Goal: Task Accomplishment & Management: Manage account settings

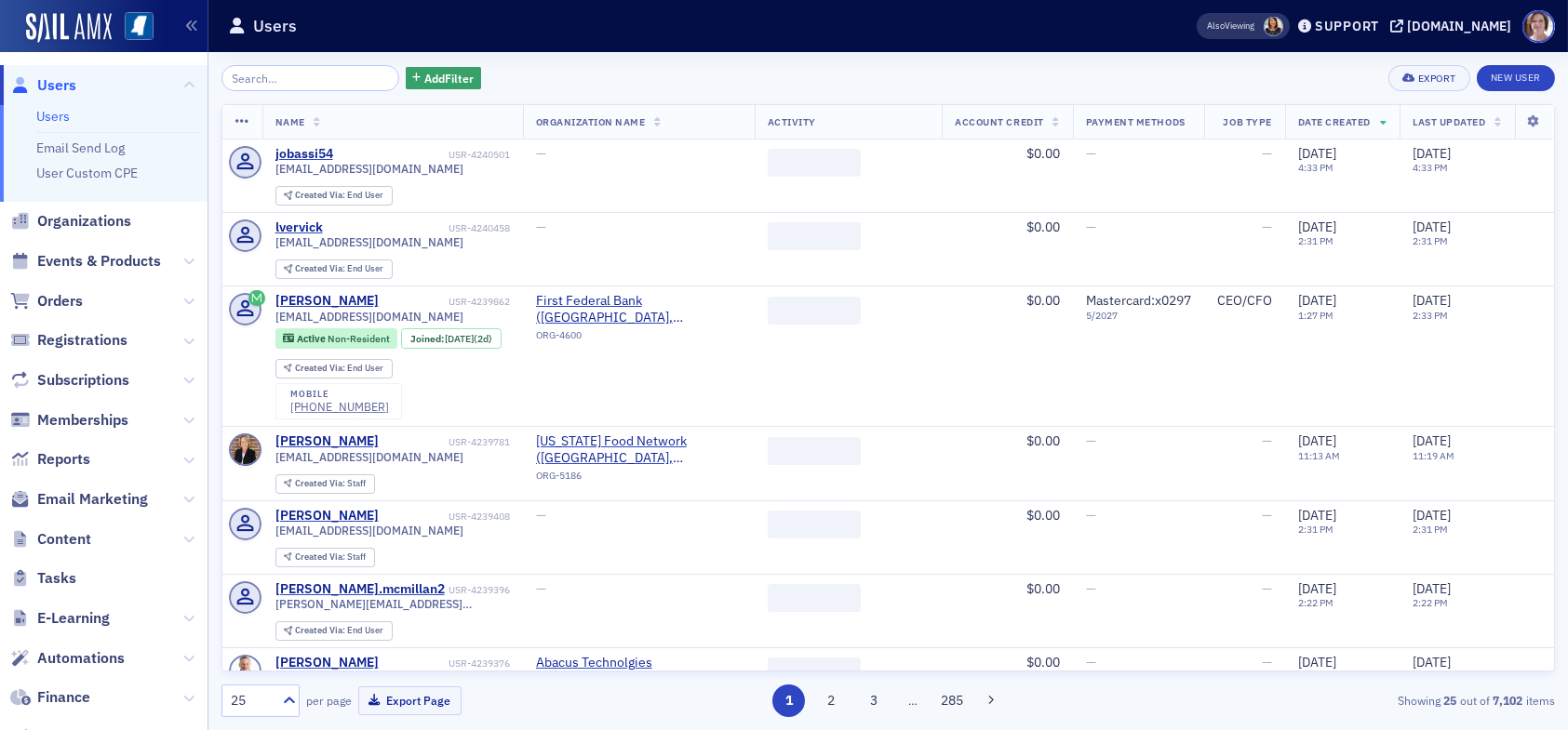
click at [59, 83] on span "Users" at bounding box center [57, 85] width 39 height 21
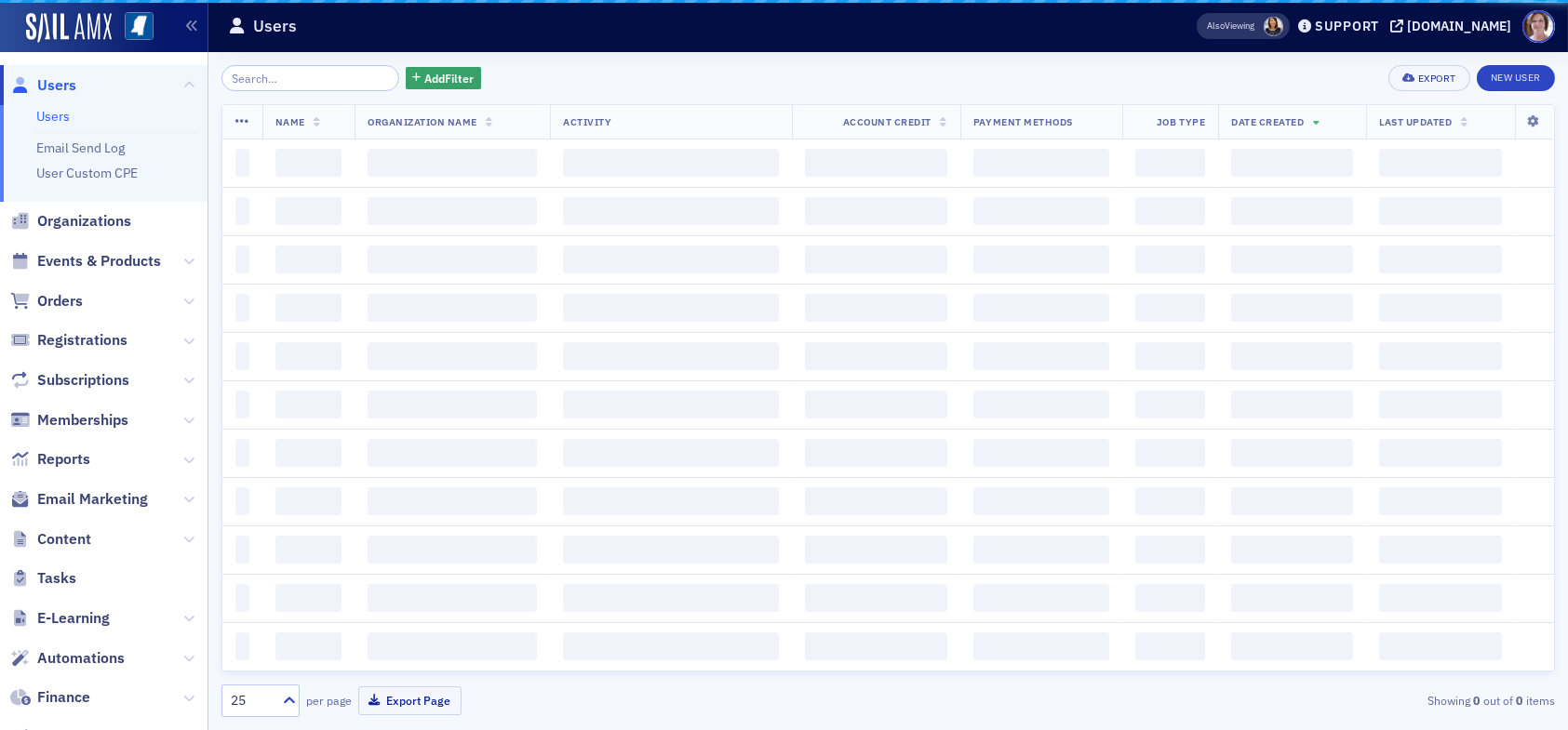
drag, startPoint x: 258, startPoint y: 73, endPoint x: 274, endPoint y: 74, distance: 16.0
click at [274, 73] on input "search" at bounding box center [310, 78] width 178 height 26
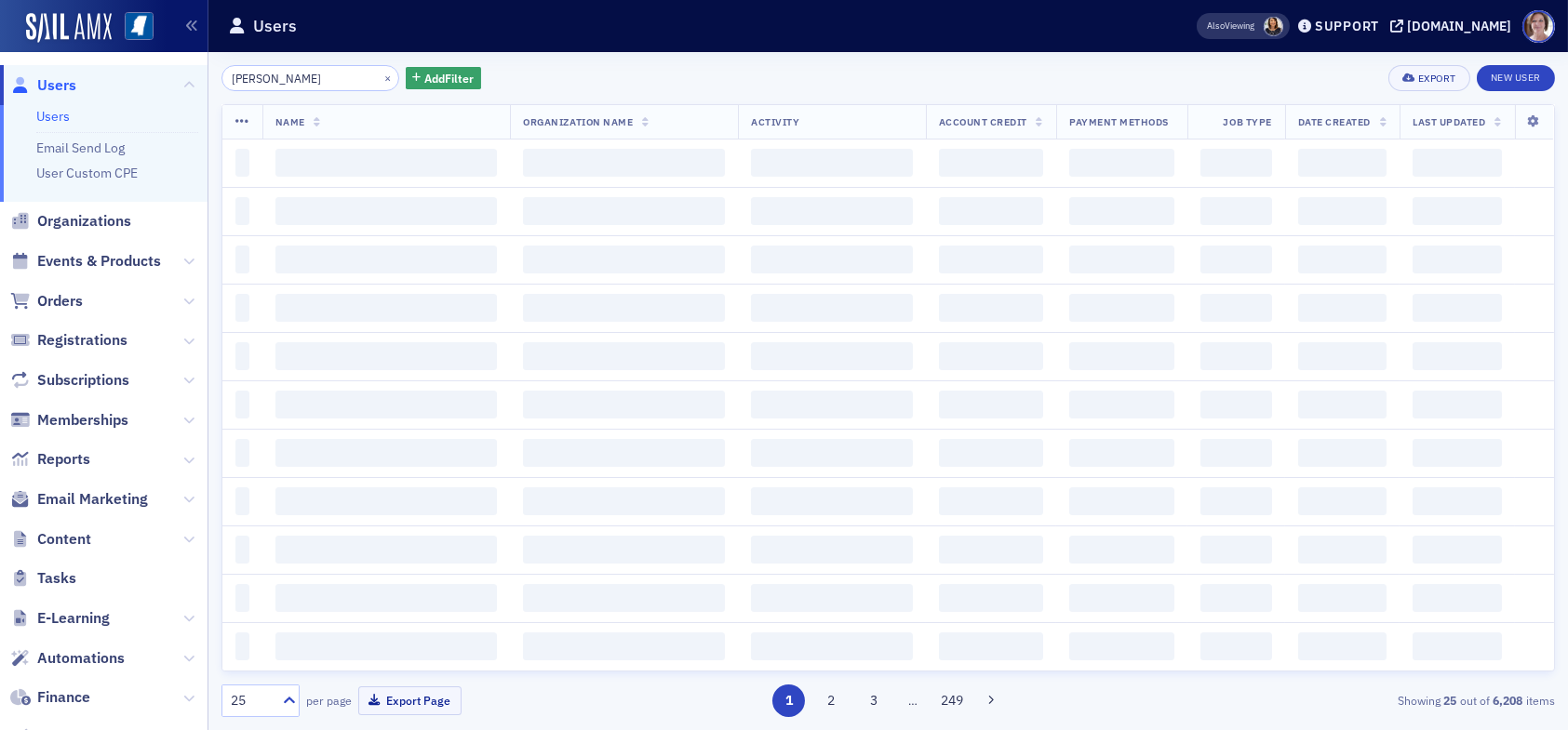
type input "ron applewhite"
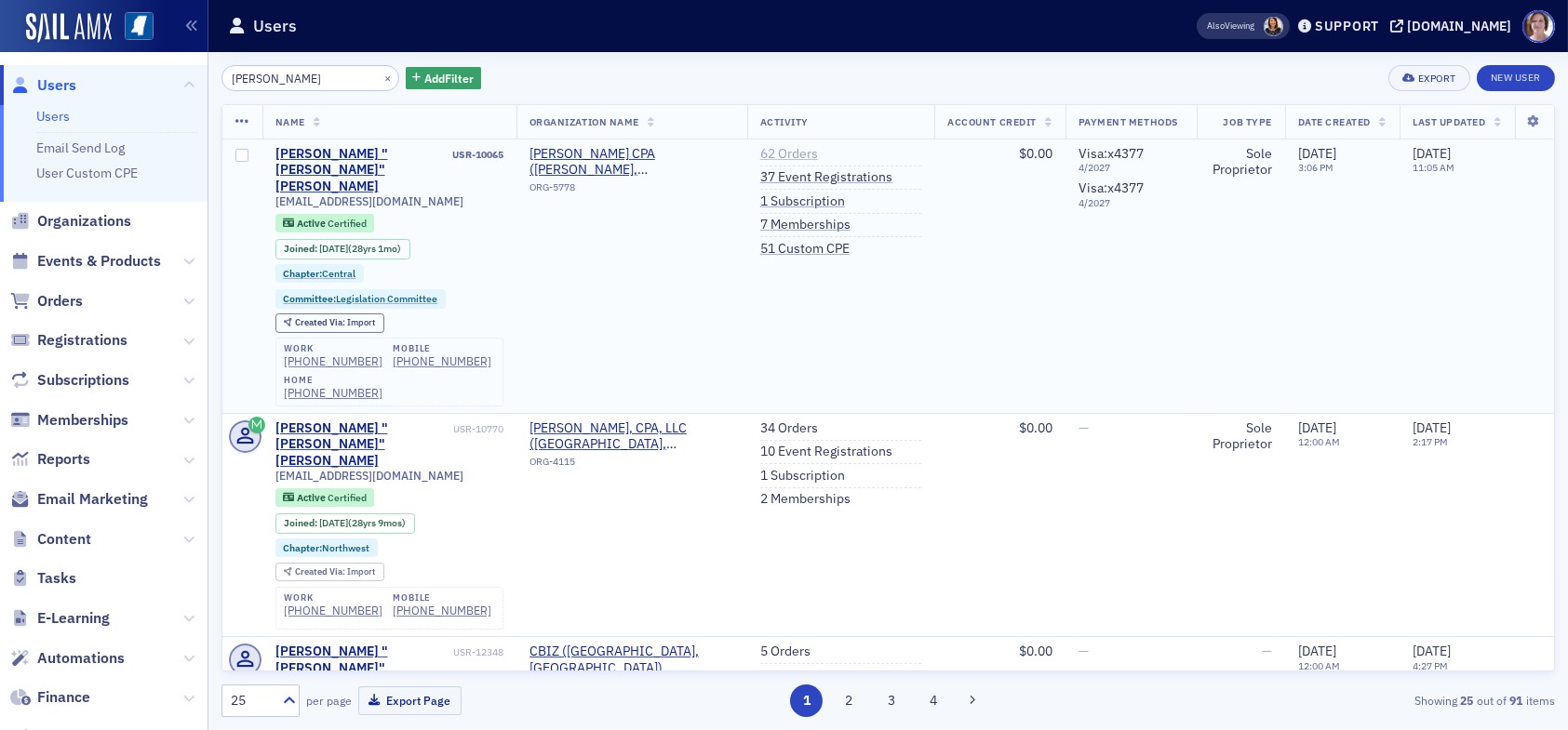
click at [763, 146] on link "62 Orders" at bounding box center [789, 154] width 57 height 17
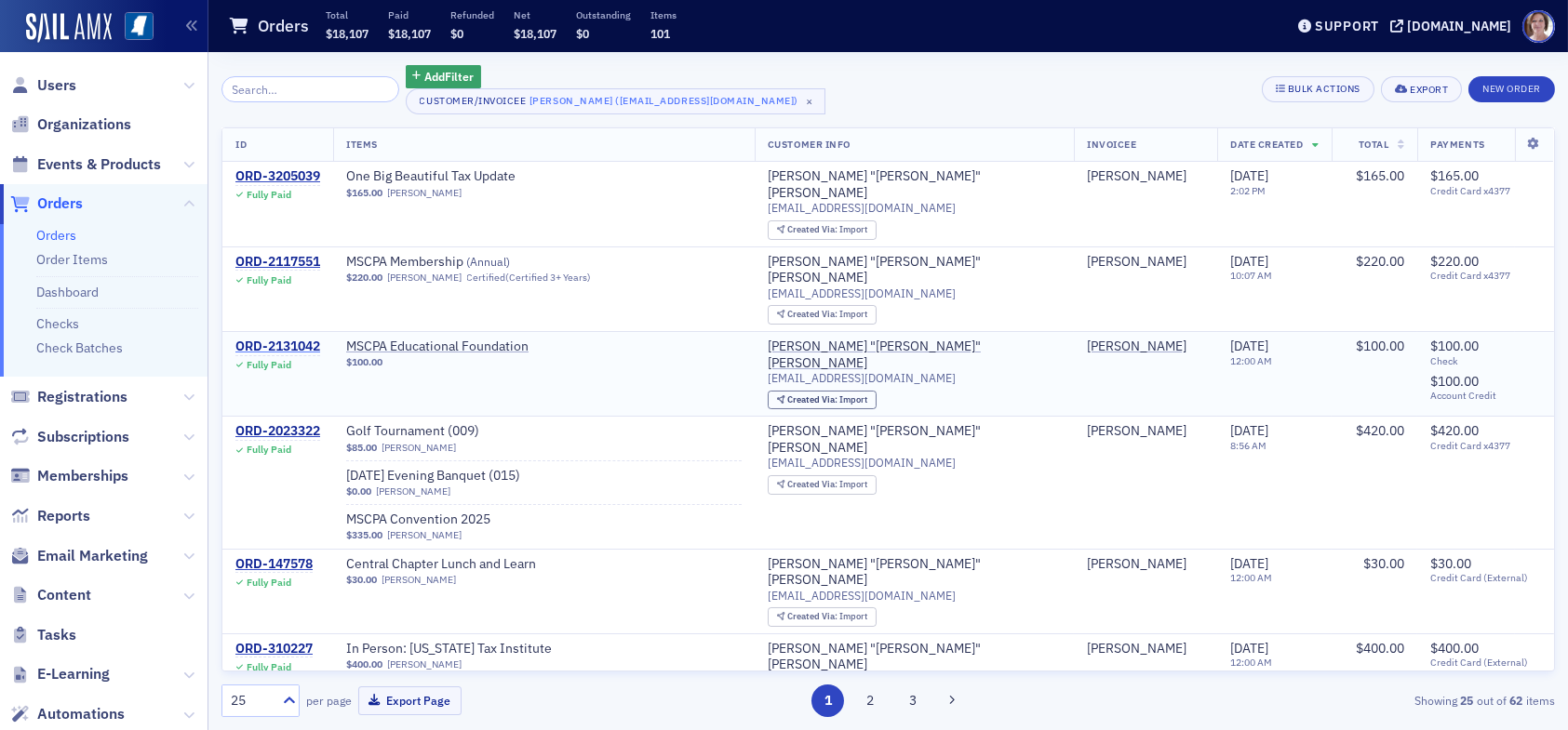
click at [303, 338] on div "ORD-2131042" at bounding box center [277, 347] width 85 height 17
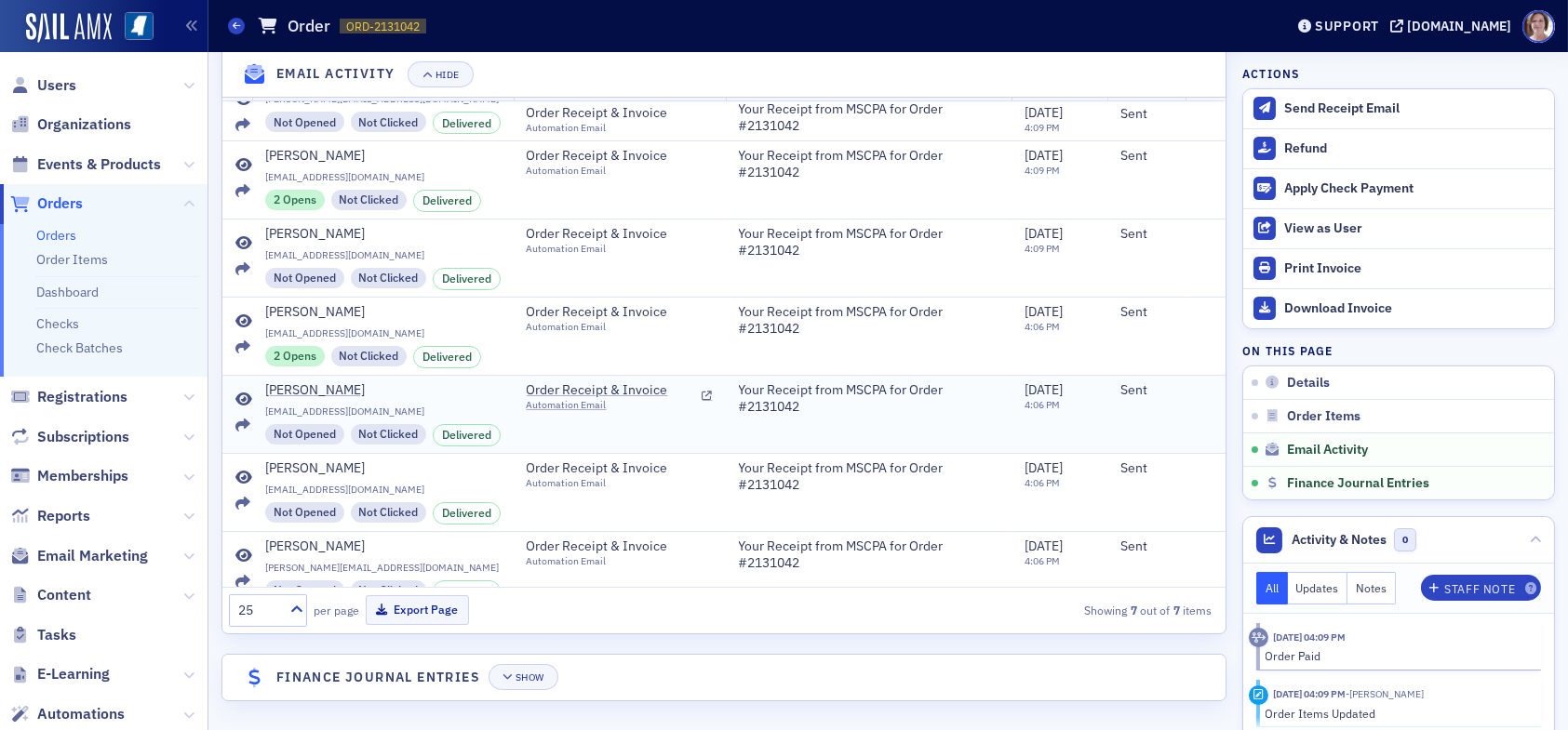
scroll to position [56, 0]
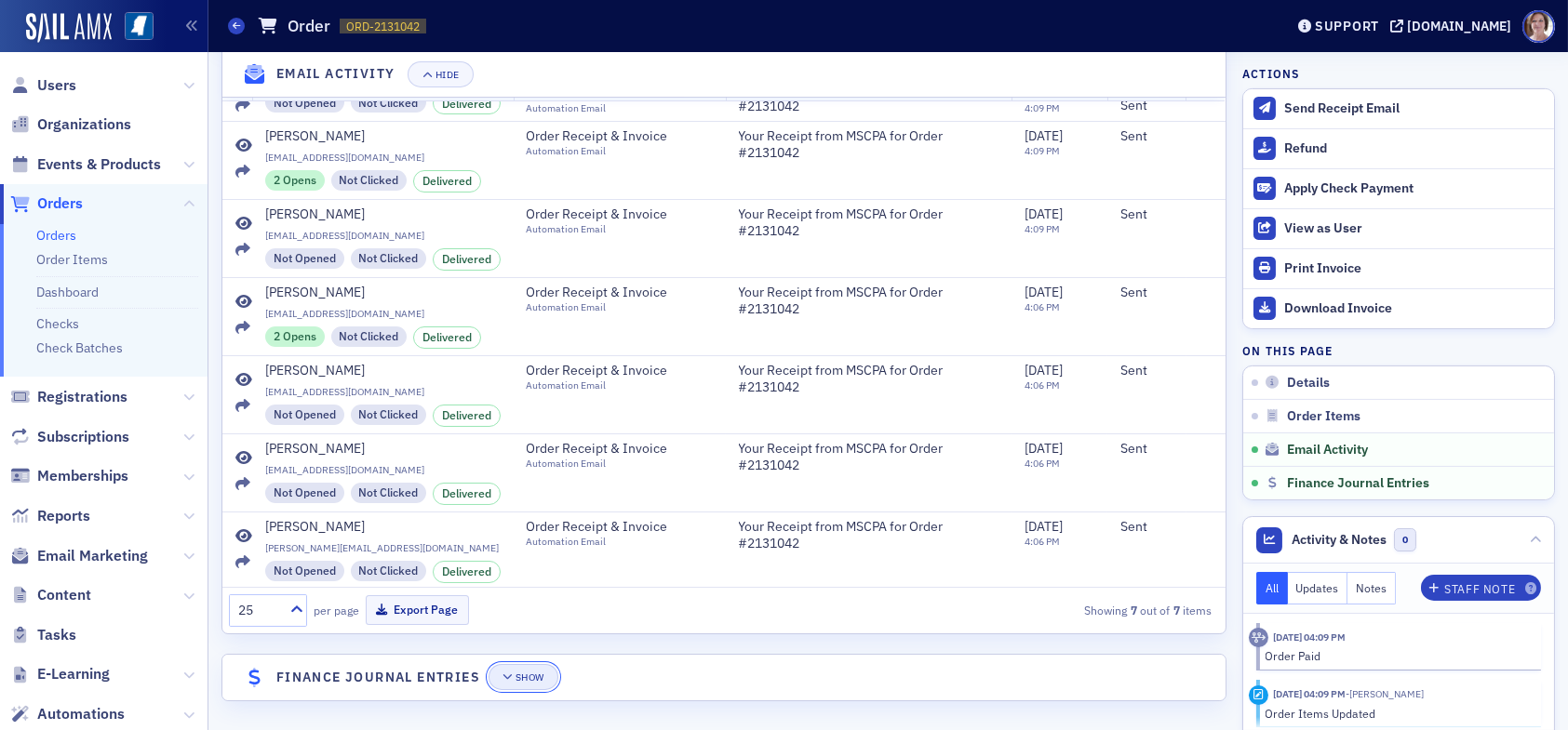
click at [528, 673] on div "Show" at bounding box center [529, 677] width 29 height 10
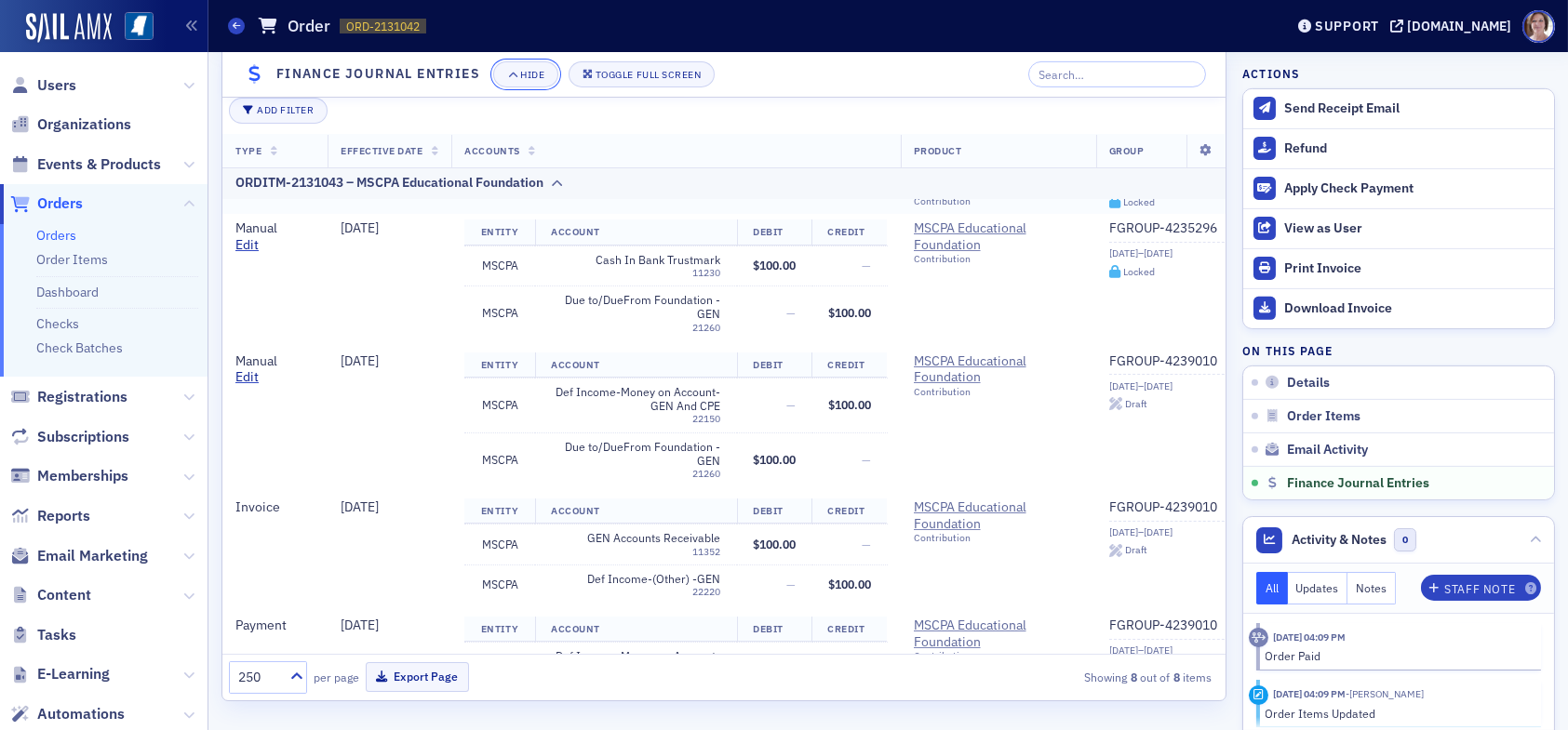
scroll to position [372, 0]
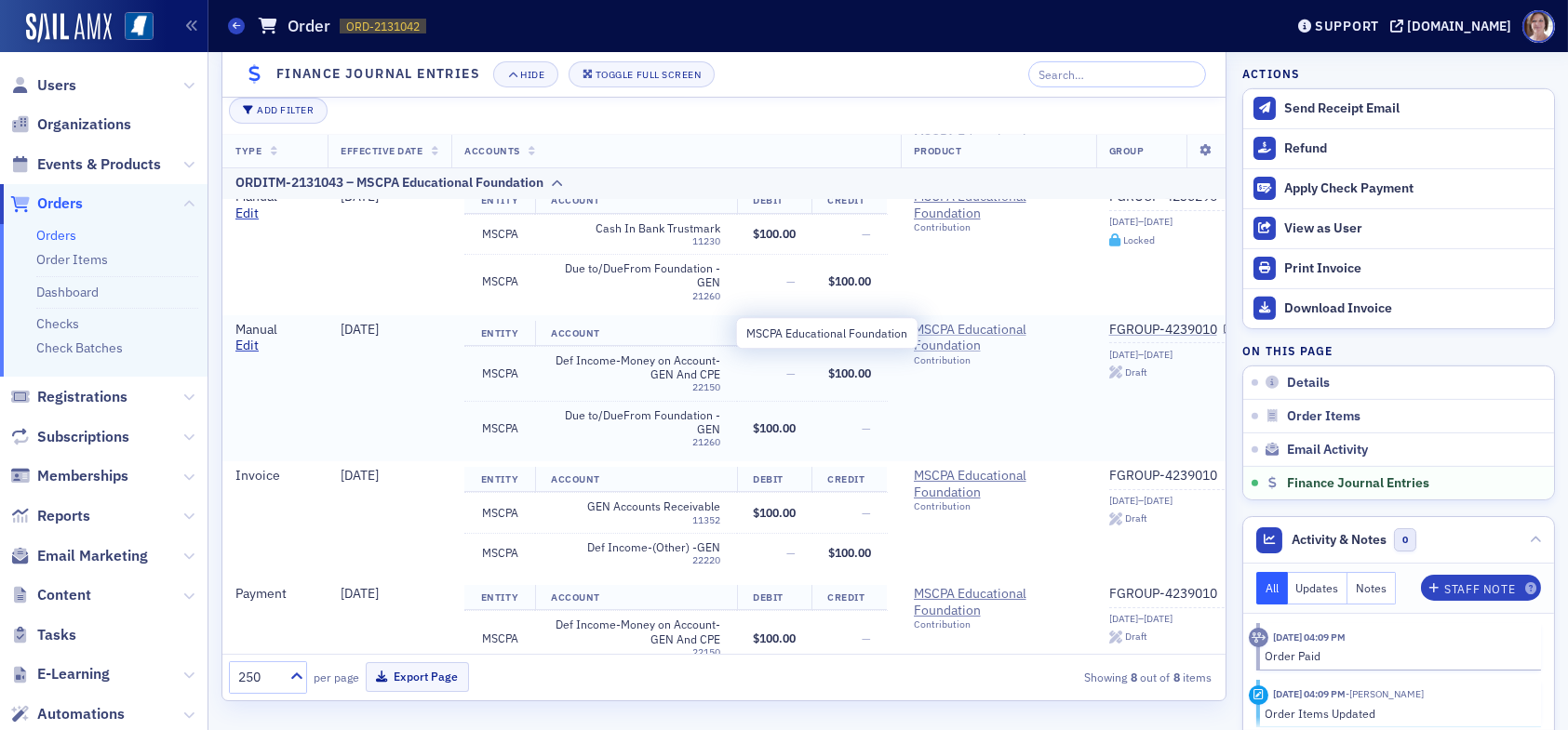
click at [955, 338] on span "MSCPA Educational Foundation" at bounding box center [998, 337] width 169 height 33
click at [55, 85] on span "Users" at bounding box center [57, 85] width 39 height 21
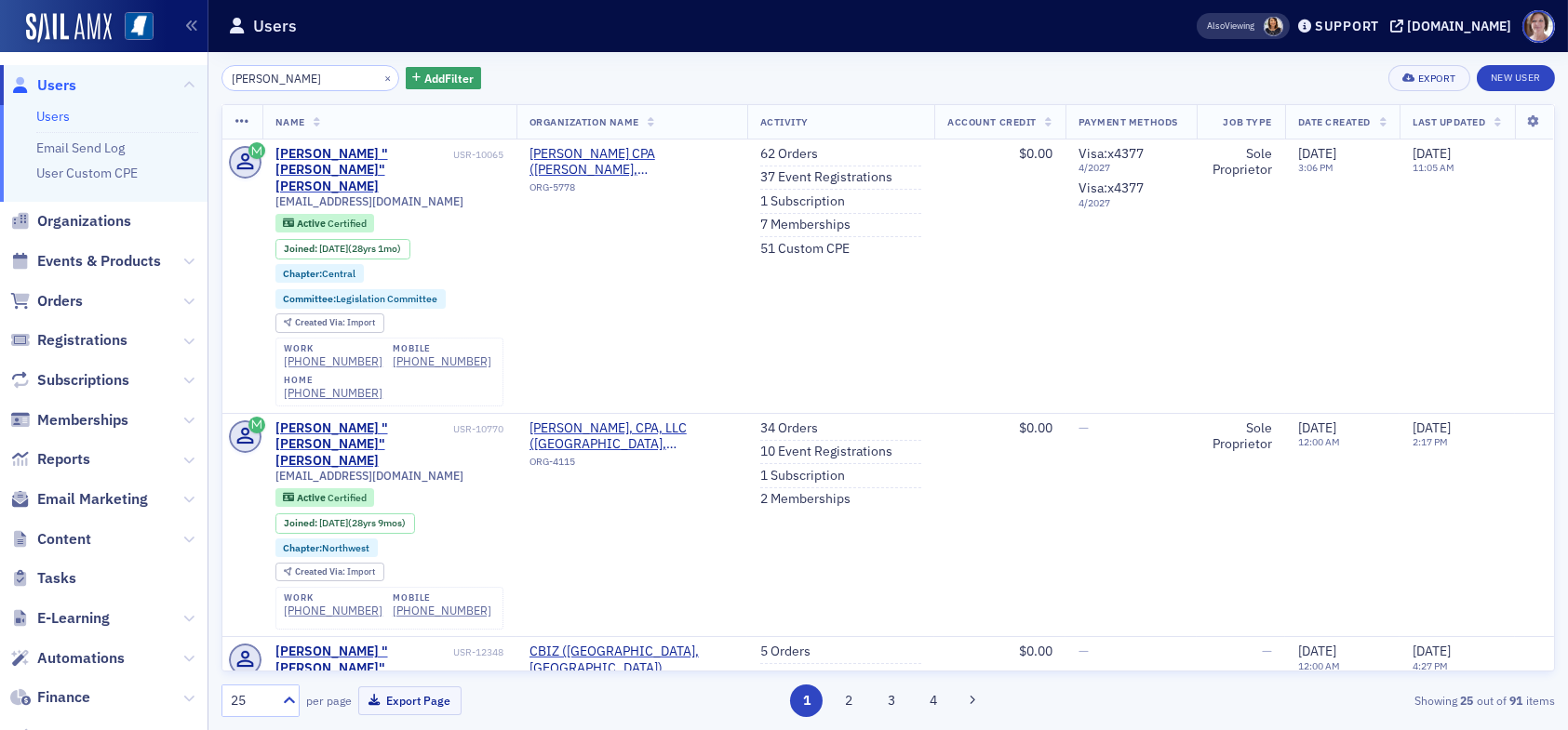
drag, startPoint x: 327, startPoint y: 77, endPoint x: 13, endPoint y: 84, distance: 314.1
click at [13, 84] on div "Users Users Email Send Log User Custom CPE Organizations Events & Products Orde…" at bounding box center [784, 365] width 1568 height 730
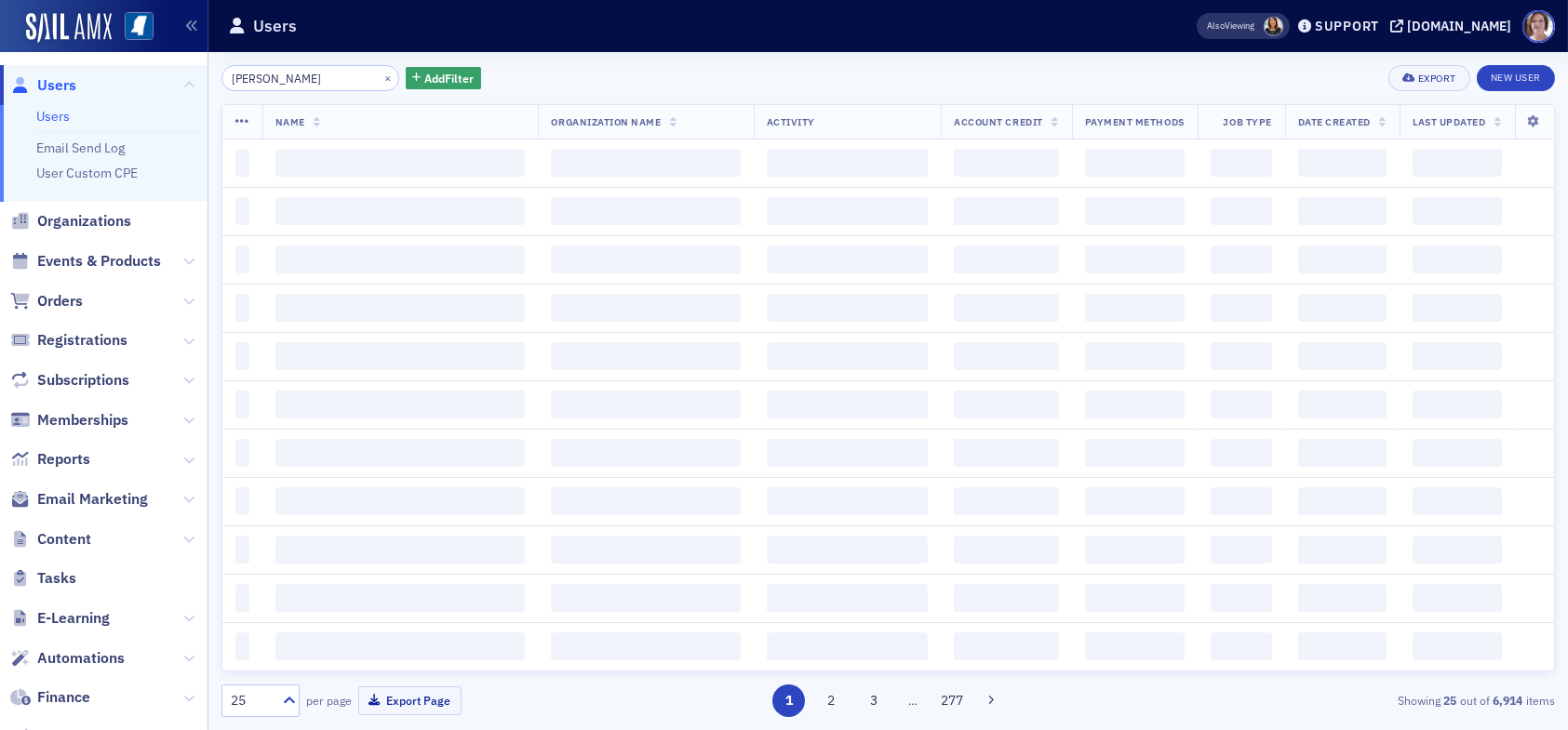
type input "allison wilson"
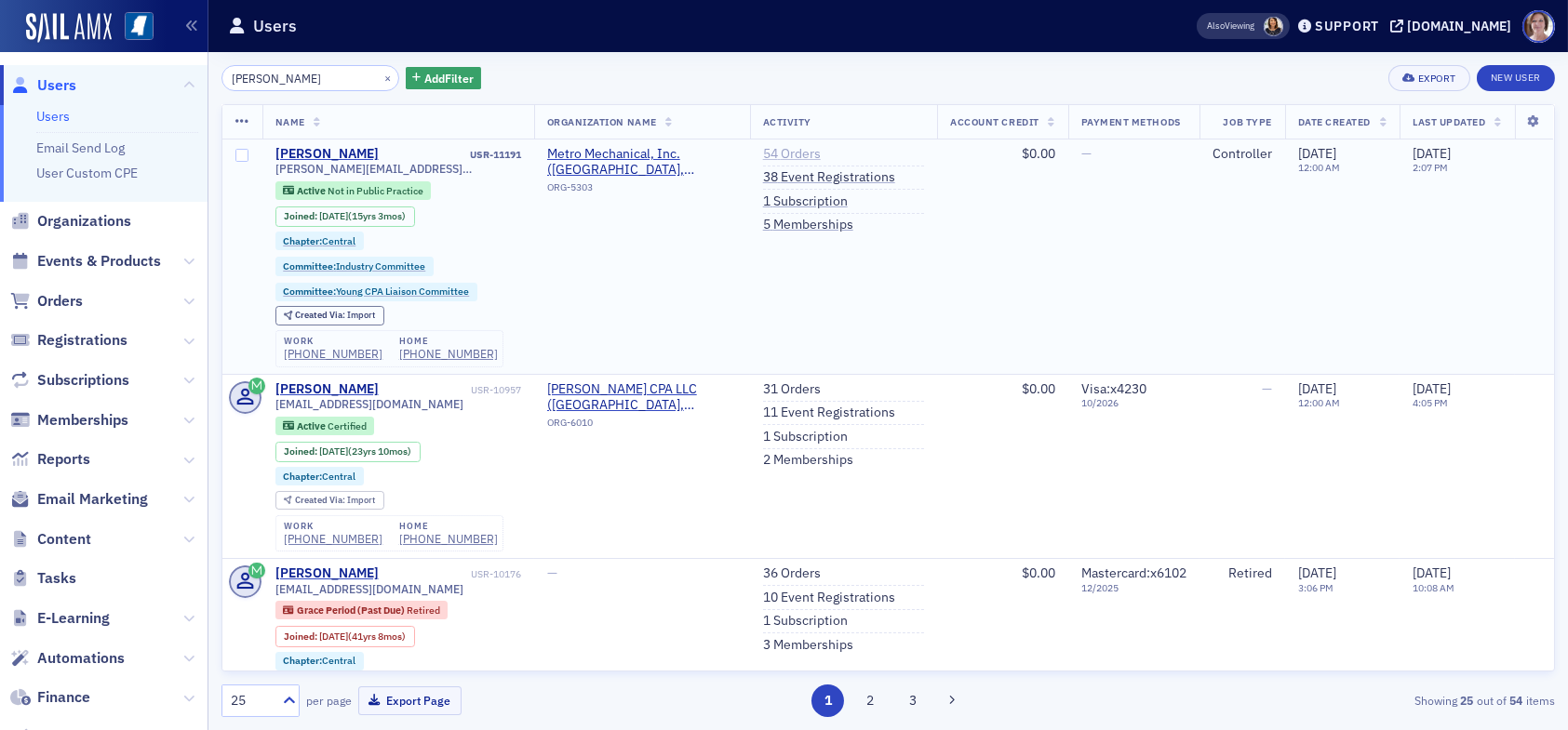
click at [770, 151] on link "54 Orders" at bounding box center [792, 154] width 57 height 17
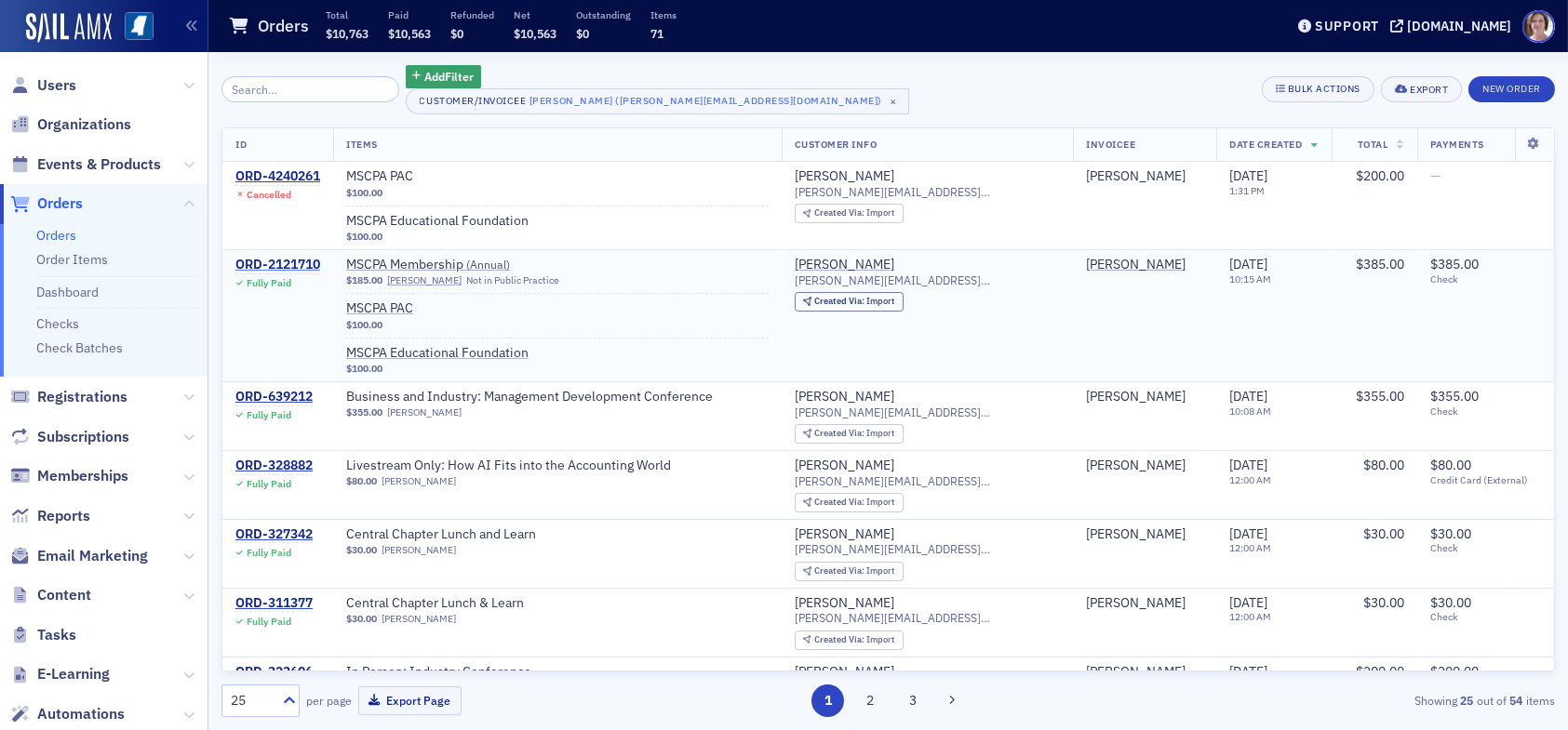
click at [271, 263] on div "ORD-2121710" at bounding box center [277, 265] width 85 height 17
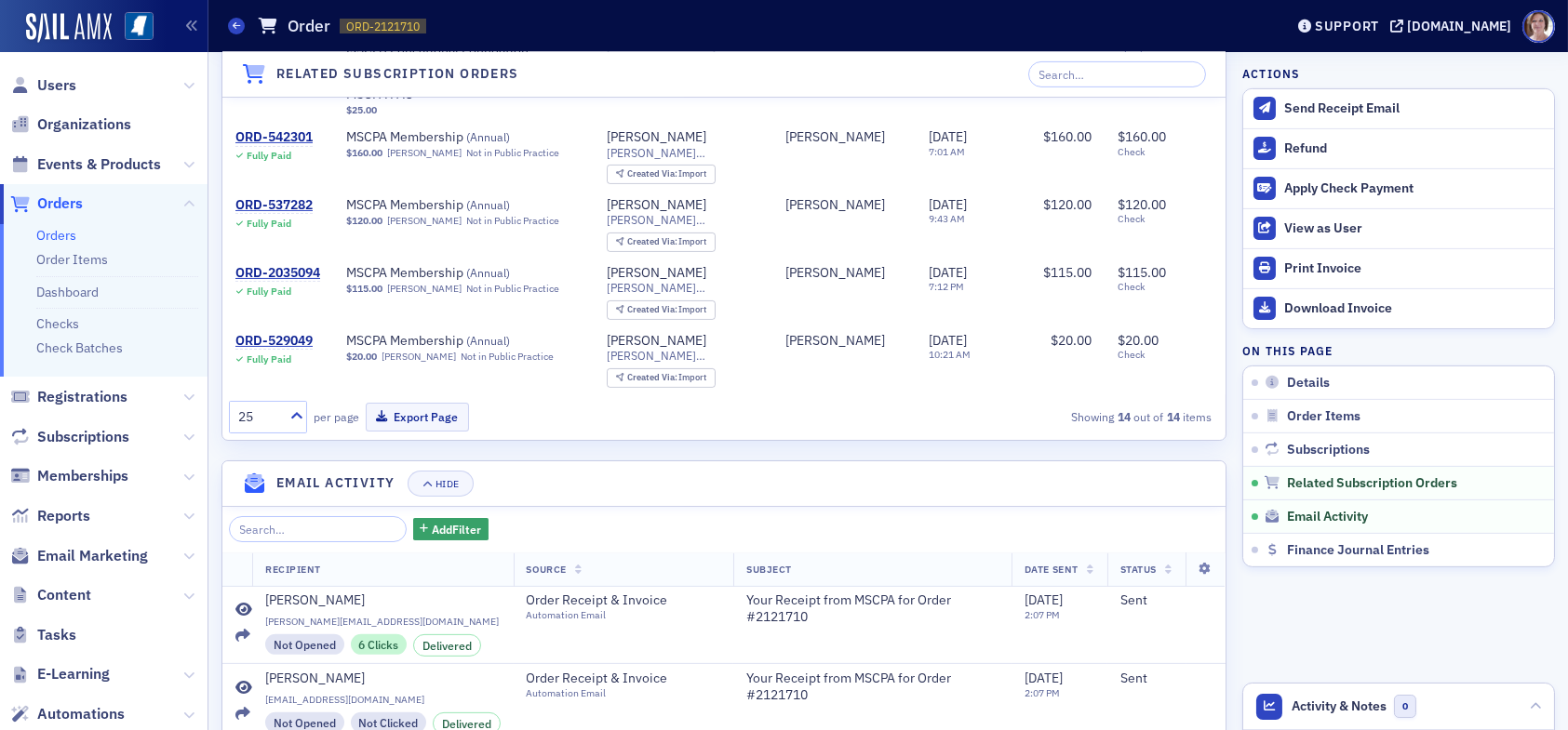
scroll to position [2228, 0]
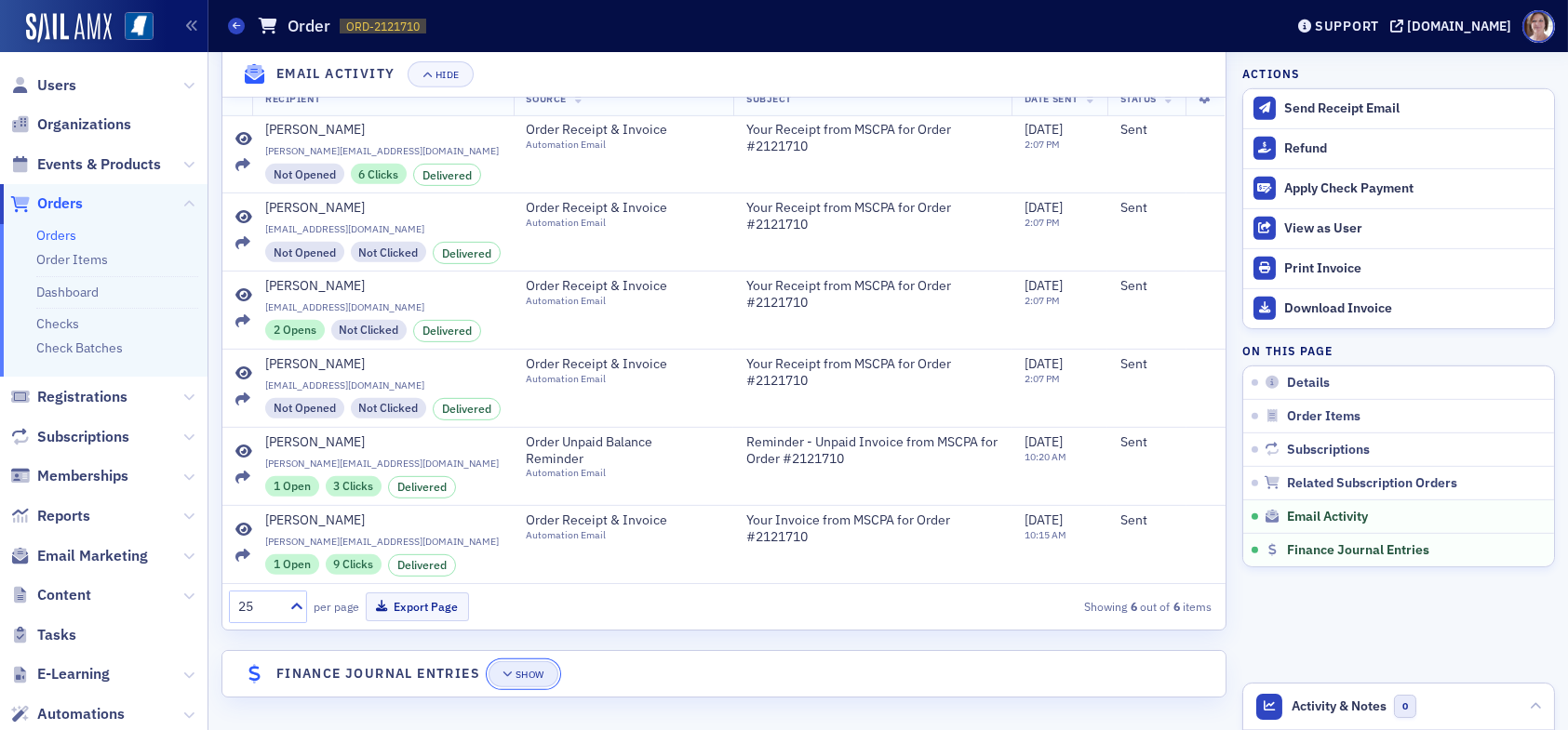
click at [533, 677] on div "Show" at bounding box center [529, 675] width 29 height 10
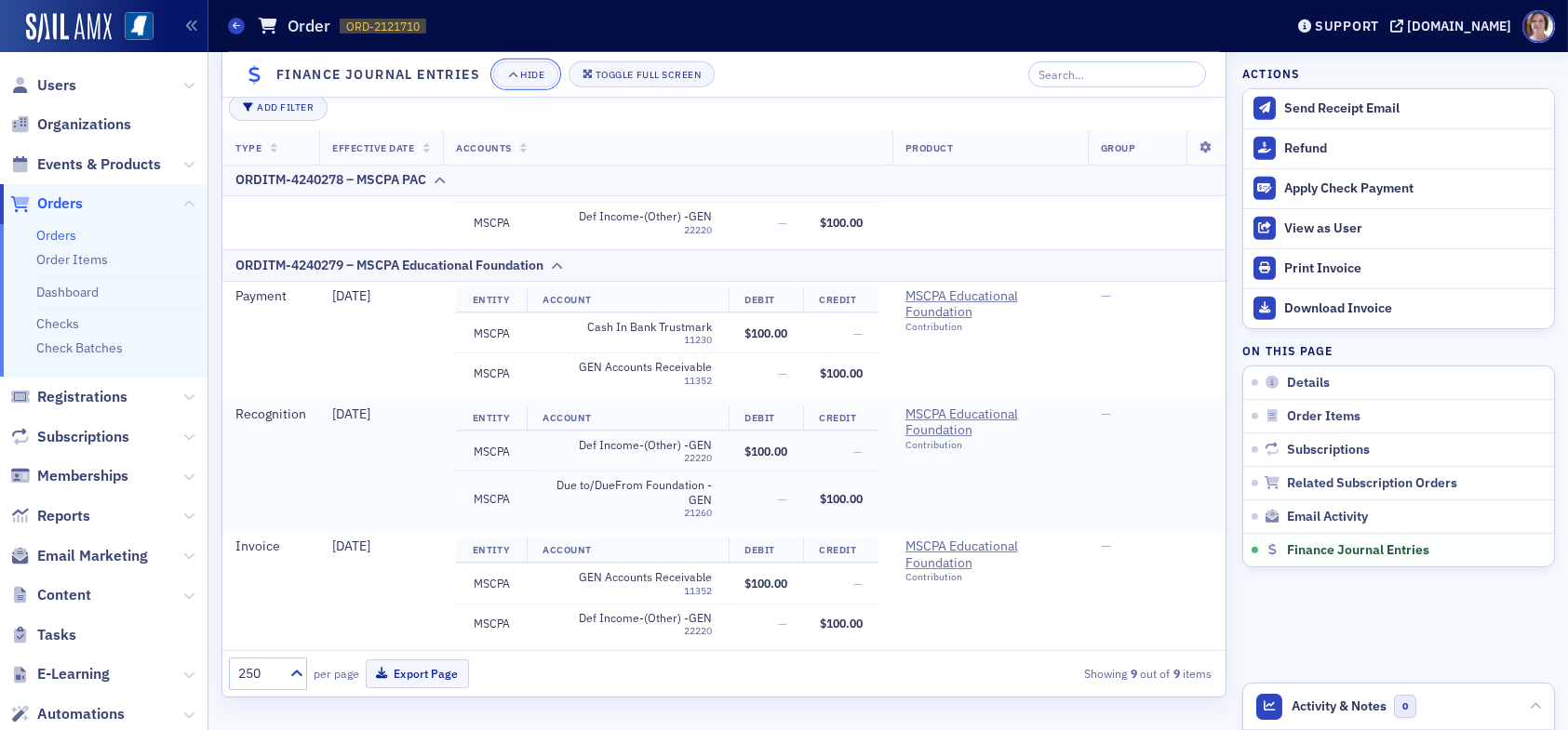
scroll to position [699, 0]
click at [106, 164] on span "Events & Products" at bounding box center [100, 164] width 124 height 21
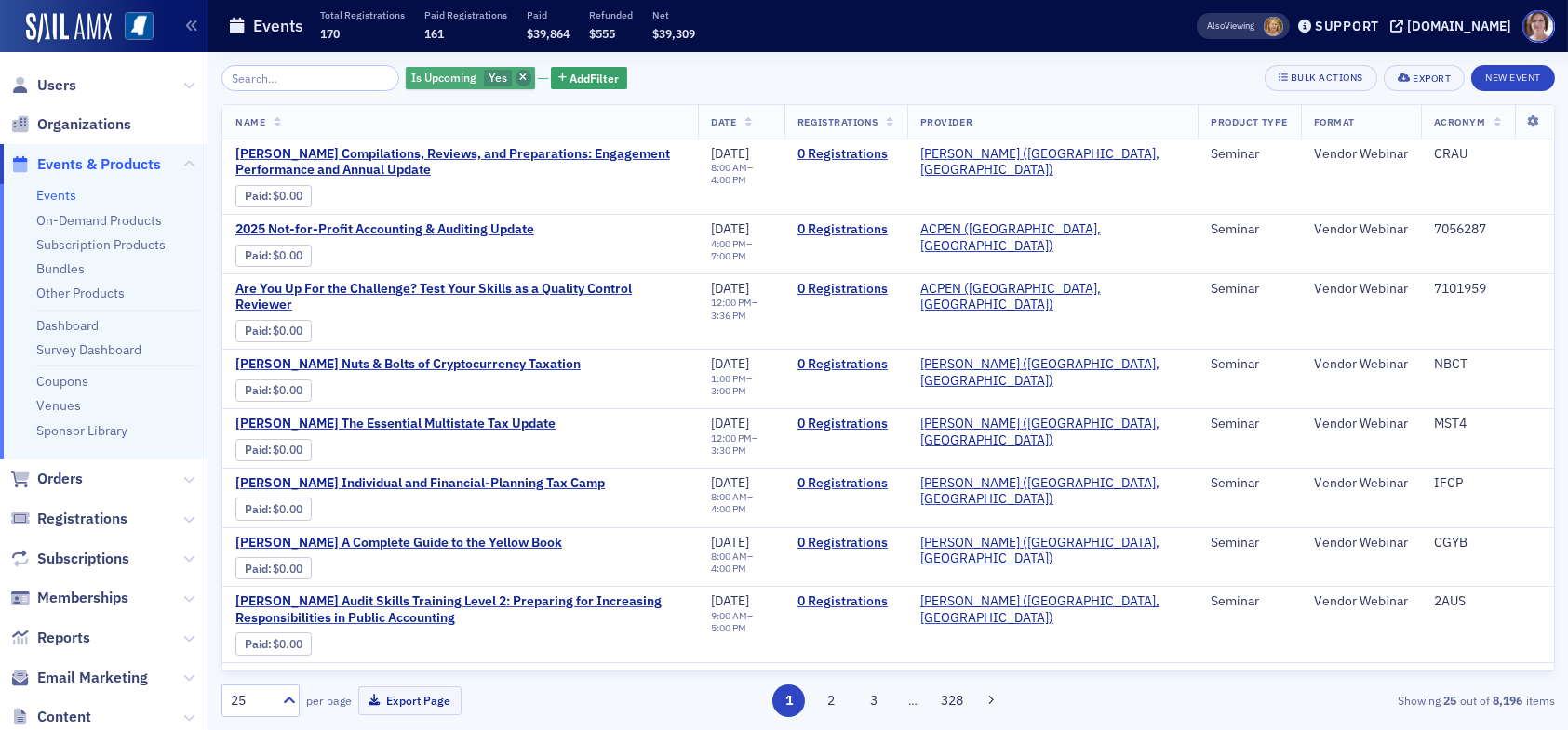
click at [519, 78] on icon "button" at bounding box center [523, 78] width 8 height 10
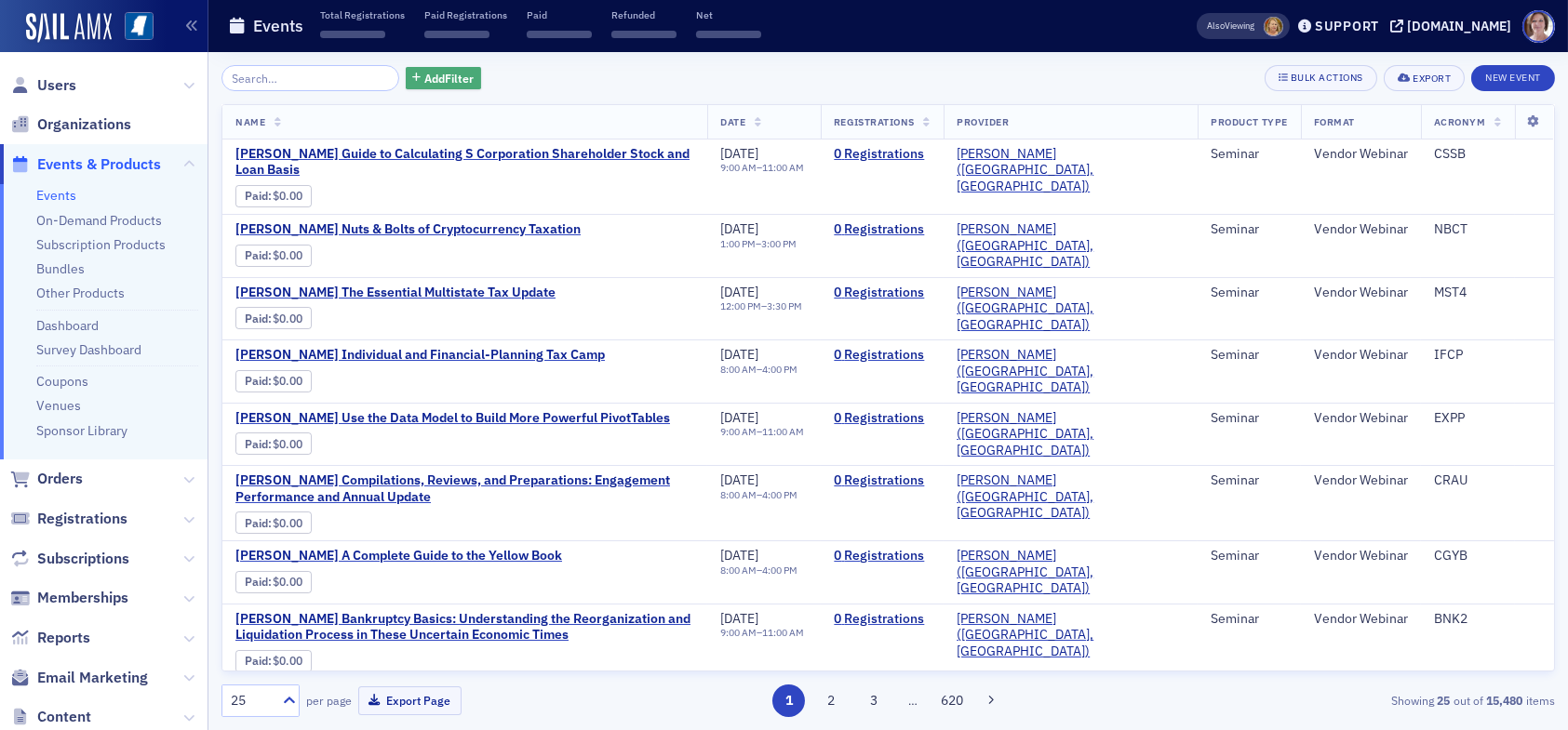
click at [441, 76] on span "Add Filter" at bounding box center [448, 78] width 49 height 17
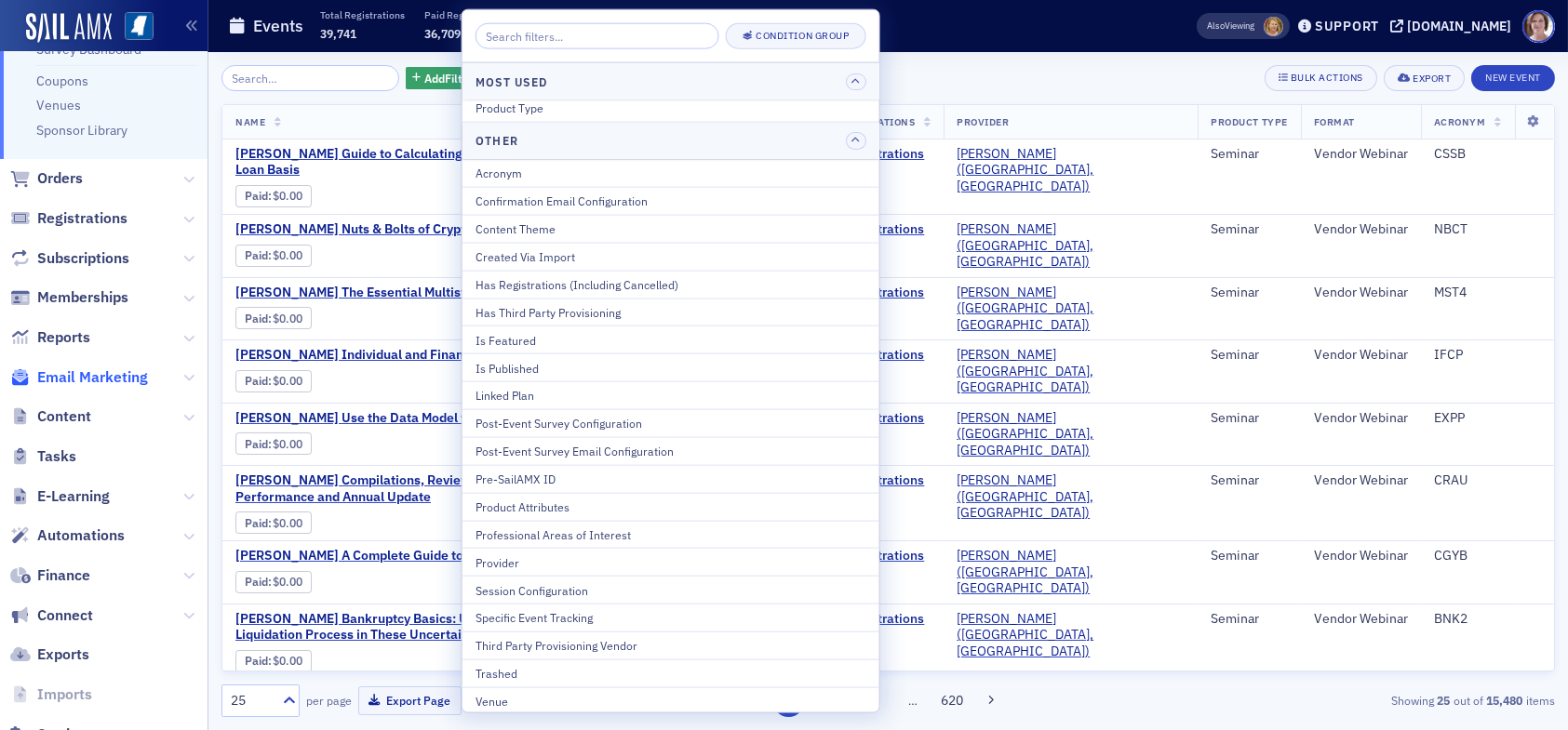
scroll to position [362, 0]
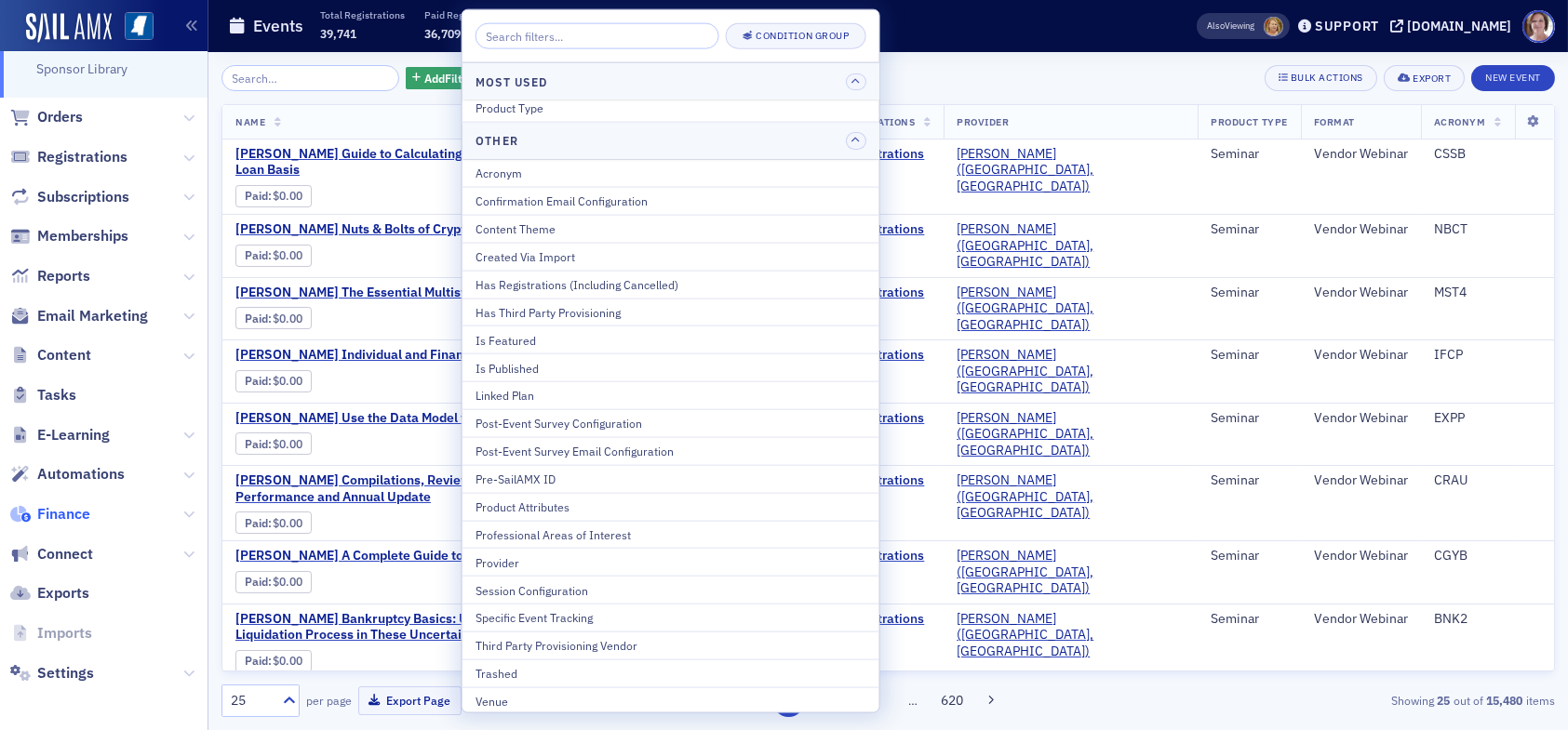
click at [72, 511] on span "Finance" at bounding box center [64, 515] width 53 height 21
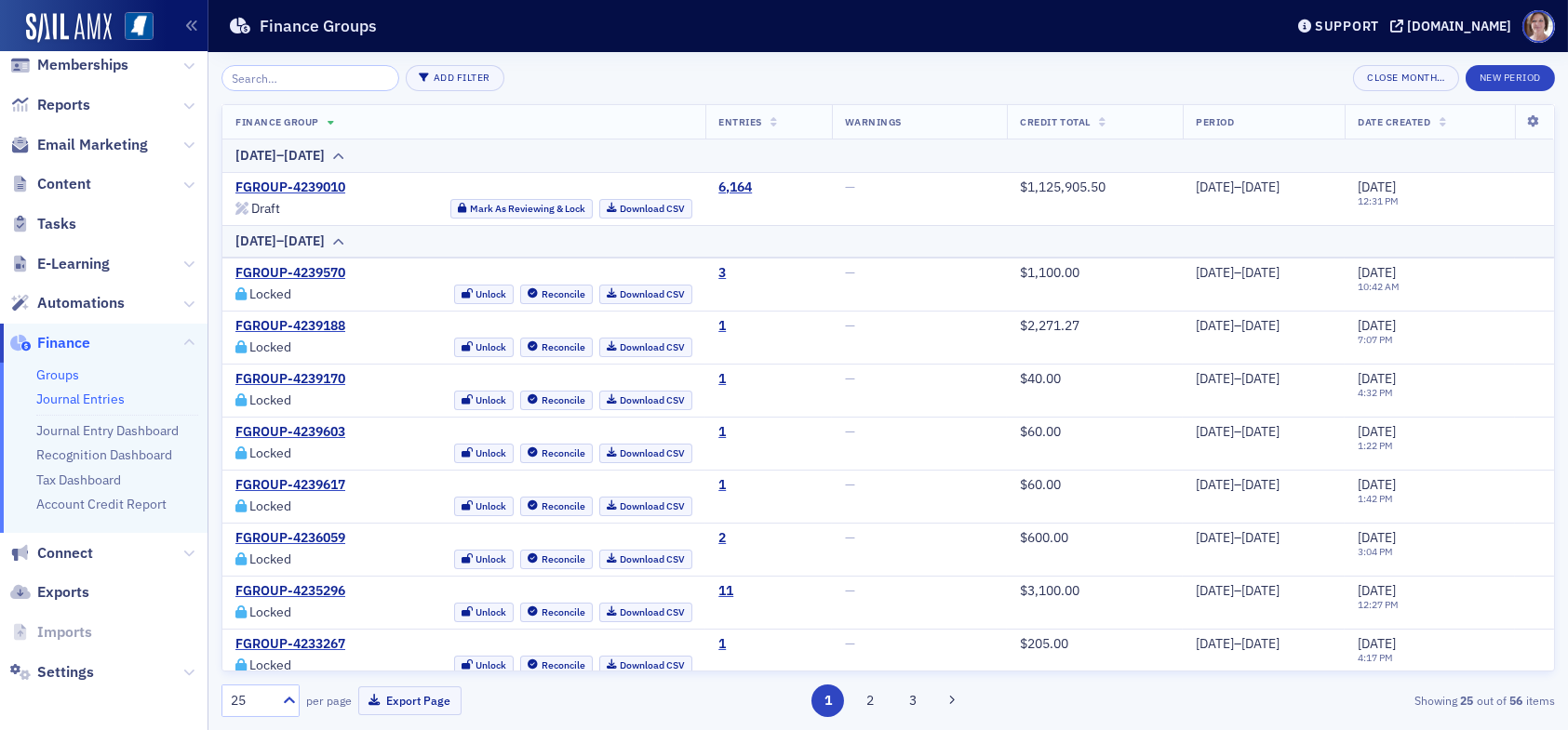
click at [104, 392] on link "Journal Entries" at bounding box center [81, 399] width 88 height 17
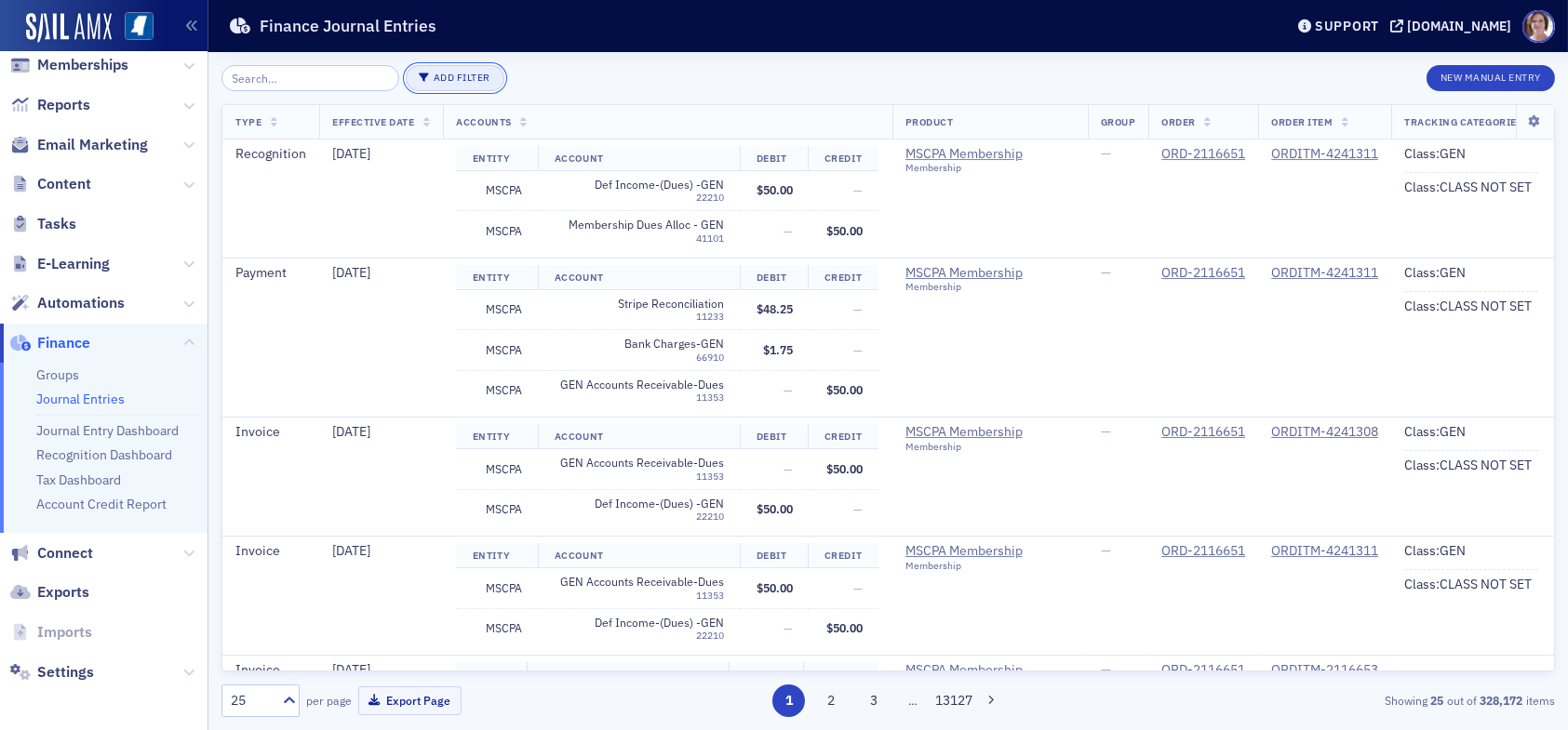
click at [442, 76] on button "Add Filter" at bounding box center [455, 78] width 99 height 26
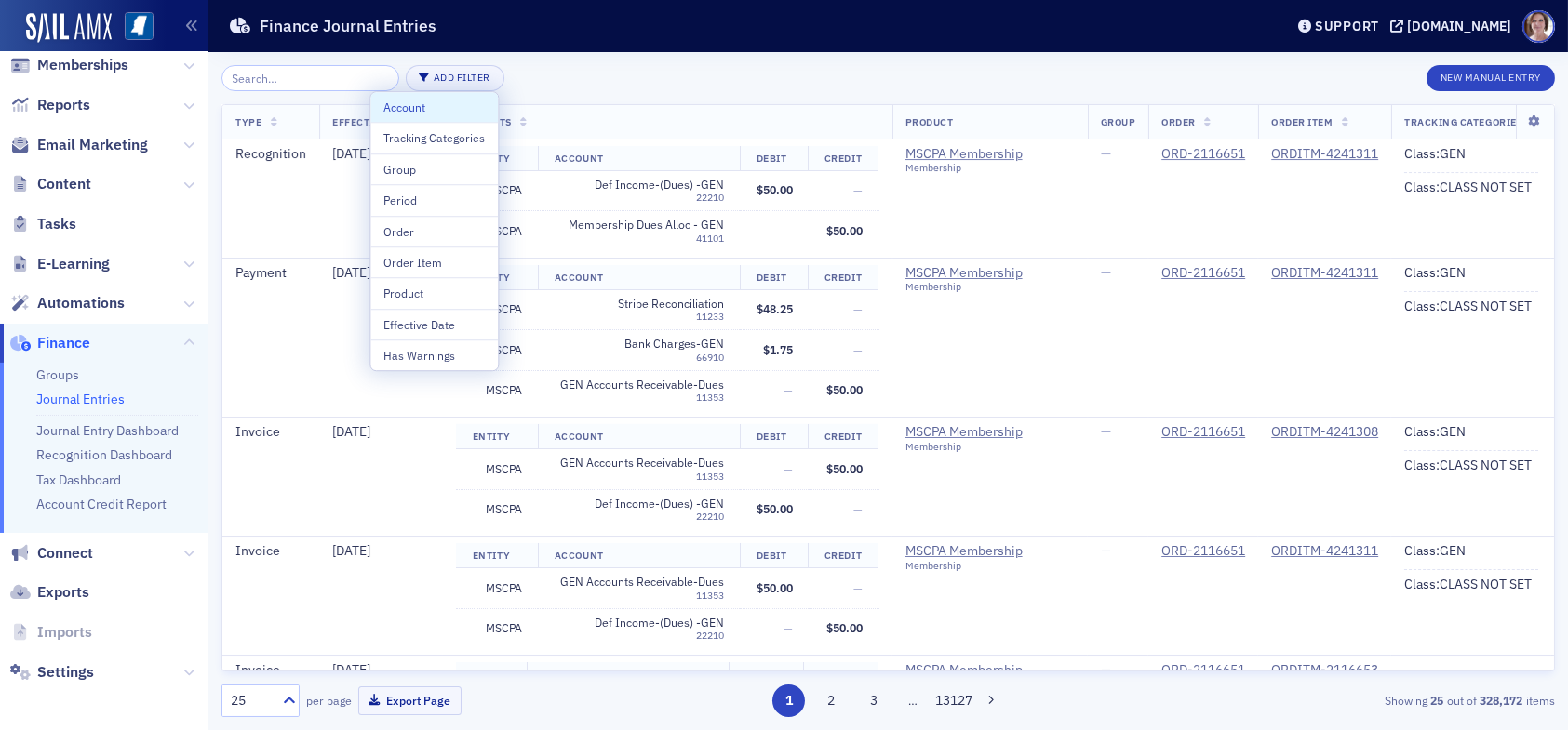
click at [435, 106] on div "Account" at bounding box center [434, 107] width 102 height 17
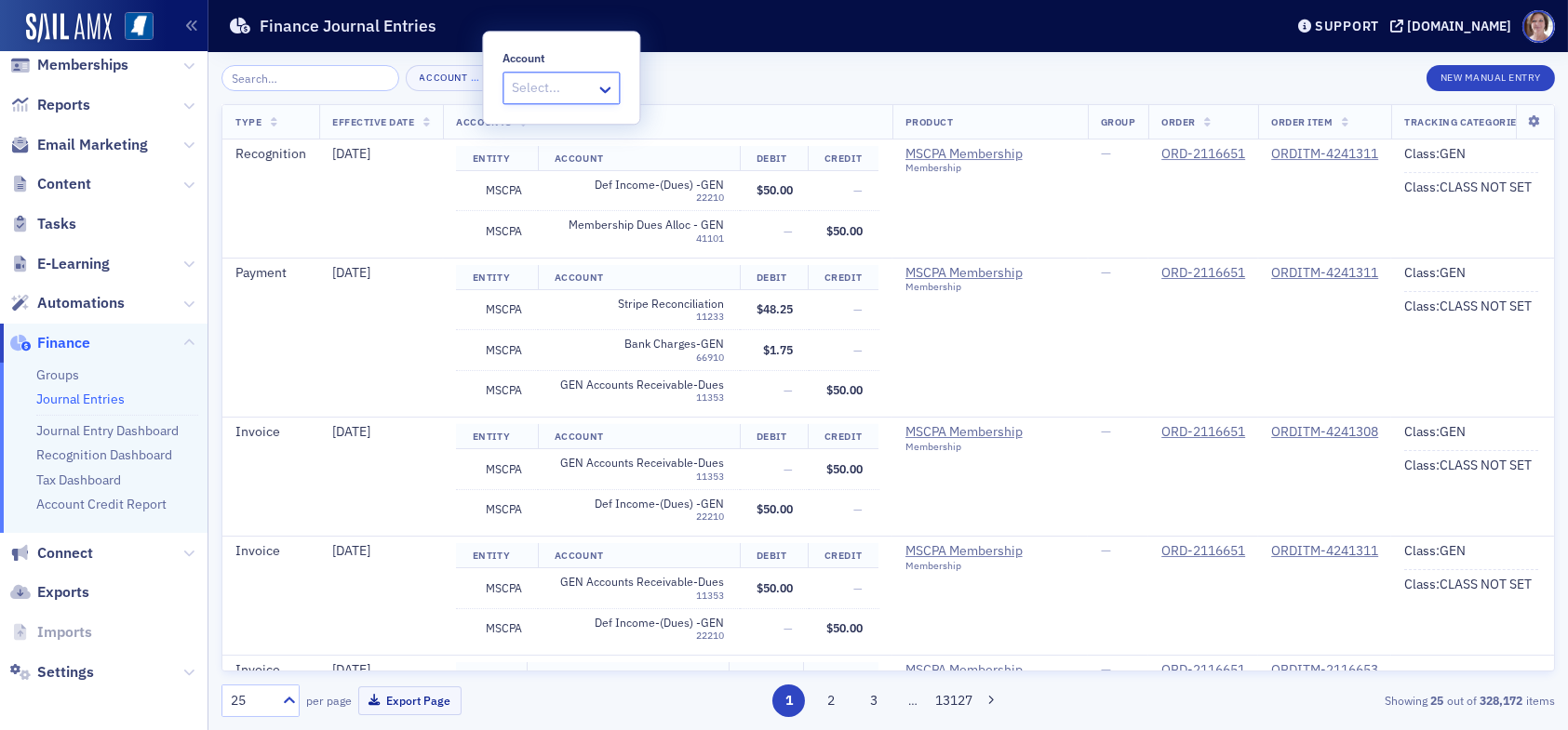
click at [533, 86] on div at bounding box center [551, 88] width 84 height 23
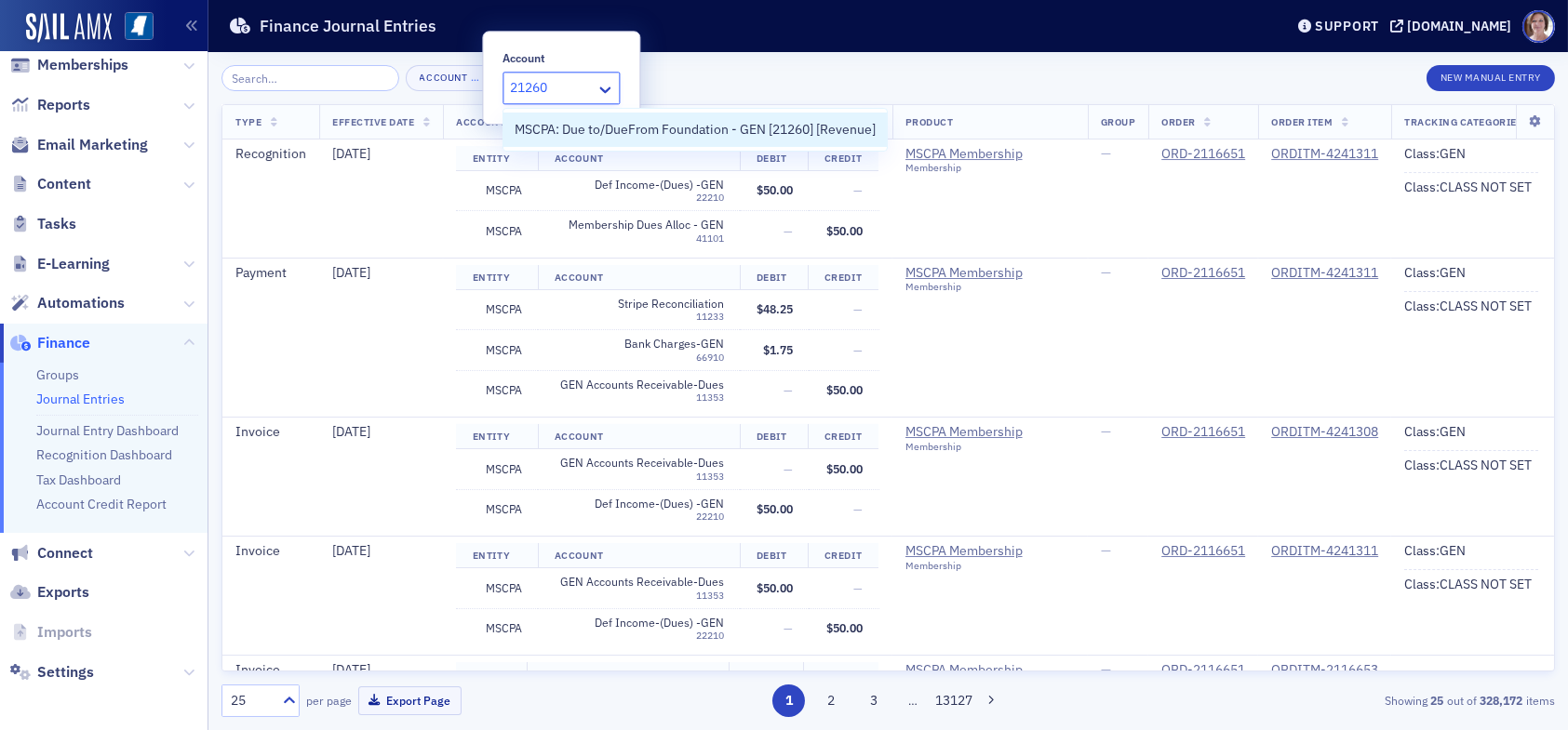
type input "21260"
click at [737, 69] on div "Account … × New Manual Entry" at bounding box center [888, 78] width 1333 height 26
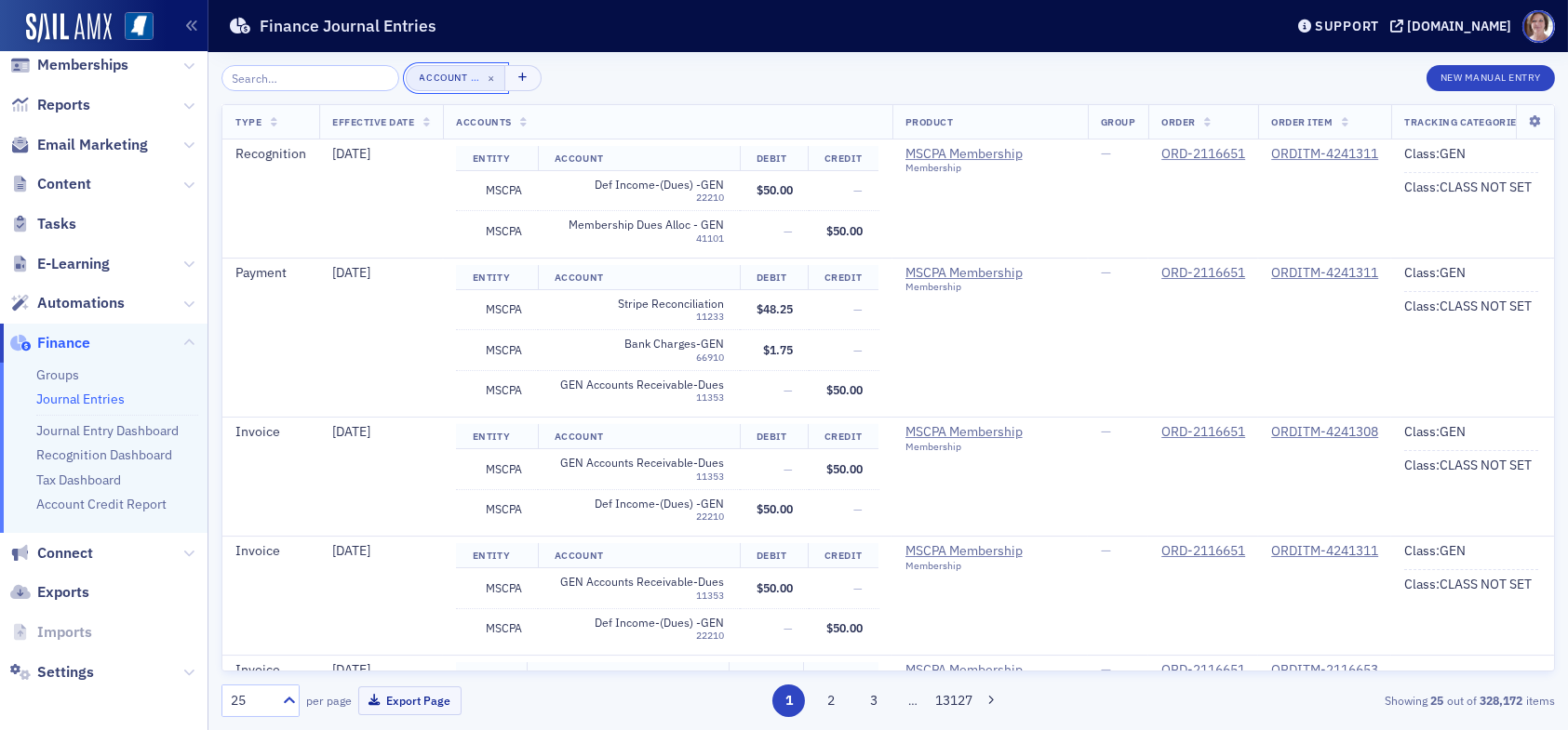
click at [430, 77] on div "Account" at bounding box center [443, 77] width 48 height 12
click at [546, 84] on div at bounding box center [551, 88] width 84 height 23
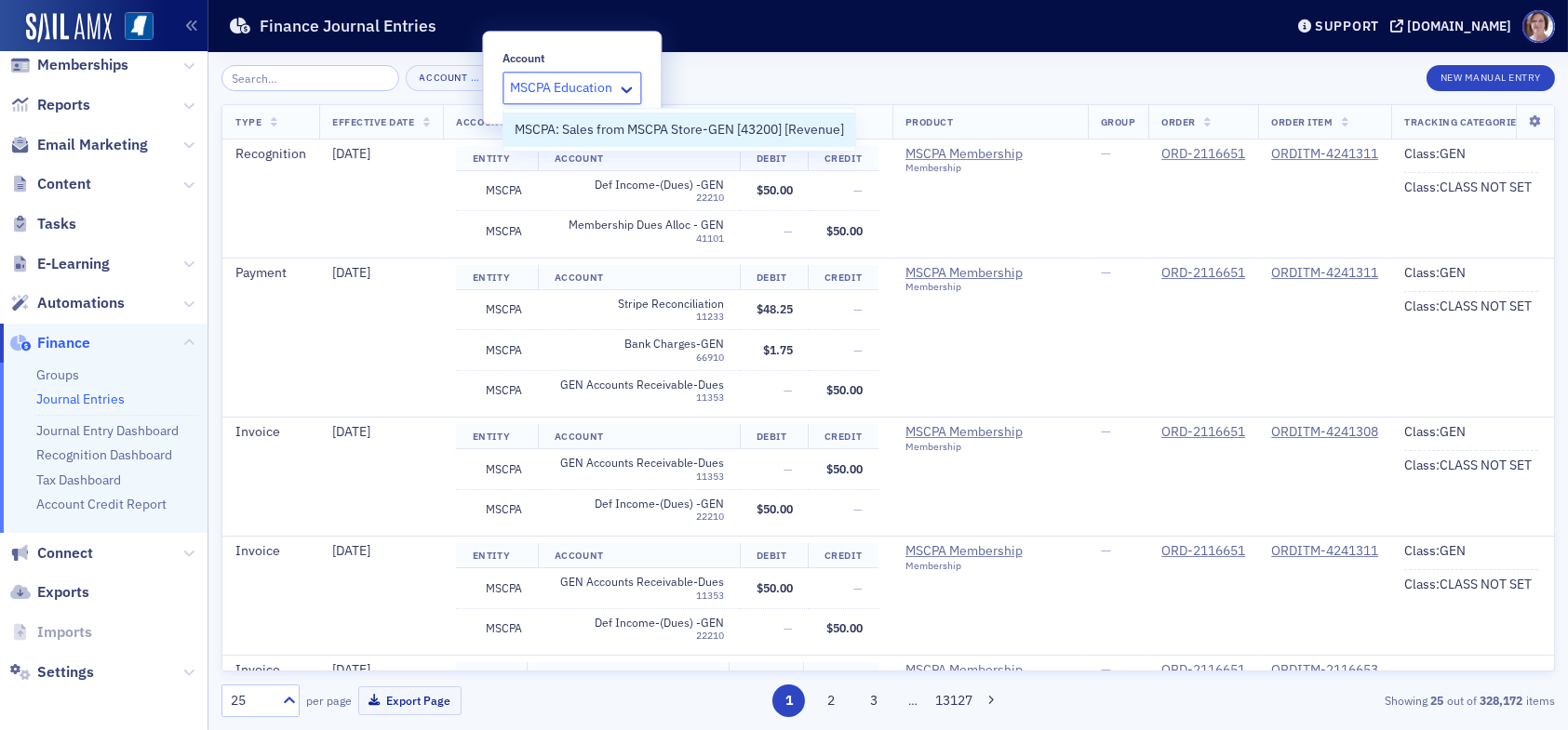
type input "MSCPA Education"
click at [771, 68] on div "Account … × New Manual Entry" at bounding box center [888, 78] width 1333 height 26
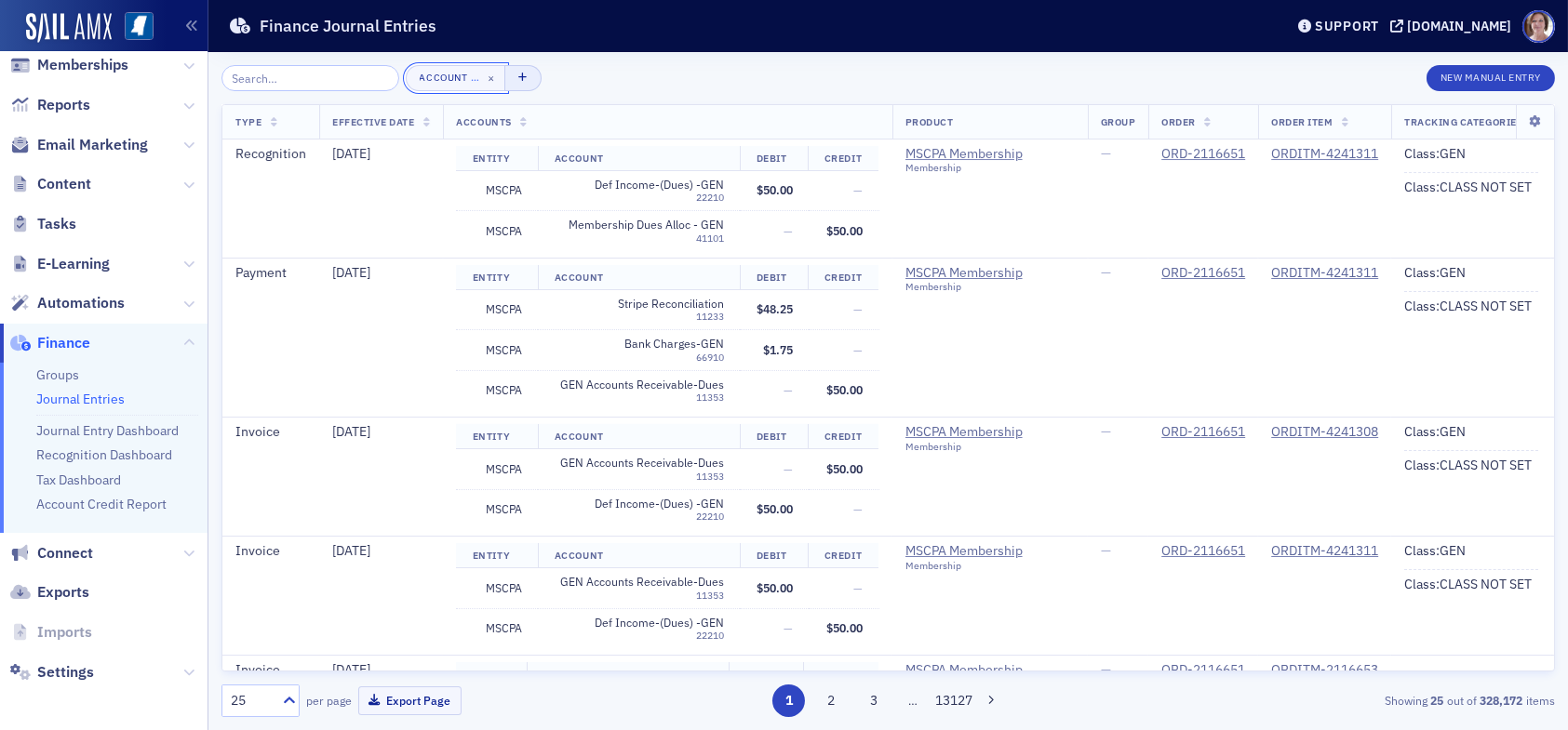
click at [483, 75] on span "×" at bounding box center [492, 78] width 17 height 17
click at [463, 71] on button "Add Filter" at bounding box center [455, 78] width 99 height 26
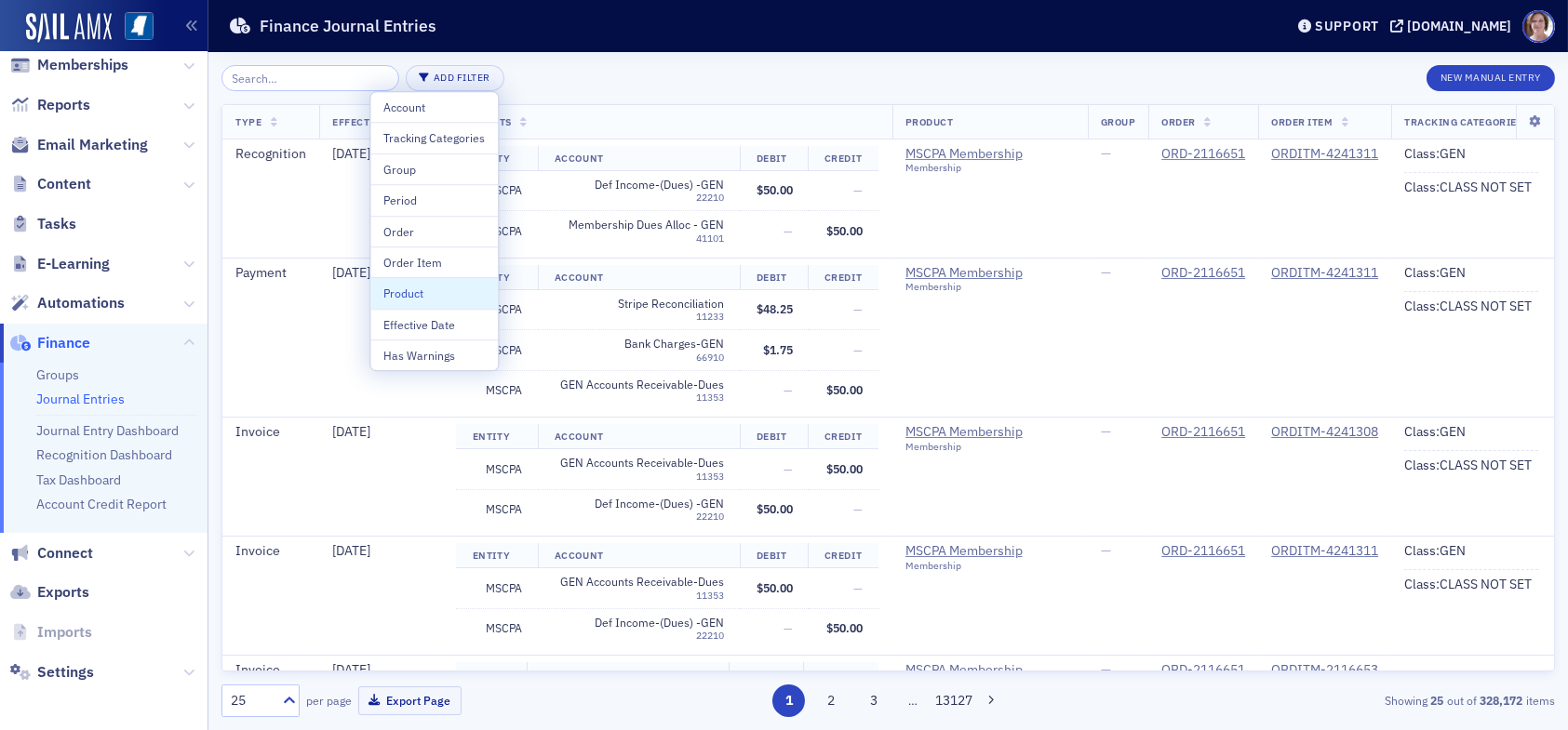
click at [413, 293] on div "Product" at bounding box center [434, 293] width 102 height 17
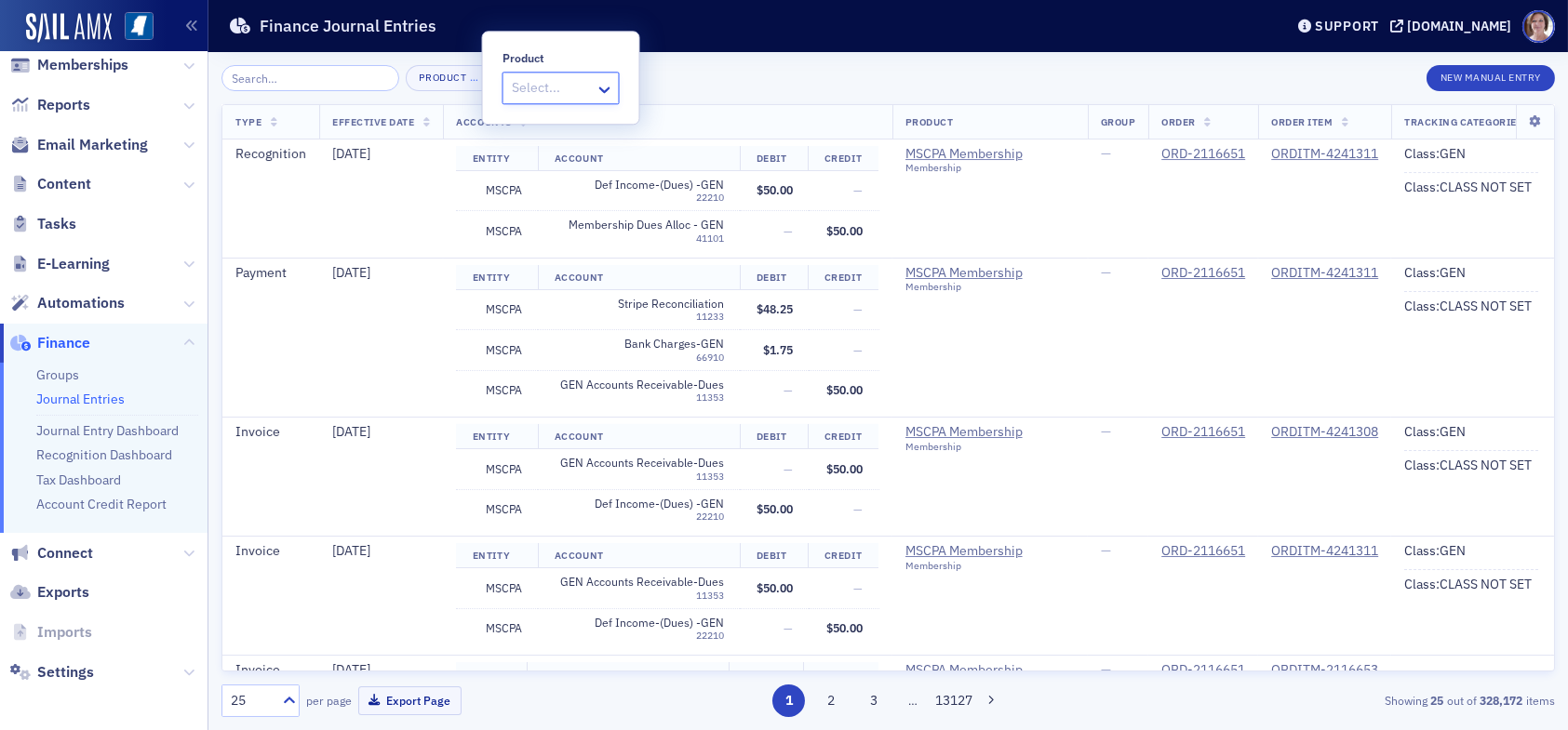
click at [547, 86] on div at bounding box center [551, 88] width 84 height 23
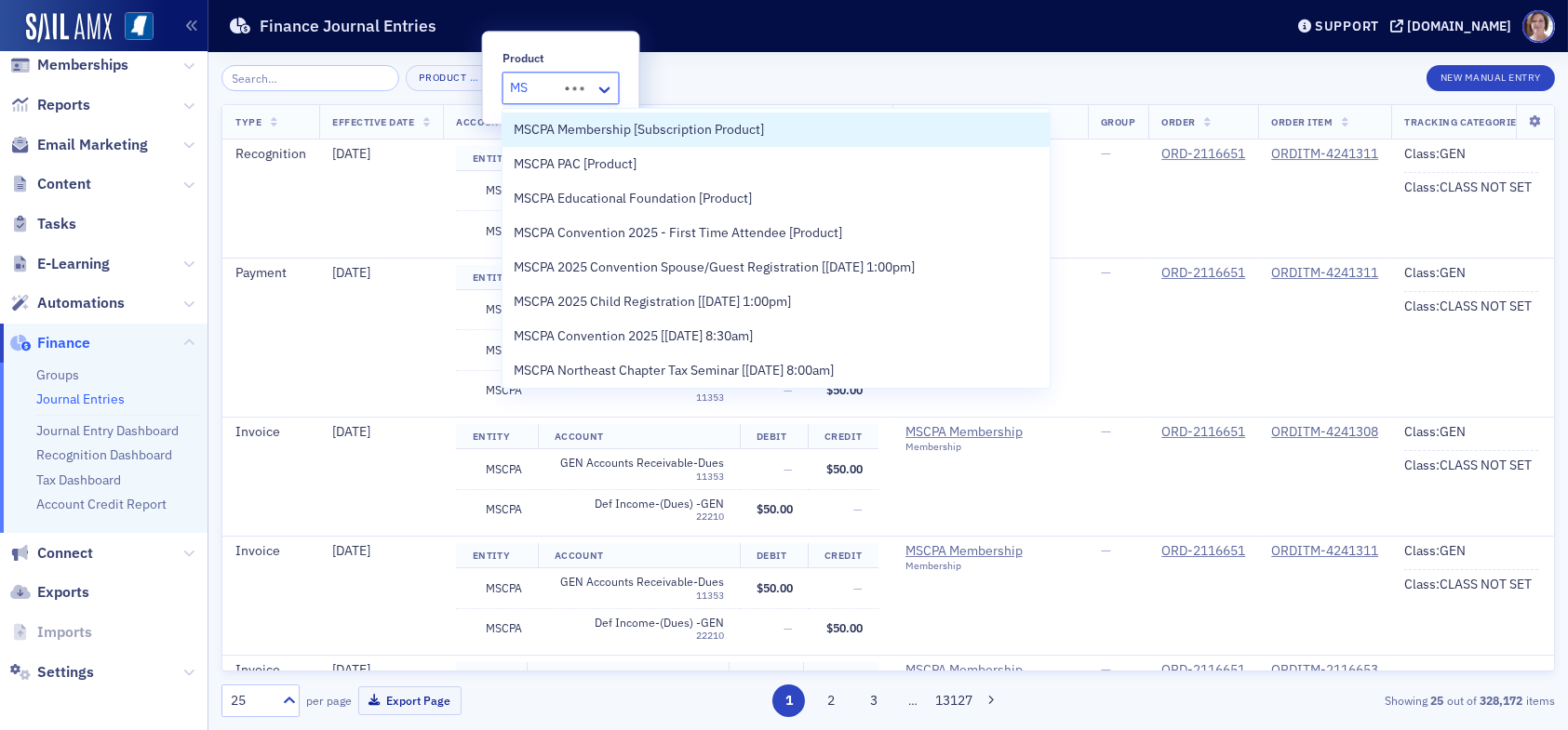
type input "MSC"
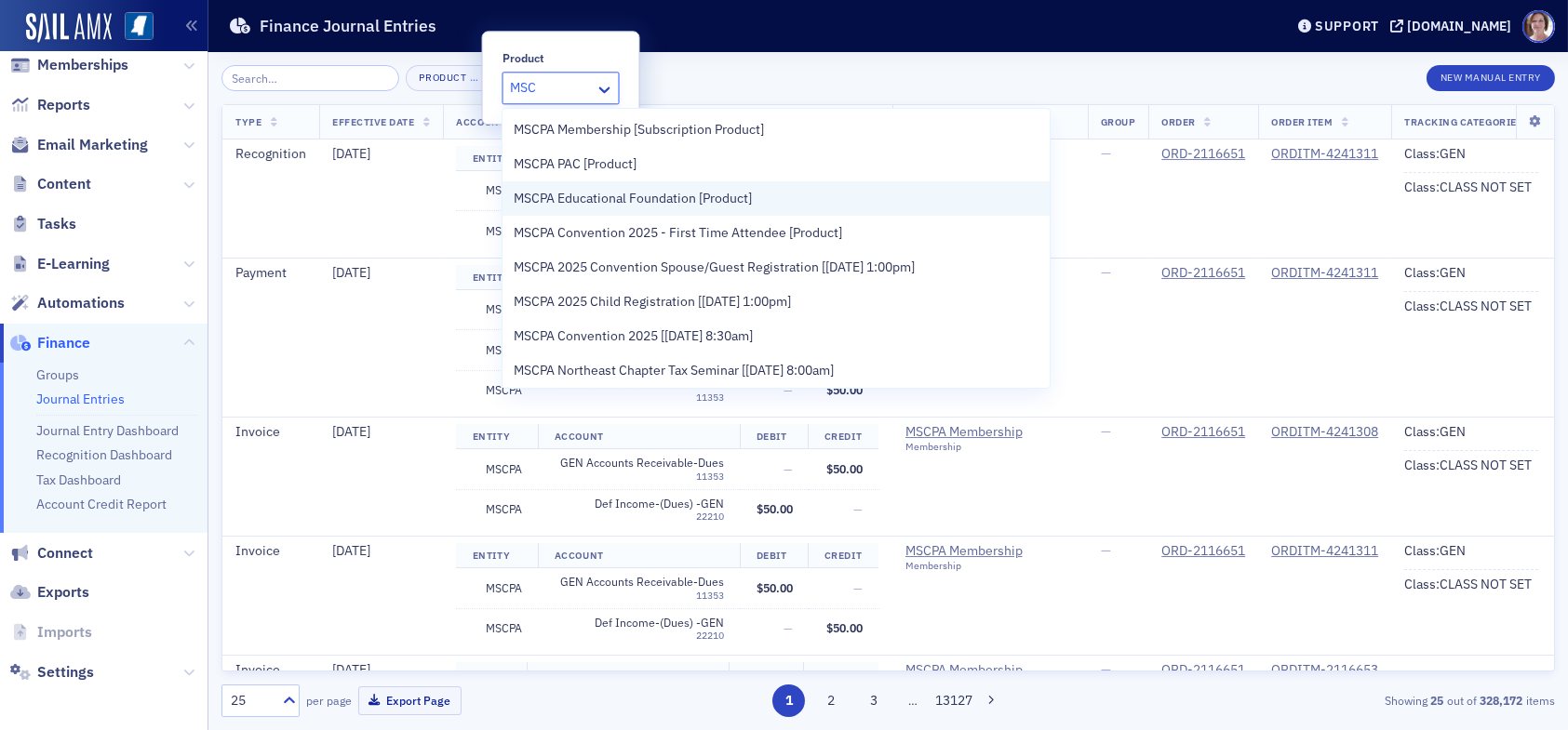
click at [626, 197] on span "MSCPA Educational Foundation [Product]" at bounding box center [632, 198] width 238 height 20
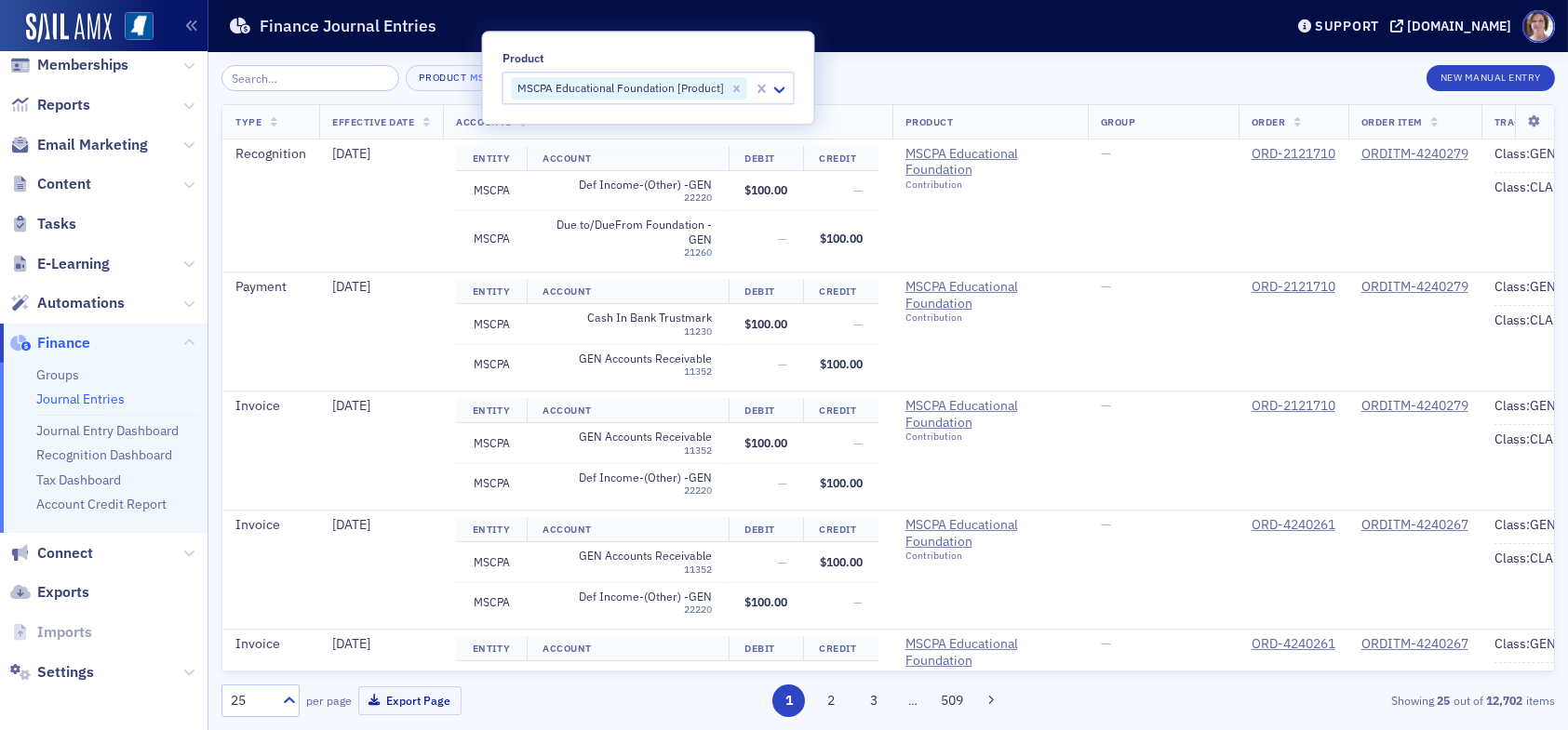
click at [902, 84] on div "Product MSCPA Educational Foundation [Product] × New Manual Entry" at bounding box center [888, 78] width 1333 height 26
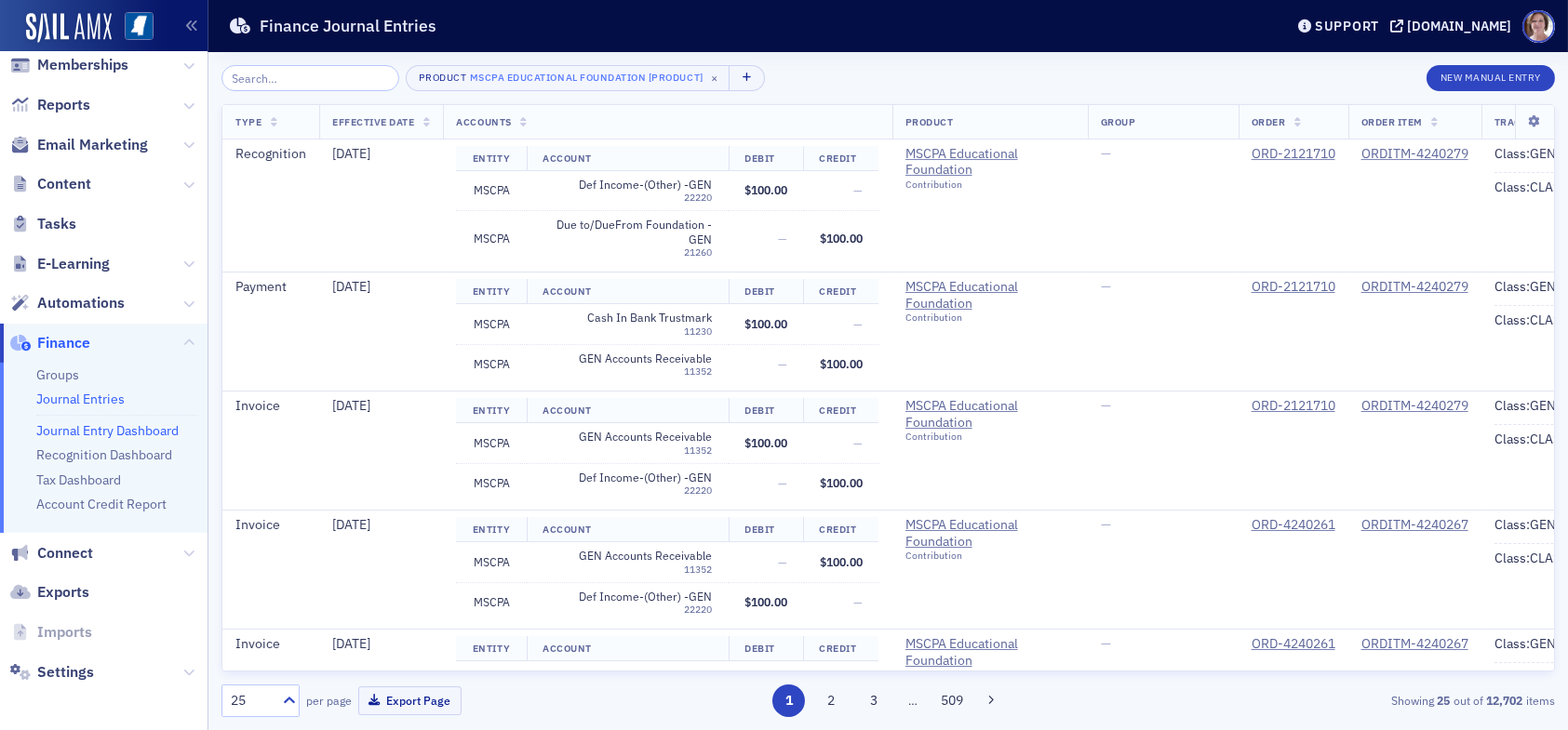
click at [114, 430] on link "Journal Entry Dashboard" at bounding box center [107, 430] width 142 height 17
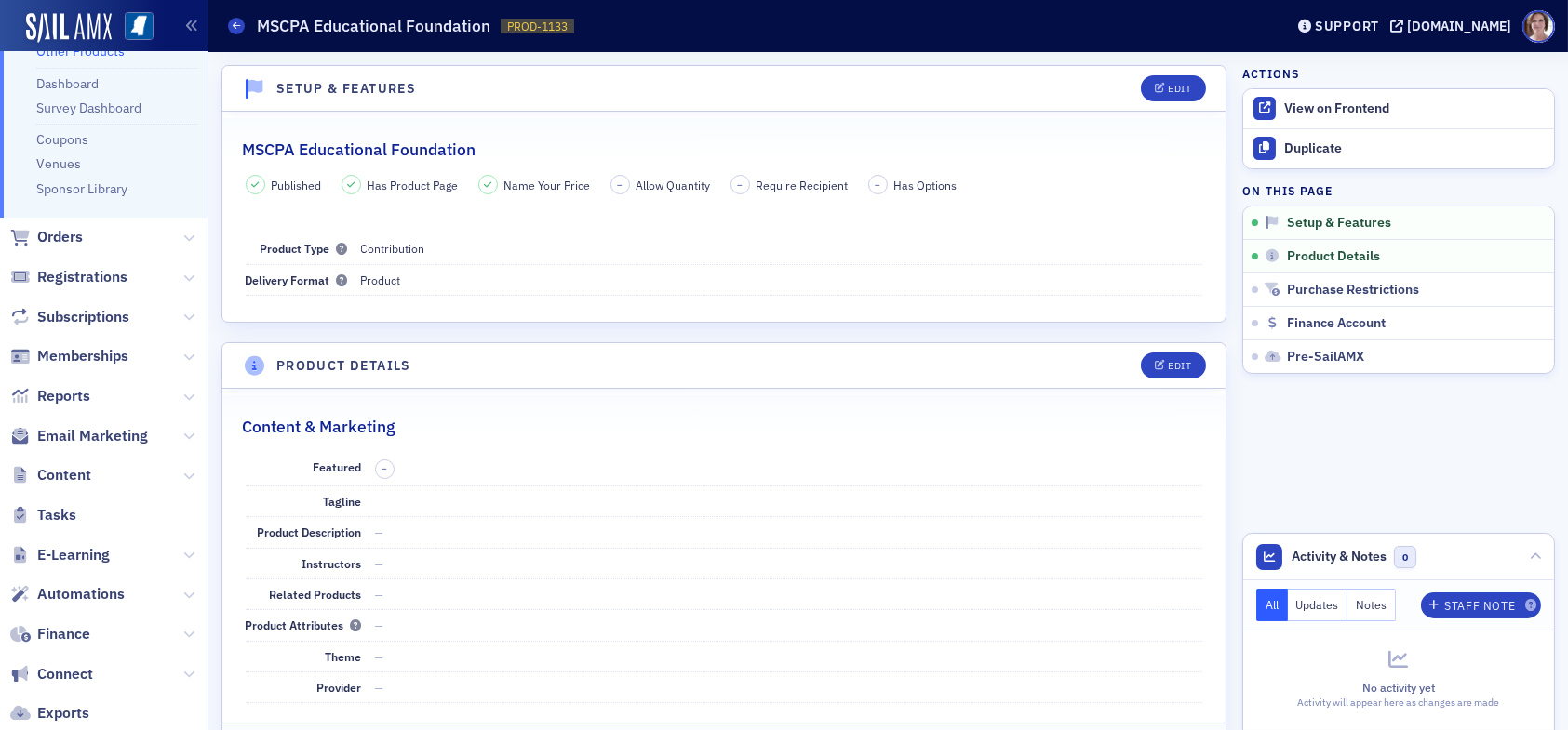
scroll to position [279, 0]
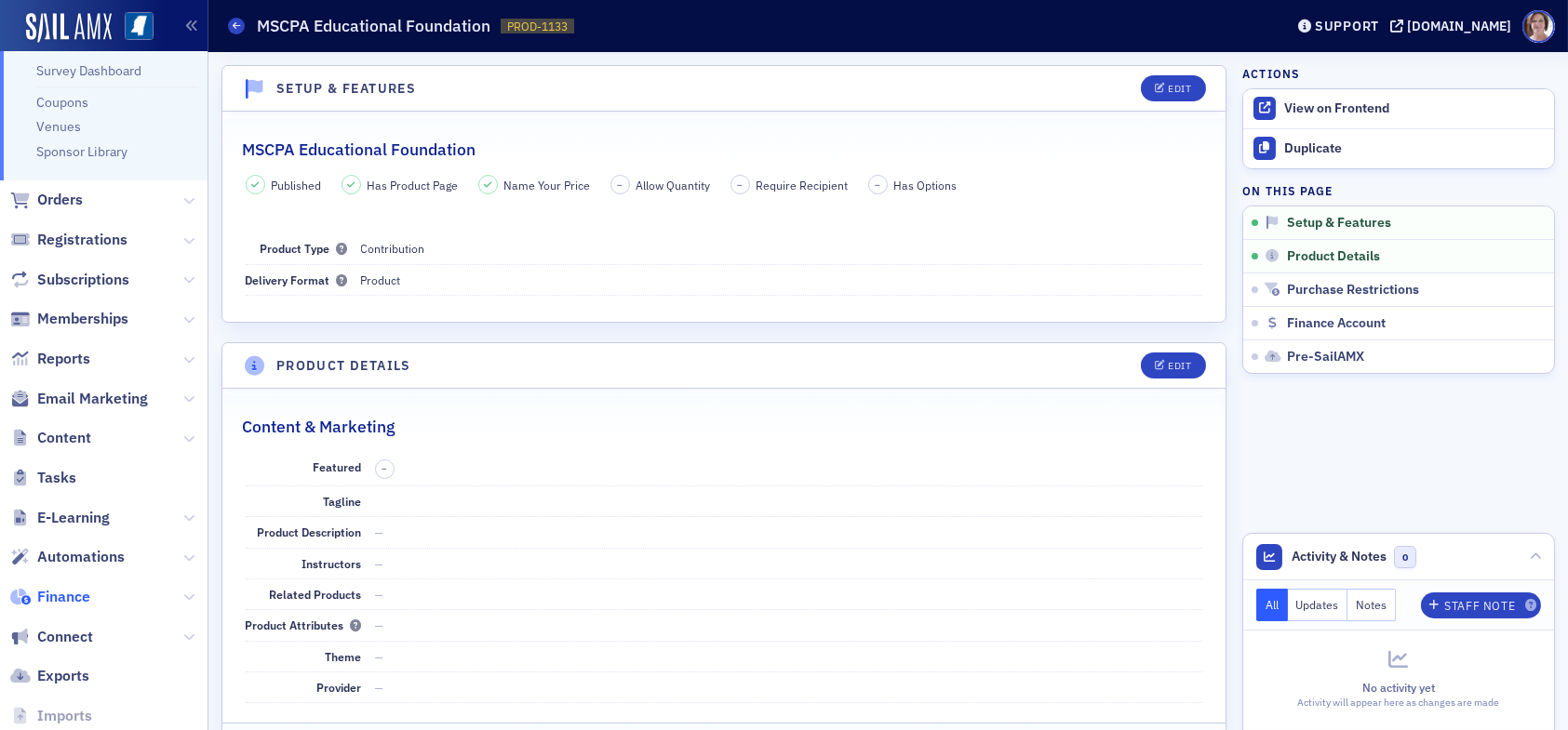
click at [72, 598] on span "Finance" at bounding box center [64, 598] width 53 height 21
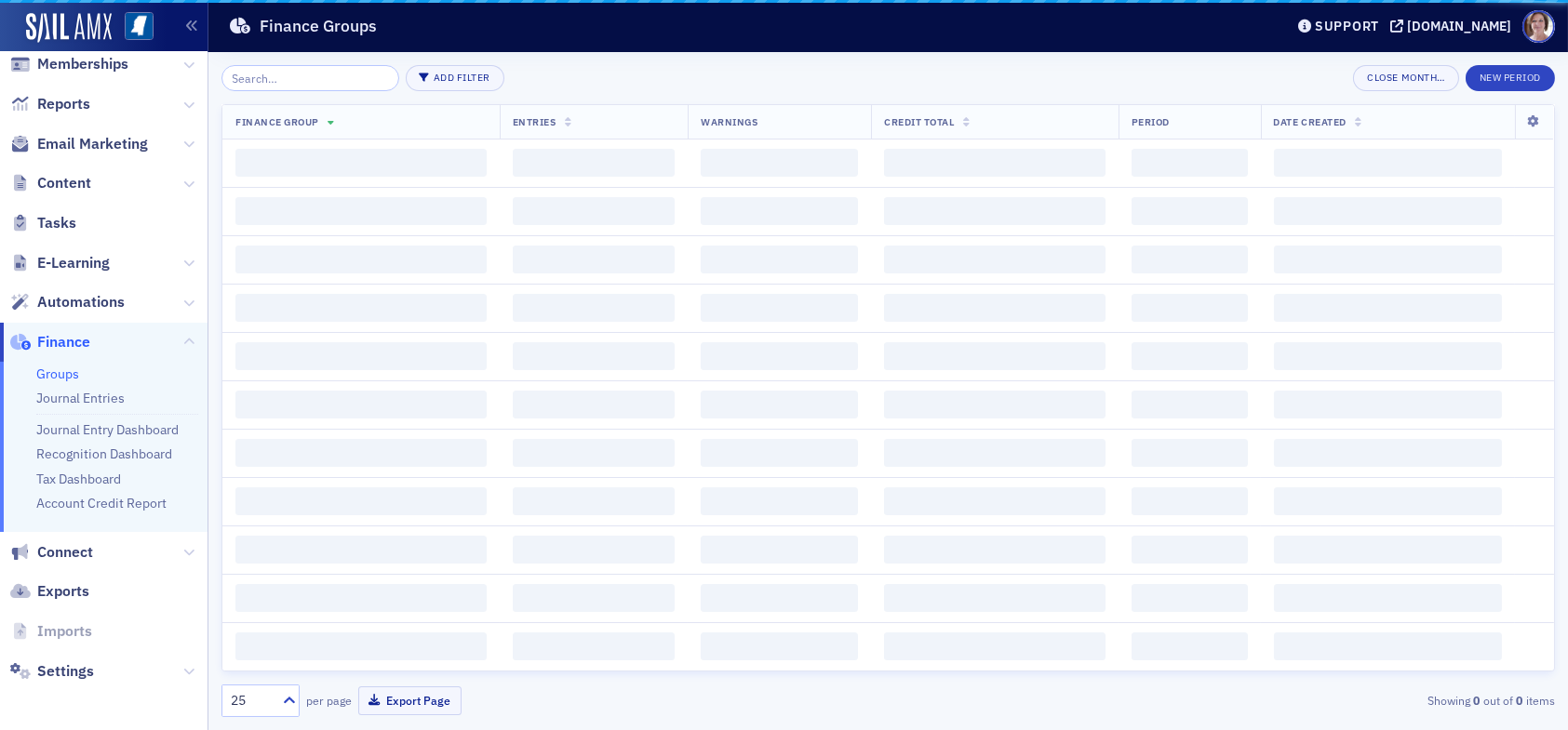
scroll to position [257, 0]
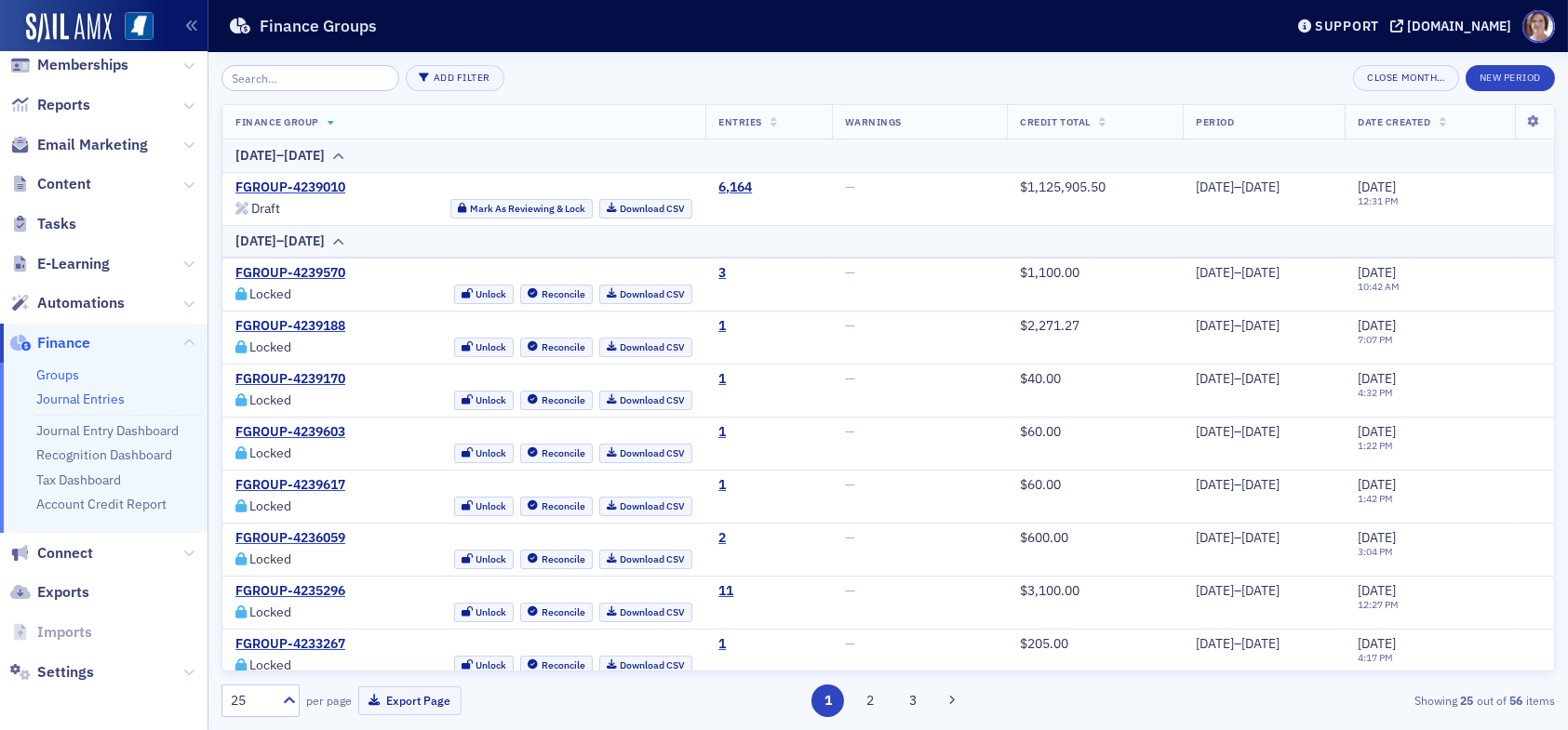
click at [94, 399] on link "Journal Entries" at bounding box center [81, 399] width 88 height 17
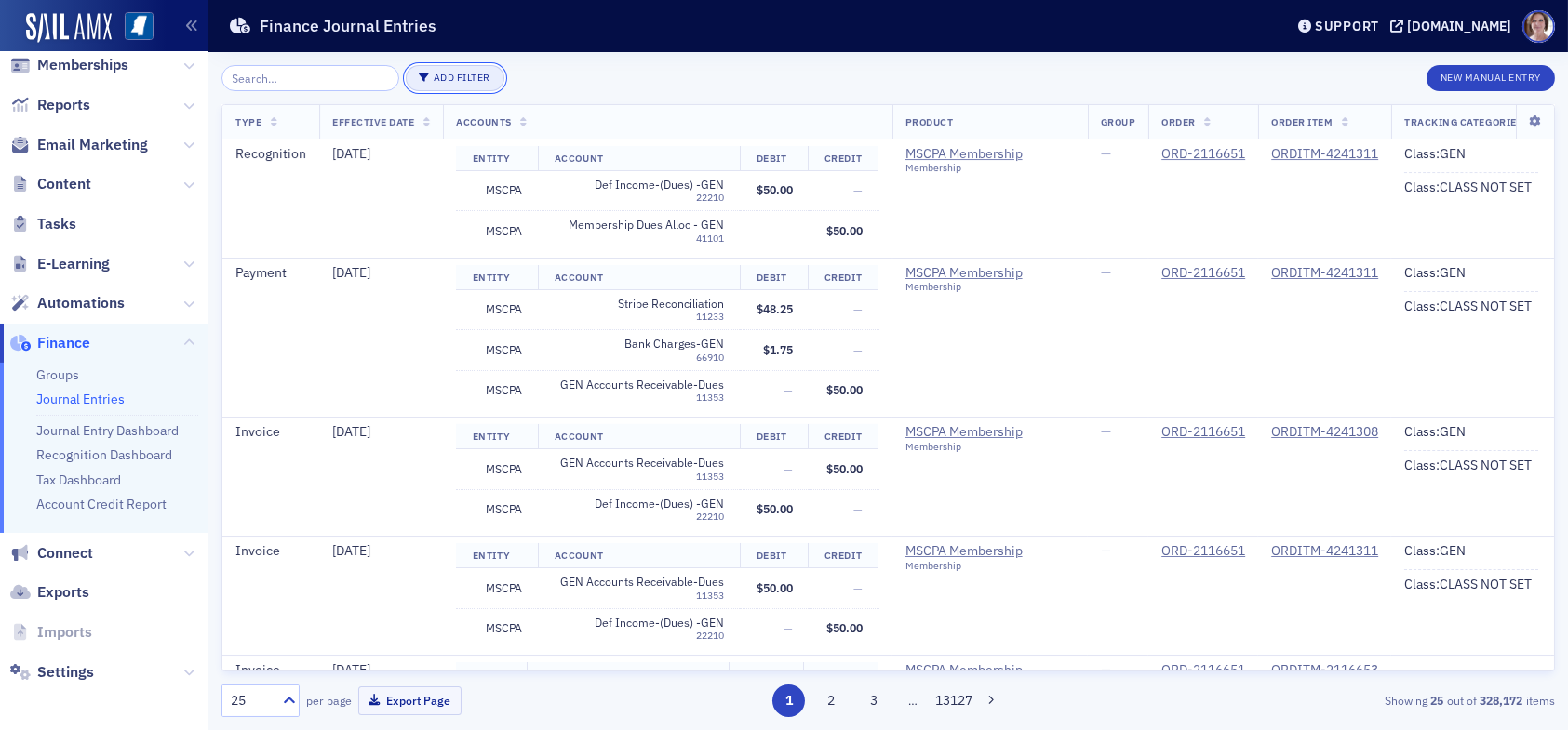
click at [426, 74] on button "Add Filter" at bounding box center [455, 78] width 99 height 26
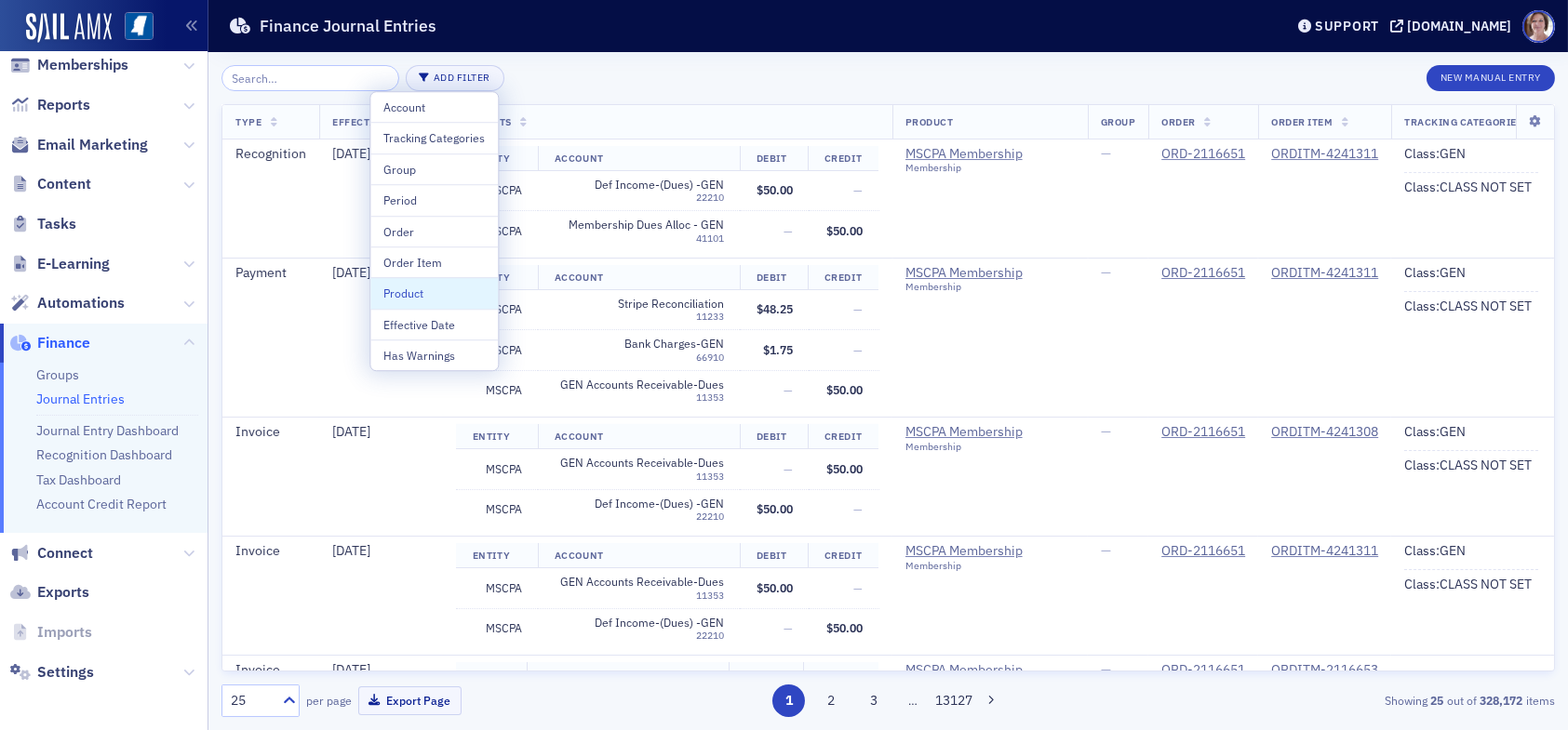
click at [427, 293] on div "Product" at bounding box center [434, 293] width 102 height 17
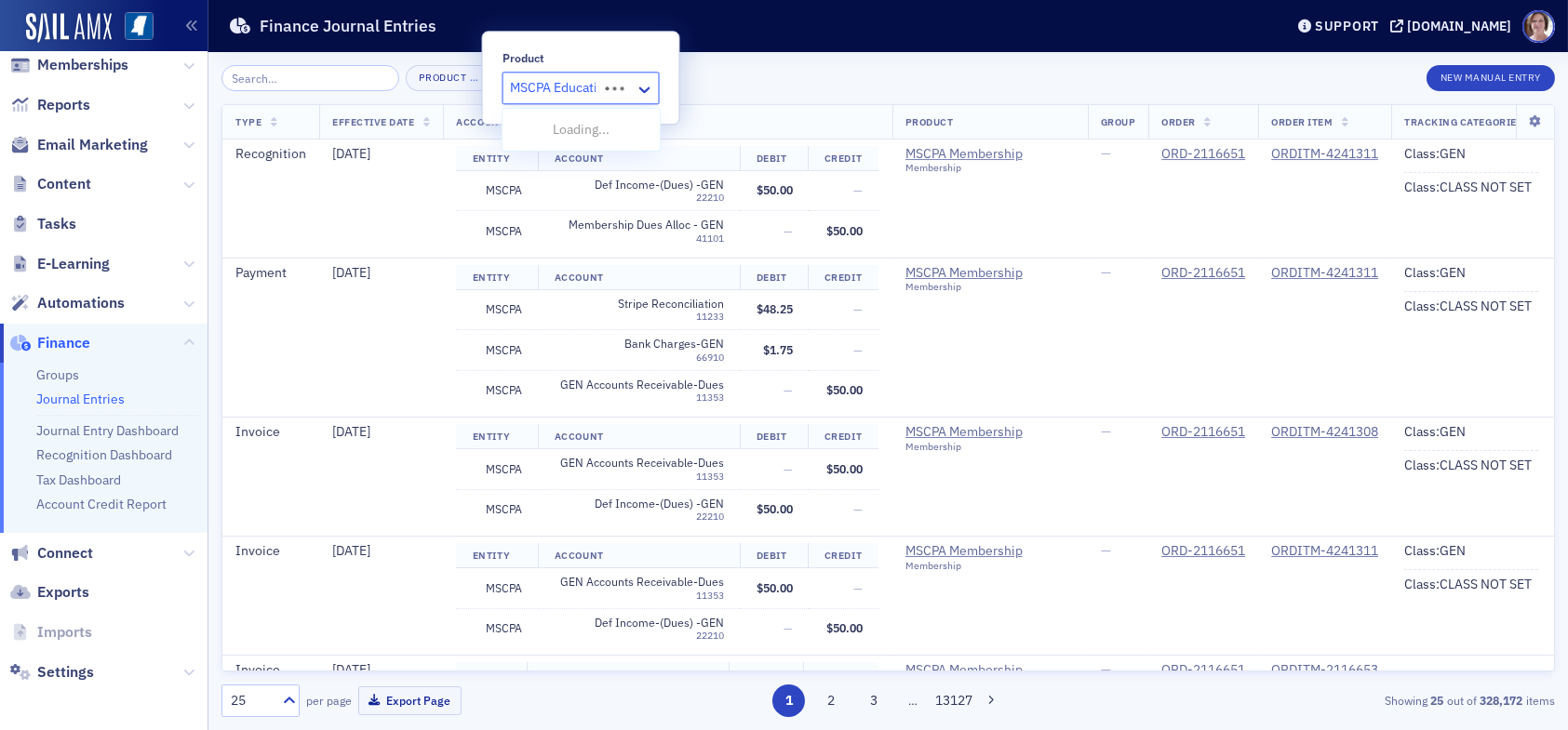
type input "MSCPA Education"
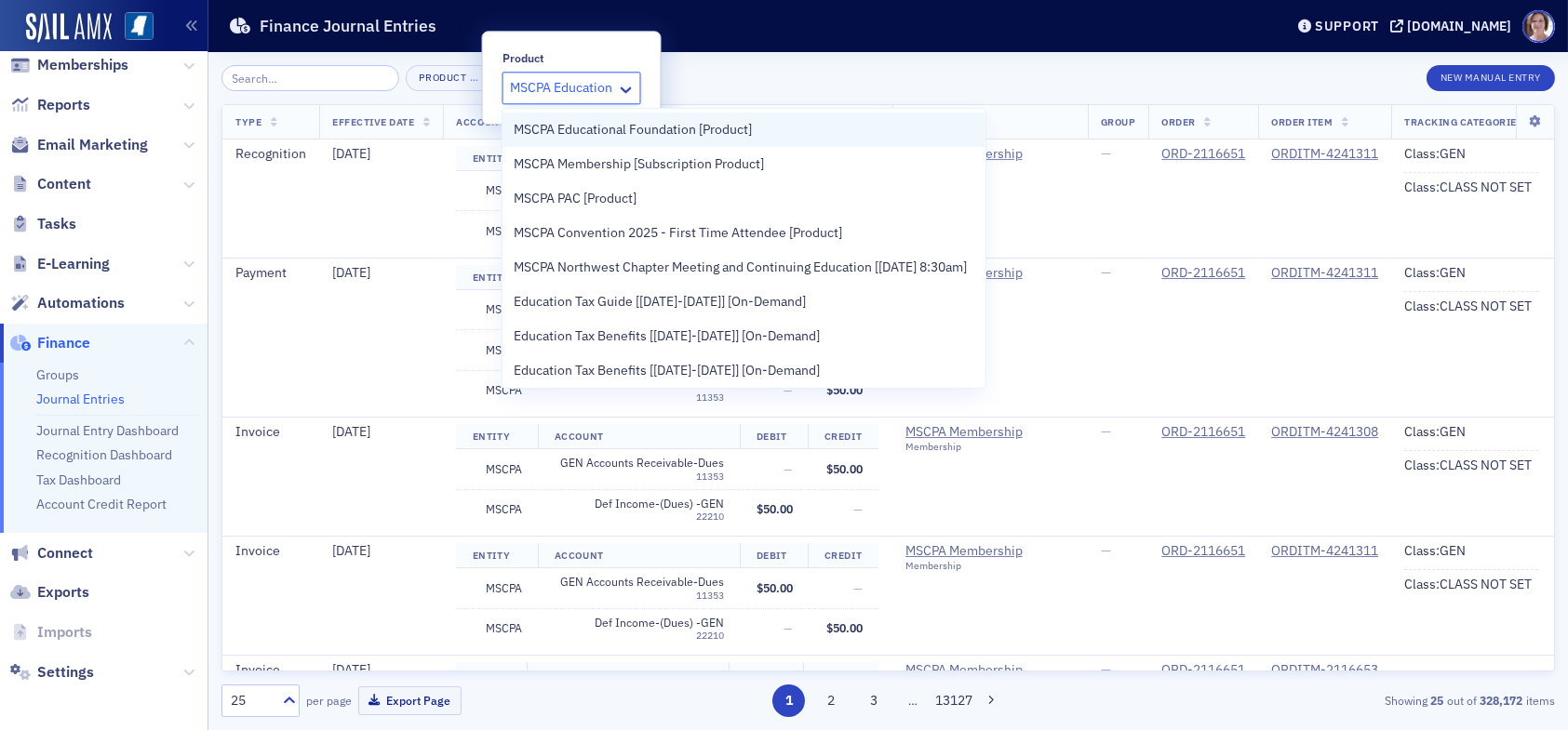
click at [625, 132] on span "MSCPA Educational Foundation [Product]" at bounding box center [632, 130] width 238 height 20
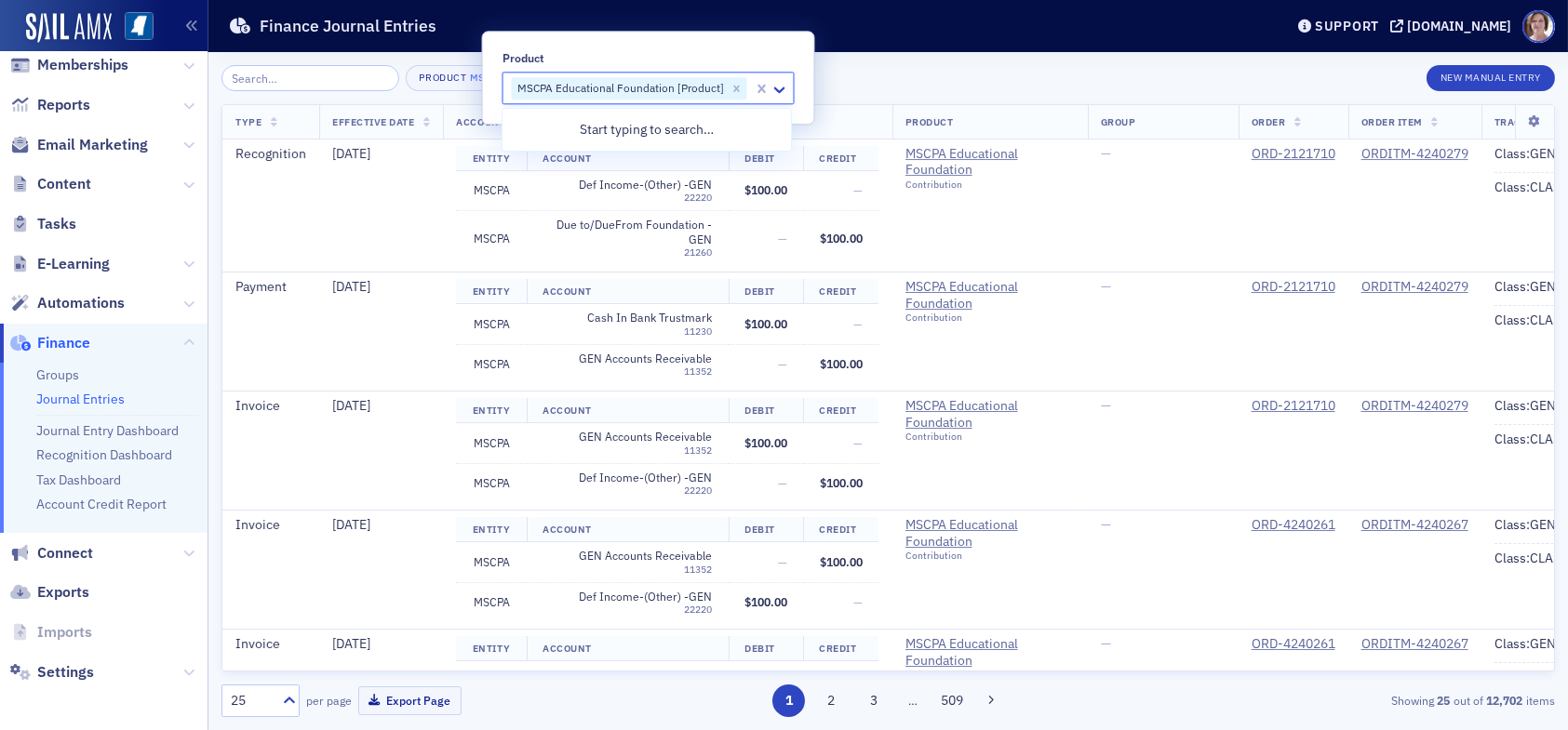
click at [978, 69] on div "Product MSCPA Educational Foundation [Product] × New Manual Entry" at bounding box center [888, 78] width 1333 height 26
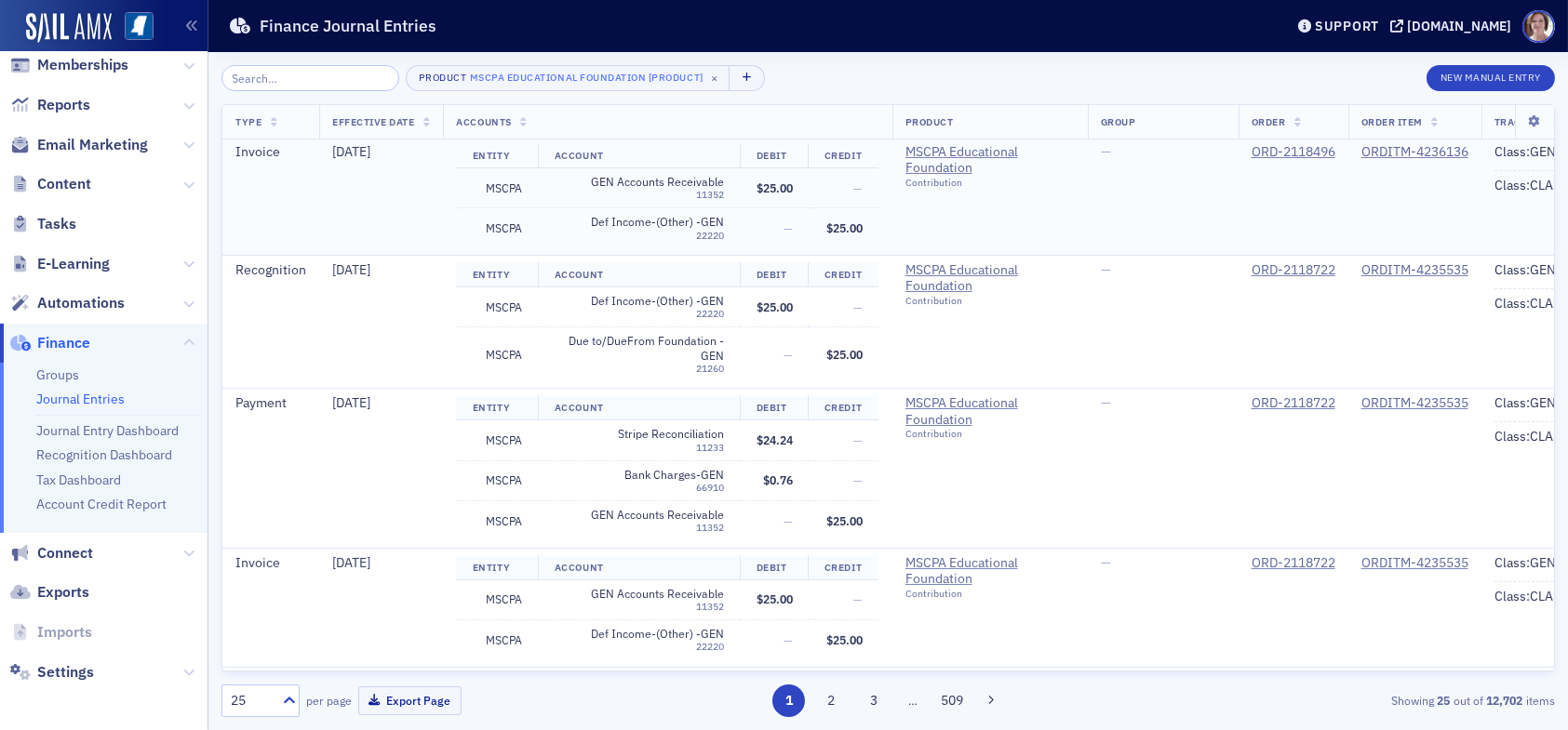
scroll to position [651, 0]
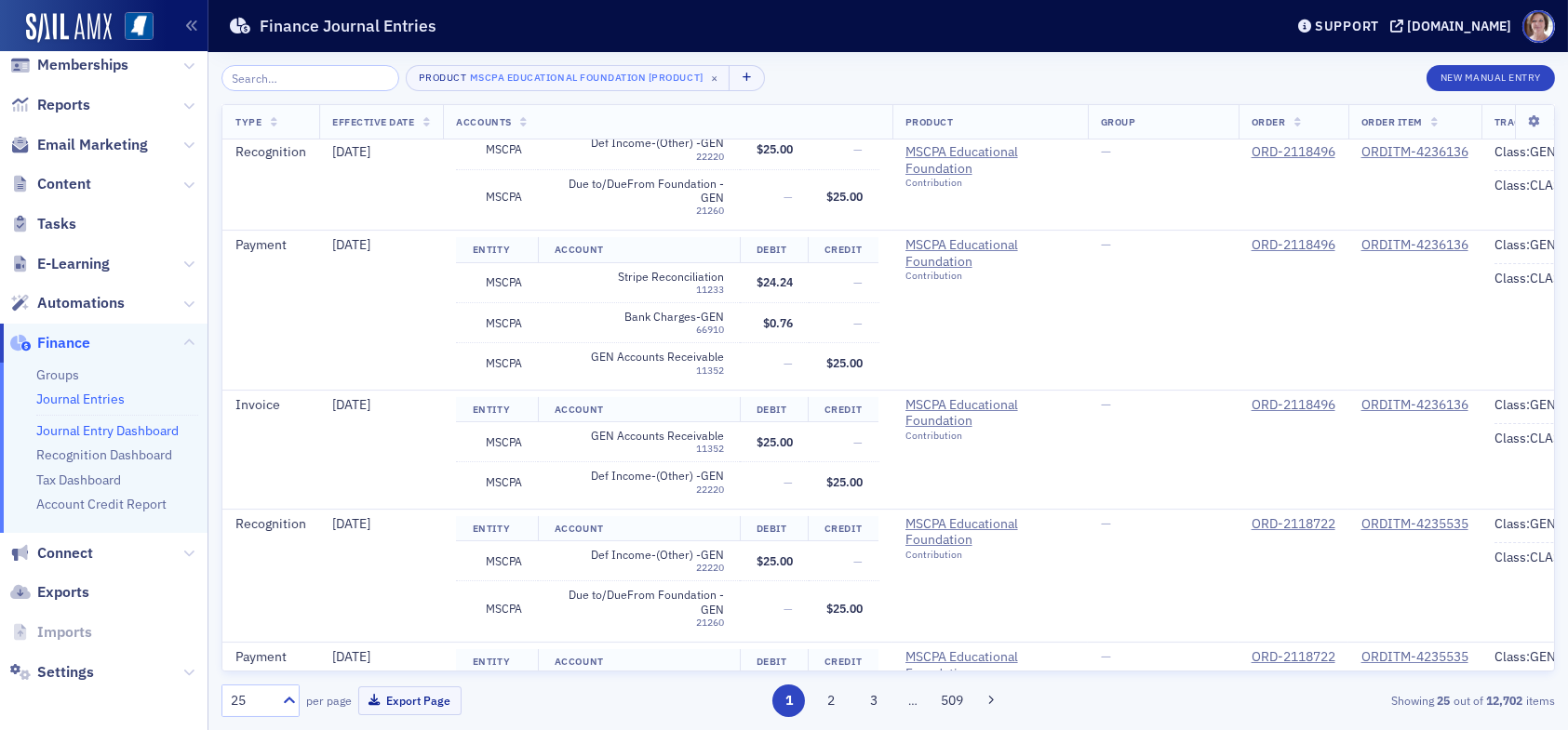
click at [107, 431] on link "Journal Entry Dashboard" at bounding box center [107, 430] width 142 height 17
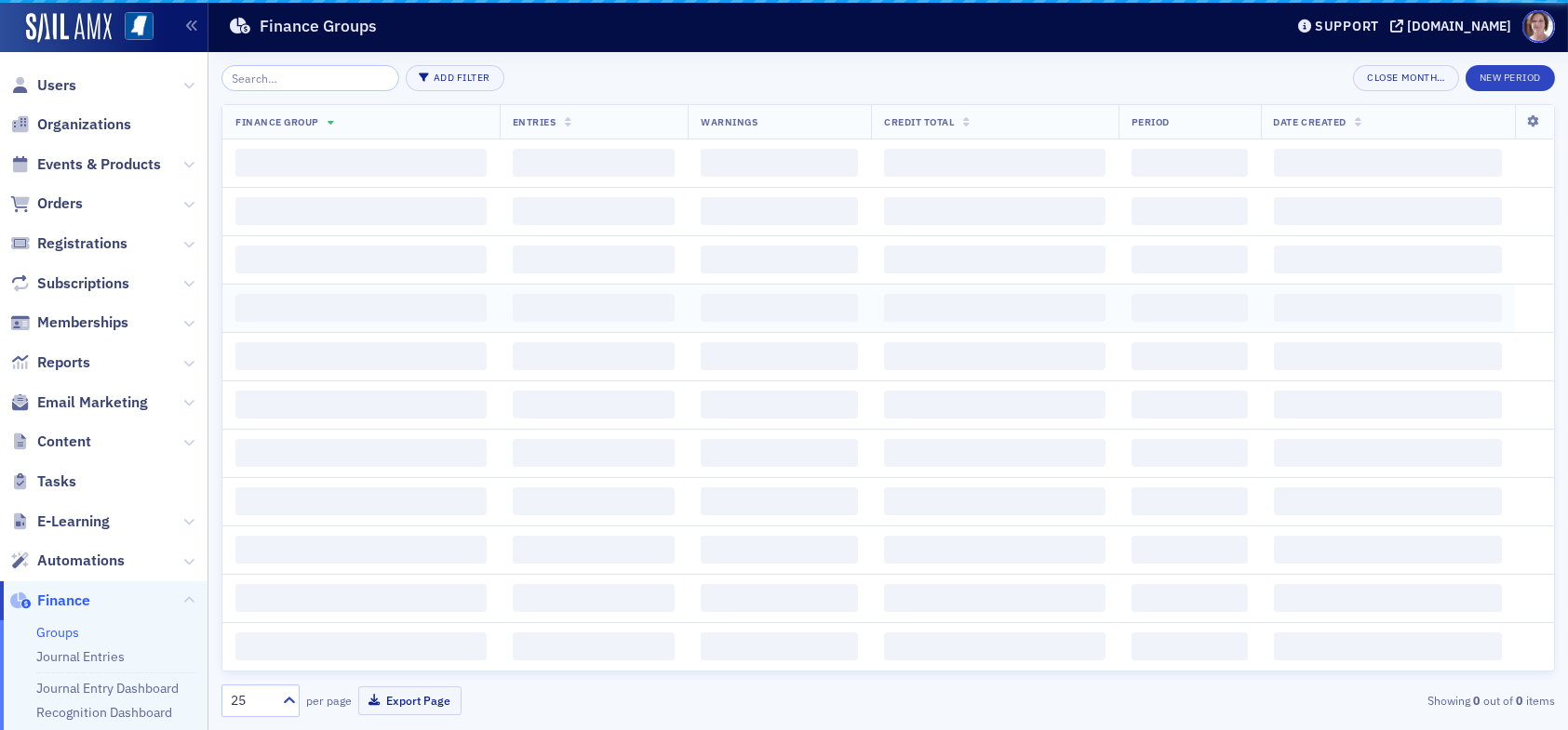
scroll to position [257, 0]
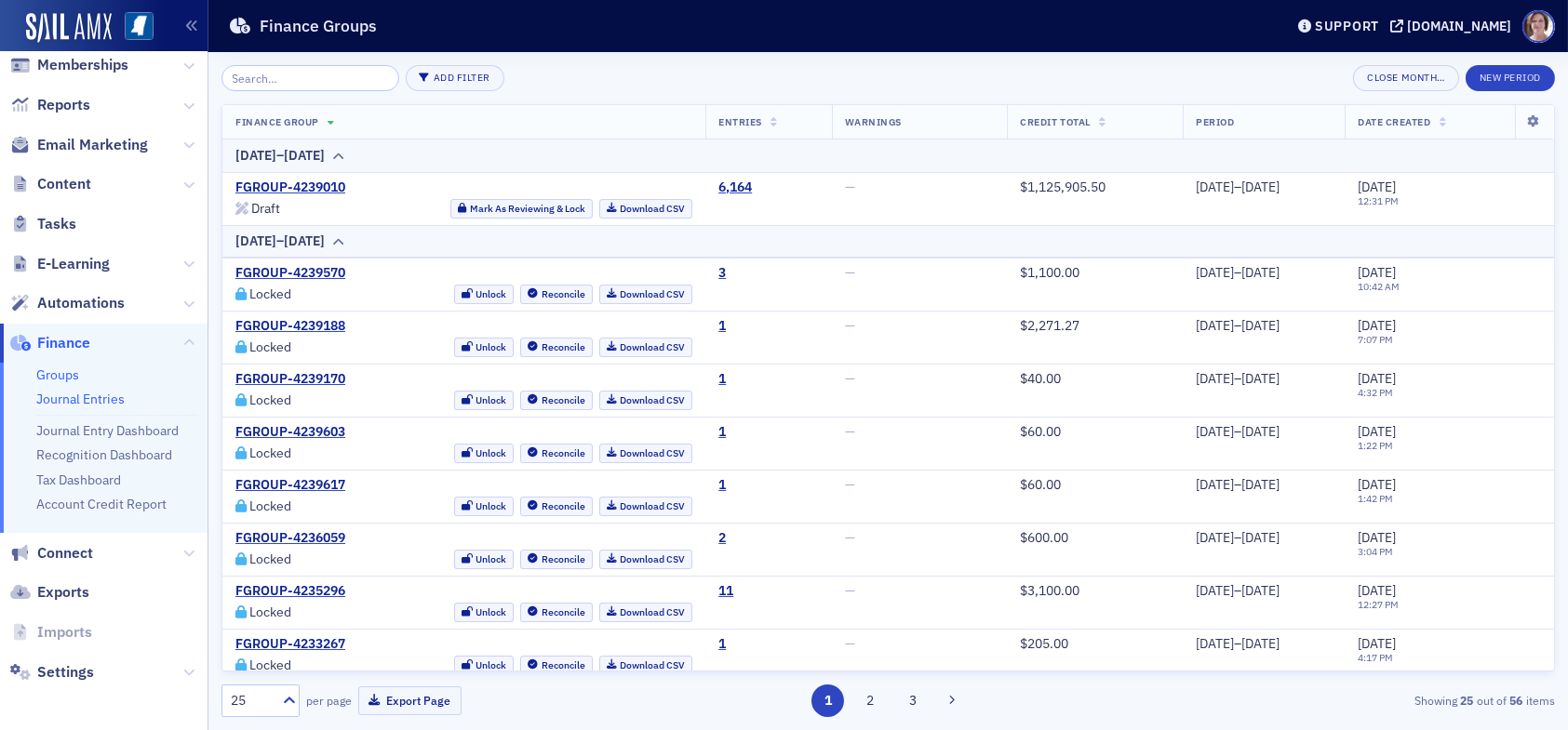
click at [99, 399] on link "Journal Entries" at bounding box center [81, 399] width 88 height 17
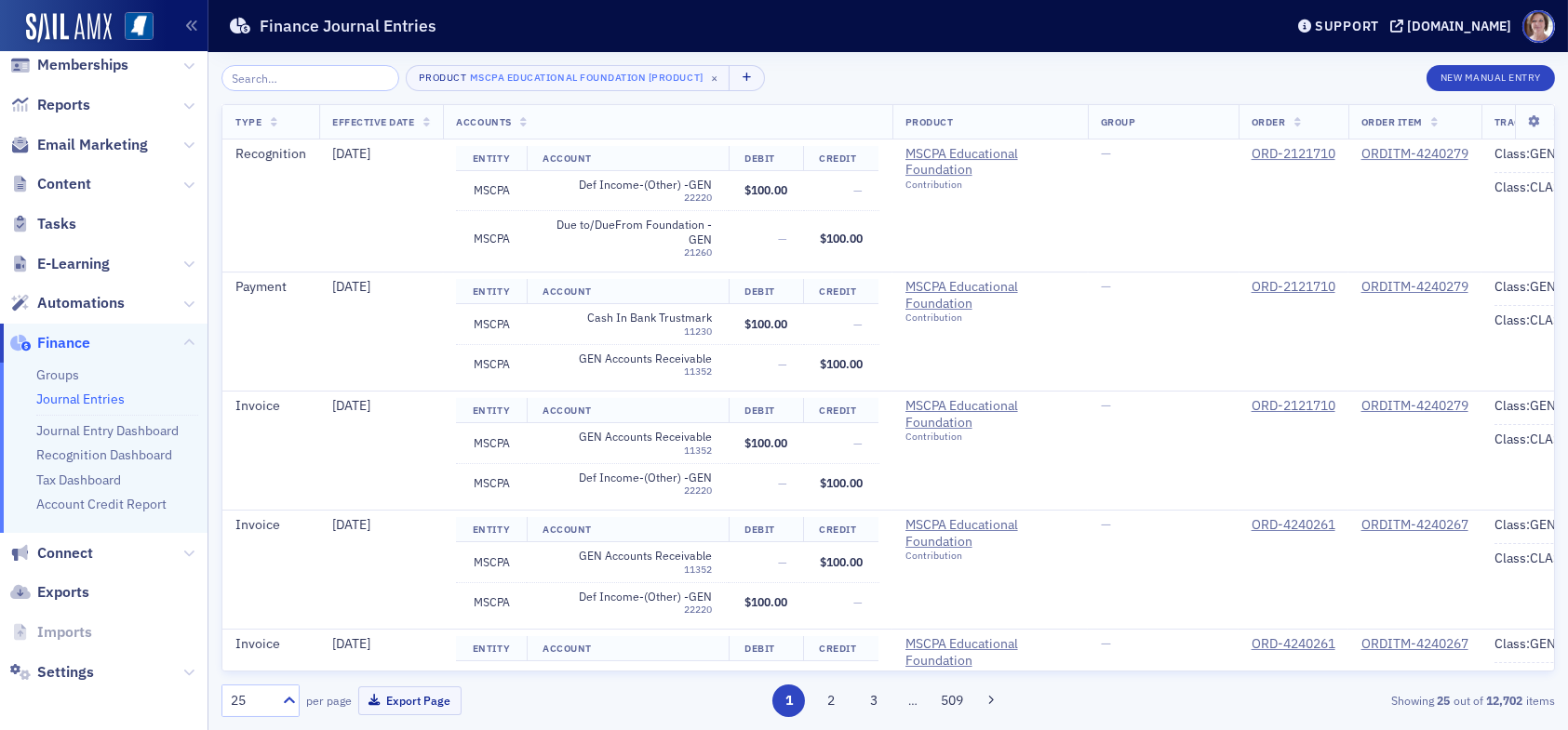
click at [777, 83] on div "Product MSCPA Educational Foundation [Product] × New Manual Entry" at bounding box center [888, 78] width 1333 height 26
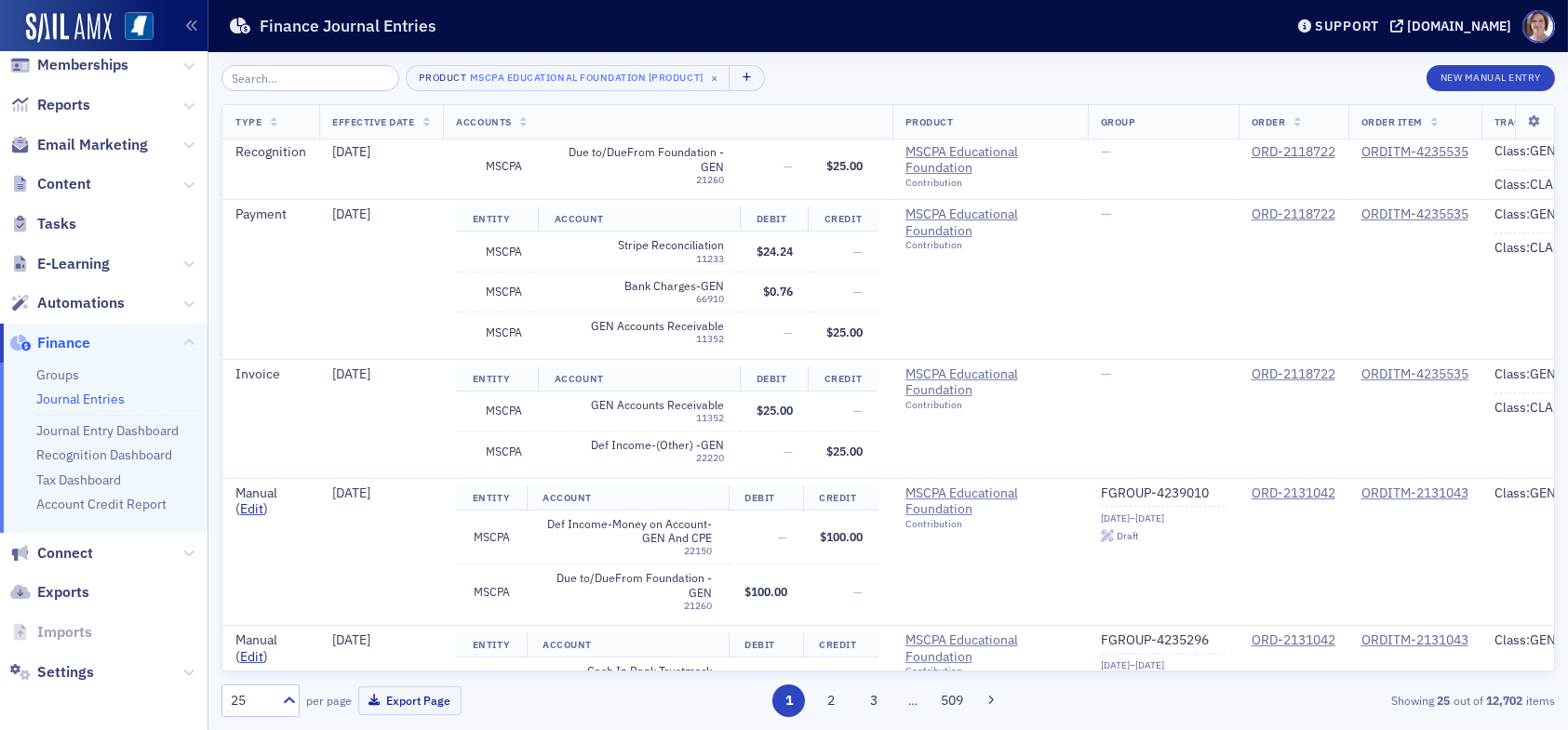
scroll to position [1116, 0]
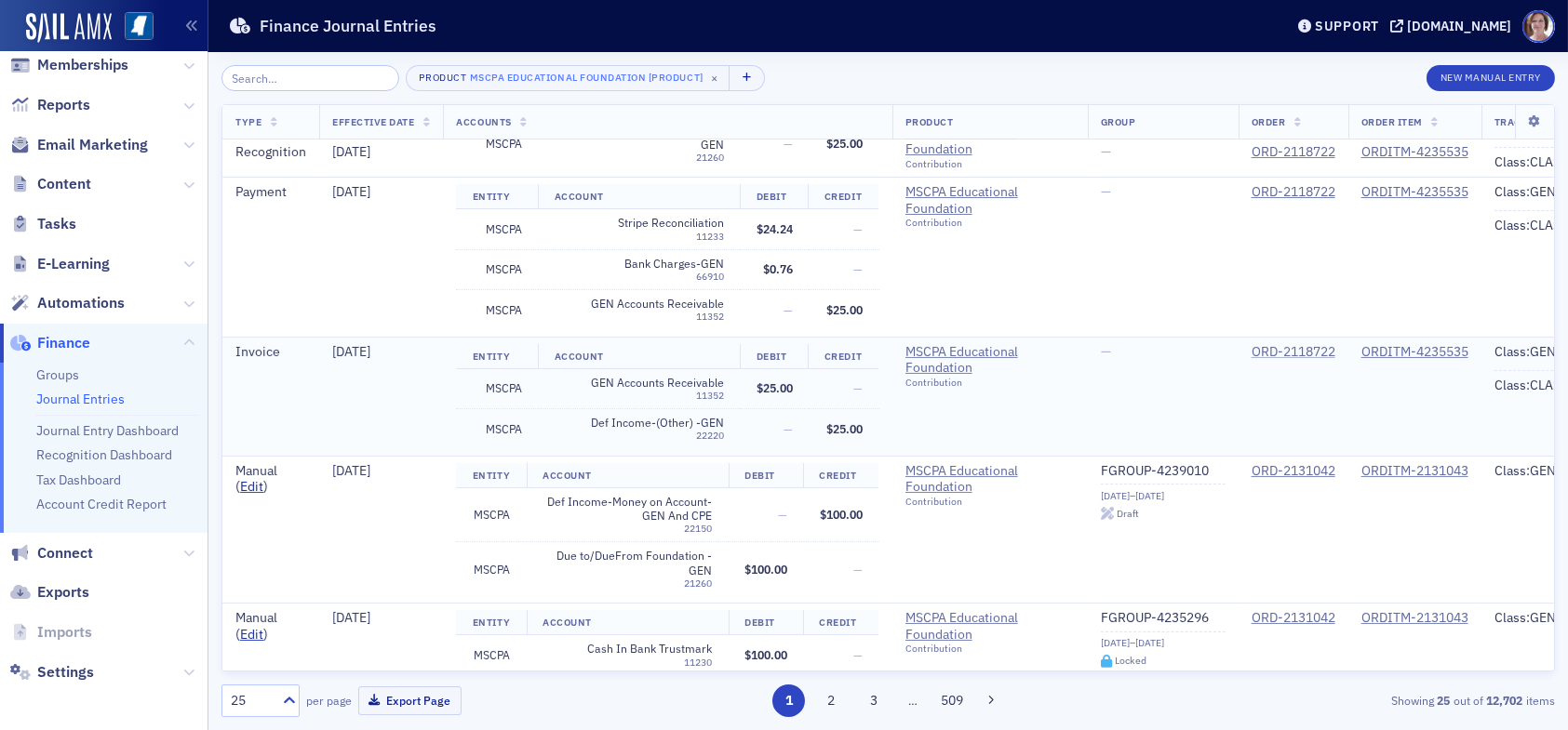
click at [1308, 347] on div "ORD-2118722" at bounding box center [1293, 352] width 84 height 17
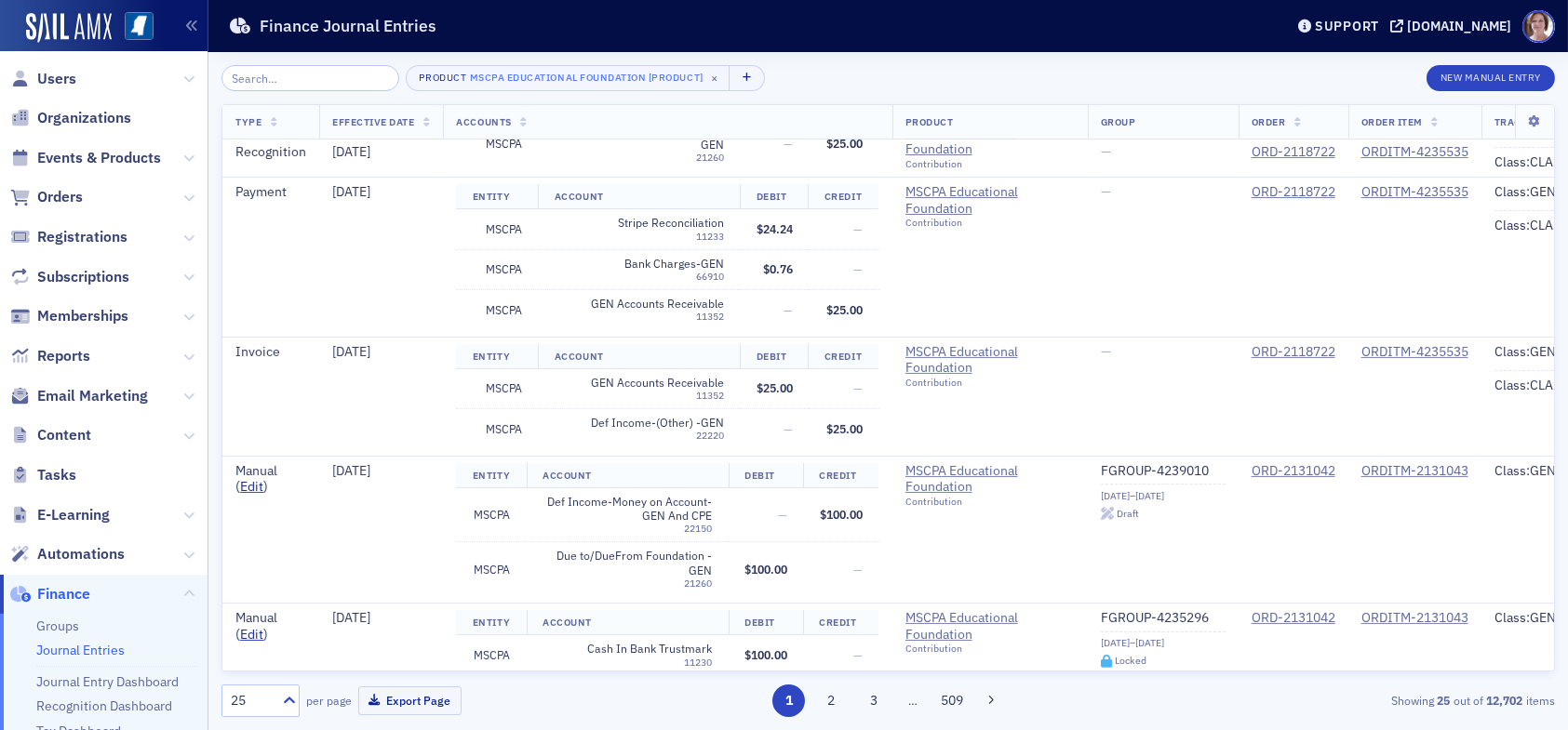
scroll to position [0, 0]
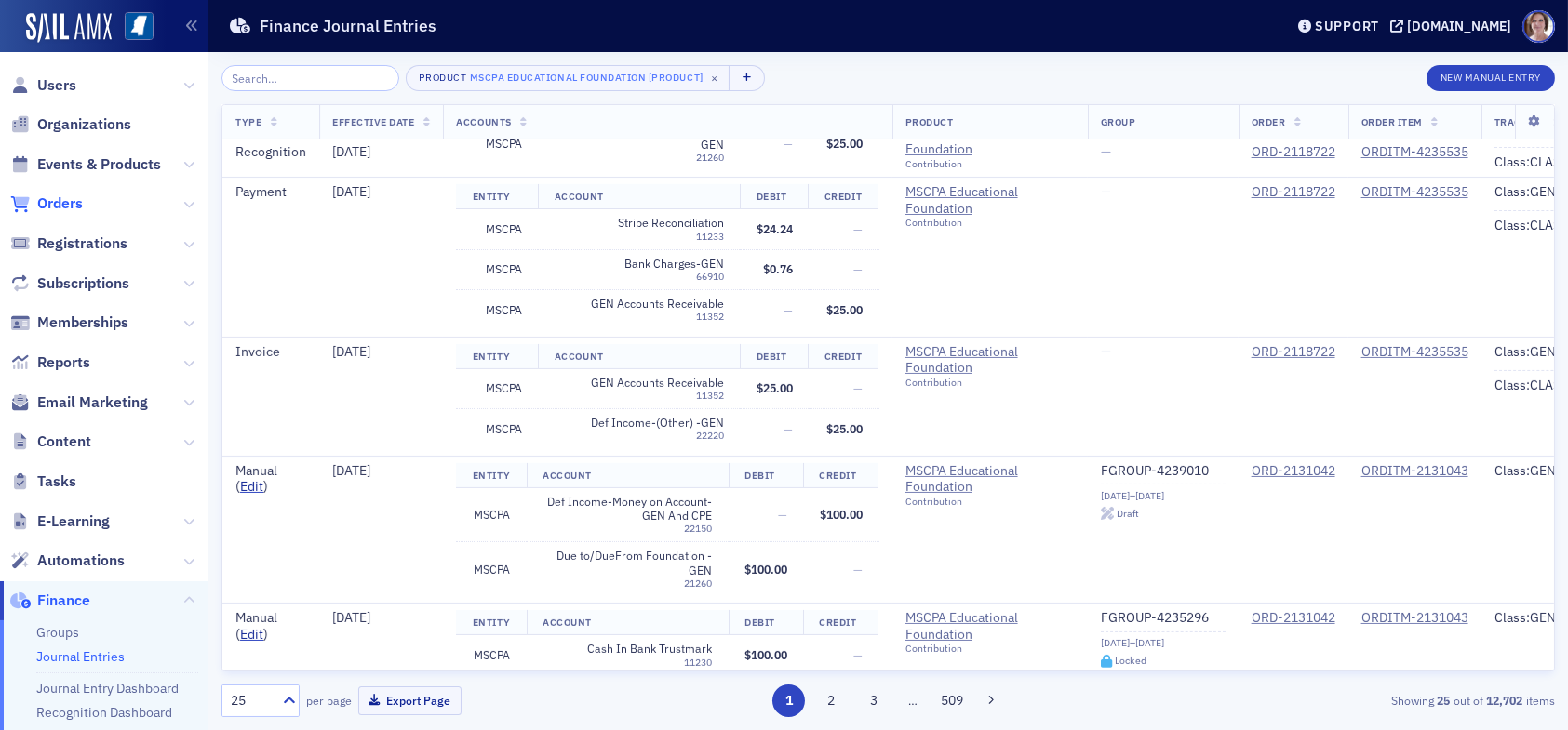
click at [62, 197] on span "Orders" at bounding box center [60, 204] width 46 height 21
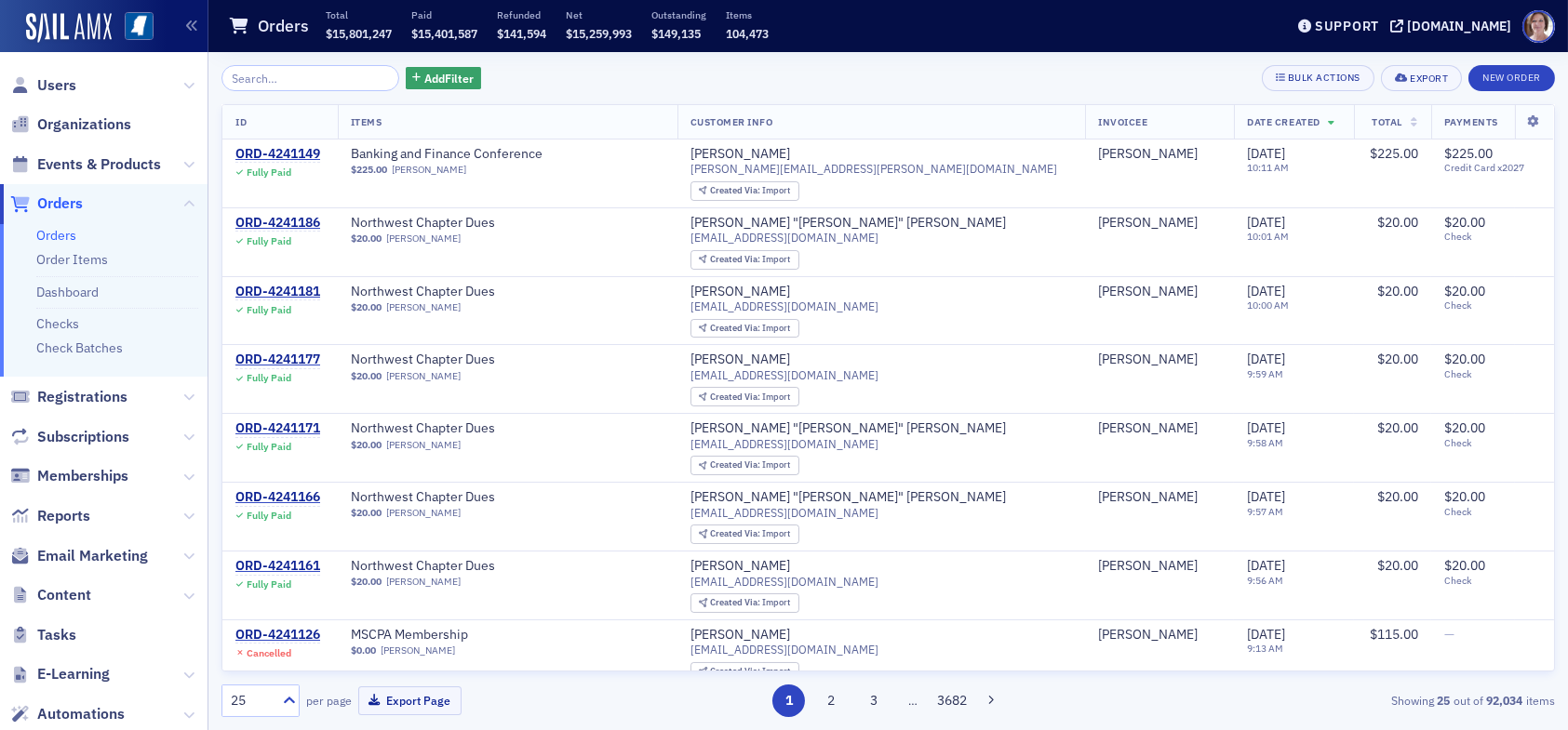
click at [290, 83] on input "search" at bounding box center [310, 78] width 178 height 26
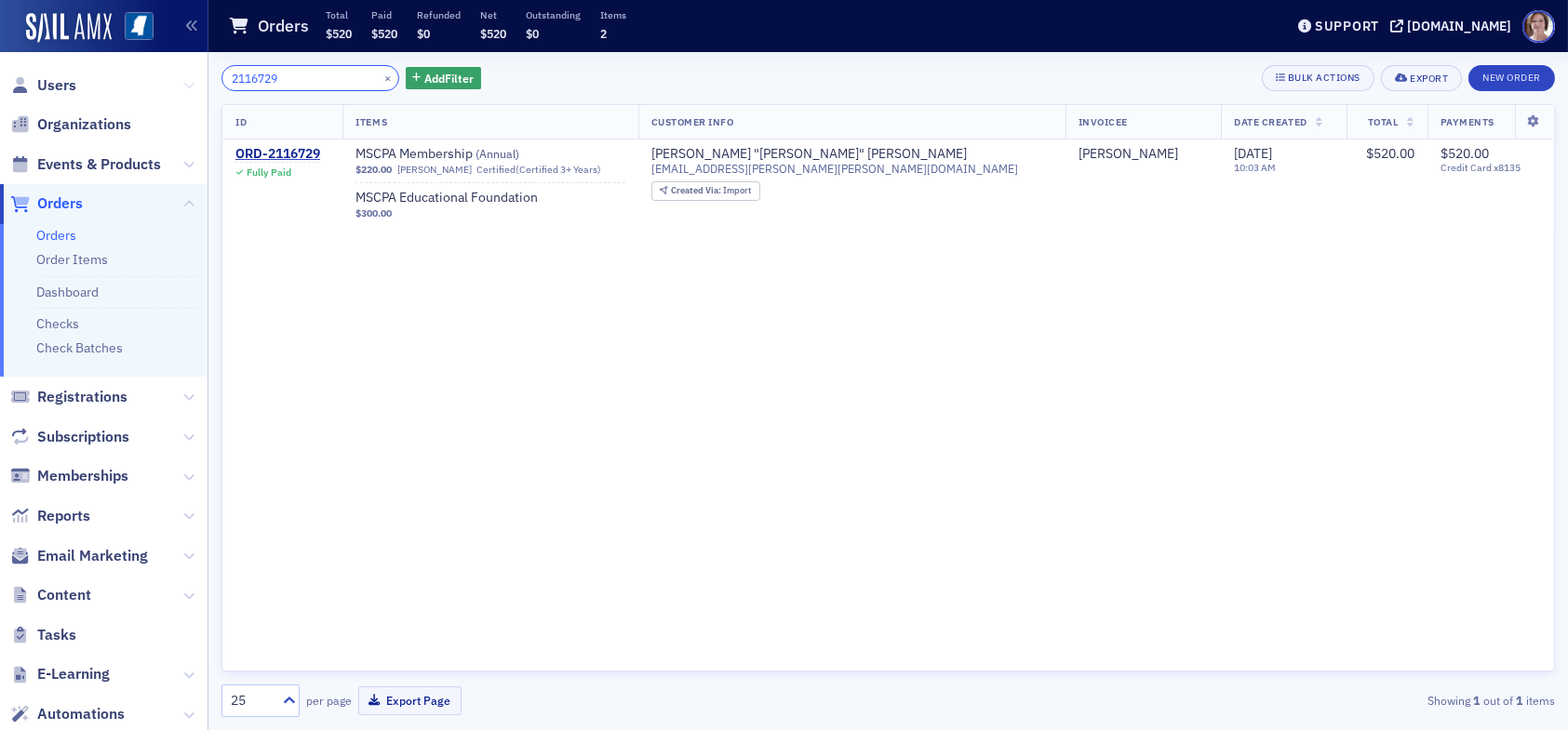
drag, startPoint x: 299, startPoint y: 82, endPoint x: 175, endPoint y: 83, distance: 124.0
click at [175, 83] on div "Users Organizations Events & Products Orders Orders Order Items Dashboard Check…" at bounding box center [784, 365] width 1568 height 730
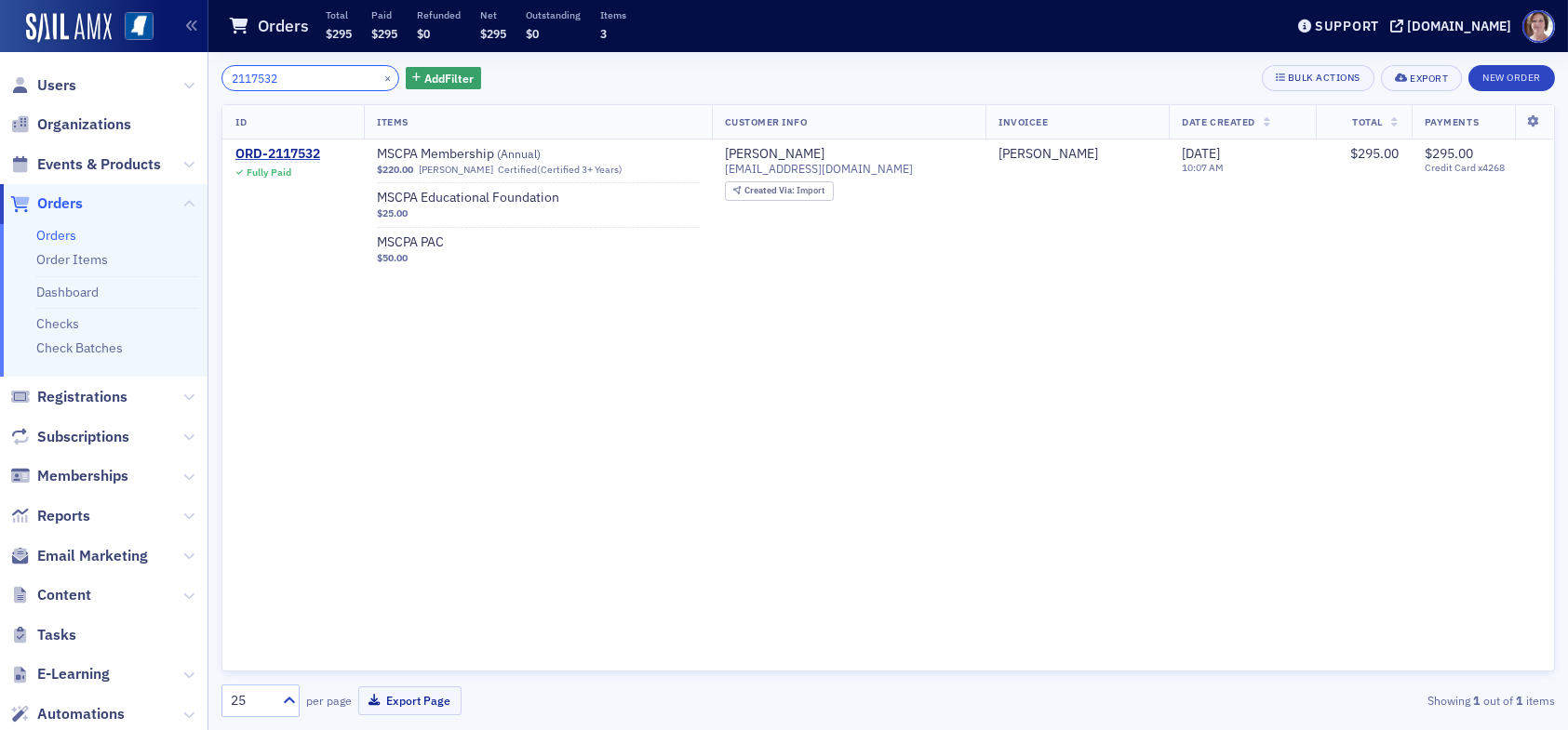
drag, startPoint x: 299, startPoint y: 82, endPoint x: 60, endPoint y: 61, distance: 239.9
click at [118, 86] on div "Users Organizations Events & Products Orders Orders Order Items Dashboard Check…" at bounding box center [784, 365] width 1568 height 730
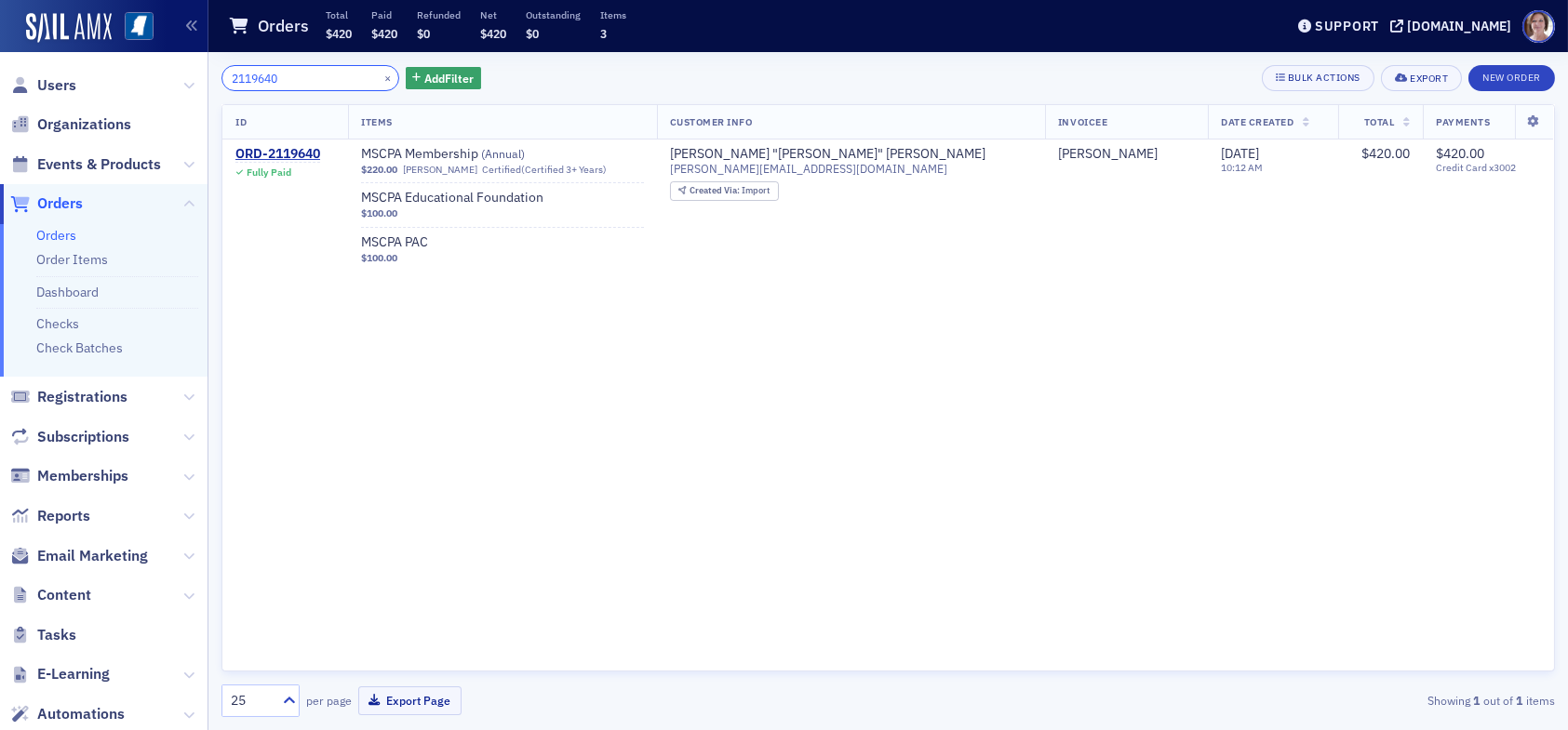
drag, startPoint x: 292, startPoint y: 77, endPoint x: 0, endPoint y: 61, distance: 292.4
click at [0, 61] on div "Users Organizations Events & Products Orders Orders Order Items Dashboard Check…" at bounding box center [784, 365] width 1568 height 730
type input "2121746"
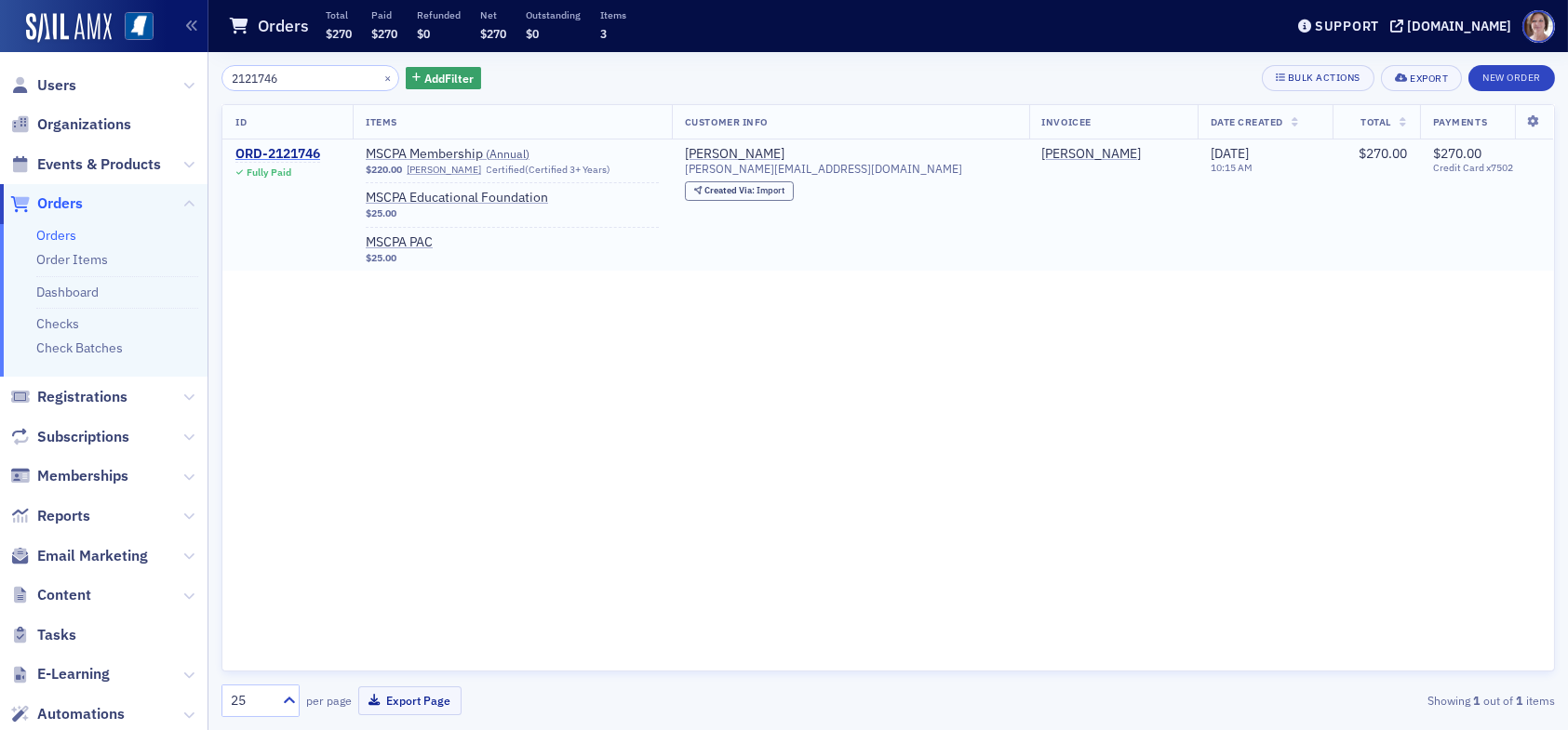
click at [273, 151] on div "ORD-2121746" at bounding box center [277, 154] width 85 height 17
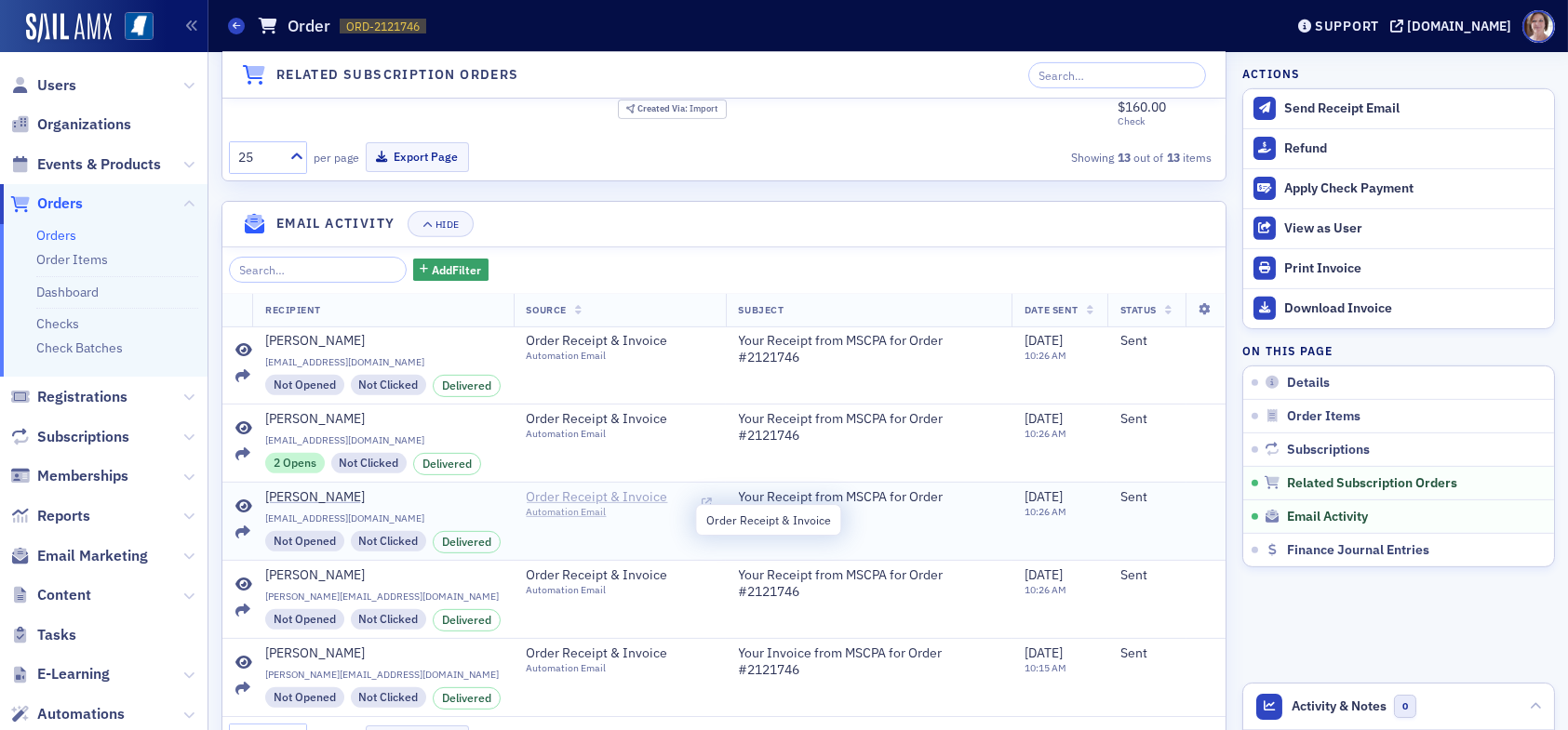
scroll to position [2029, 0]
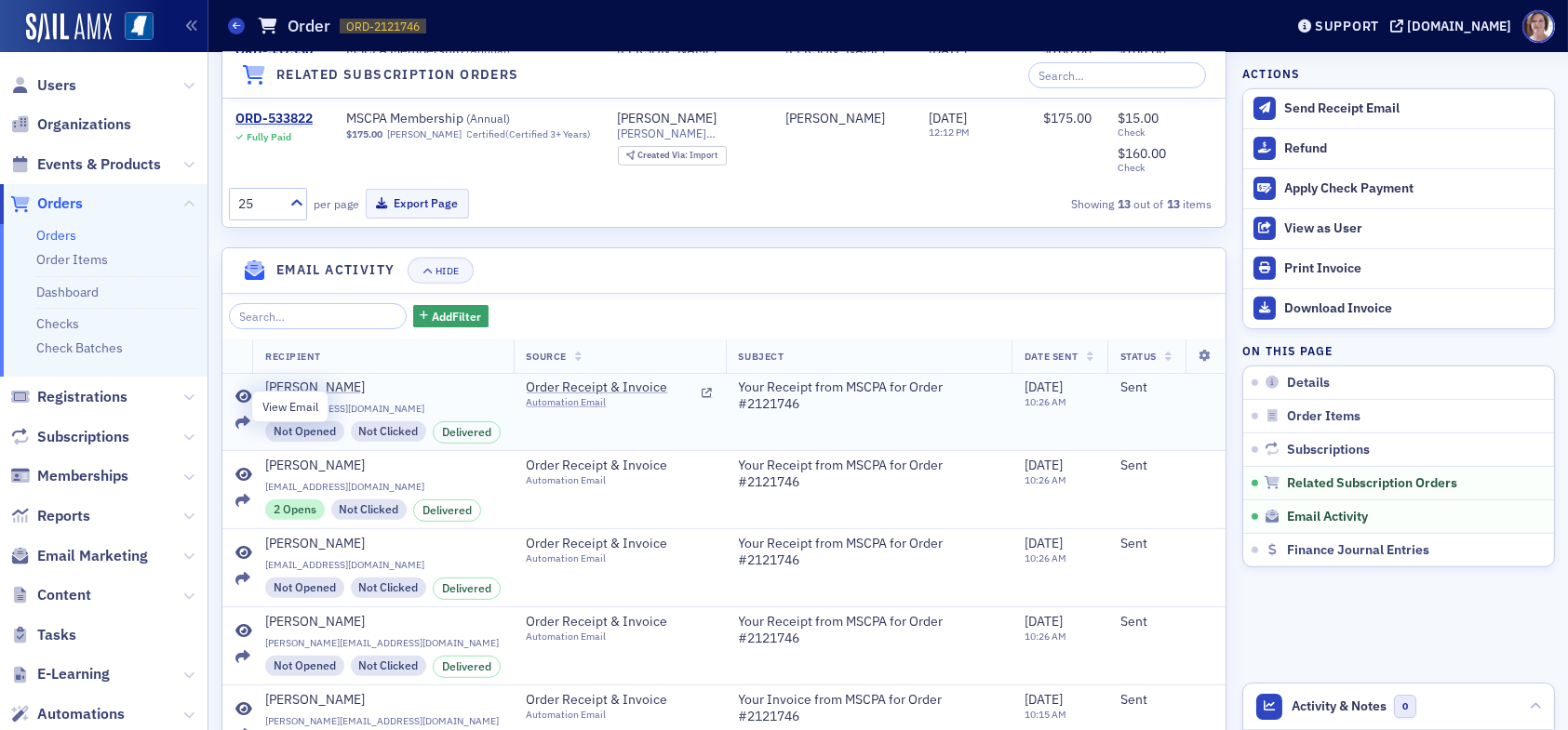
click at [242, 405] on icon at bounding box center [243, 397] width 17 height 15
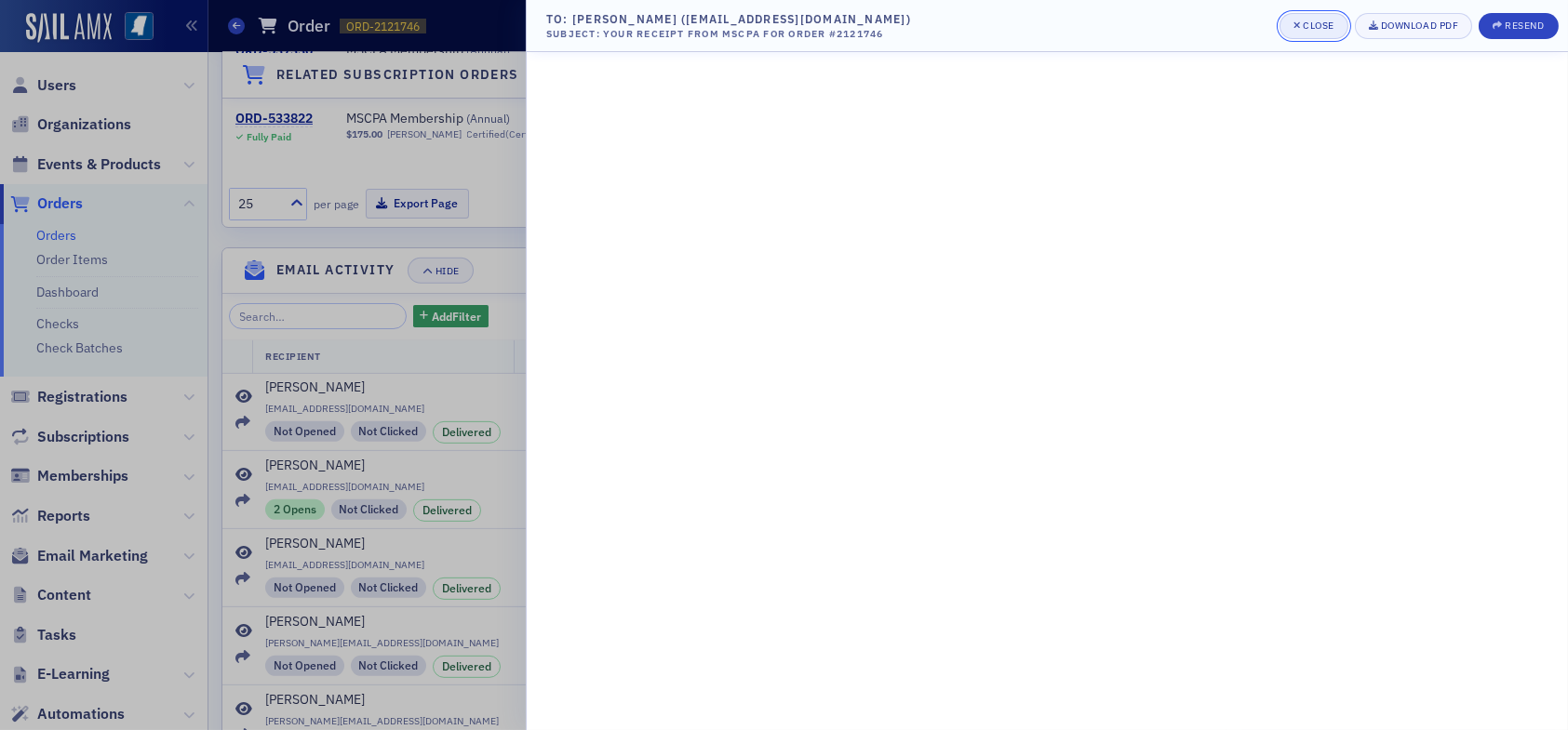
click at [1314, 26] on div "Close" at bounding box center [1319, 25] width 32 height 10
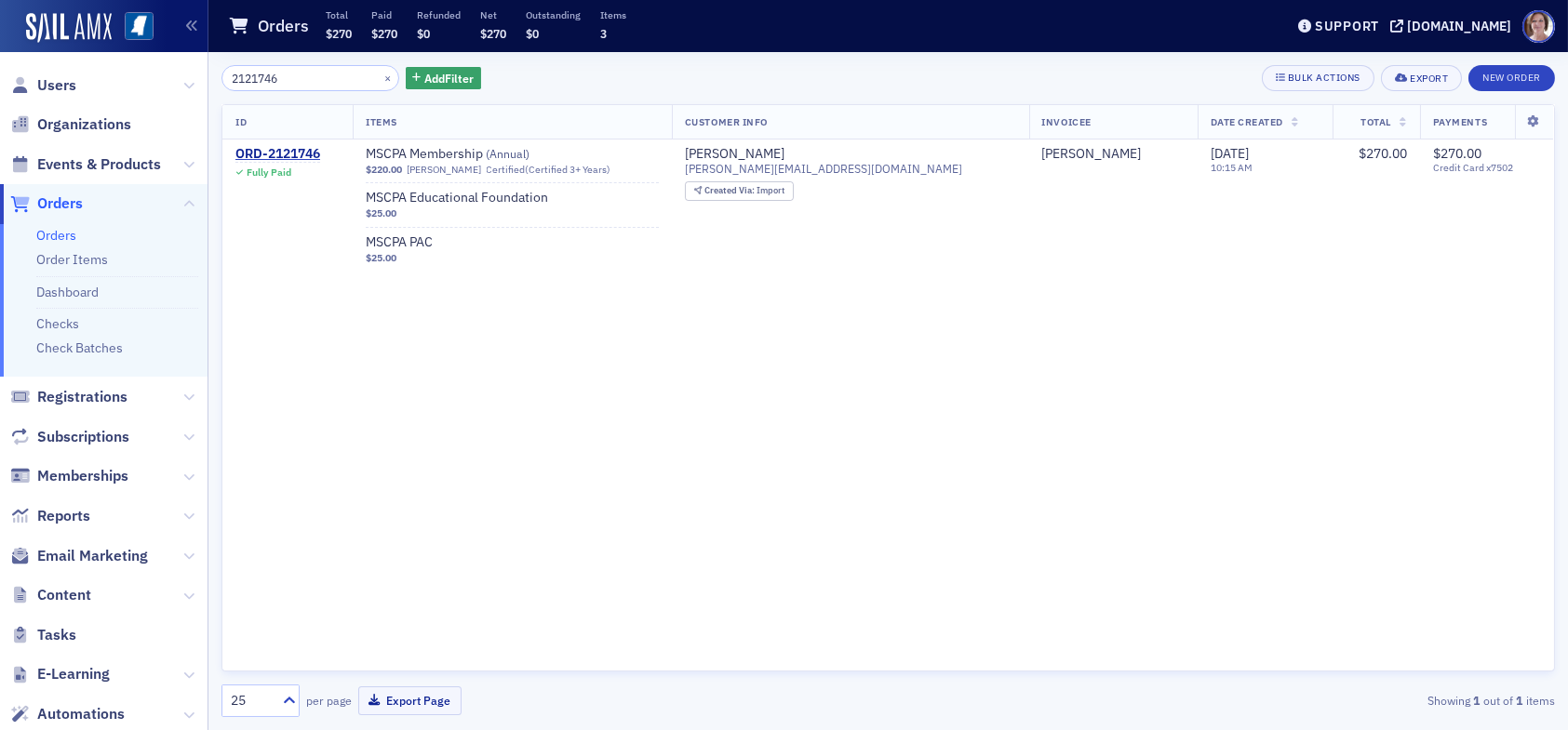
drag, startPoint x: 290, startPoint y: 80, endPoint x: 164, endPoint y: 73, distance: 126.2
click at [164, 73] on div "Users Organizations Events & Products Orders Orders Order Items Dashboard Check…" at bounding box center [784, 365] width 1568 height 730
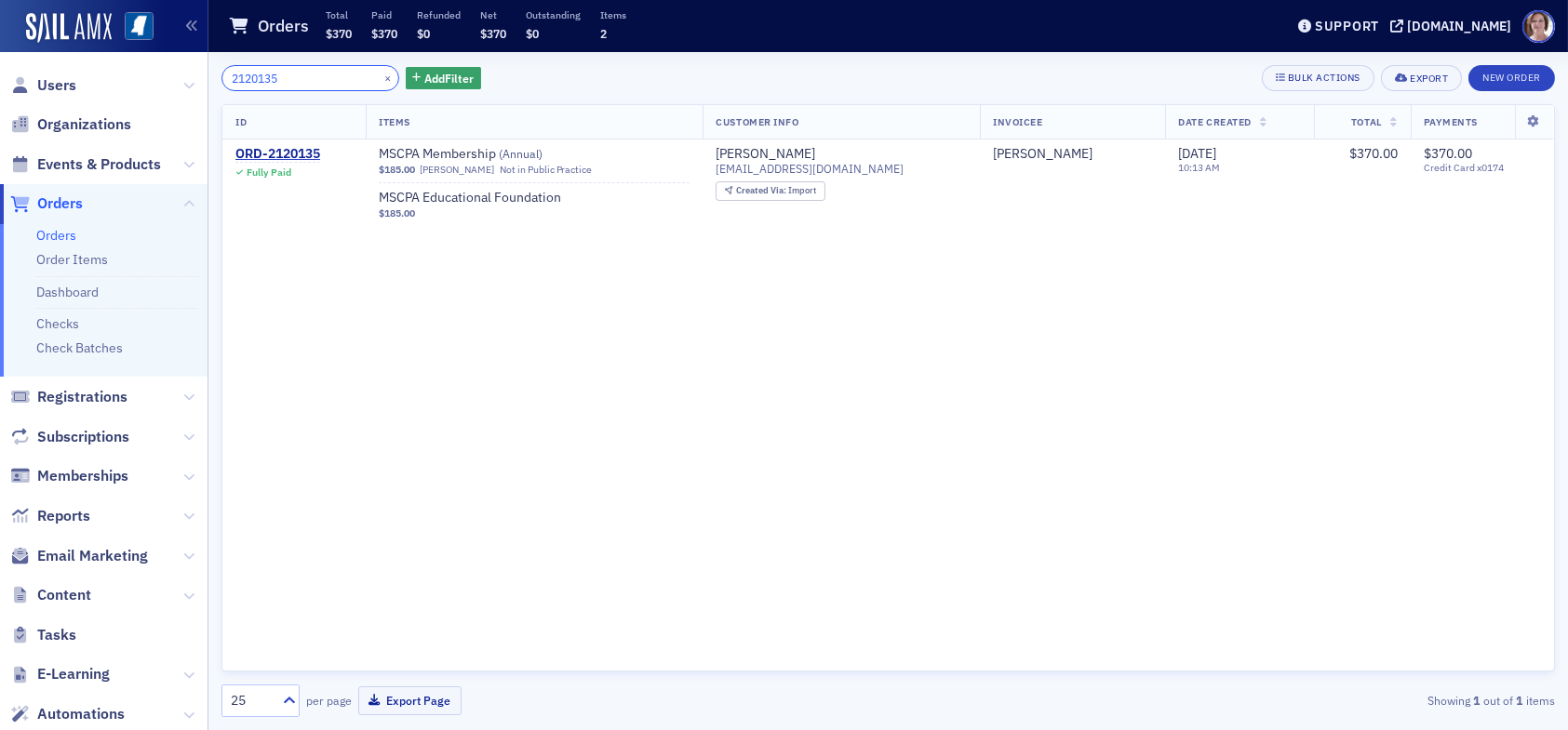
drag, startPoint x: 313, startPoint y: 79, endPoint x: 169, endPoint y: 70, distance: 144.3
click at [169, 70] on div "Users Organizations Events & Products Orders Orders Order Items Dashboard Check…" at bounding box center [784, 365] width 1568 height 730
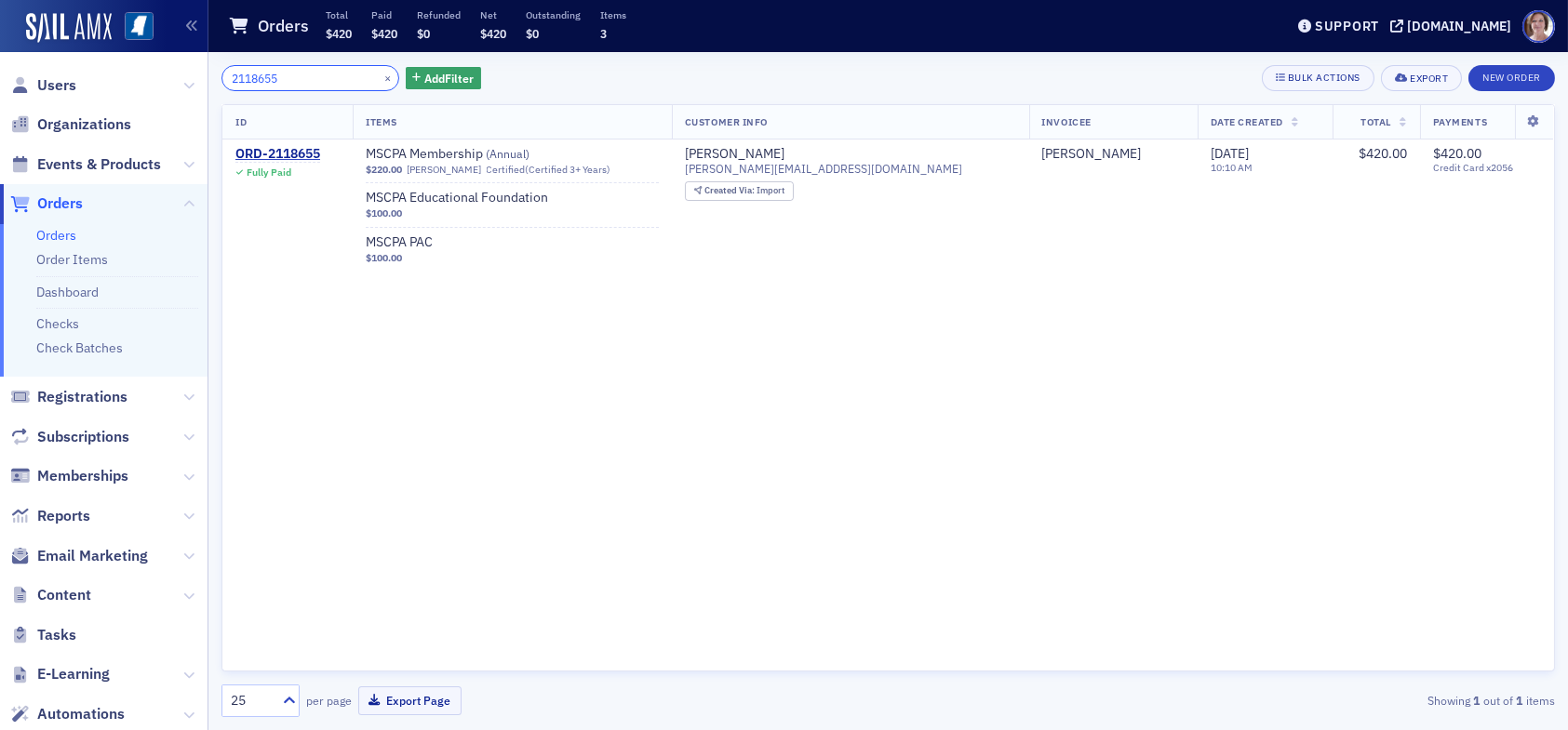
drag, startPoint x: 303, startPoint y: 80, endPoint x: 180, endPoint y: 77, distance: 123.0
click at [180, 77] on div "Users Organizations Events & Products Orders Orders Order Items Dashboard Check…" at bounding box center [784, 365] width 1568 height 730
drag, startPoint x: 289, startPoint y: 74, endPoint x: 161, endPoint y: 68, distance: 128.1
click at [161, 68] on div "Users Organizations Events & Products Orders Orders Order Items Dashboard Check…" at bounding box center [784, 365] width 1568 height 730
drag, startPoint x: 321, startPoint y: 75, endPoint x: 136, endPoint y: 76, distance: 185.0
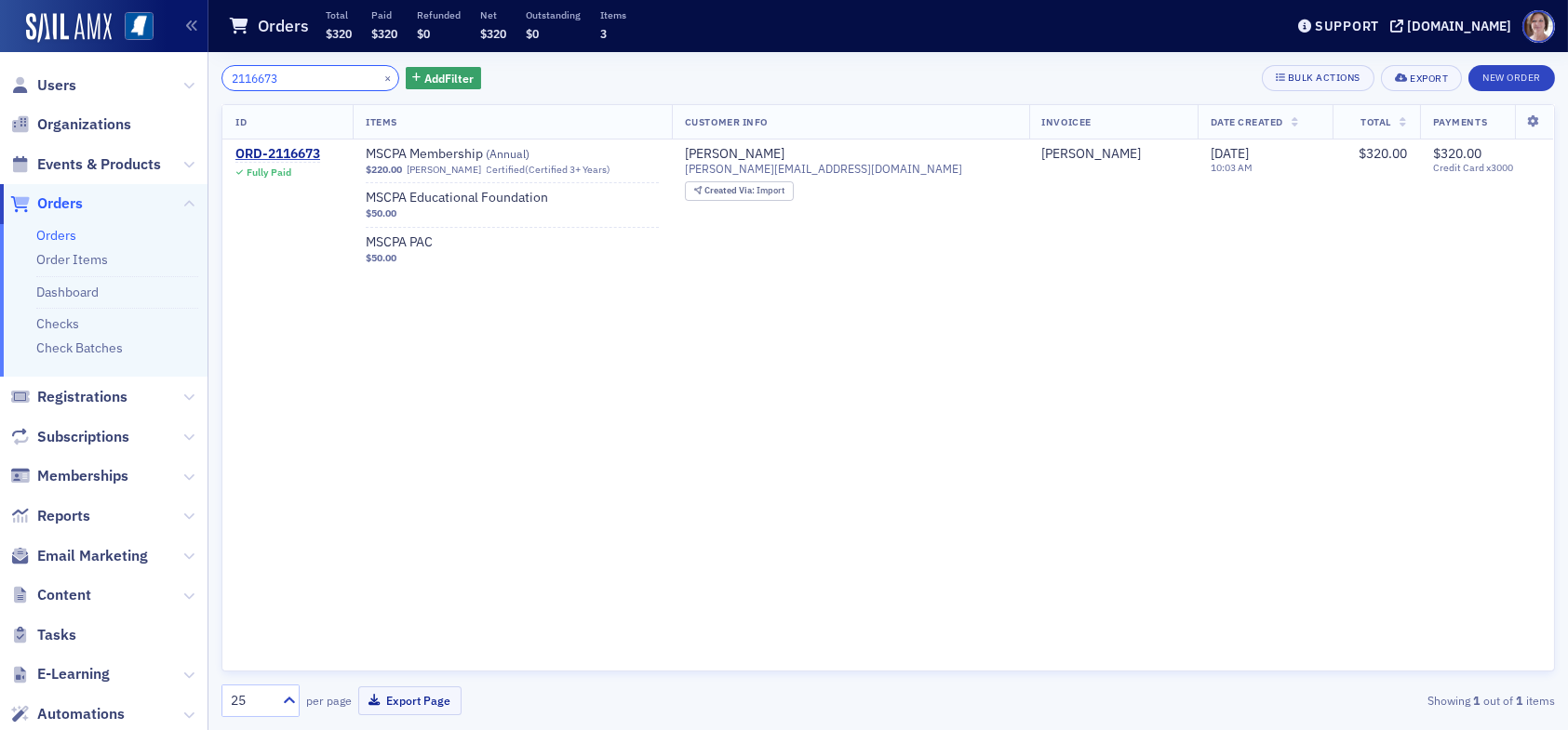
click at [136, 78] on div "Users Organizations Events & Products Orders Orders Order Items Dashboard Check…" at bounding box center [784, 365] width 1568 height 730
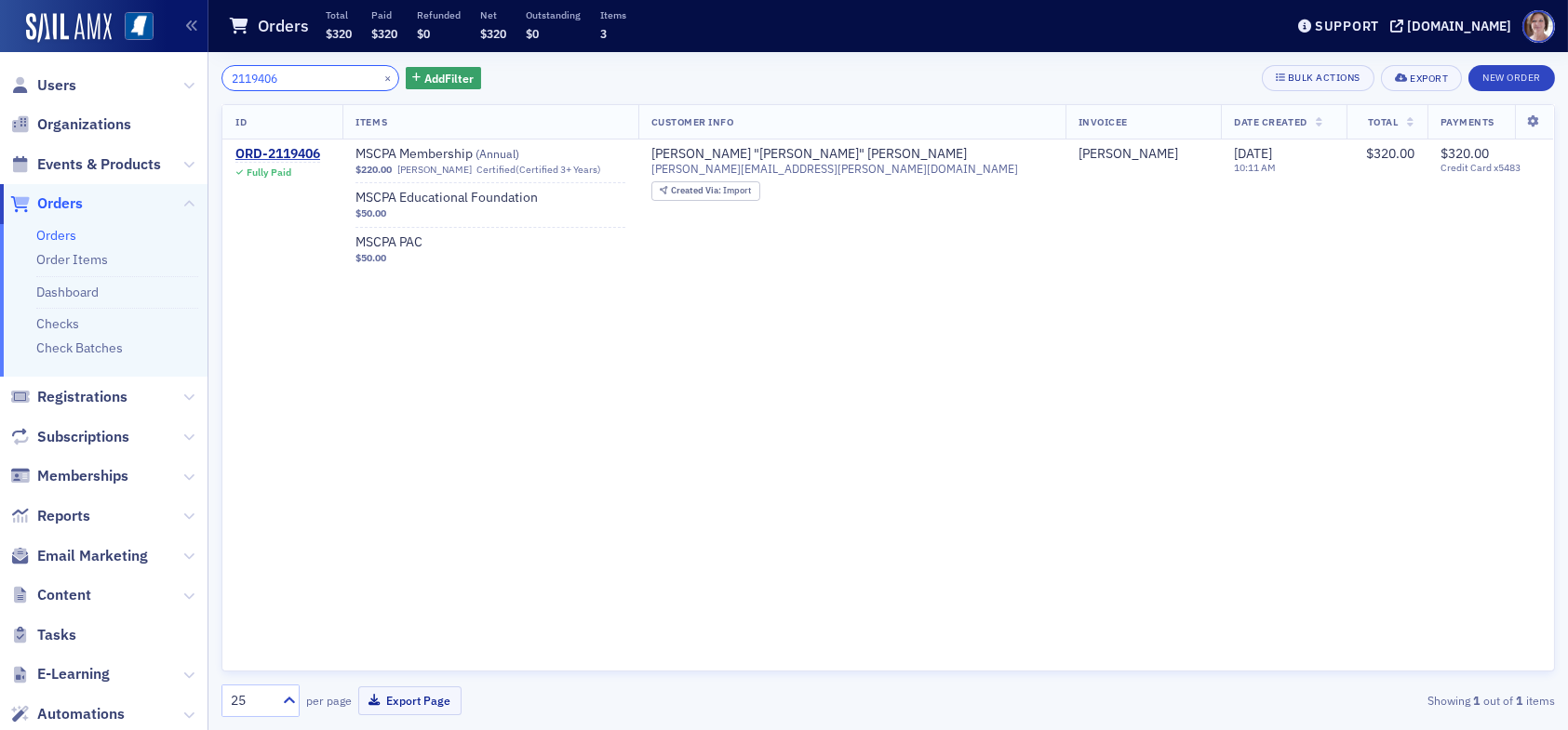
drag, startPoint x: 291, startPoint y: 83, endPoint x: 140, endPoint y: 56, distance: 153.4
click at [140, 59] on div "Users Organizations Events & Products Orders Orders Order Items Dashboard Check…" at bounding box center [784, 365] width 1568 height 730
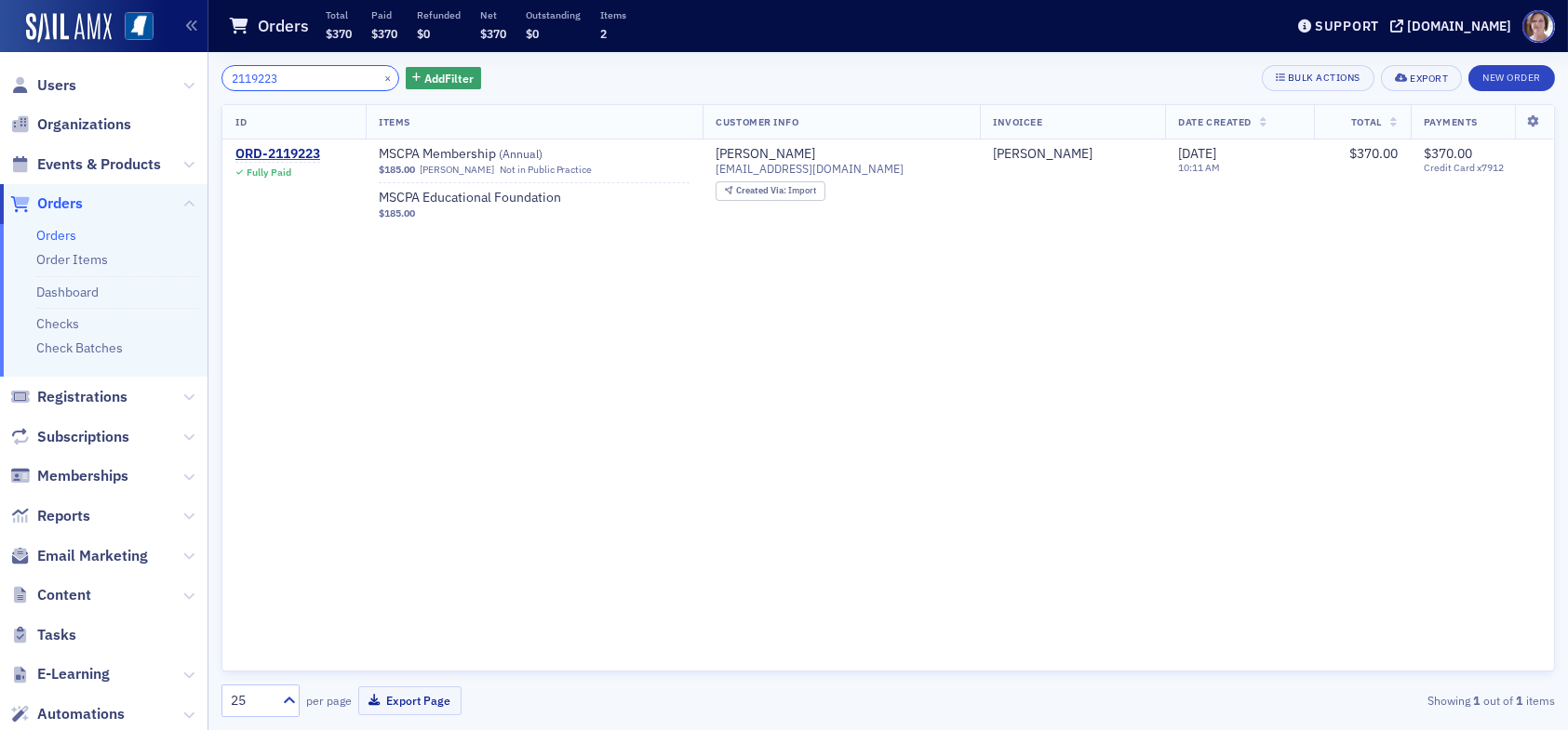
drag, startPoint x: 284, startPoint y: 77, endPoint x: 147, endPoint y: 71, distance: 137.1
click at [148, 72] on div "Users Organizations Events & Products Orders Orders Order Items Dashboard Check…" at bounding box center [784, 365] width 1568 height 730
drag, startPoint x: 301, startPoint y: 80, endPoint x: 168, endPoint y: 69, distance: 133.5
click at [168, 69] on div "Users Organizations Events & Products Orders Orders Order Items Dashboard Check…" at bounding box center [784, 365] width 1568 height 730
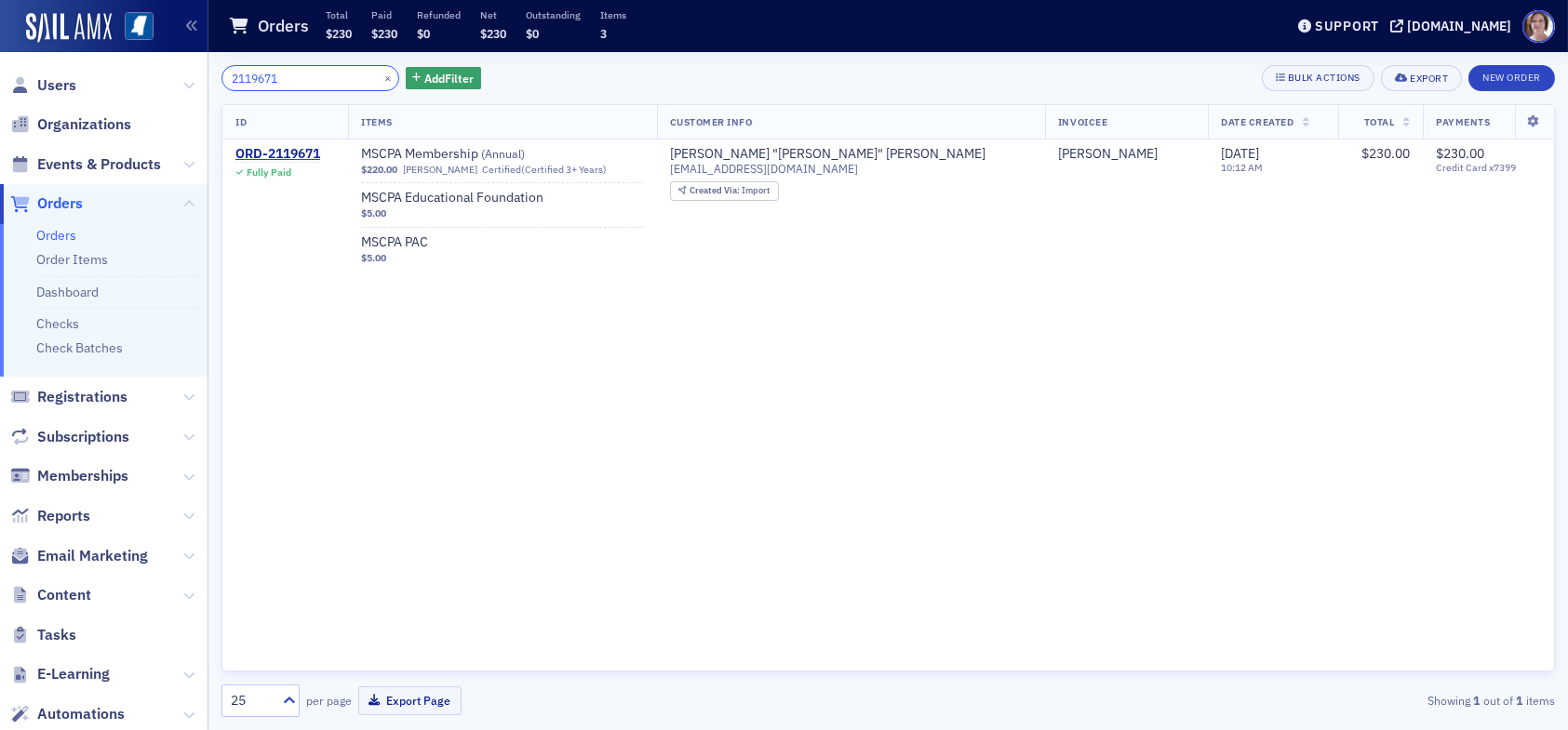
drag, startPoint x: 286, startPoint y: 76, endPoint x: 180, endPoint y: 71, distance: 106.1
click at [194, 79] on div "Users Organizations Events & Products Orders Orders Order Items Dashboard Check…" at bounding box center [784, 365] width 1568 height 730
drag, startPoint x: 305, startPoint y: 83, endPoint x: 195, endPoint y: 71, distance: 110.7
click at [199, 73] on div "Users Organizations Events & Products Orders Orders Order Items Dashboard Check…" at bounding box center [784, 365] width 1568 height 730
drag, startPoint x: 312, startPoint y: 80, endPoint x: 146, endPoint y: 69, distance: 166.4
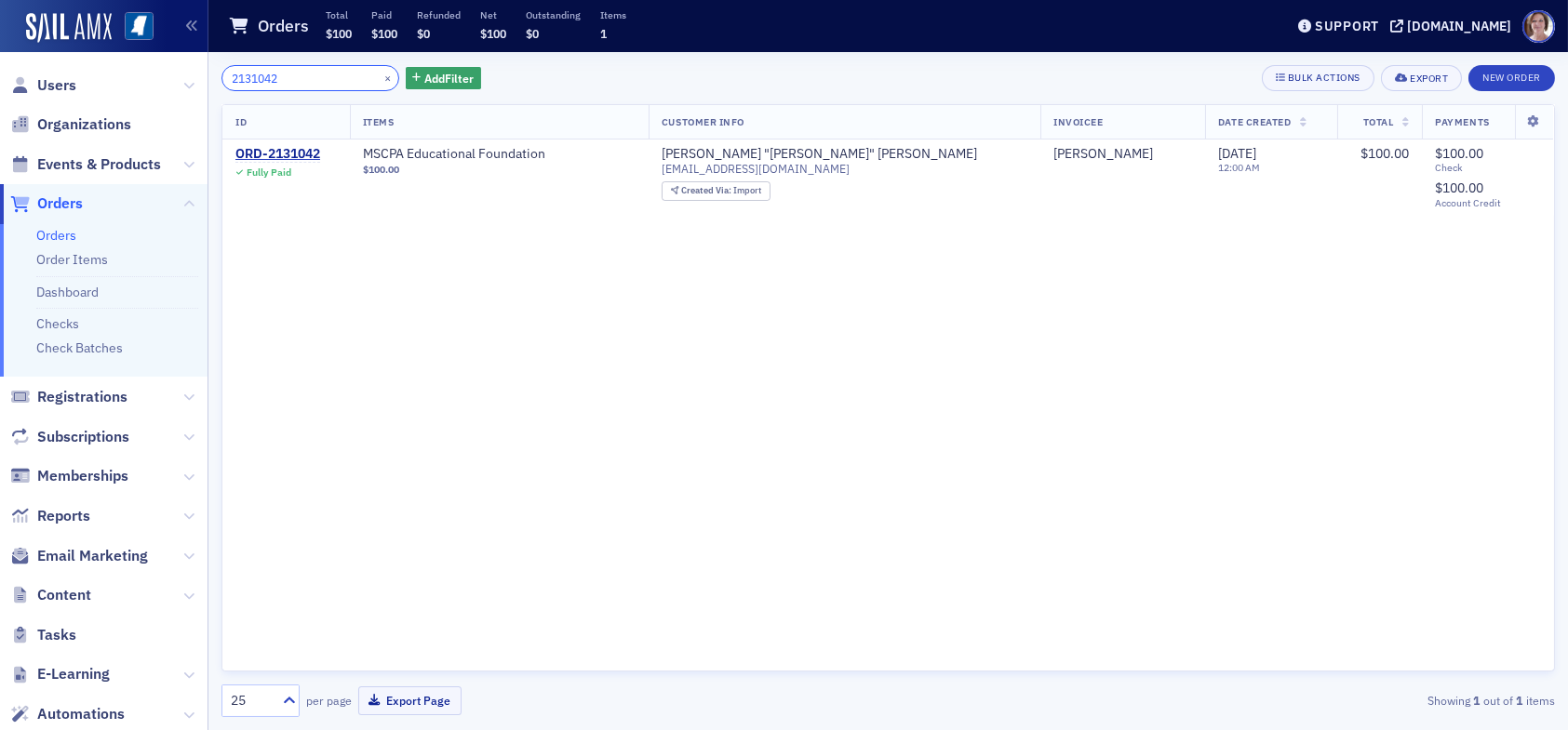
click at [151, 70] on div "Users Organizations Events & Products Orders Orders Order Items Dashboard Check…" at bounding box center [784, 365] width 1568 height 730
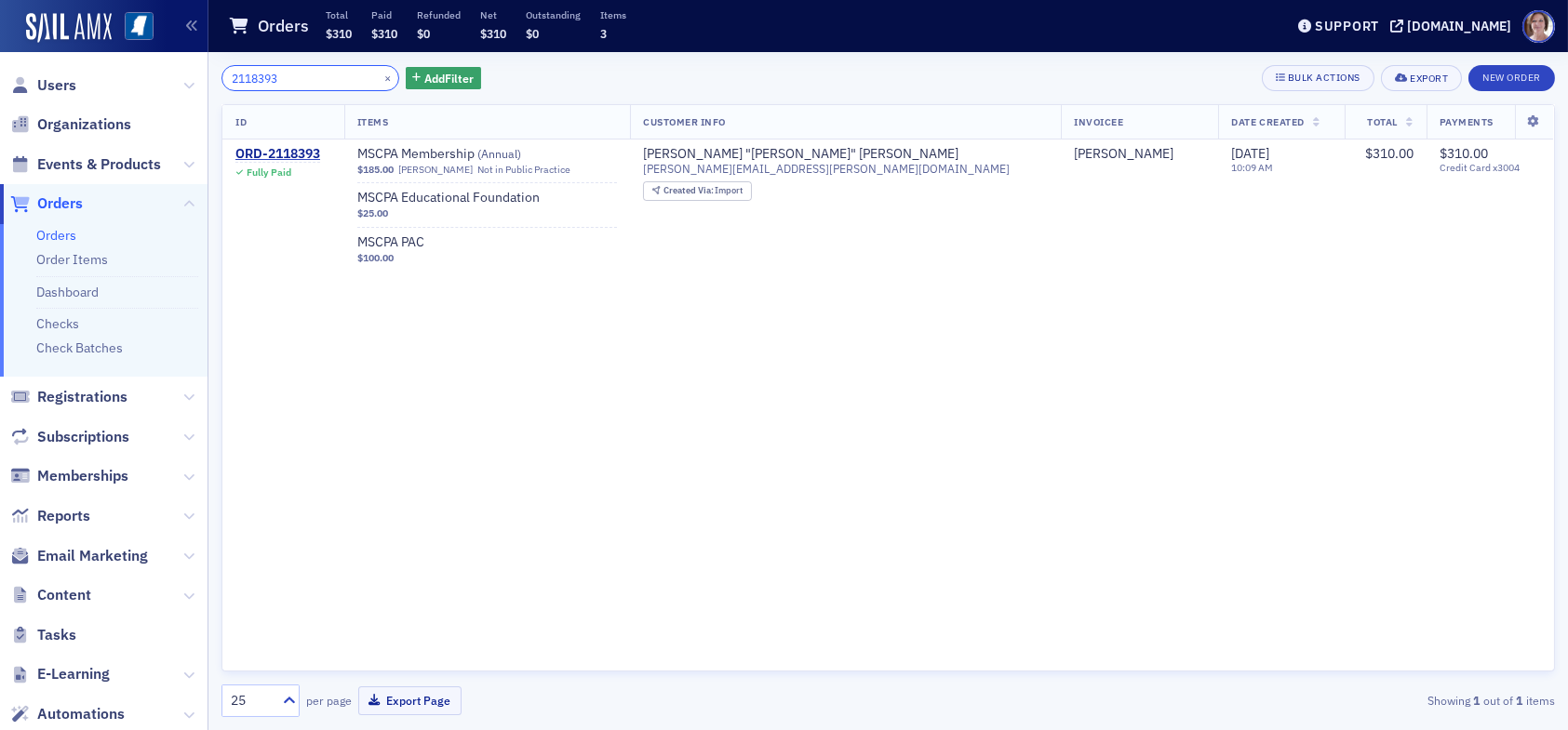
drag, startPoint x: 330, startPoint y: 76, endPoint x: 163, endPoint y: 72, distance: 167.0
click at [163, 72] on div "Users Organizations Events & Products Orders Orders Order Items Dashboard Check…" at bounding box center [784, 365] width 1568 height 730
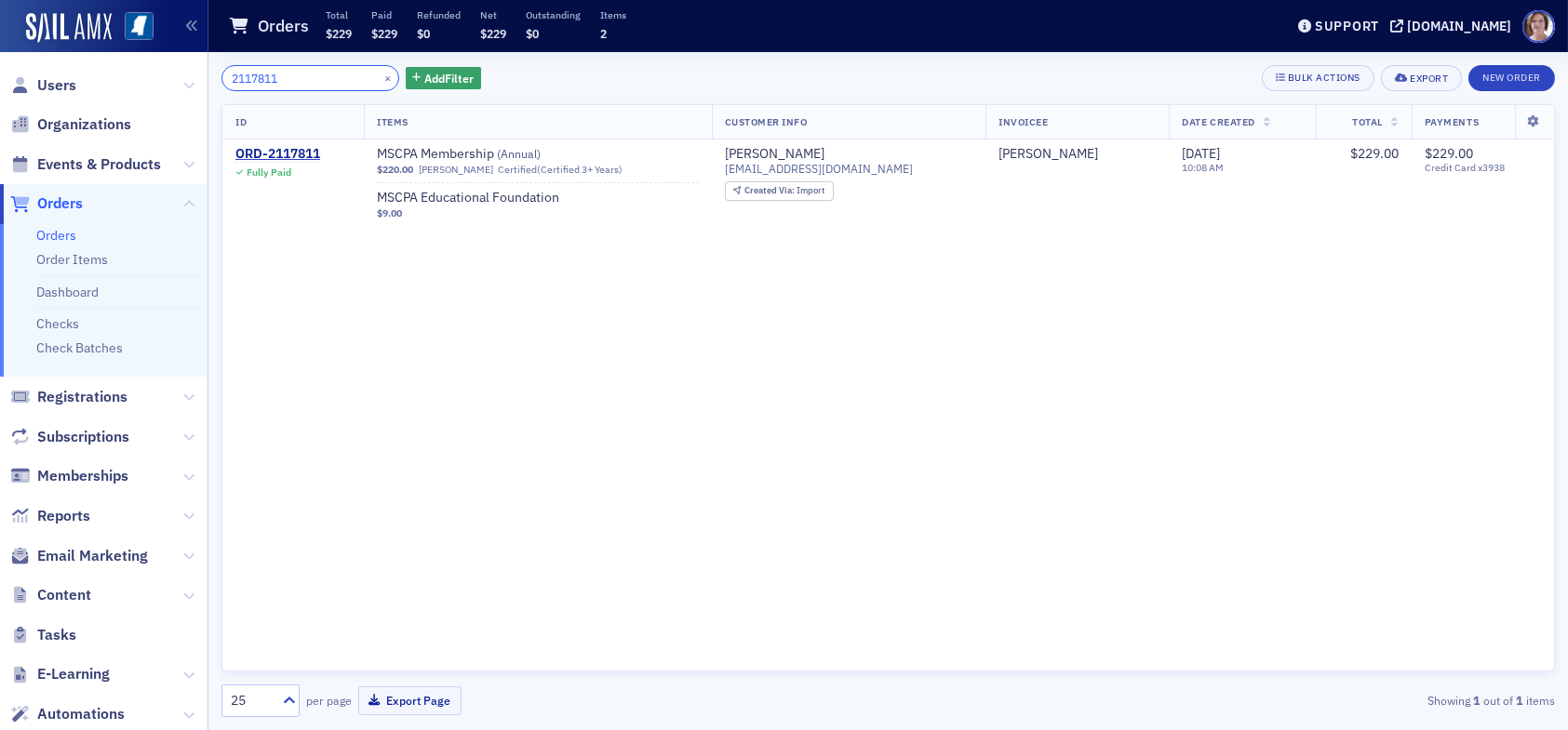
drag, startPoint x: 286, startPoint y: 77, endPoint x: 76, endPoint y: 63, distance: 210.5
click at [76, 63] on div "Users Organizations Events & Products Orders Orders Order Items Dashboard Check…" at bounding box center [784, 365] width 1568 height 730
drag, startPoint x: 299, startPoint y: 69, endPoint x: 165, endPoint y: 66, distance: 134.0
click at [165, 72] on div "Users Organizations Events & Products Orders Orders Order Items Dashboard Check…" at bounding box center [784, 365] width 1568 height 730
drag, startPoint x: 306, startPoint y: 86, endPoint x: 165, endPoint y: 72, distance: 141.7
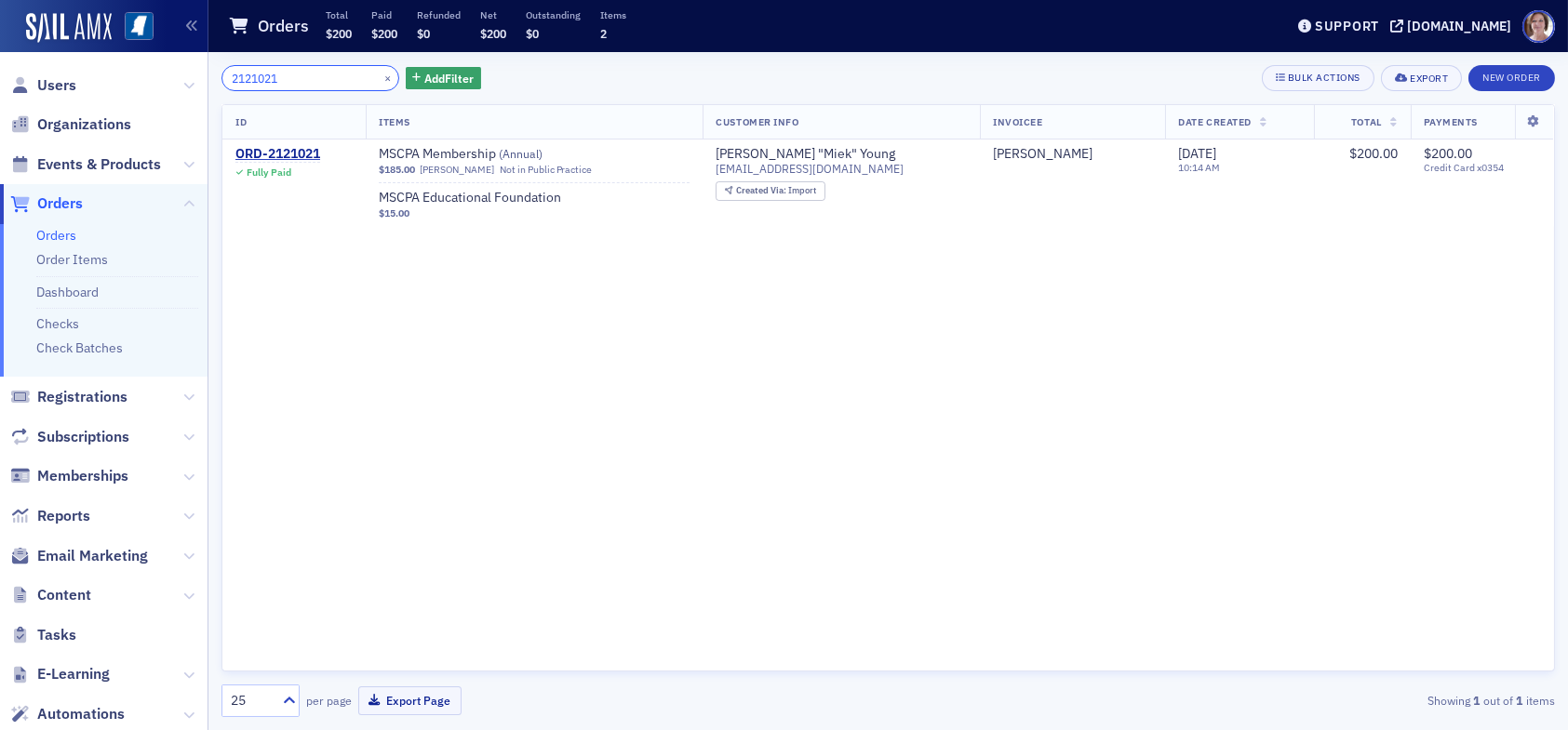
click at [165, 72] on div "Users Organizations Events & Products Orders Orders Order Items Dashboard Check…" at bounding box center [784, 365] width 1568 height 730
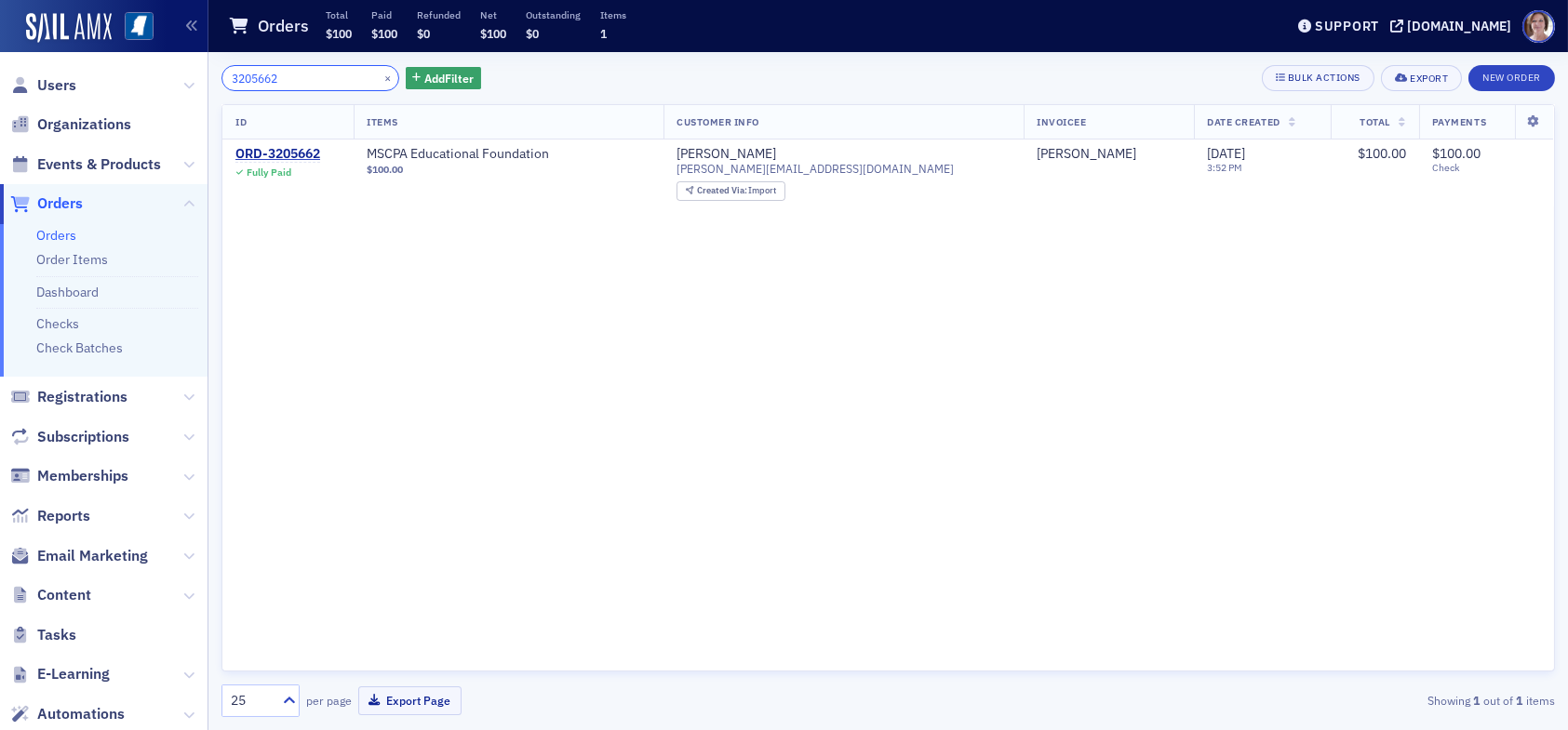
drag, startPoint x: 312, startPoint y: 82, endPoint x: 149, endPoint y: 74, distance: 163.2
click at [149, 74] on div "Users Organizations Events & Products Orders Orders Order Items Dashboard Check…" at bounding box center [784, 365] width 1568 height 730
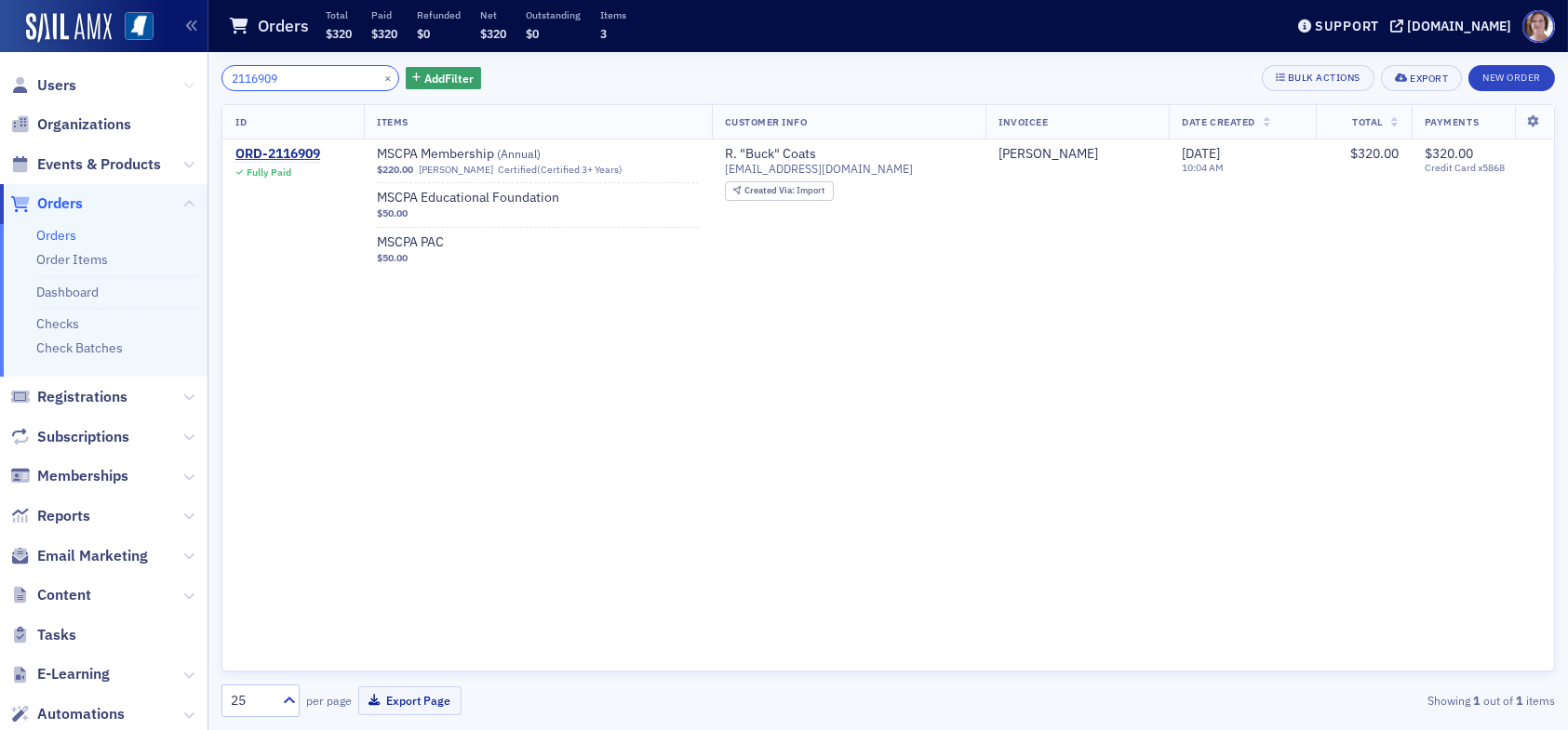
drag, startPoint x: 290, startPoint y: 85, endPoint x: 179, endPoint y: 85, distance: 111.0
click at [179, 85] on div "Users Organizations Events & Products Orders Orders Order Items Dashboard Check…" at bounding box center [784, 365] width 1568 height 730
drag, startPoint x: 289, startPoint y: 70, endPoint x: 492, endPoint y: 99, distance: 205.1
click at [180, 79] on div "Users Organizations Events & Products Orders Orders Order Items Dashboard Check…" at bounding box center [784, 365] width 1568 height 730
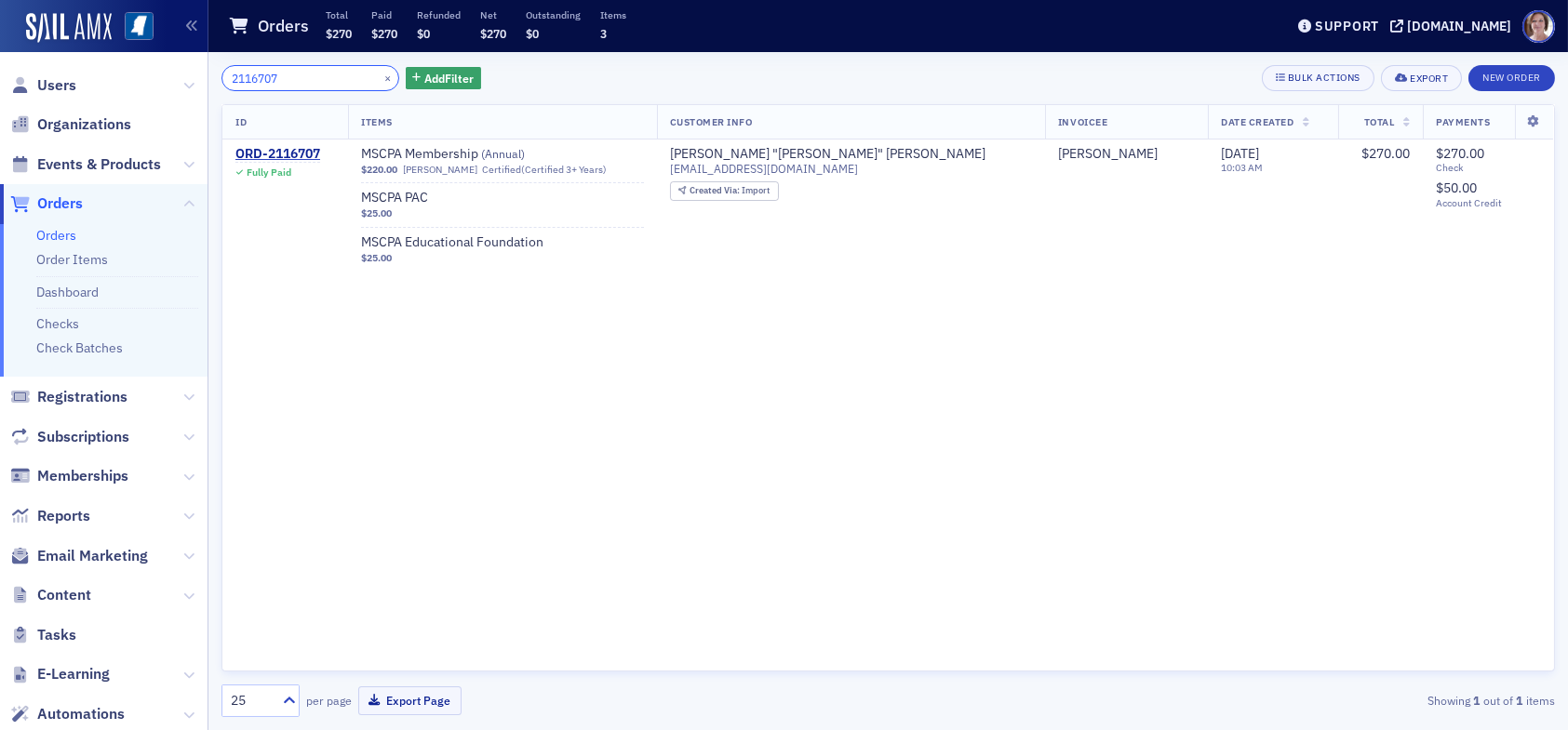
drag, startPoint x: 302, startPoint y: 80, endPoint x: 925, endPoint y: 47, distance: 623.9
click at [165, 70] on div "Users Organizations Events & Products Orders Orders Order Items Dashboard Check…" at bounding box center [784, 365] width 1568 height 730
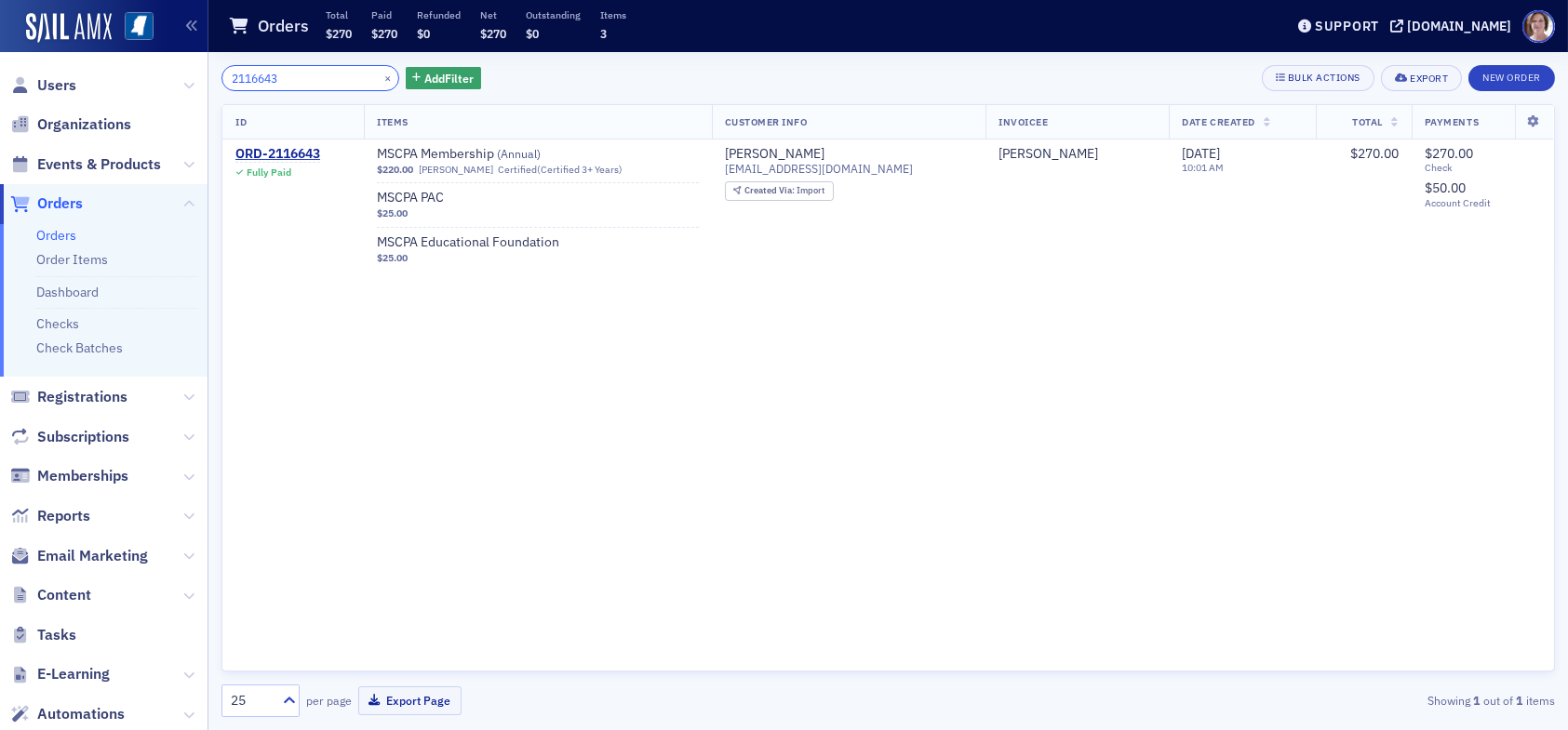
drag, startPoint x: 293, startPoint y: 74, endPoint x: 134, endPoint y: 66, distance: 159.2
click at [134, 66] on div "Users Organizations Events & Products Orders Orders Order Items Dashboard Check…" at bounding box center [784, 365] width 1568 height 730
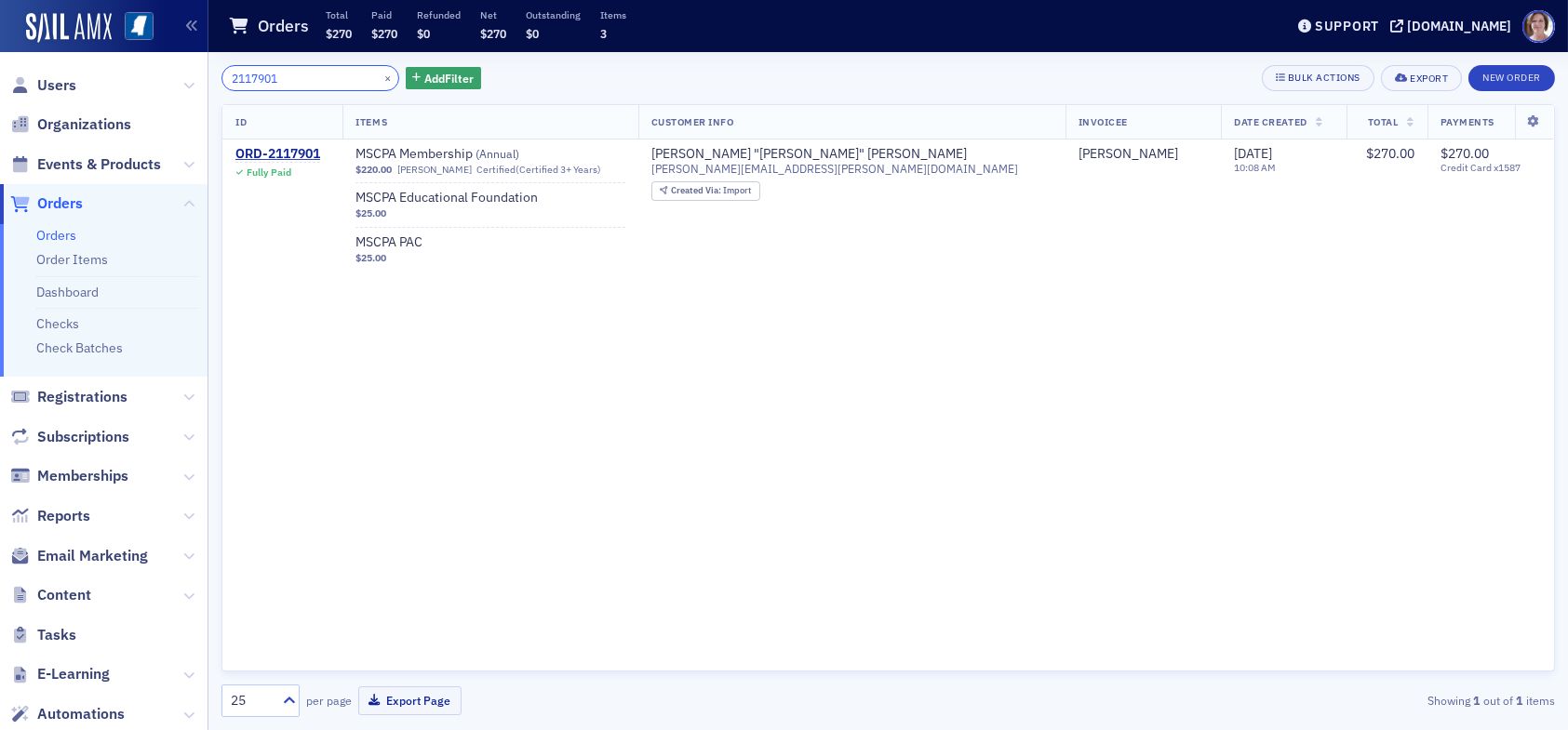
drag, startPoint x: 293, startPoint y: 78, endPoint x: 1495, endPoint y: 285, distance: 1219.7
click at [152, 80] on div "Users Organizations Events & Products Orders Orders Order Items Dashboard Check…" at bounding box center [784, 365] width 1568 height 730
drag, startPoint x: 302, startPoint y: 73, endPoint x: 102, endPoint y: 79, distance: 200.1
click at [102, 79] on div "Users Organizations Events & Products Orders Orders Order Items Dashboard Check…" at bounding box center [784, 365] width 1568 height 730
drag, startPoint x: 299, startPoint y: 81, endPoint x: 156, endPoint y: 84, distance: 143.0
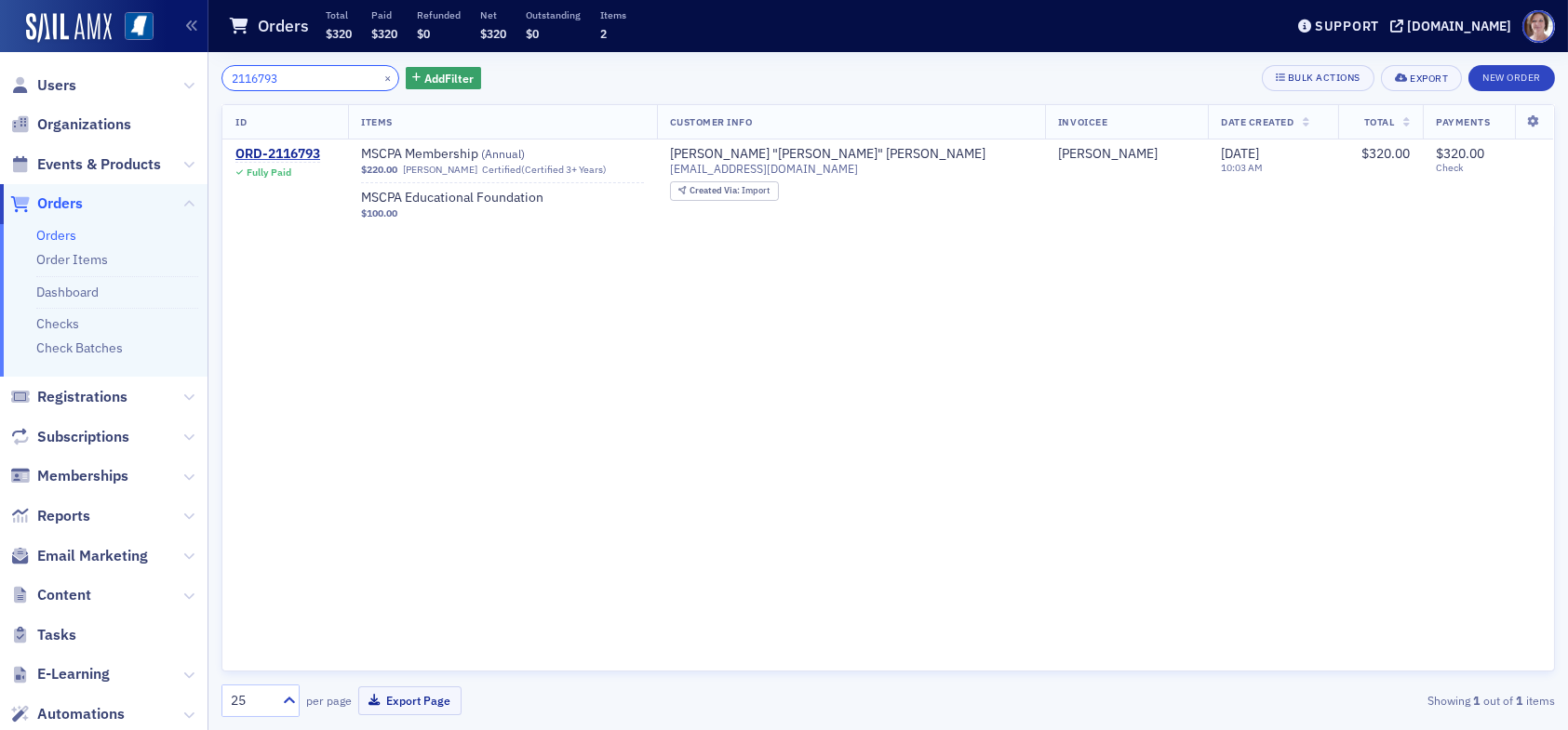
click at [155, 78] on div "Users Organizations Events & Products Orders Orders Order Items Dashboard Check…" at bounding box center [784, 365] width 1568 height 730
drag, startPoint x: 318, startPoint y: 75, endPoint x: 1528, endPoint y: 101, distance: 1210.3
click at [100, 82] on div "Users Organizations Events & Products Orders Orders Order Items Dashboard Check…" at bounding box center [784, 365] width 1568 height 730
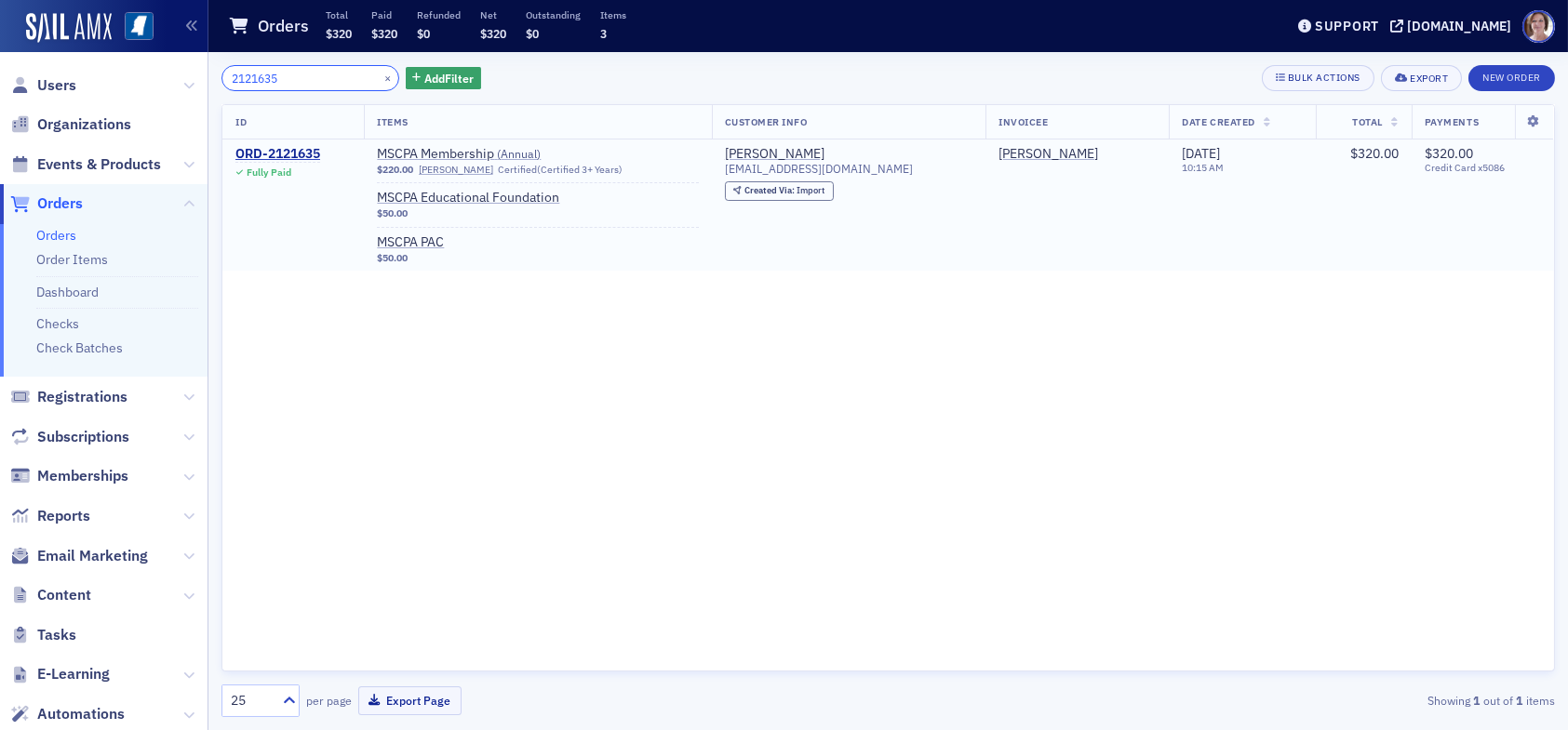
drag, startPoint x: 288, startPoint y: 83, endPoint x: 419, endPoint y: 139, distance: 142.5
click at [213, 86] on div "2121635 × Add Filter Bulk Actions Export New Order ID Items Customer Info Invoi…" at bounding box center [888, 391] width 1359 height 678
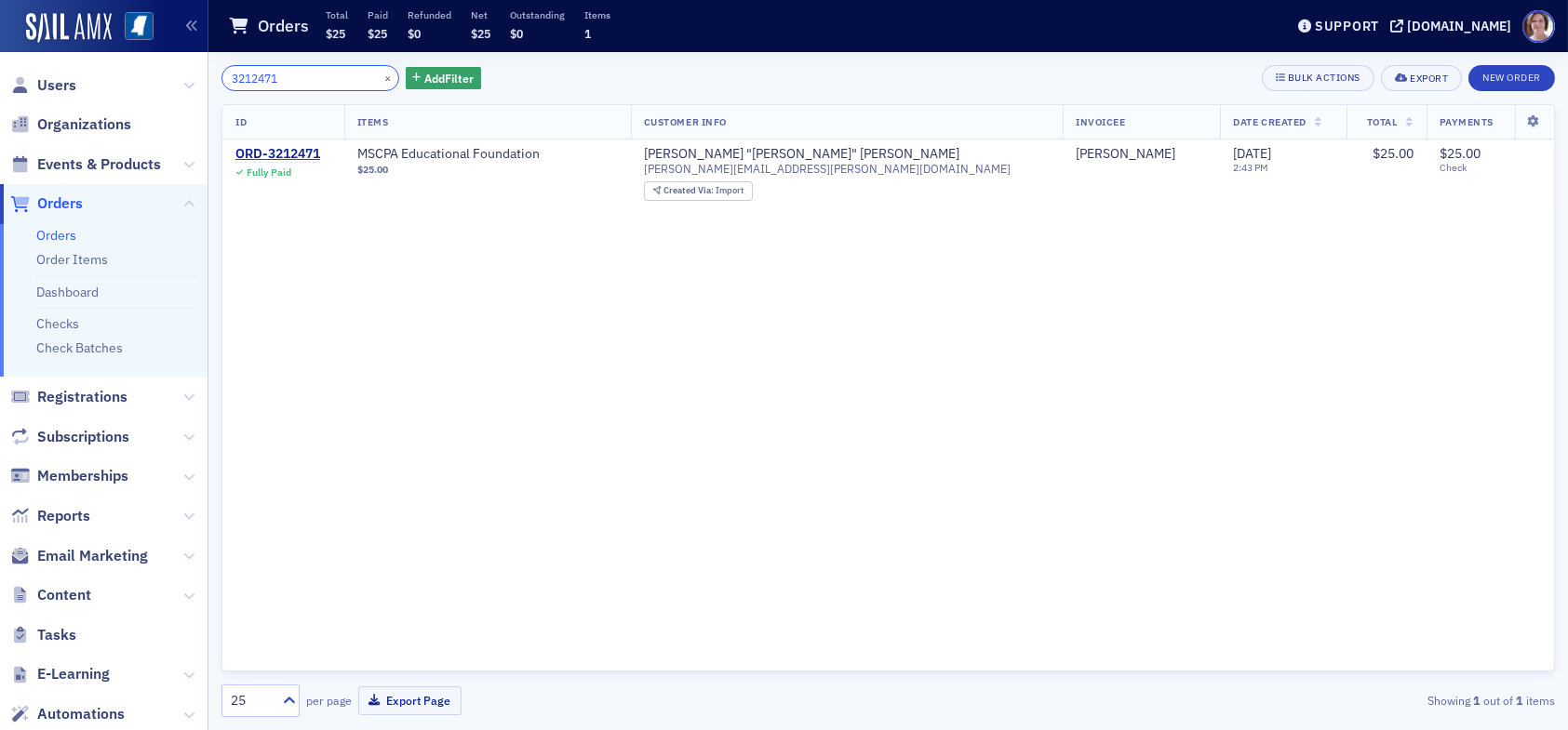
drag, startPoint x: 297, startPoint y: 76, endPoint x: 188, endPoint y: 84, distance: 109.3
click at [188, 84] on div "Users Organizations Events & Products Orders Orders Order Items Dashboard Check…" at bounding box center [784, 365] width 1568 height 730
type input "3"
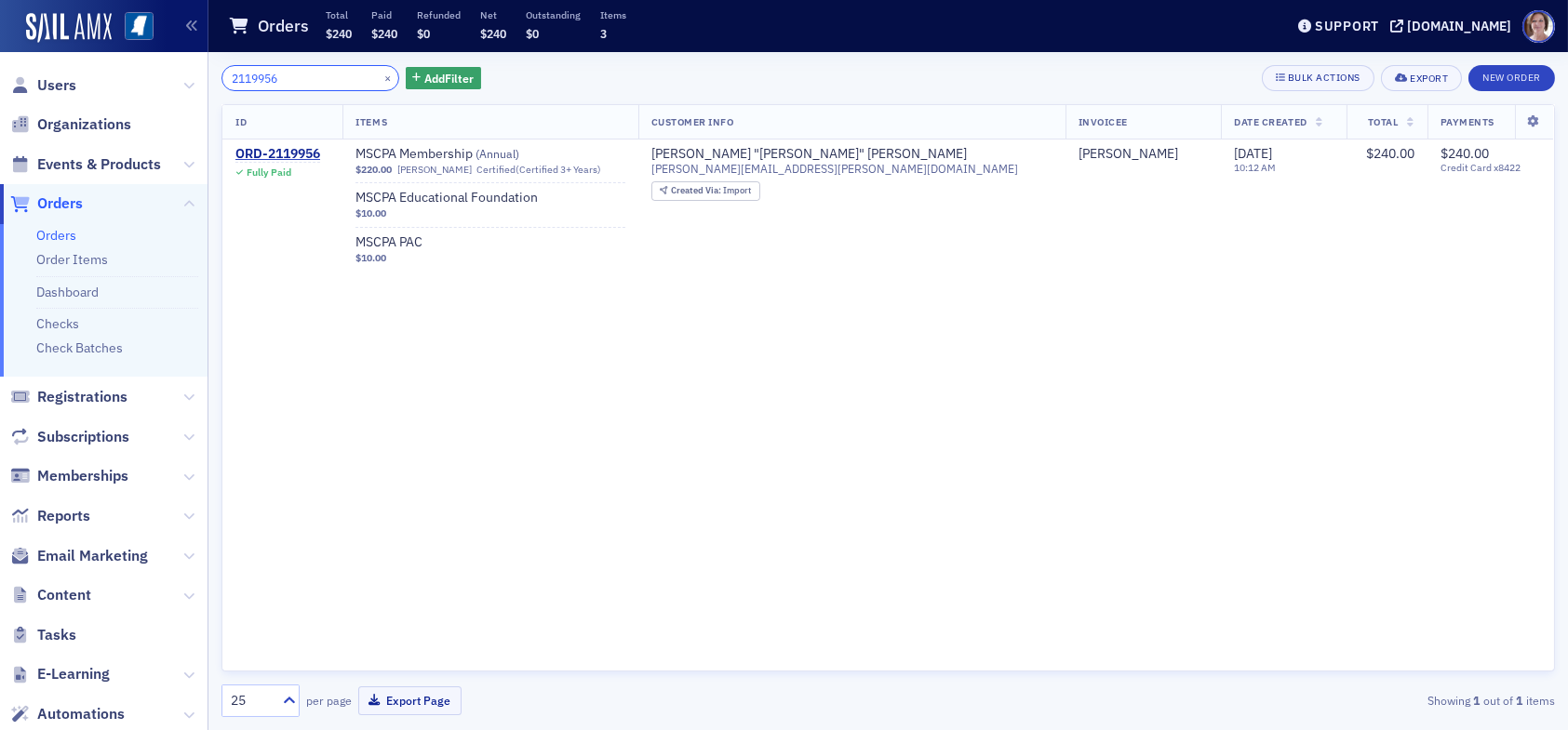
drag, startPoint x: 290, startPoint y: 70, endPoint x: 206, endPoint y: 80, distance: 84.6
click at [206, 80] on div "Users Organizations Events & Products Orders Orders Order Items Dashboard Check…" at bounding box center [784, 365] width 1568 height 730
drag, startPoint x: 281, startPoint y: 76, endPoint x: 174, endPoint y: 70, distance: 107.2
click at [174, 70] on div "Users Organizations Events & Products Orders Orders Order Items Dashboard Check…" at bounding box center [784, 365] width 1568 height 730
drag, startPoint x: 315, startPoint y: 76, endPoint x: 165, endPoint y: 71, distance: 150.1
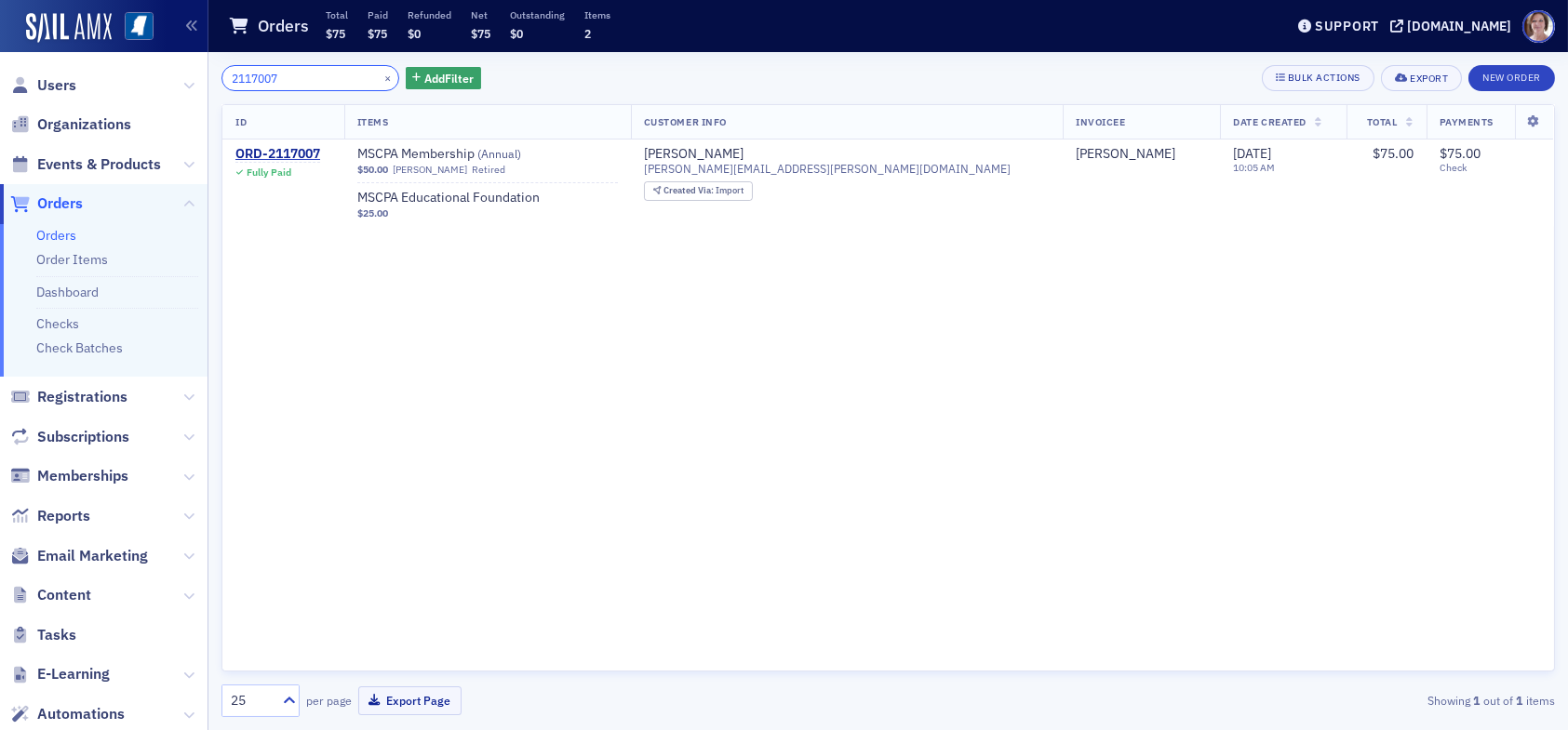
click at [165, 71] on div "Users Organizations Events & Products Orders Orders Order Items Dashboard Check…" at bounding box center [784, 365] width 1568 height 730
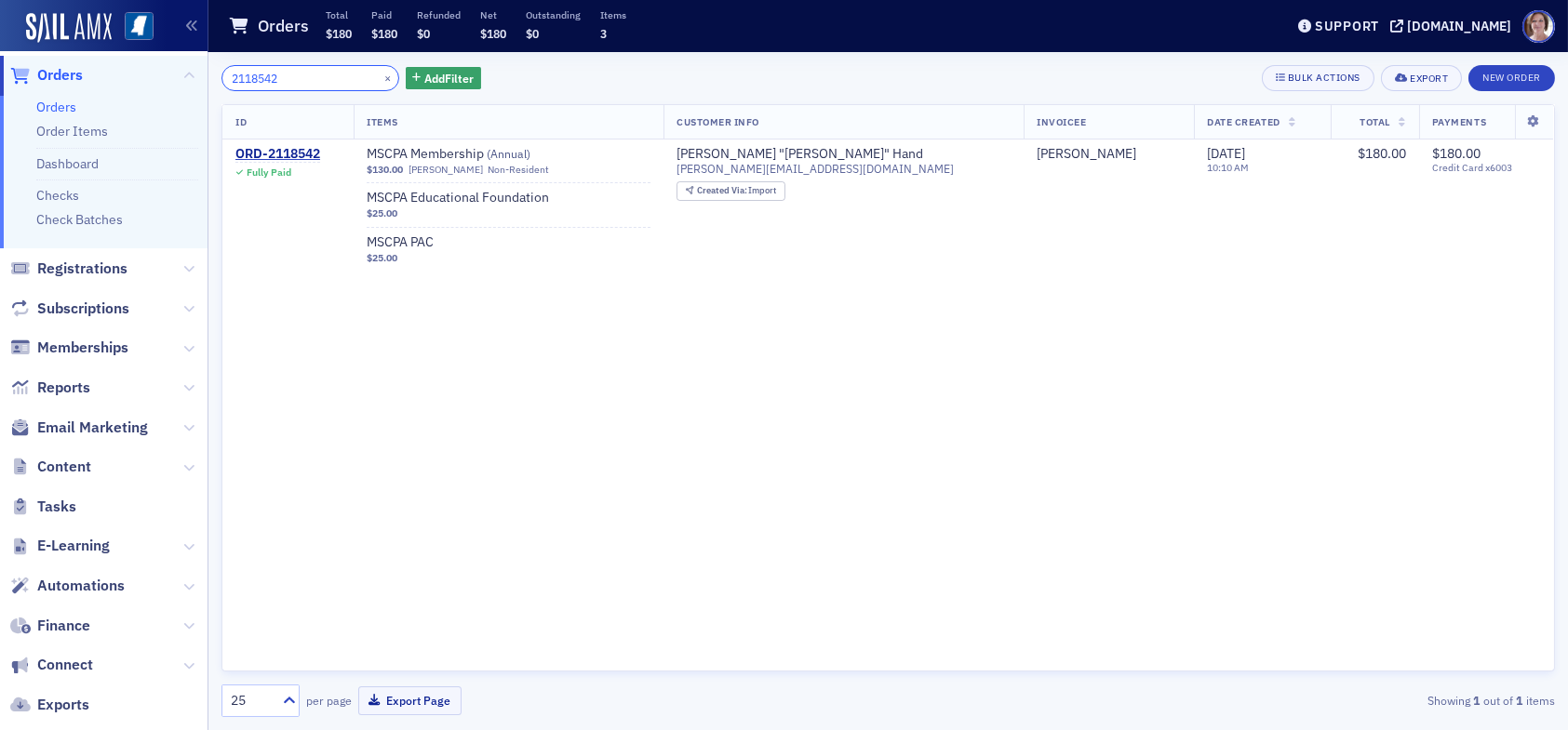
scroll to position [186, 0]
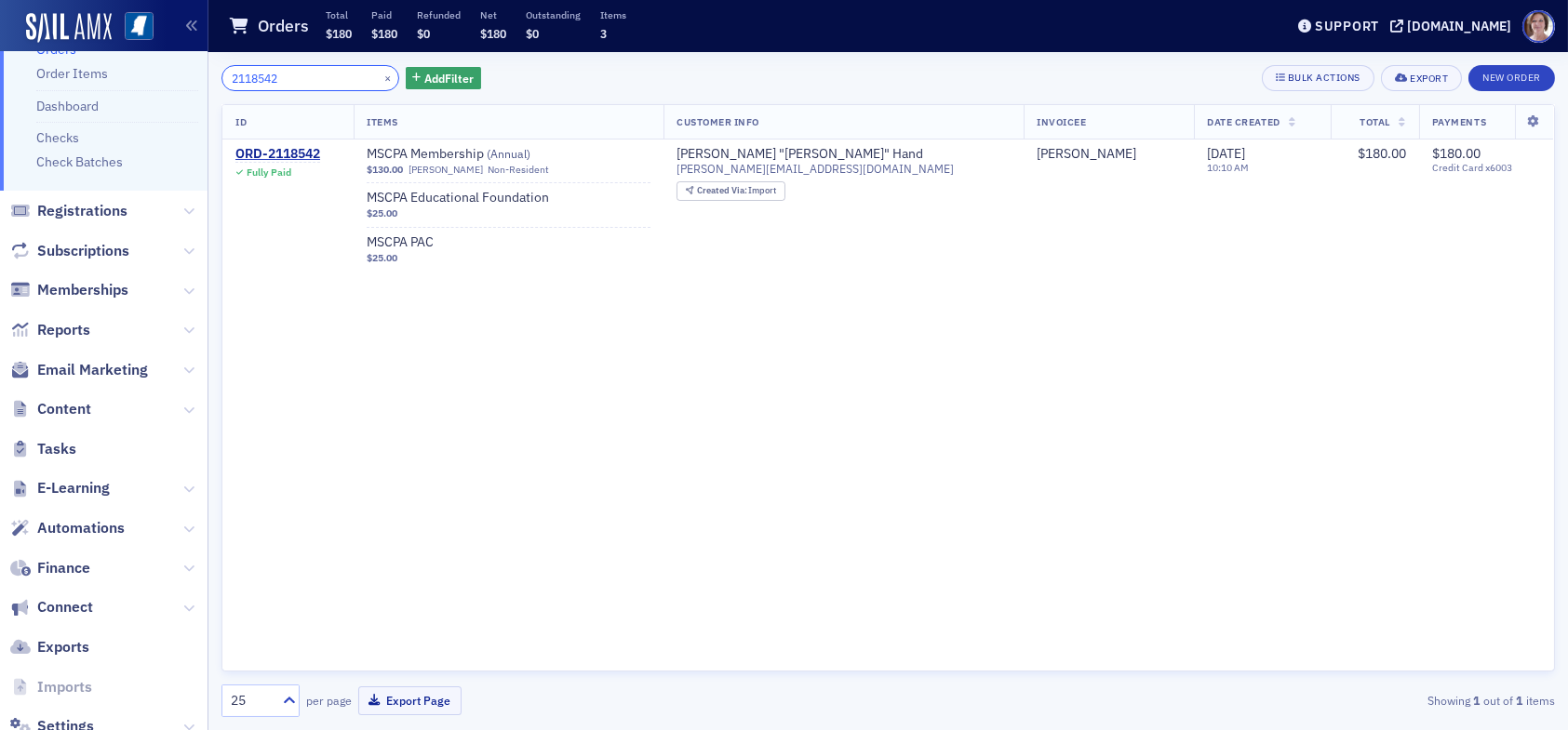
drag, startPoint x: 312, startPoint y: 76, endPoint x: 208, endPoint y: 73, distance: 104.0
click at [208, 73] on div "Users Organizations Events & Products Orders Orders Order Items Dashboard Check…" at bounding box center [784, 365] width 1568 height 730
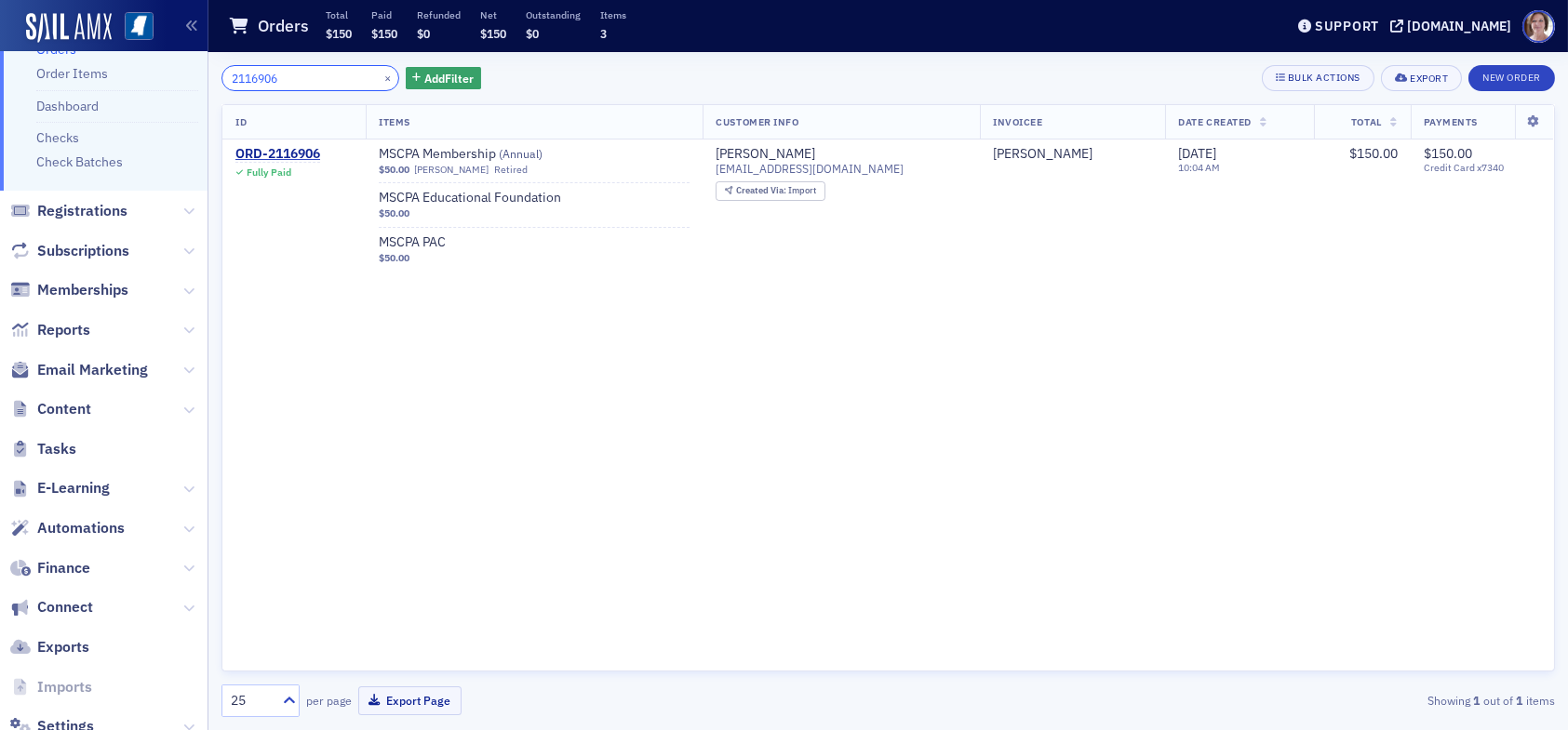
drag, startPoint x: 306, startPoint y: 83, endPoint x: 199, endPoint y: 83, distance: 107.0
click at [199, 83] on div "Users Organizations Events & Products Orders Orders Order Items Dashboard Check…" at bounding box center [784, 365] width 1568 height 730
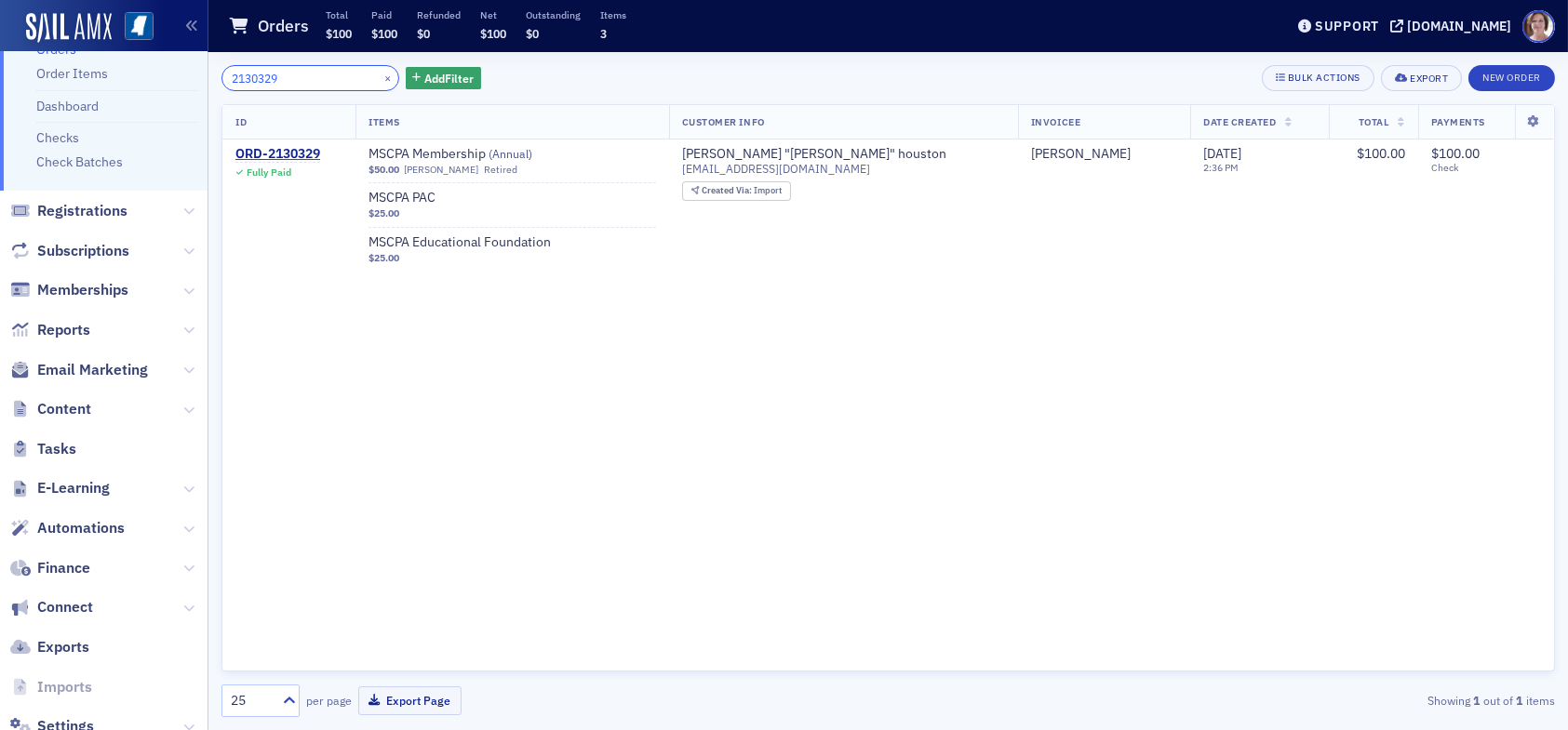
drag, startPoint x: 291, startPoint y: 77, endPoint x: 193, endPoint y: 77, distance: 98.0
click at [188, 74] on div "Users Organizations Events & Products Orders Orders Order Items Dashboard Check…" at bounding box center [784, 365] width 1568 height 730
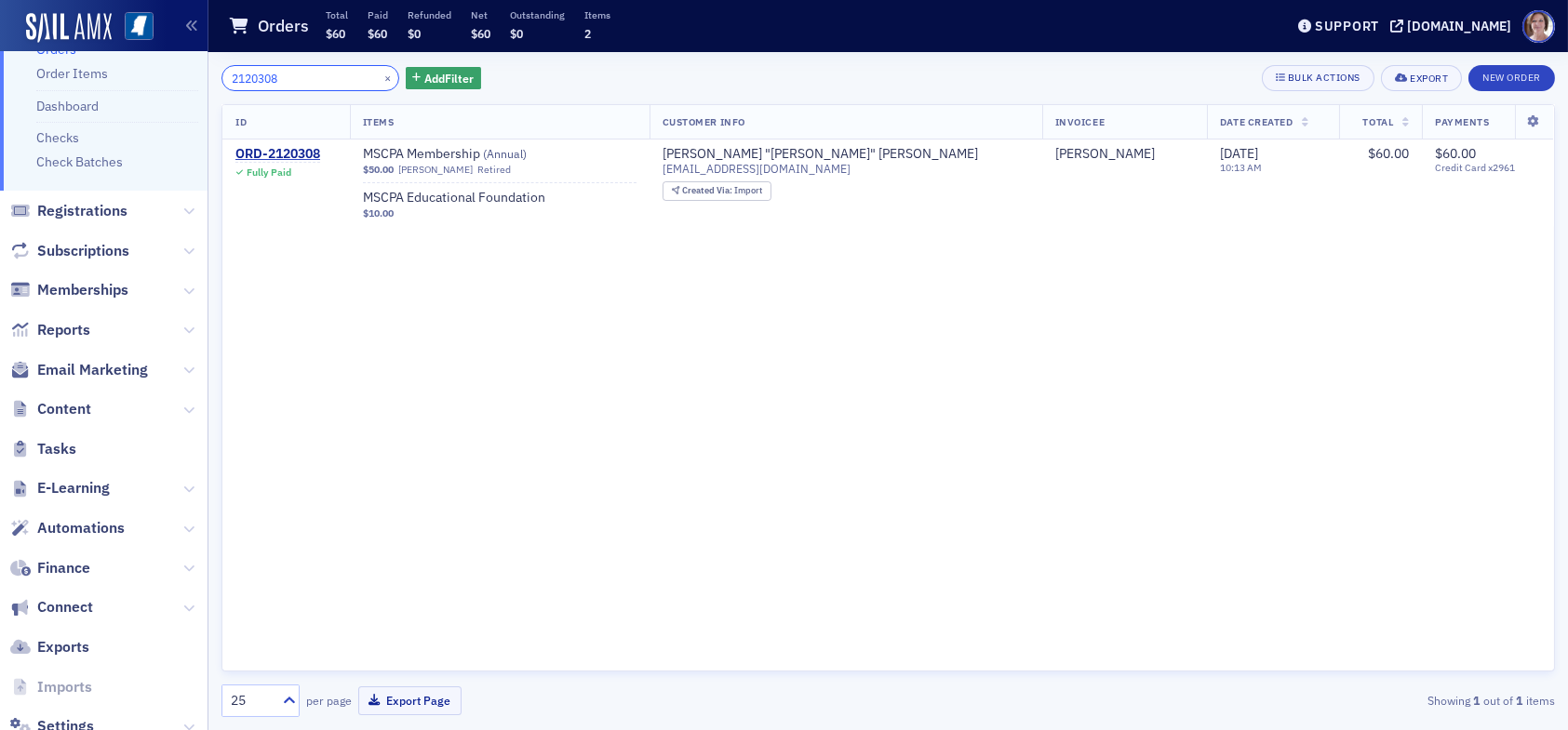
drag, startPoint x: 306, startPoint y: 79, endPoint x: 240, endPoint y: 78, distance: 66.0
click at [240, 78] on input "2120308" at bounding box center [310, 78] width 178 height 26
type input "2"
drag, startPoint x: 289, startPoint y: 71, endPoint x: 181, endPoint y: 82, distance: 108.6
click at [182, 81] on div "Users Organizations Events & Products Orders Orders Order Items Dashboard Check…" at bounding box center [784, 365] width 1568 height 730
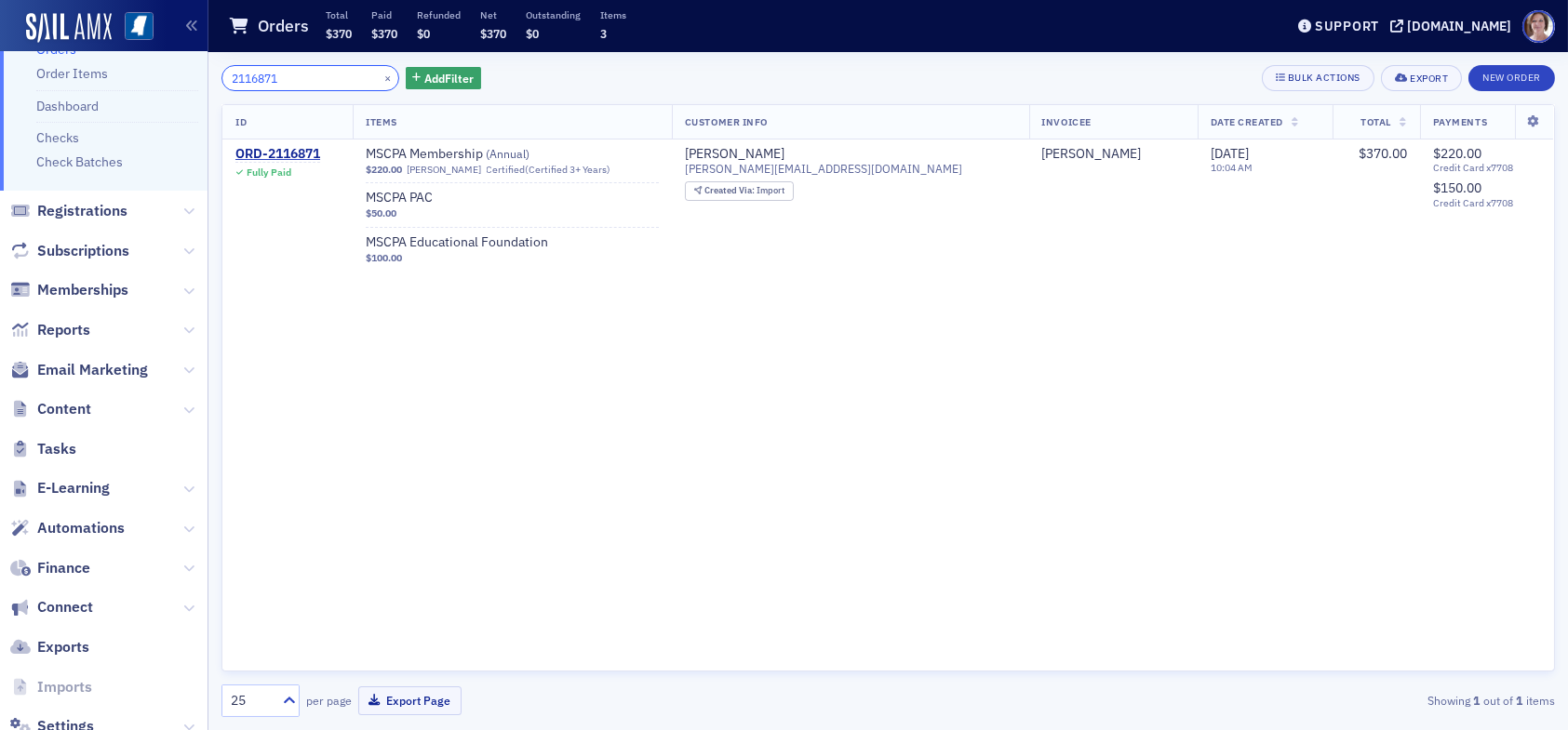
drag, startPoint x: 276, startPoint y: 70, endPoint x: 211, endPoint y: 70, distance: 65.0
click at [211, 70] on div "2116871 × Add Filter Bulk Actions Export New Order ID Items Customer Info Invoi…" at bounding box center [888, 391] width 1359 height 678
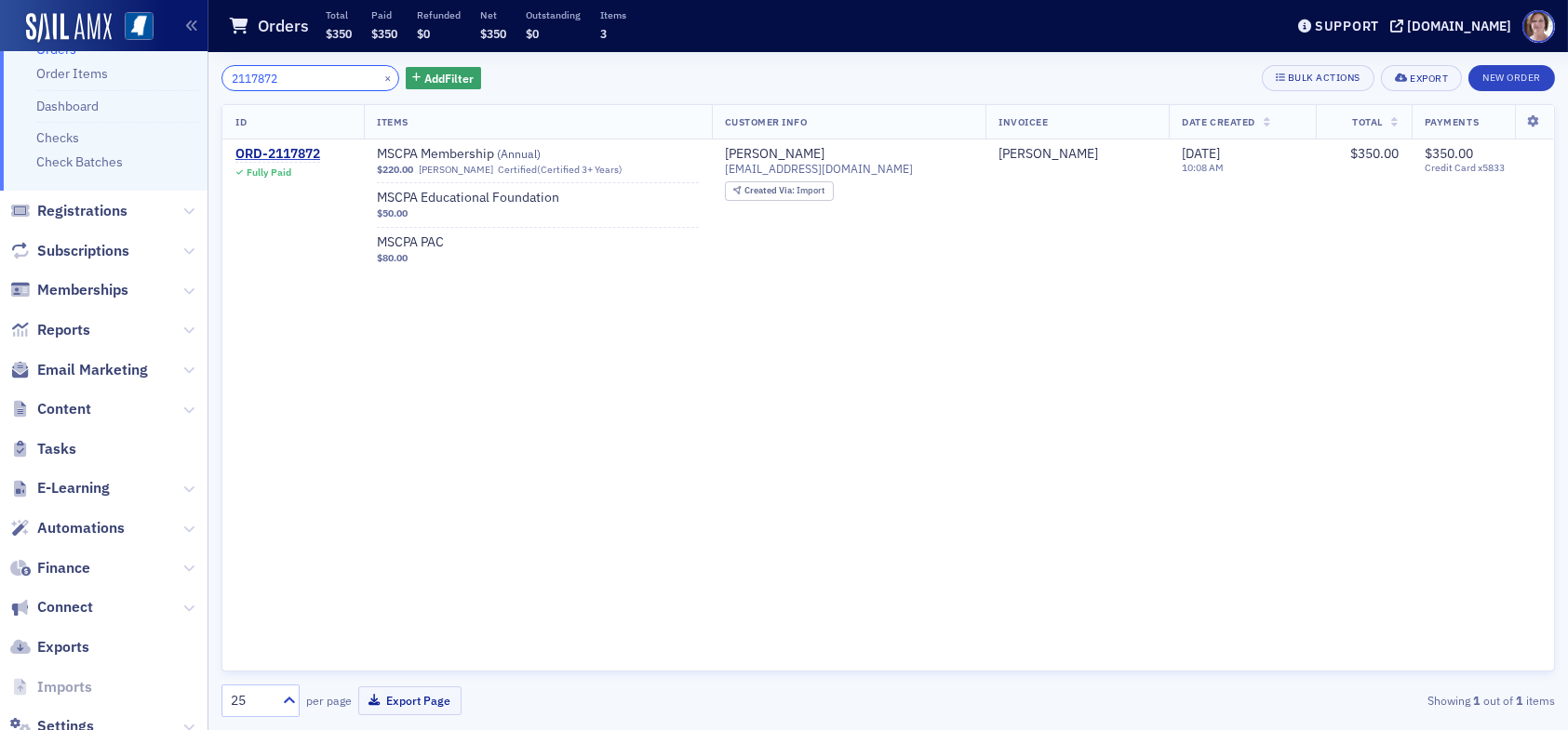
drag, startPoint x: 291, startPoint y: 78, endPoint x: 192, endPoint y: 85, distance: 99.2
click at [192, 85] on div "Users Organizations Events & Products Orders Orders Order Items Dashboard Check…" at bounding box center [784, 365] width 1568 height 730
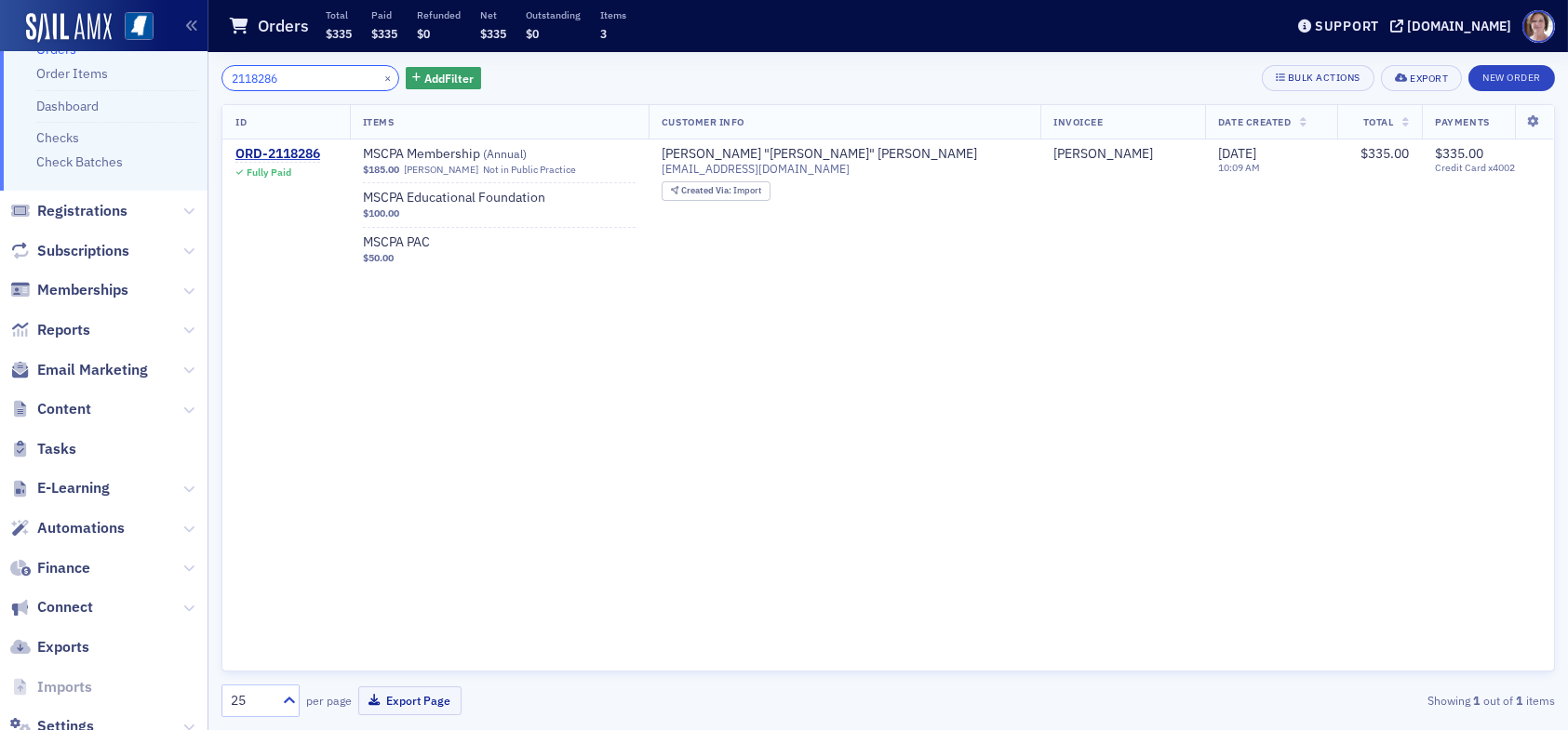
drag, startPoint x: 304, startPoint y: 78, endPoint x: 202, endPoint y: 80, distance: 102.0
click at [212, 77] on div "2118286 × Add Filter Bulk Actions Export New Order ID Items Customer Info Invoi…" at bounding box center [888, 391] width 1359 height 678
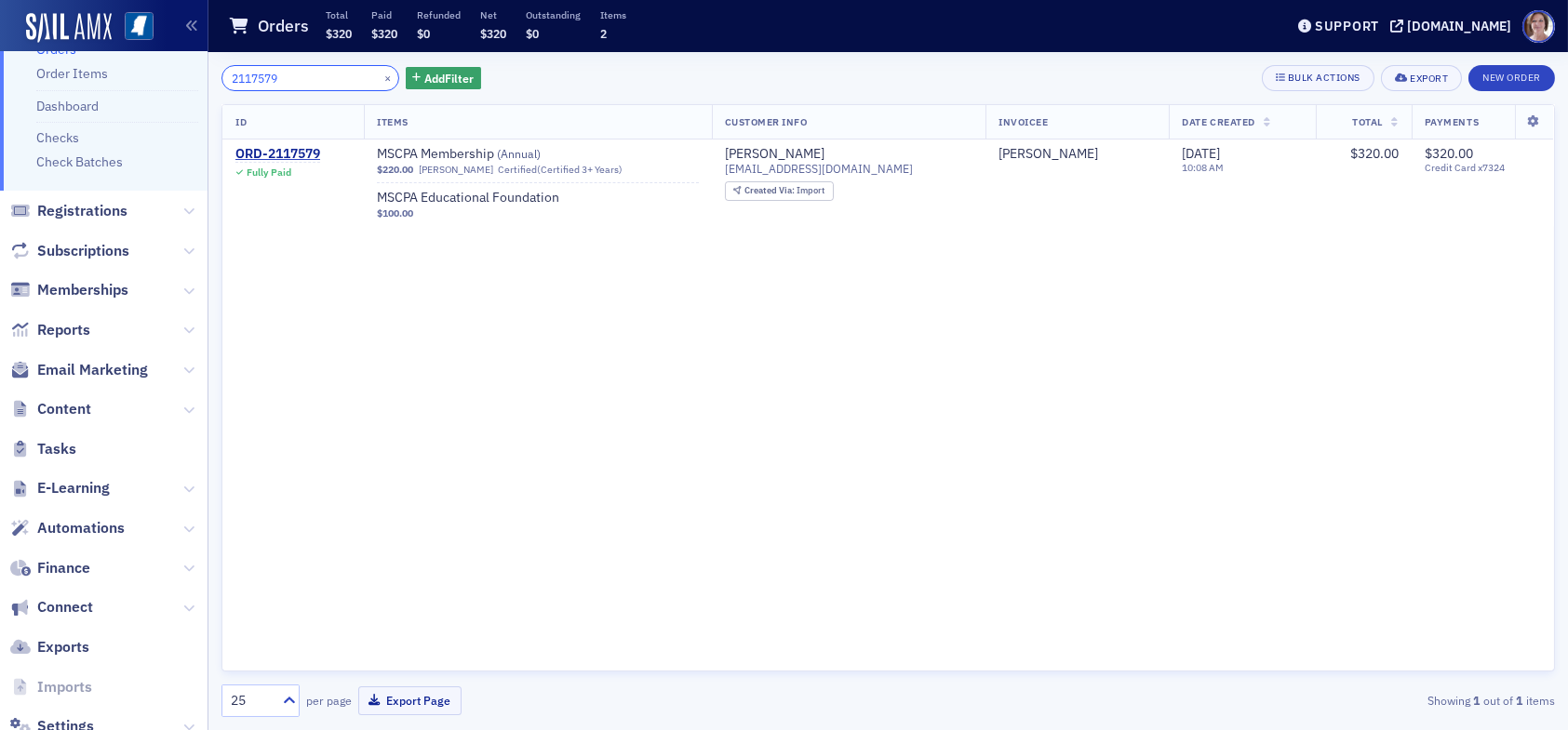
drag, startPoint x: 306, startPoint y: 84, endPoint x: 224, endPoint y: 92, distance: 82.4
click at [215, 85] on div "2117579 × Add Filter Bulk Actions Export New Order ID Items Customer Info Invoi…" at bounding box center [888, 391] width 1359 height 678
drag, startPoint x: 287, startPoint y: 76, endPoint x: 212, endPoint y: 80, distance: 75.1
click at [212, 80] on div "2119503 × Add Filter Bulk Actions Export New Order ID Items Customer Info Invoi…" at bounding box center [888, 391] width 1359 height 678
drag, startPoint x: 286, startPoint y: 75, endPoint x: 192, endPoint y: 80, distance: 94.1
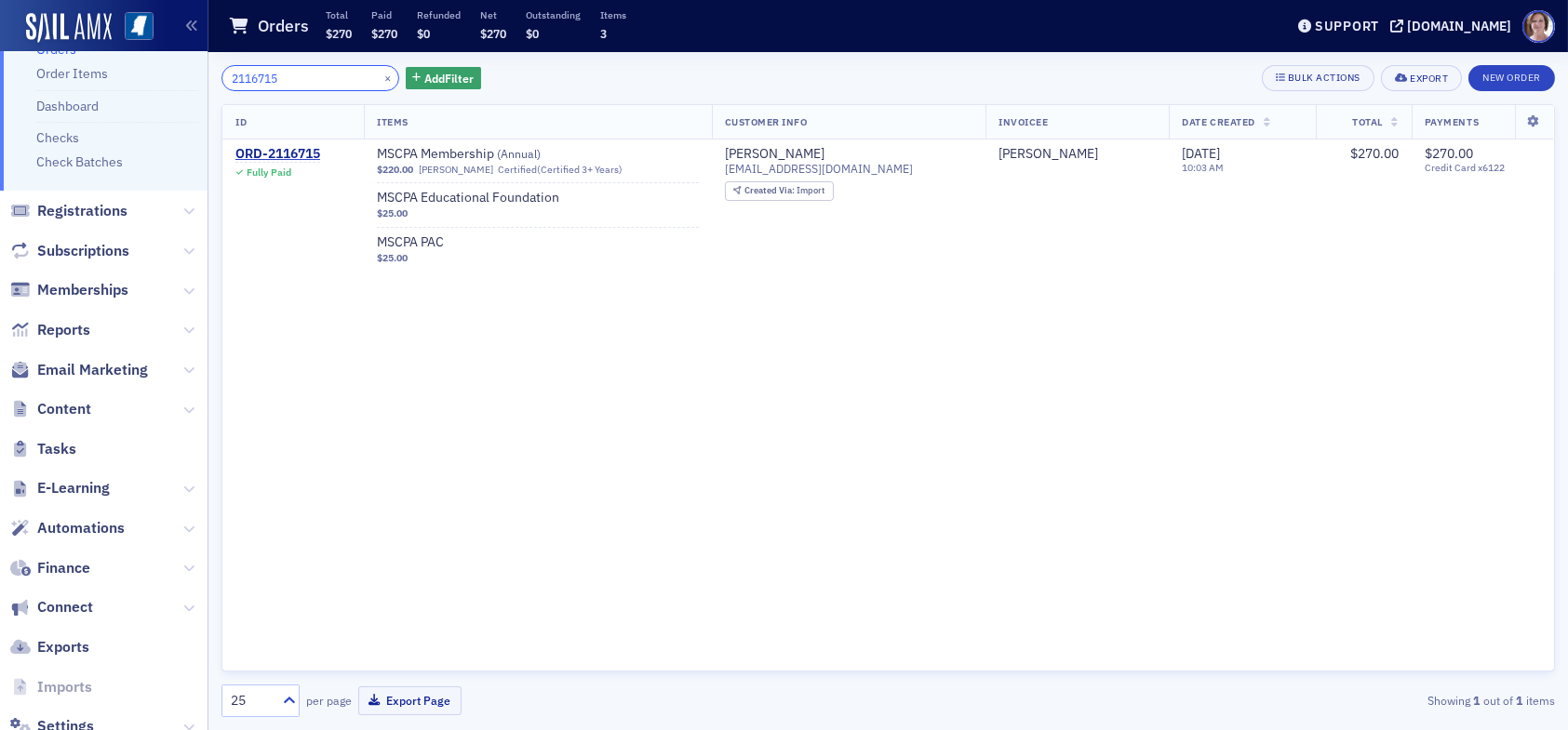
click at [192, 80] on div "Users Organizations Events & Products Orders Orders Order Items Dashboard Check…" at bounding box center [784, 365] width 1568 height 730
drag, startPoint x: 284, startPoint y: 78, endPoint x: 214, endPoint y: 79, distance: 70.0
click at [216, 75] on div "2118722 × Add Filter Bulk Actions Export New Order ID Items Customer Info Invoi…" at bounding box center [888, 391] width 1359 height 678
drag, startPoint x: 299, startPoint y: 76, endPoint x: 194, endPoint y: 74, distance: 105.0
click at [194, 74] on div "Users Organizations Events & Products Orders Orders Order Items Dashboard Check…" at bounding box center [784, 365] width 1568 height 730
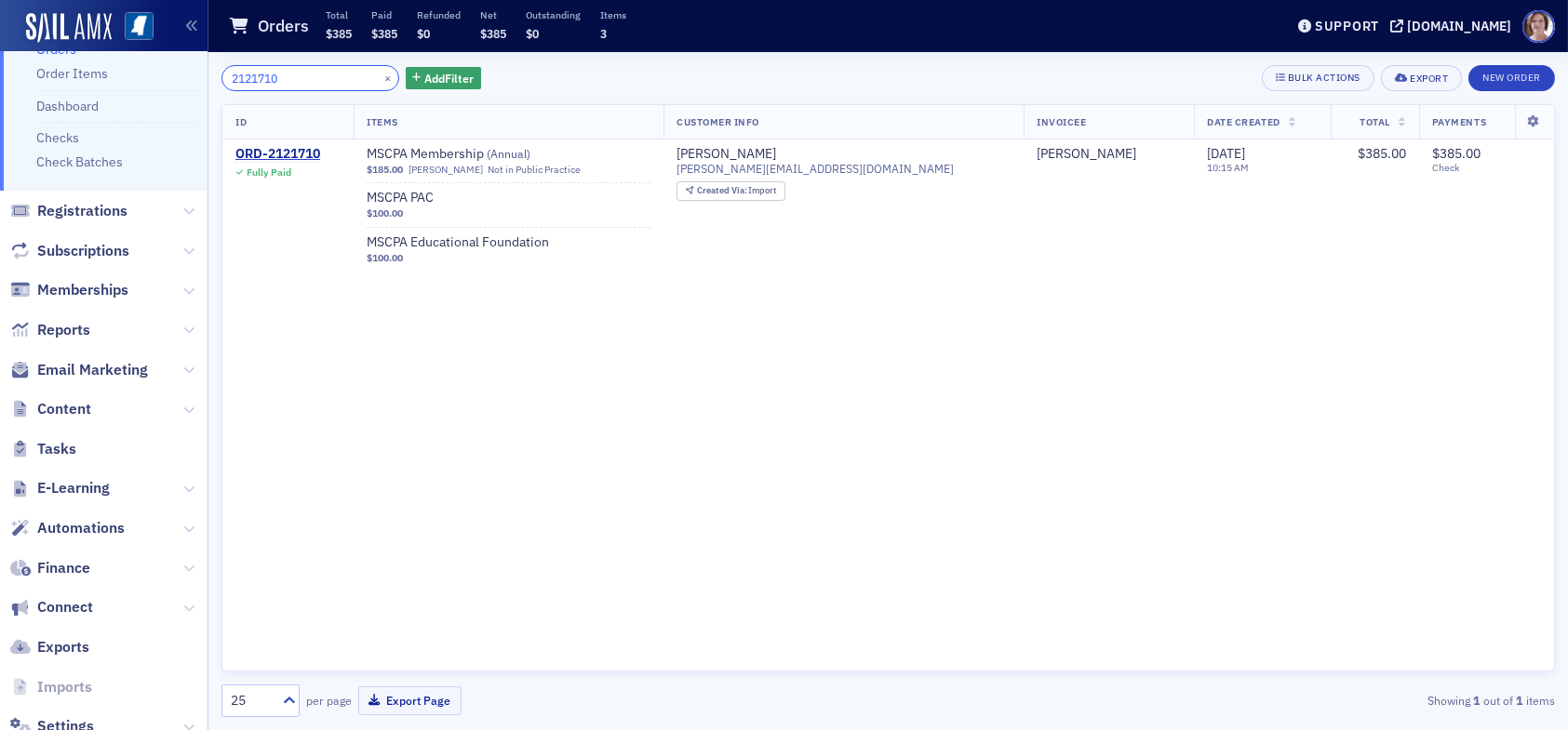
type input "2121710"
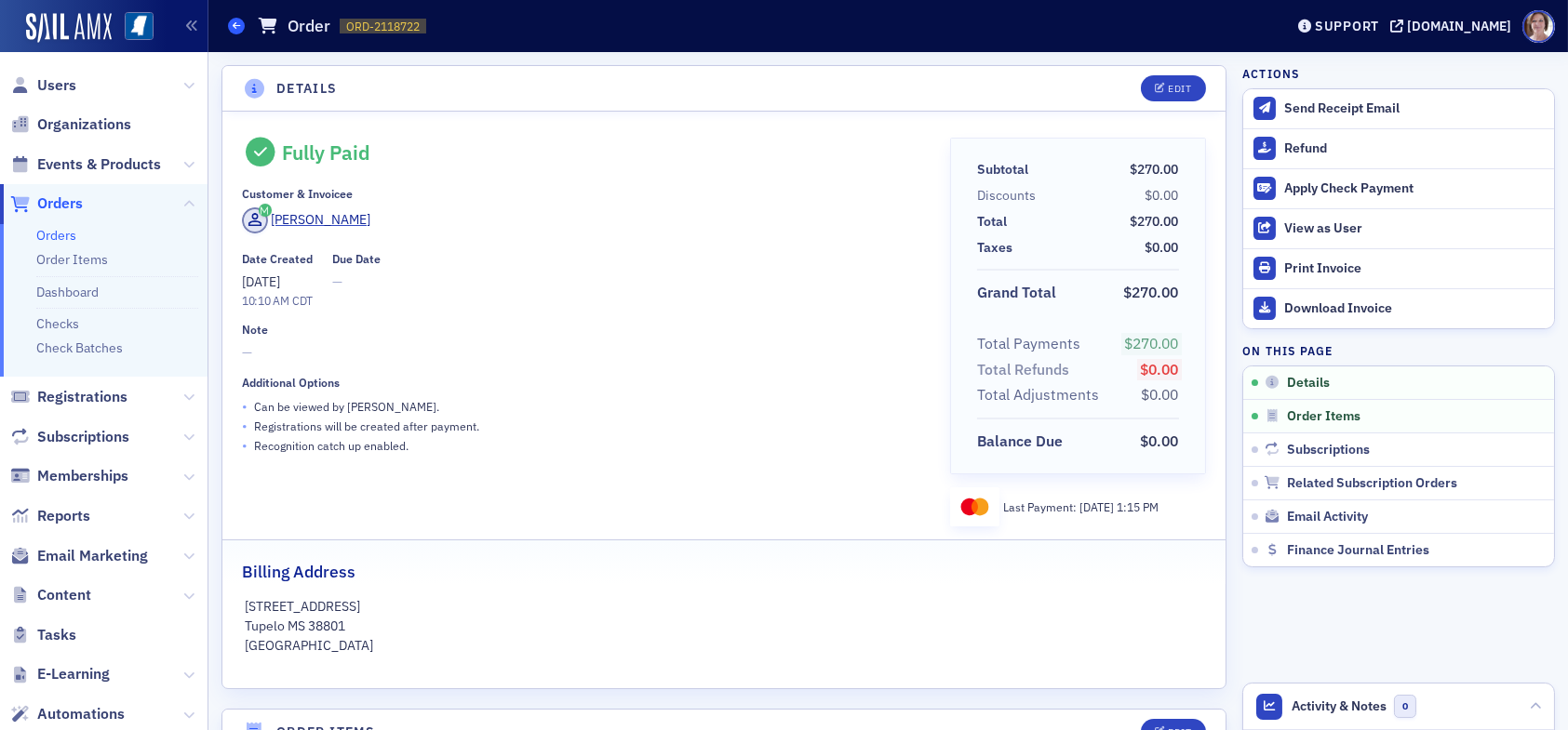
click at [239, 25] on icon at bounding box center [236, 25] width 8 height 8
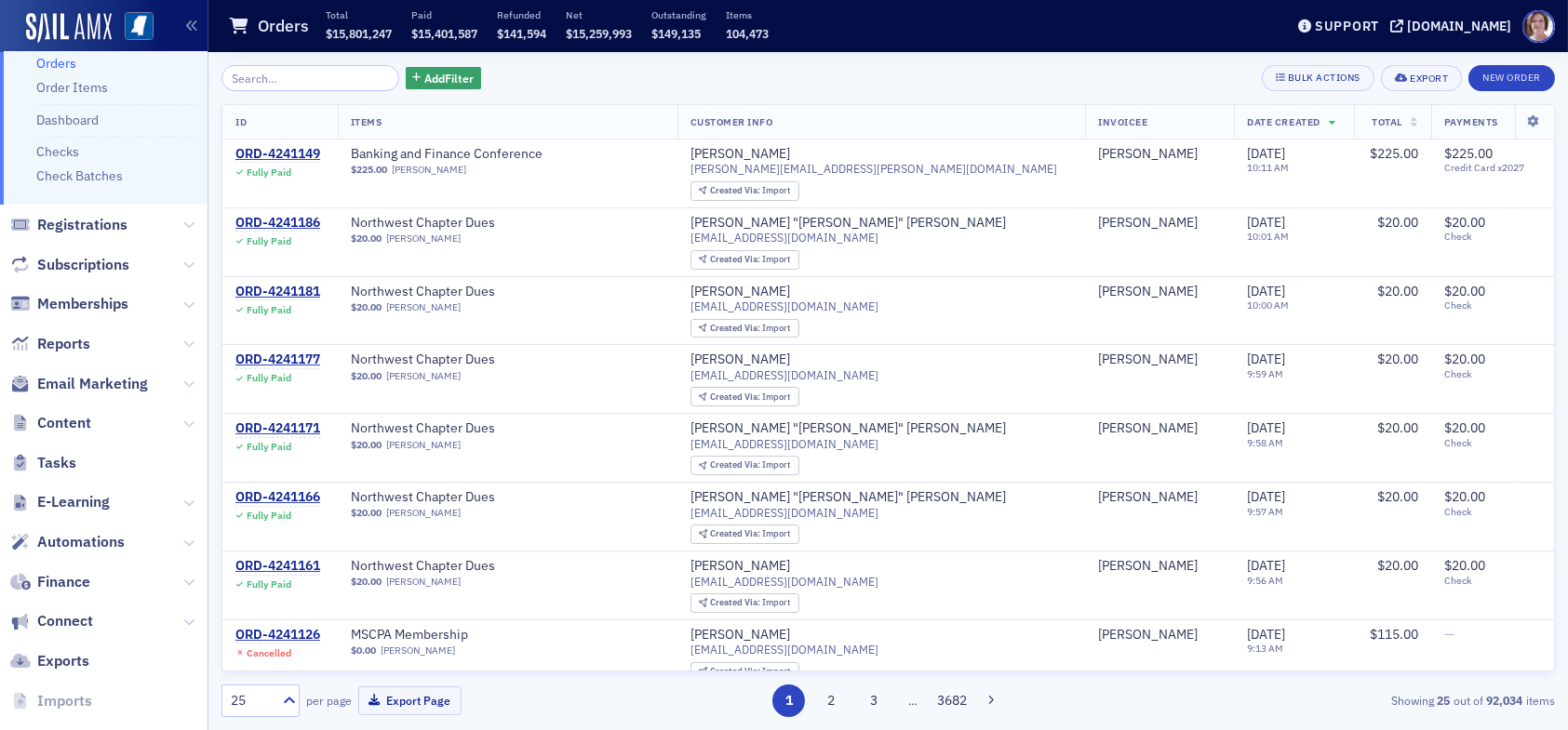
scroll to position [186, 0]
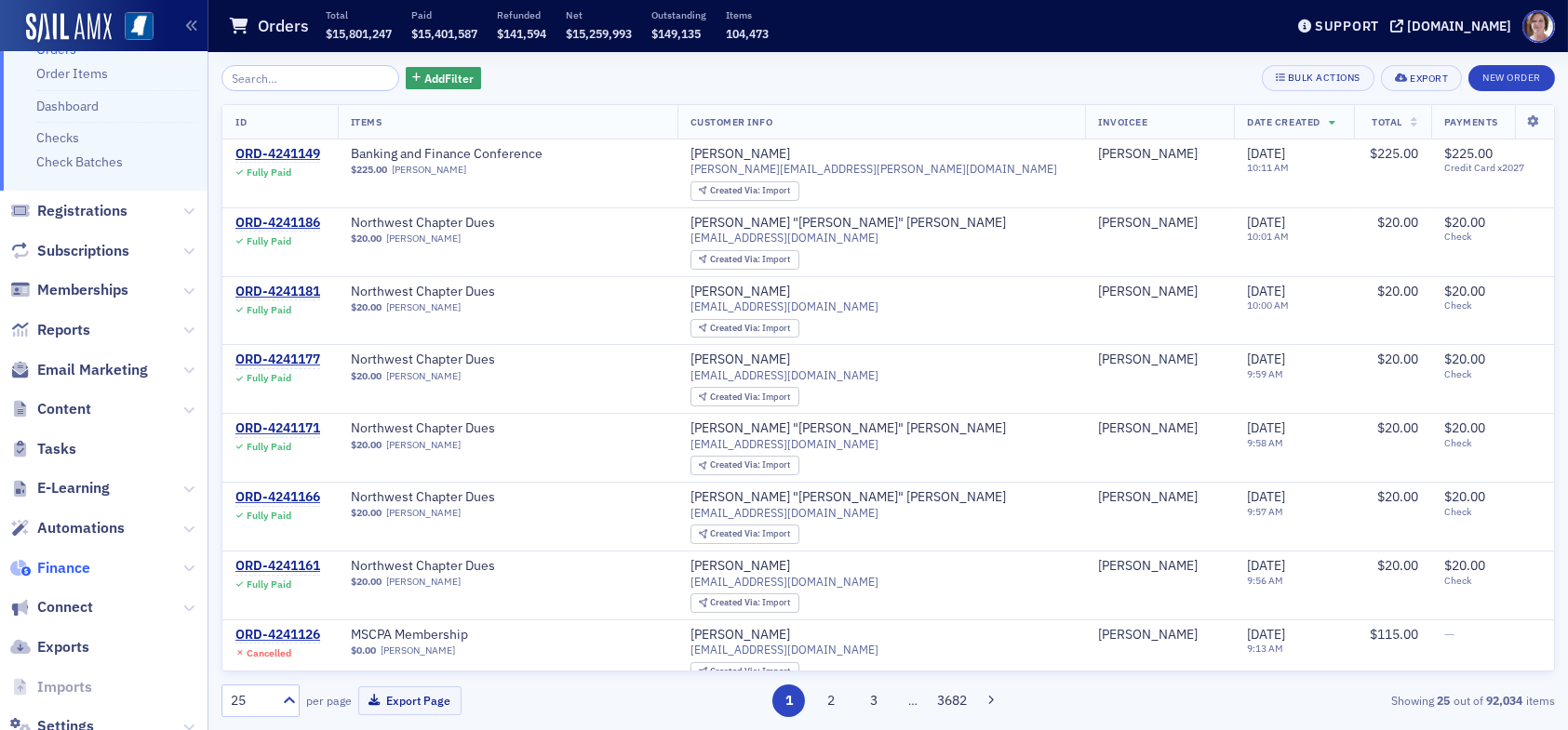
click at [74, 567] on span "Finance" at bounding box center [64, 568] width 53 height 21
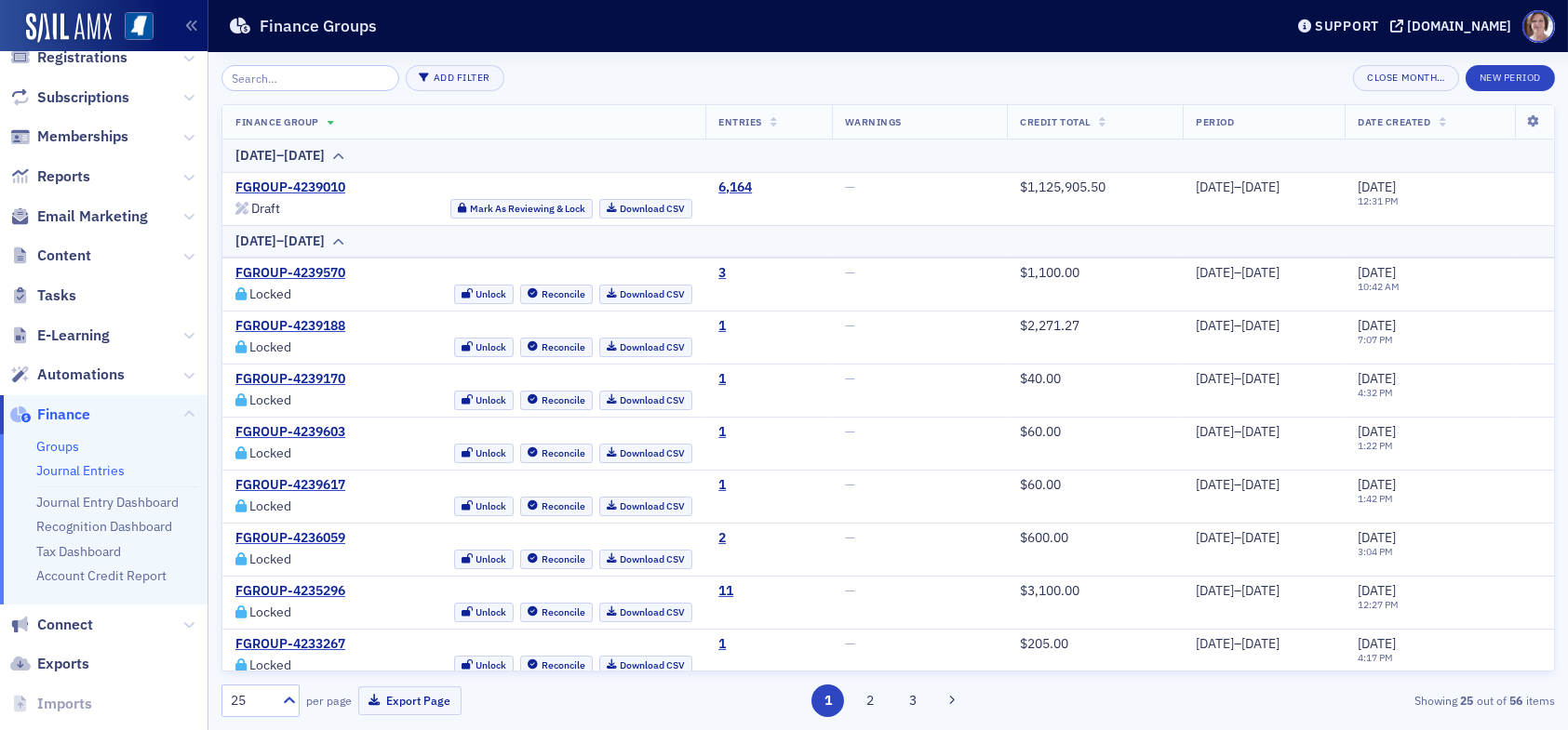
click at [101, 469] on link "Journal Entries" at bounding box center [81, 471] width 88 height 17
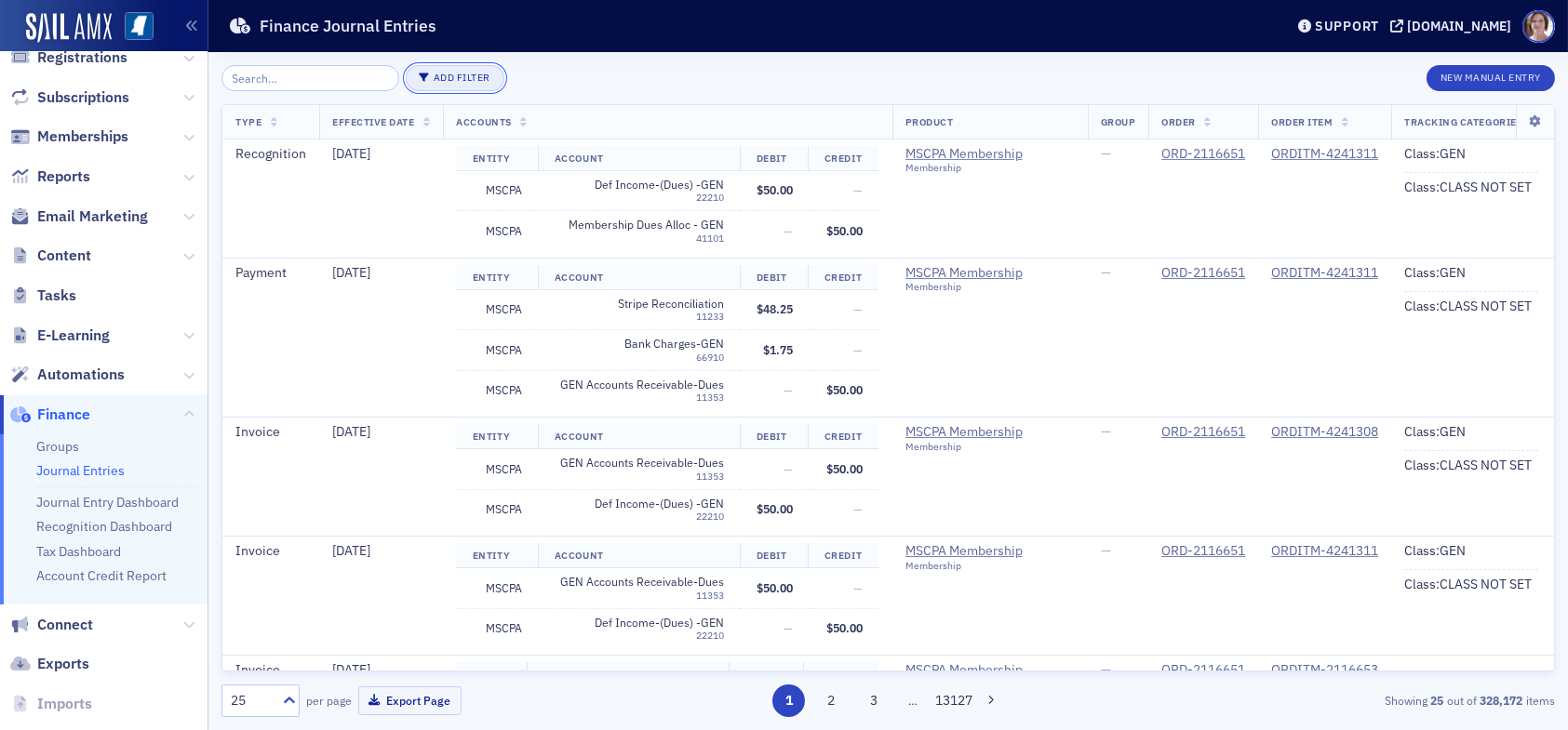
click at [427, 79] on button "Add Filter" at bounding box center [455, 78] width 99 height 26
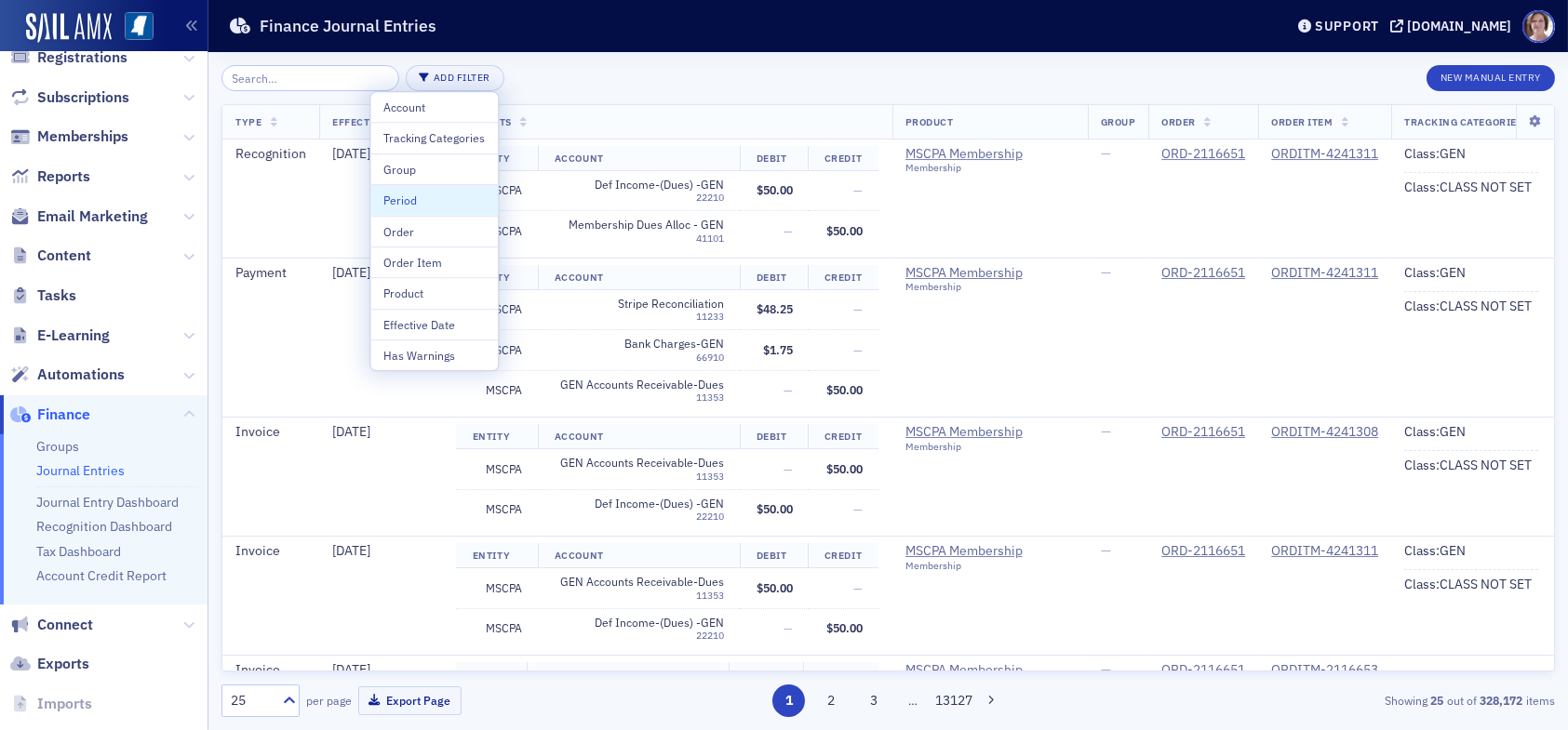
click at [425, 203] on div "Period" at bounding box center [434, 200] width 102 height 17
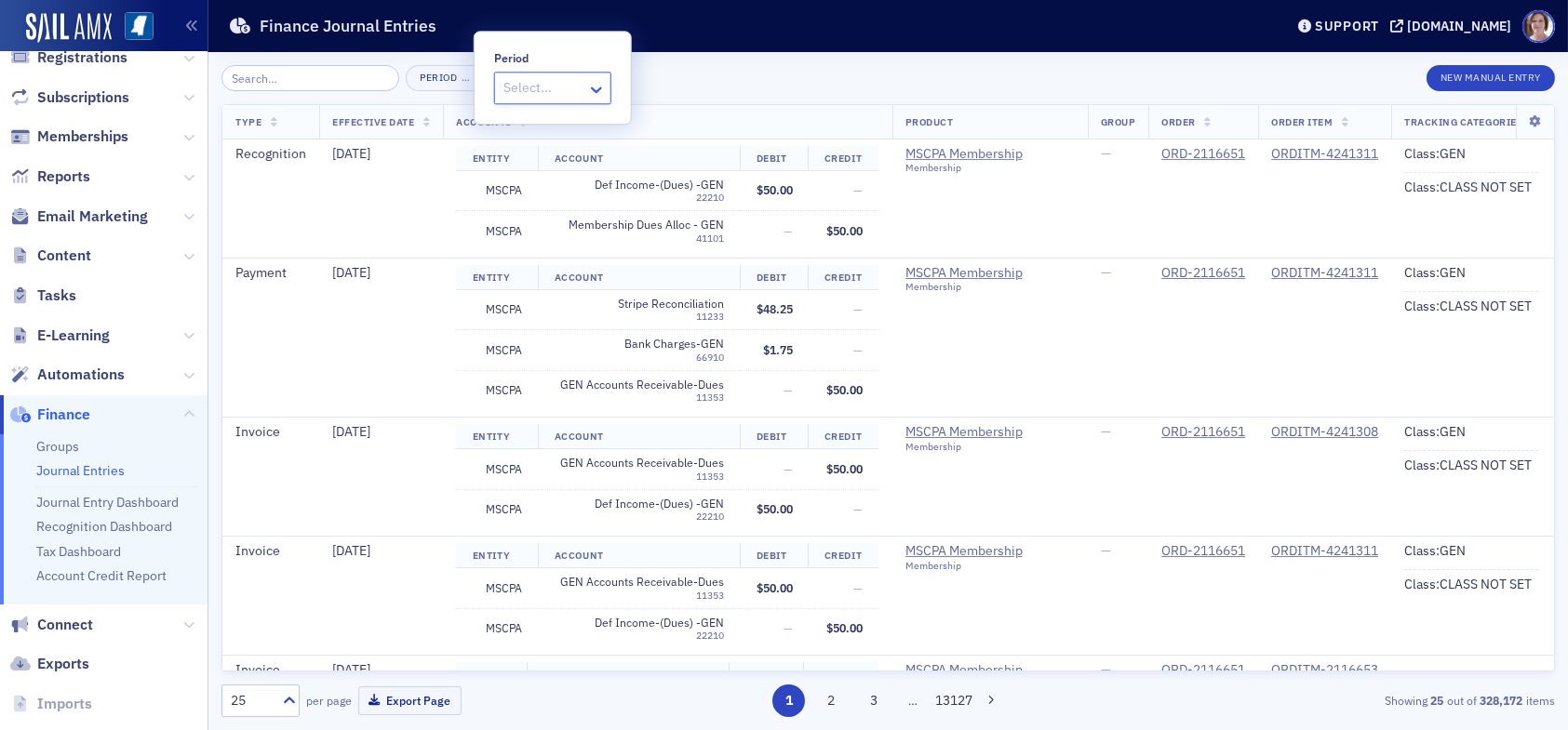
click at [594, 86] on icon at bounding box center [597, 89] width 19 height 19
click at [563, 87] on div at bounding box center [543, 88] width 84 height 23
type input "j"
click at [682, 64] on div "Period … × New Manual Entry Type Effective Date Accounts Product Group Order Or…" at bounding box center [888, 391] width 1333 height 678
click at [496, 80] on button "button" at bounding box center [515, 78] width 38 height 26
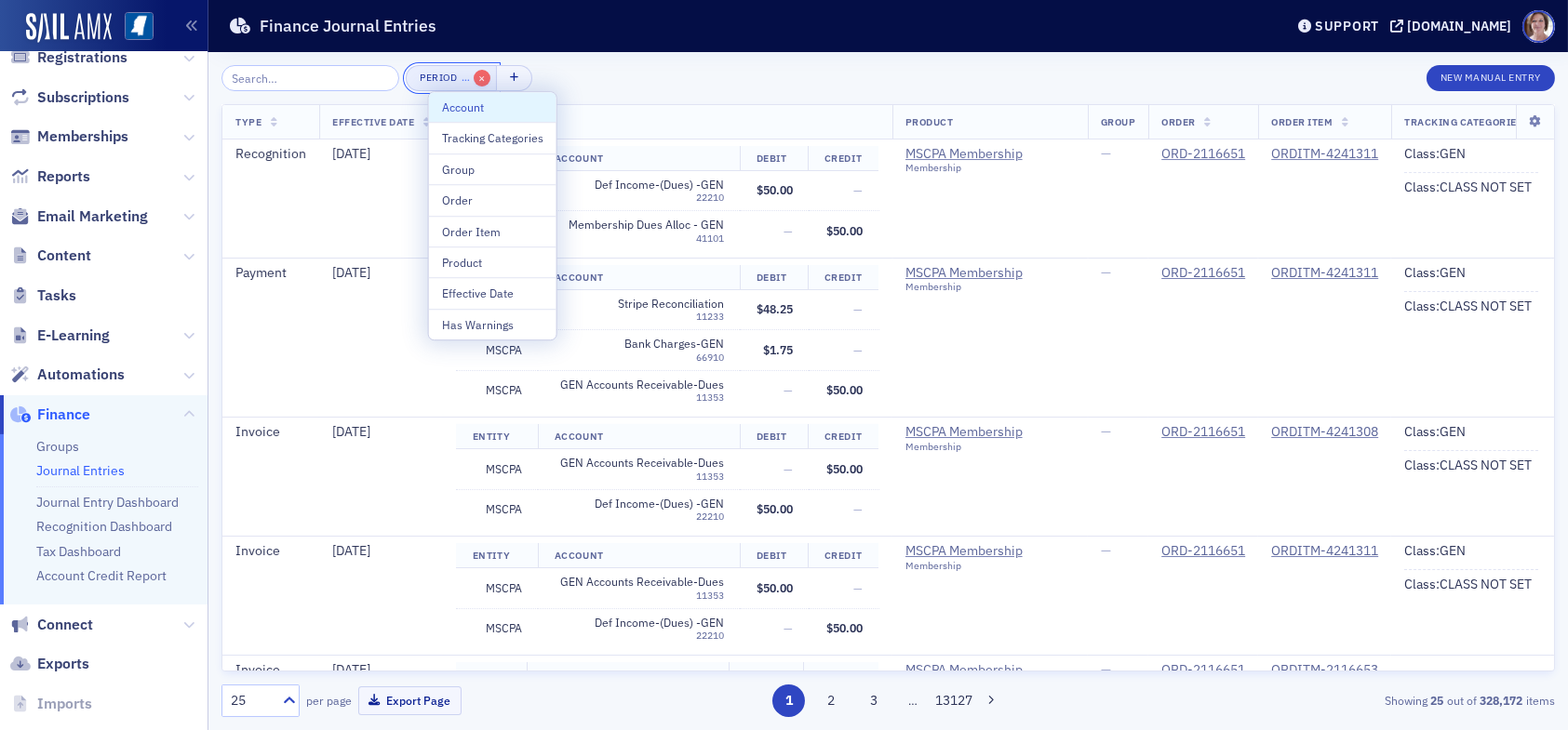
click at [474, 80] on span "×" at bounding box center [482, 78] width 17 height 17
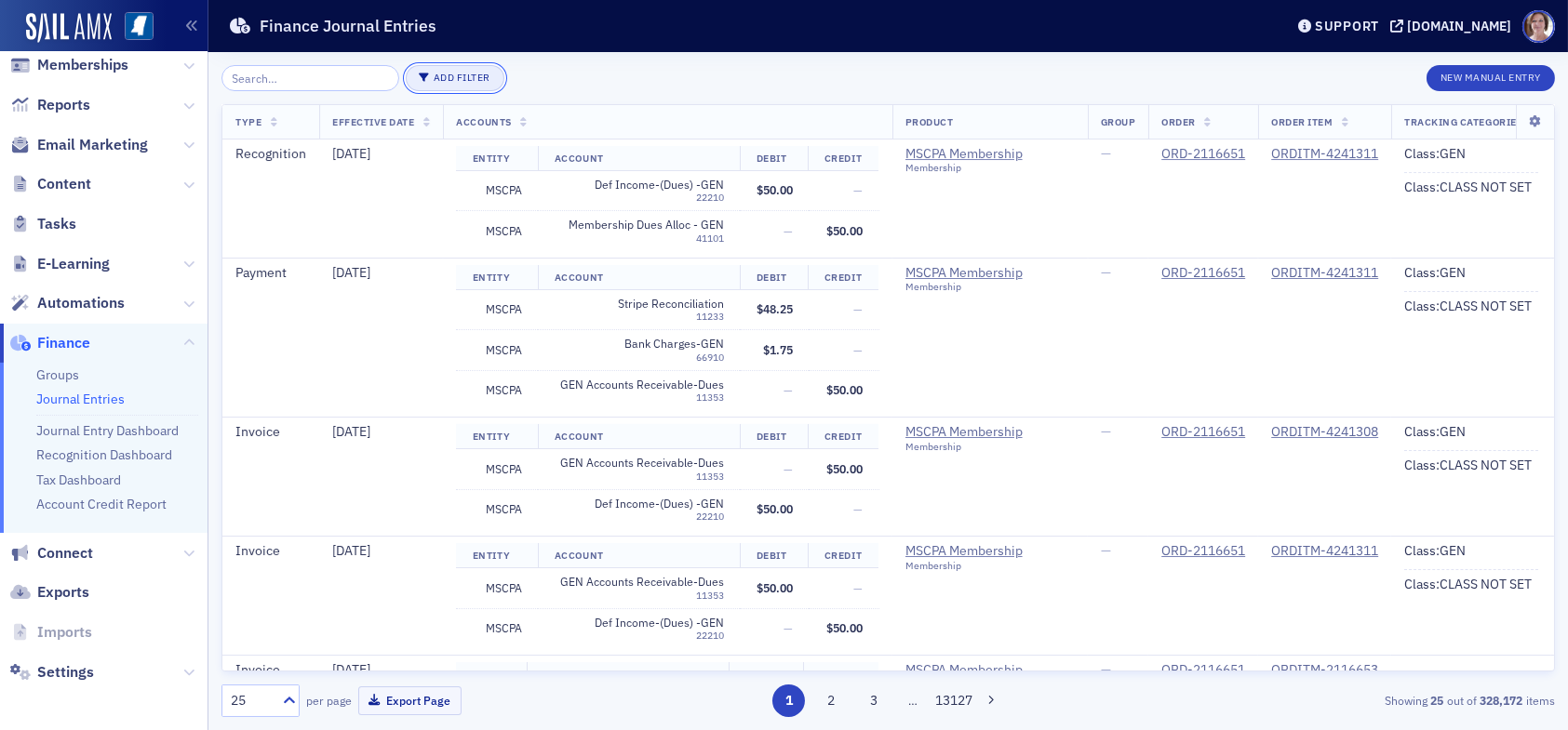
click at [449, 80] on button "Add Filter" at bounding box center [455, 78] width 99 height 26
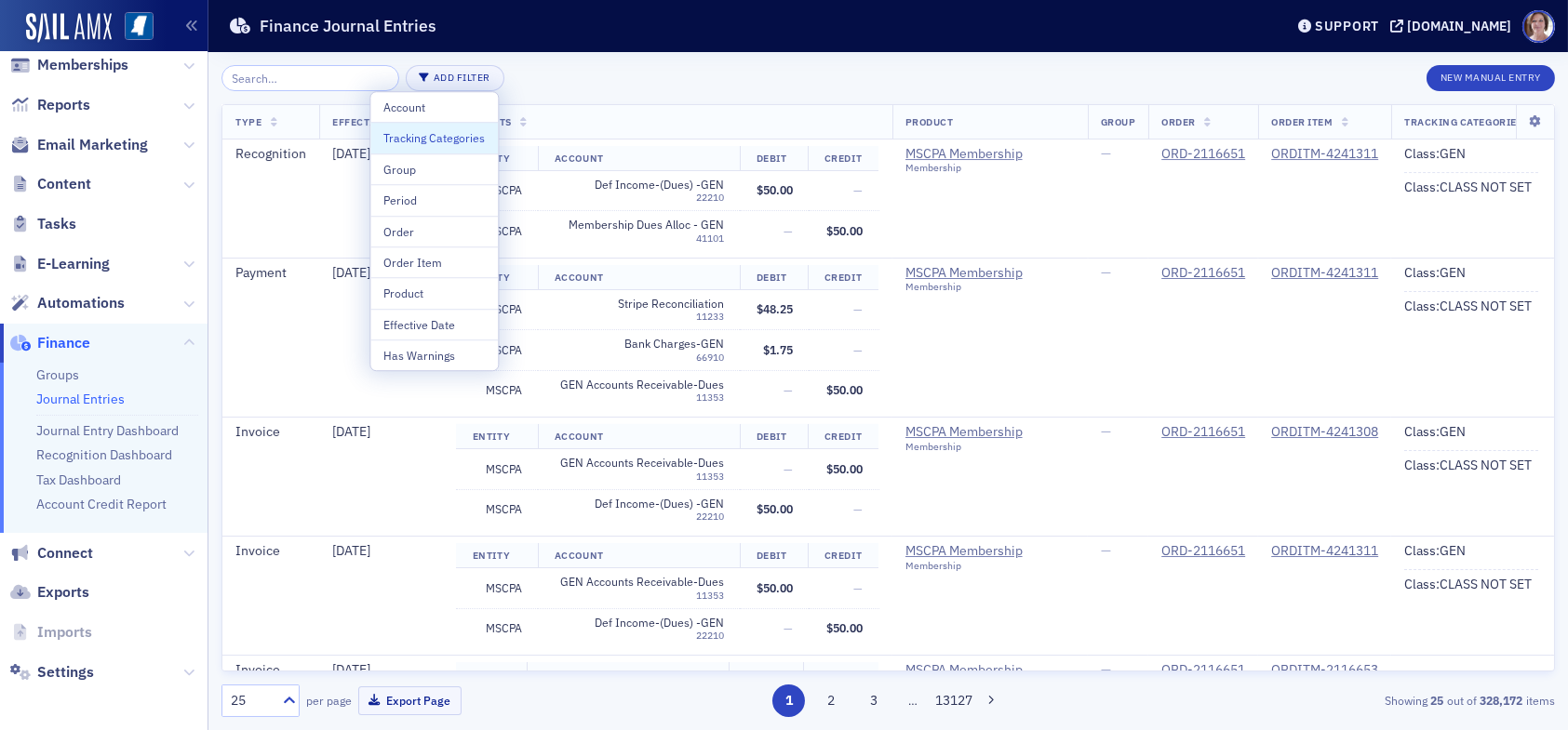
click at [609, 104] on div "Type Effective Date Accounts Product Group Order Order Item Tracking Categories…" at bounding box center [888, 388] width 1333 height 567
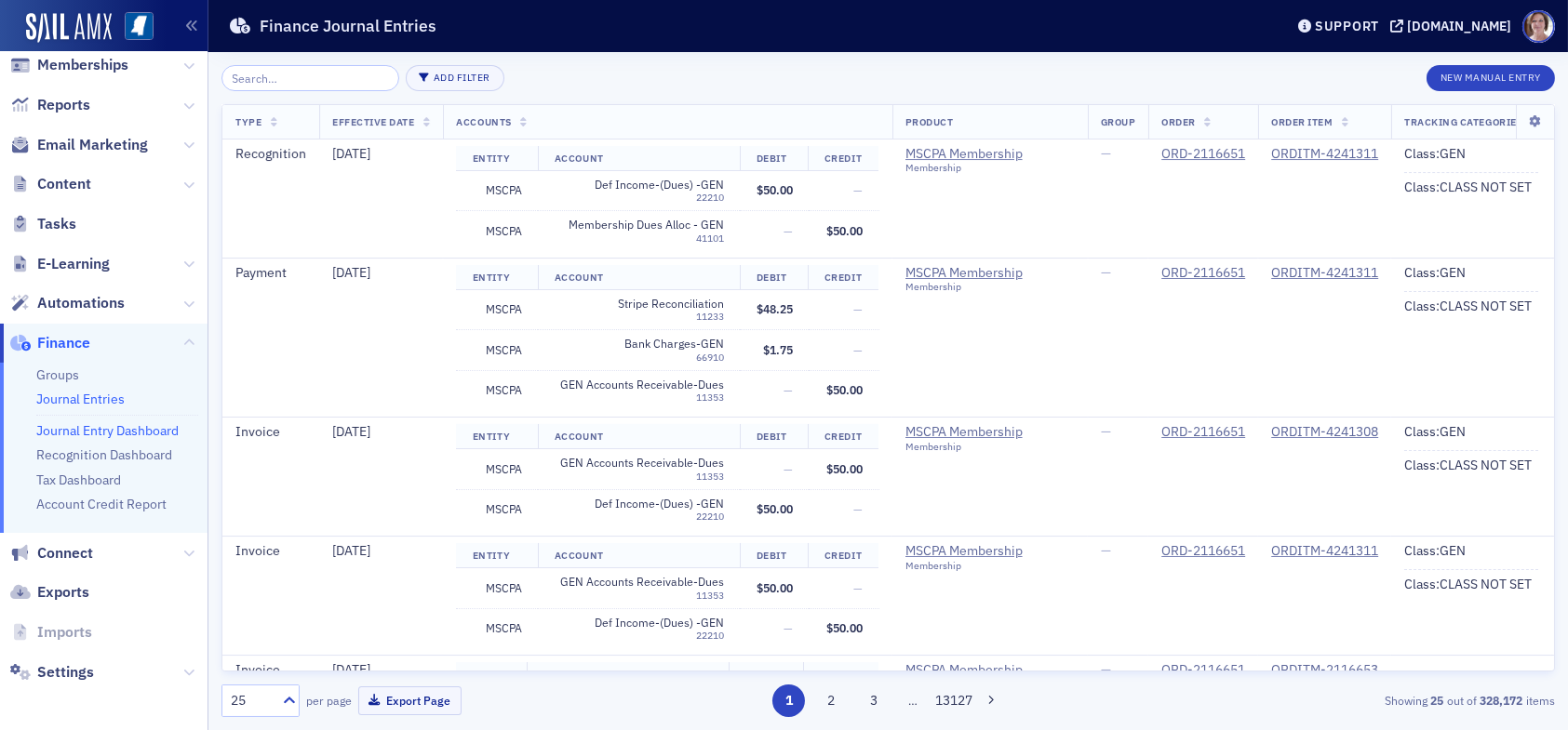
click at [118, 431] on link "Journal Entry Dashboard" at bounding box center [107, 430] width 142 height 17
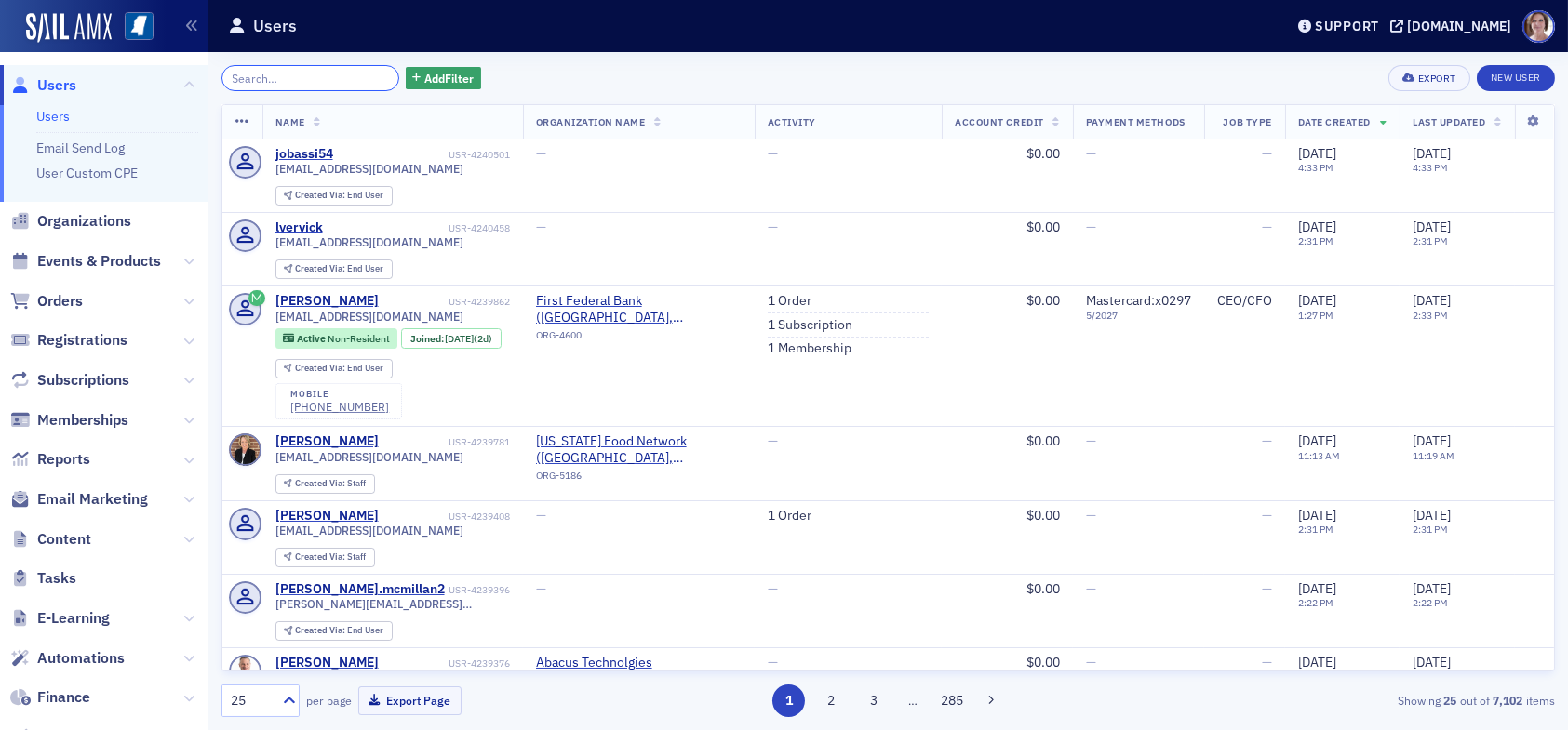
drag, startPoint x: 311, startPoint y: 81, endPoint x: 340, endPoint y: 59, distance: 36.4
click at [311, 80] on input "search" at bounding box center [310, 78] width 178 height 26
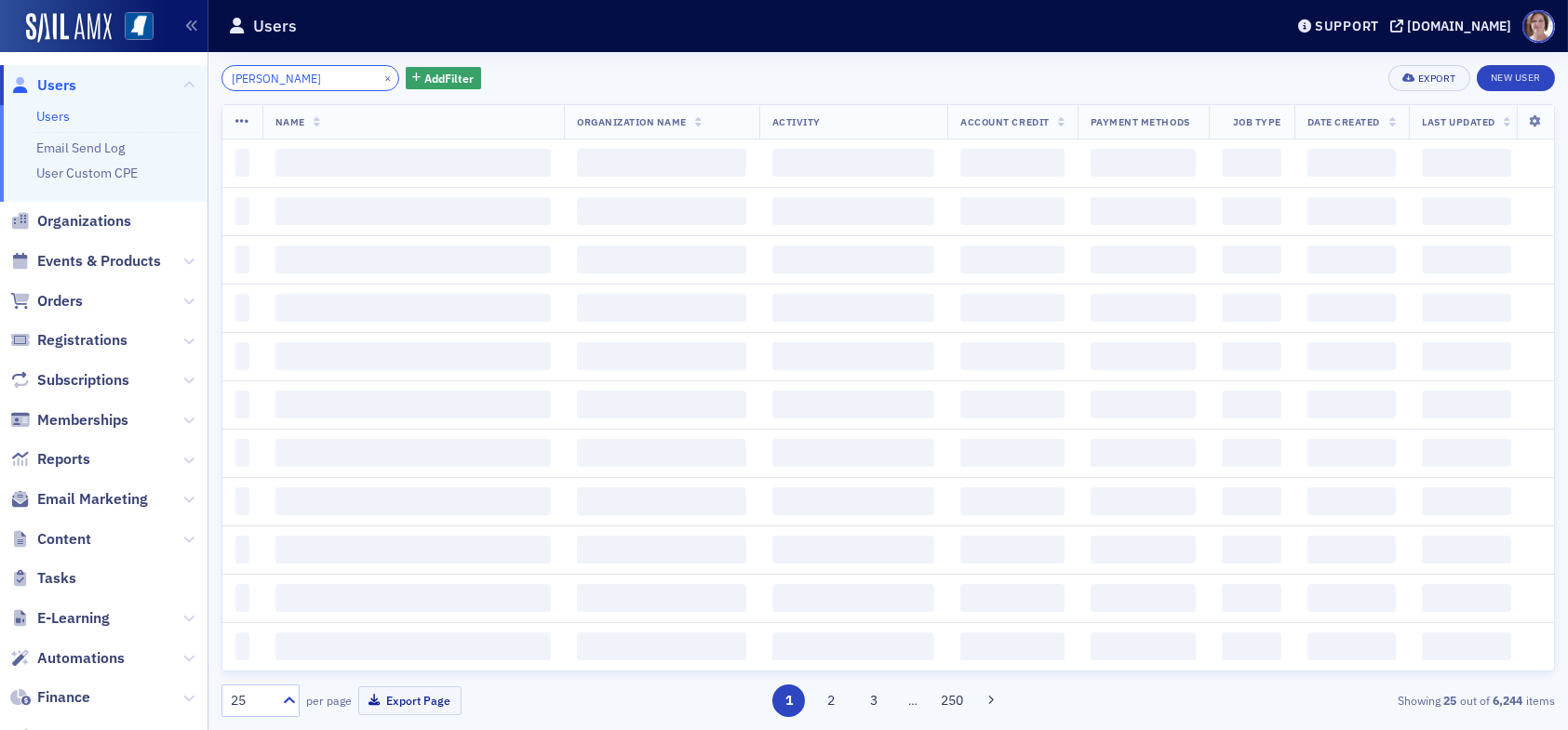
type input "lynn norris"
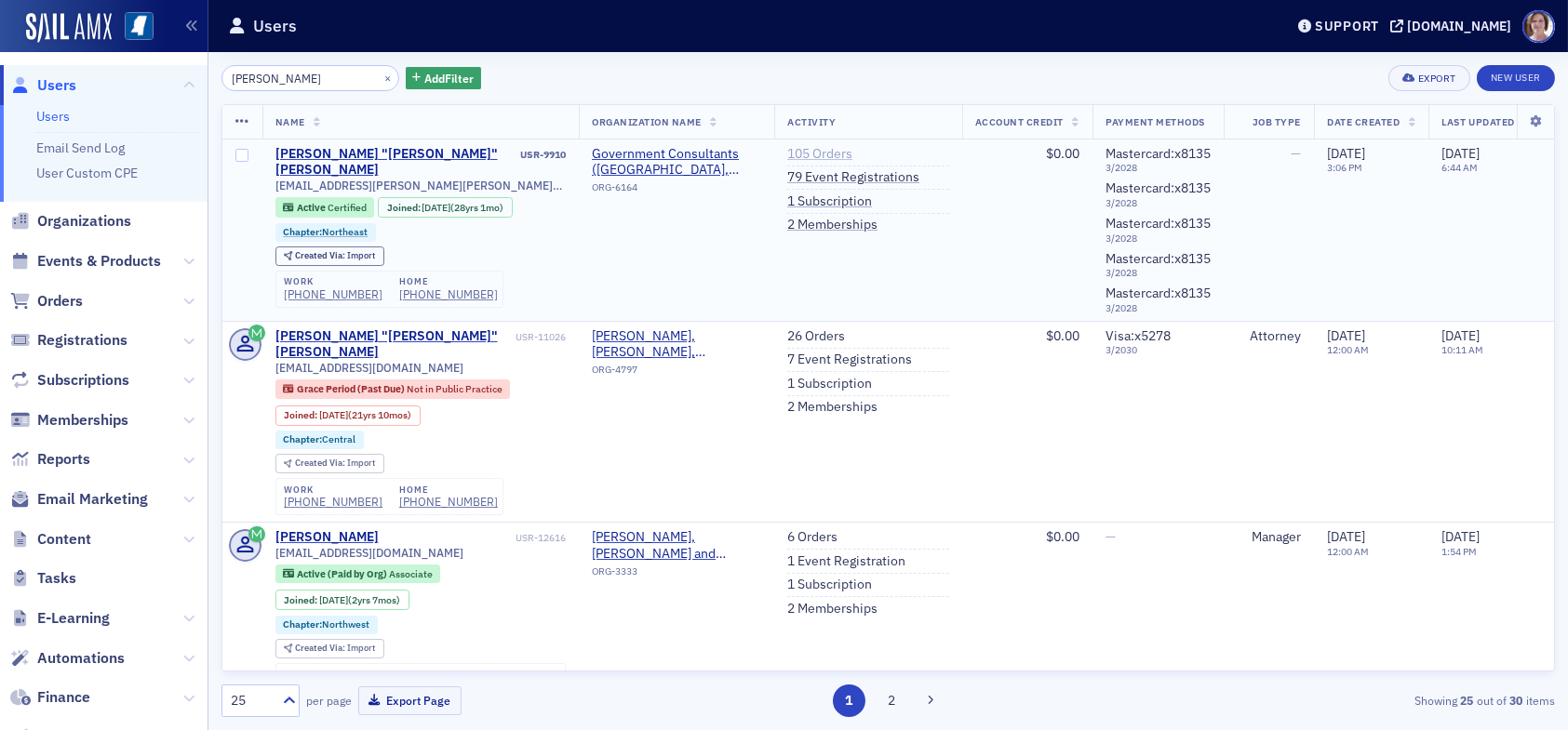
click at [823, 149] on link "105 Orders" at bounding box center [819, 154] width 65 height 17
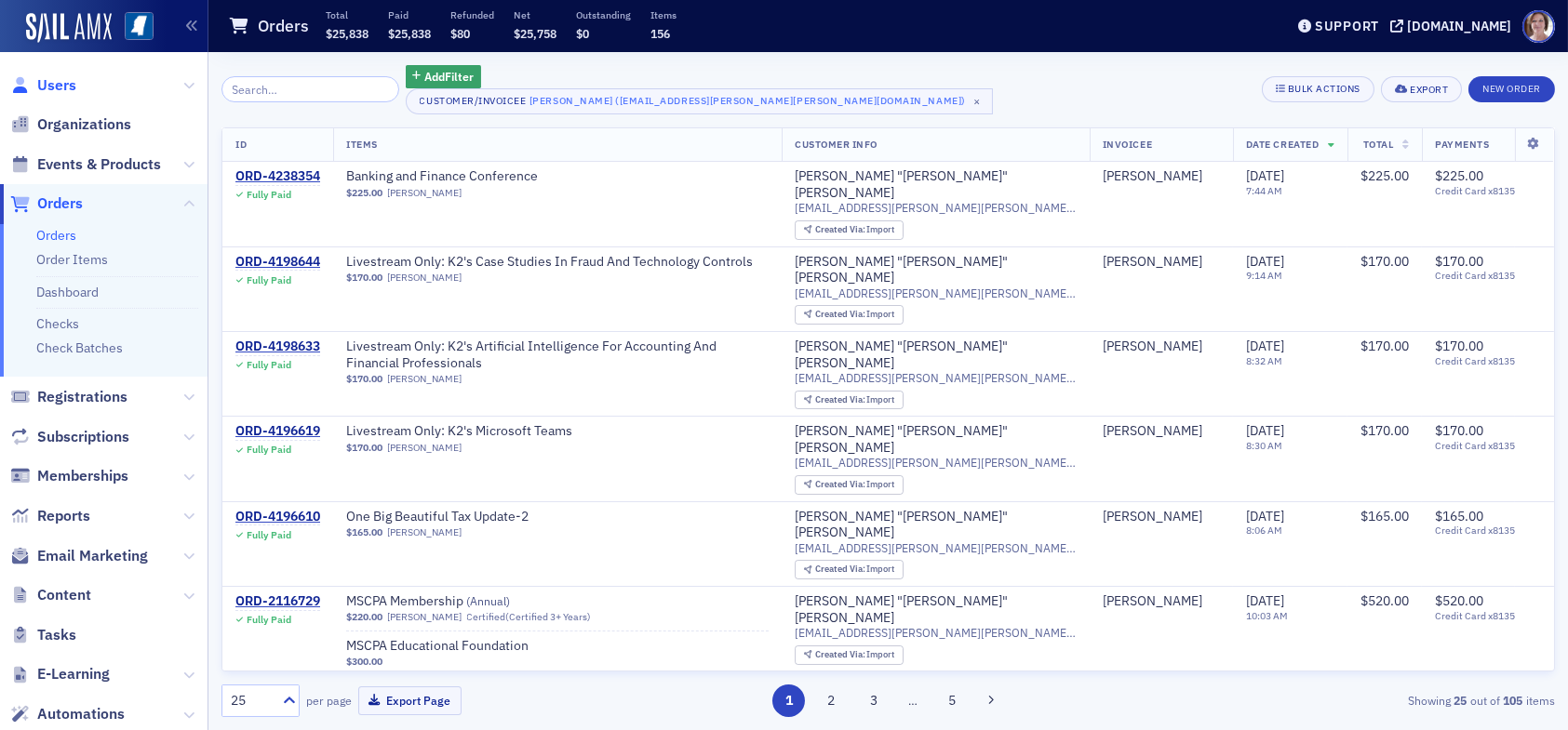
click at [61, 84] on span "Users" at bounding box center [57, 85] width 39 height 21
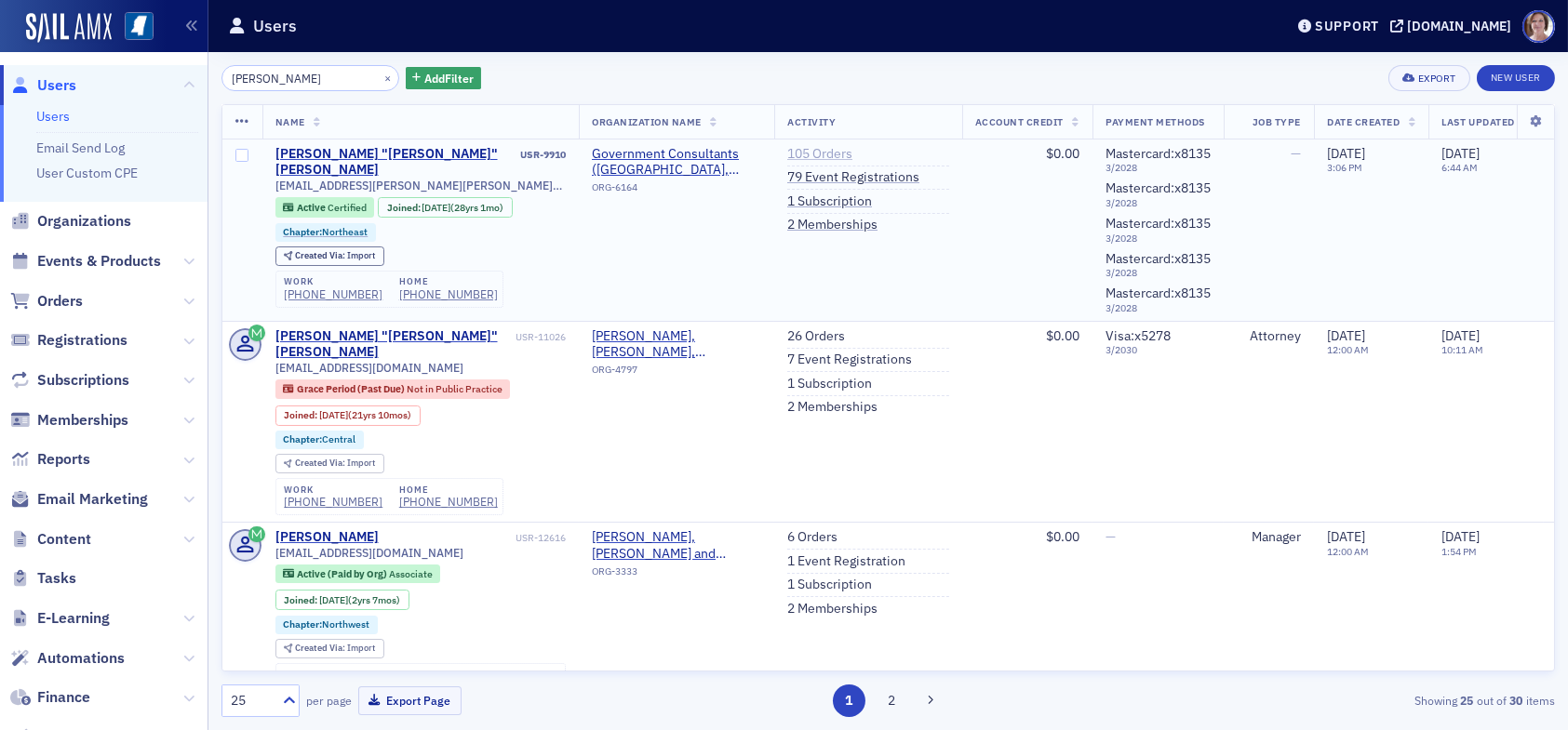
click at [824, 155] on link "105 Orders" at bounding box center [819, 154] width 65 height 17
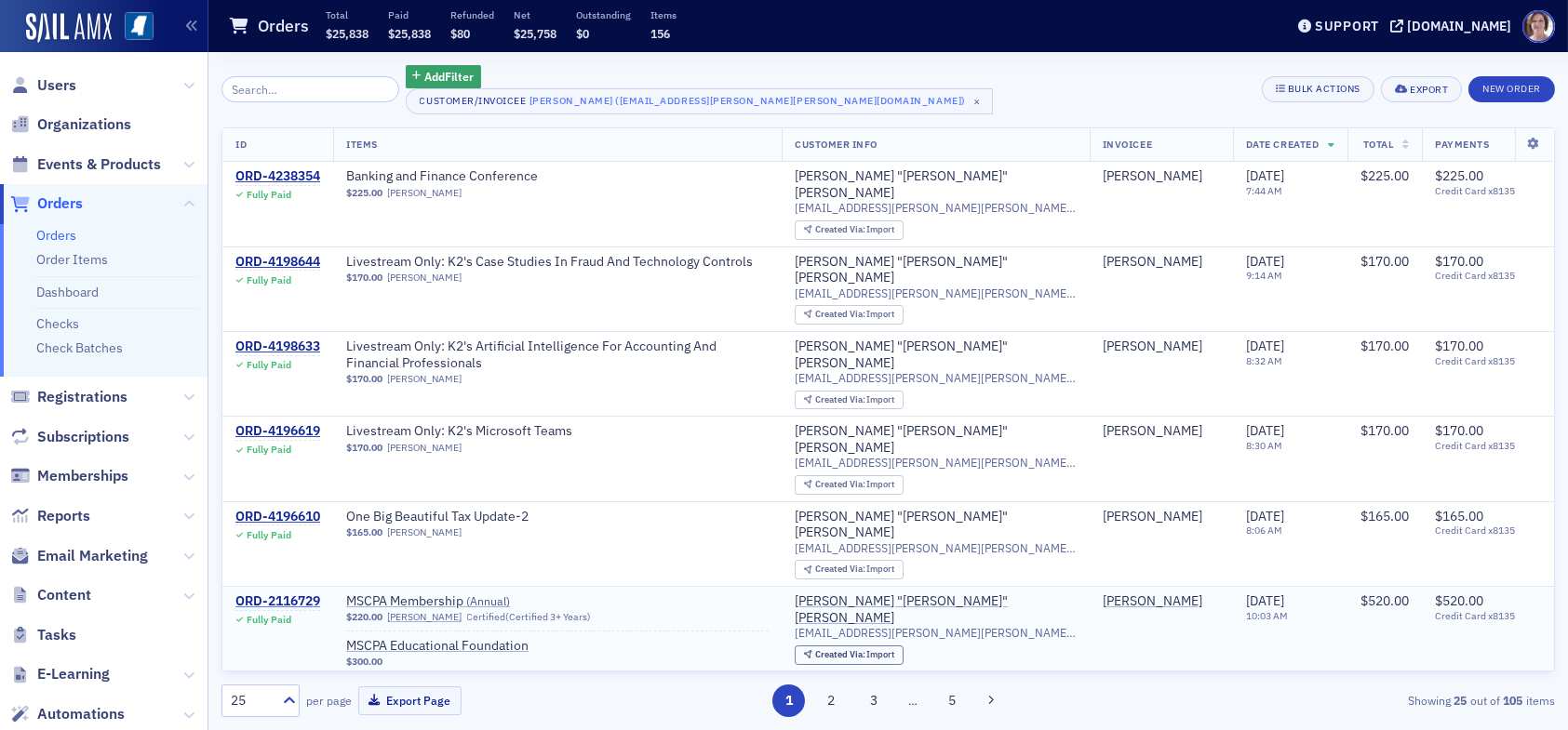
click at [307, 594] on div "ORD-2116729" at bounding box center [277, 602] width 85 height 17
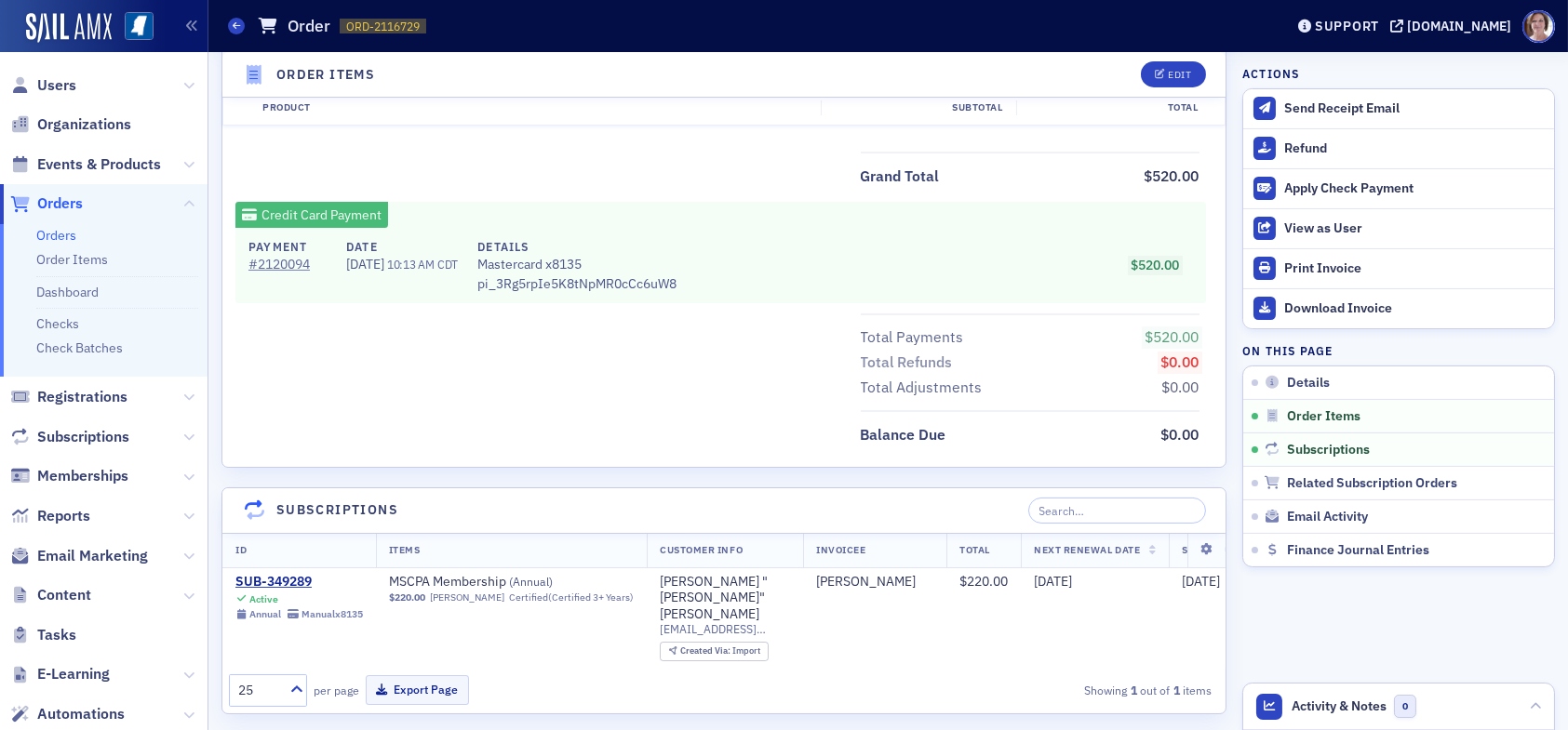
scroll to position [837, 0]
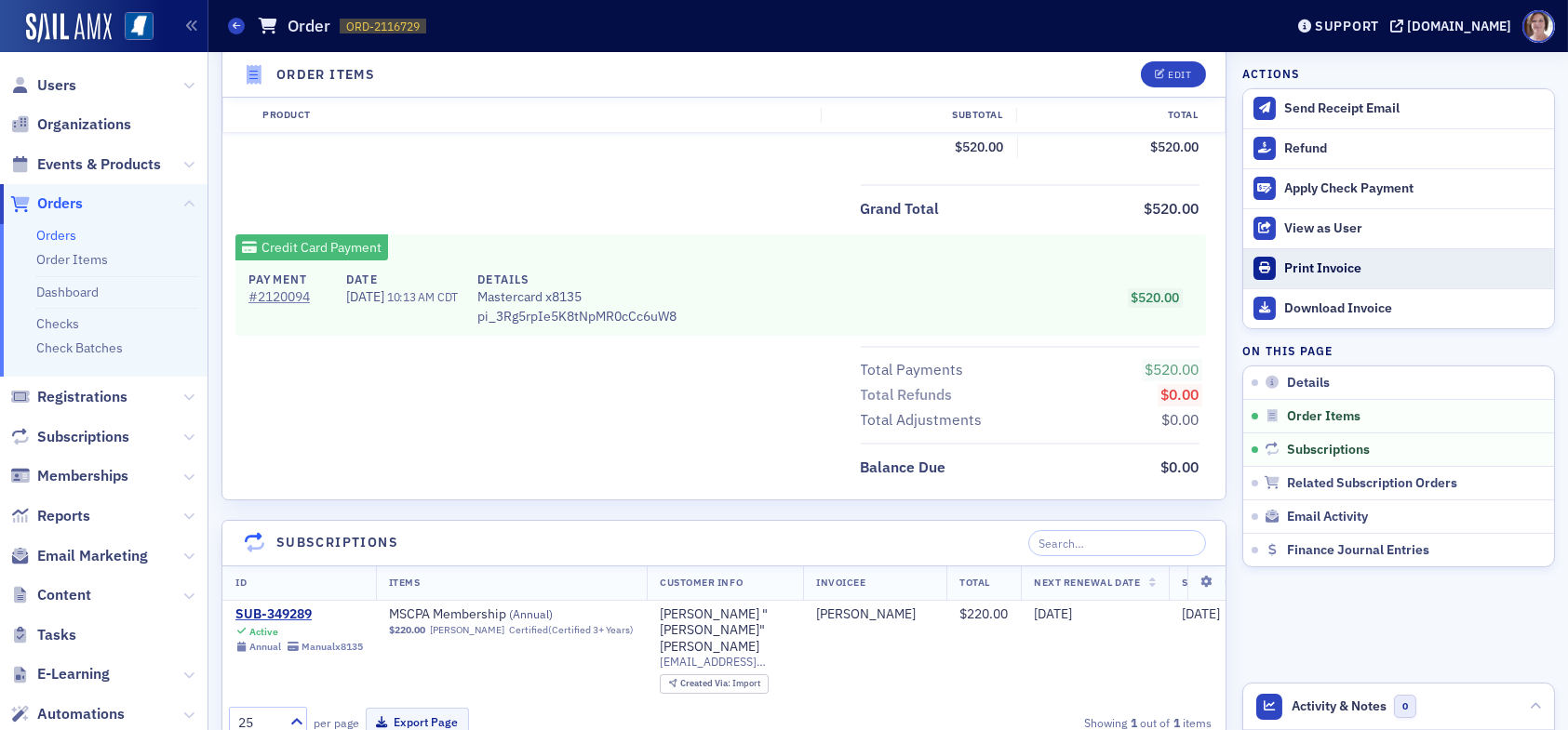
click at [1304, 266] on div "Print Invoice" at bounding box center [1414, 269] width 260 height 17
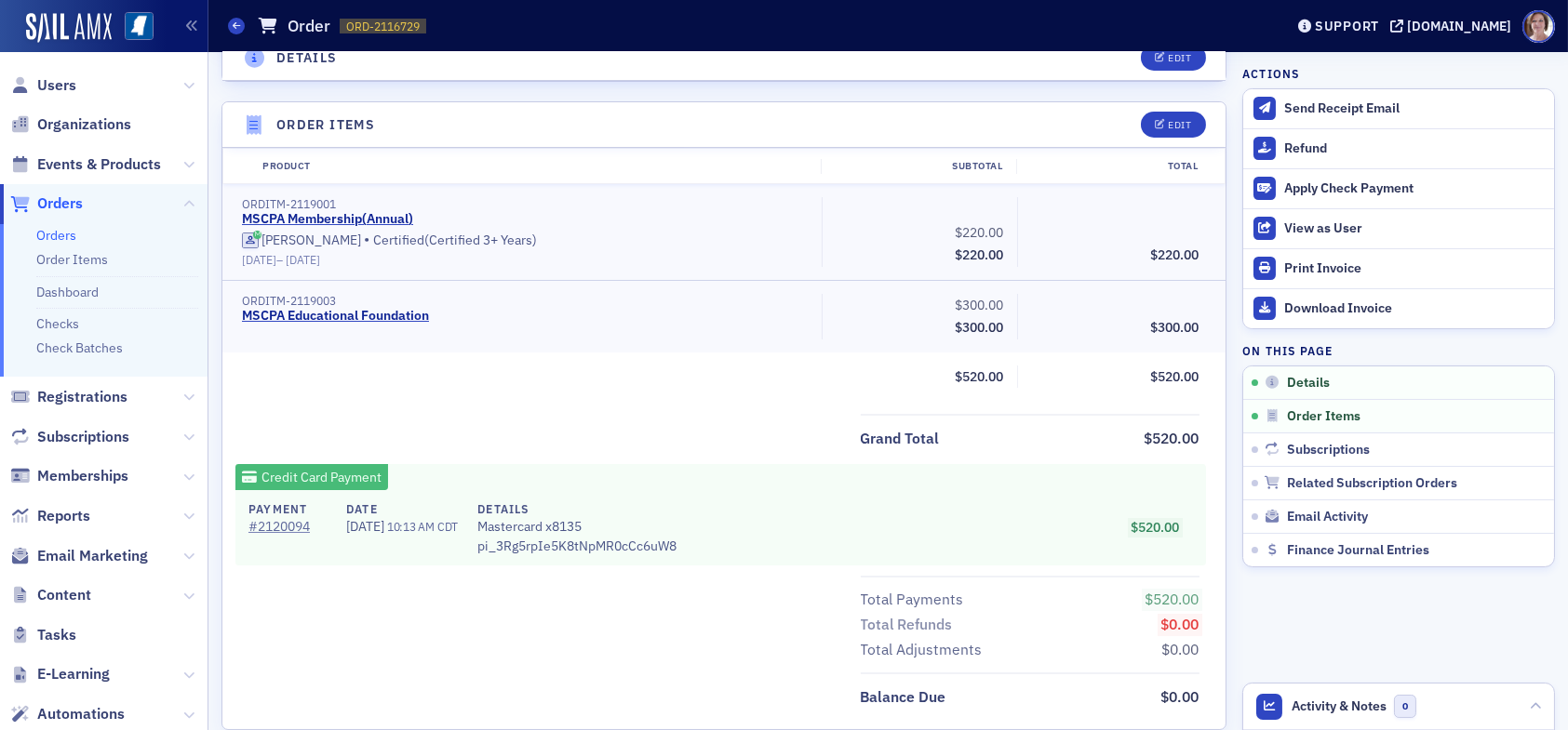
scroll to position [372, 0]
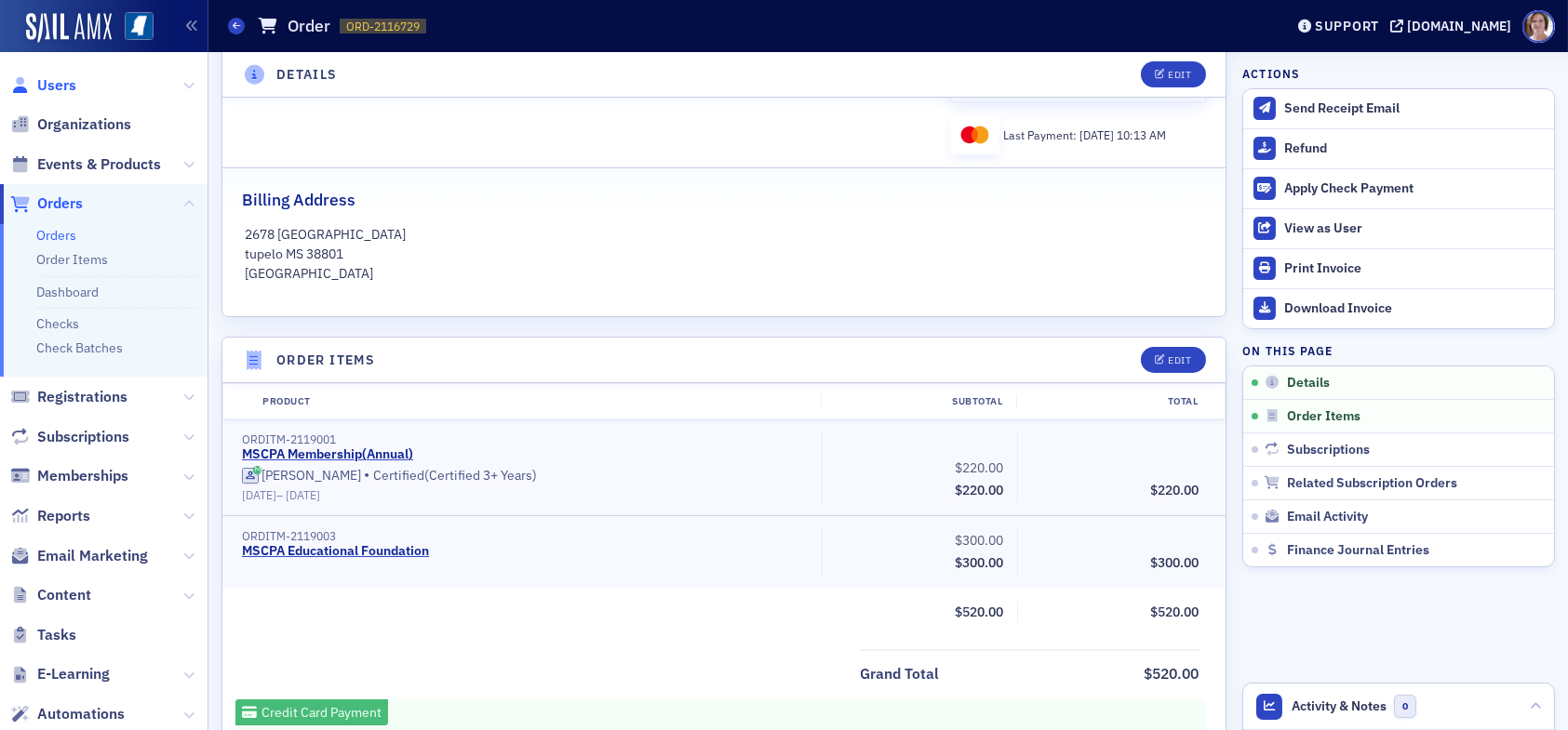
click at [59, 81] on span "Users" at bounding box center [57, 85] width 39 height 21
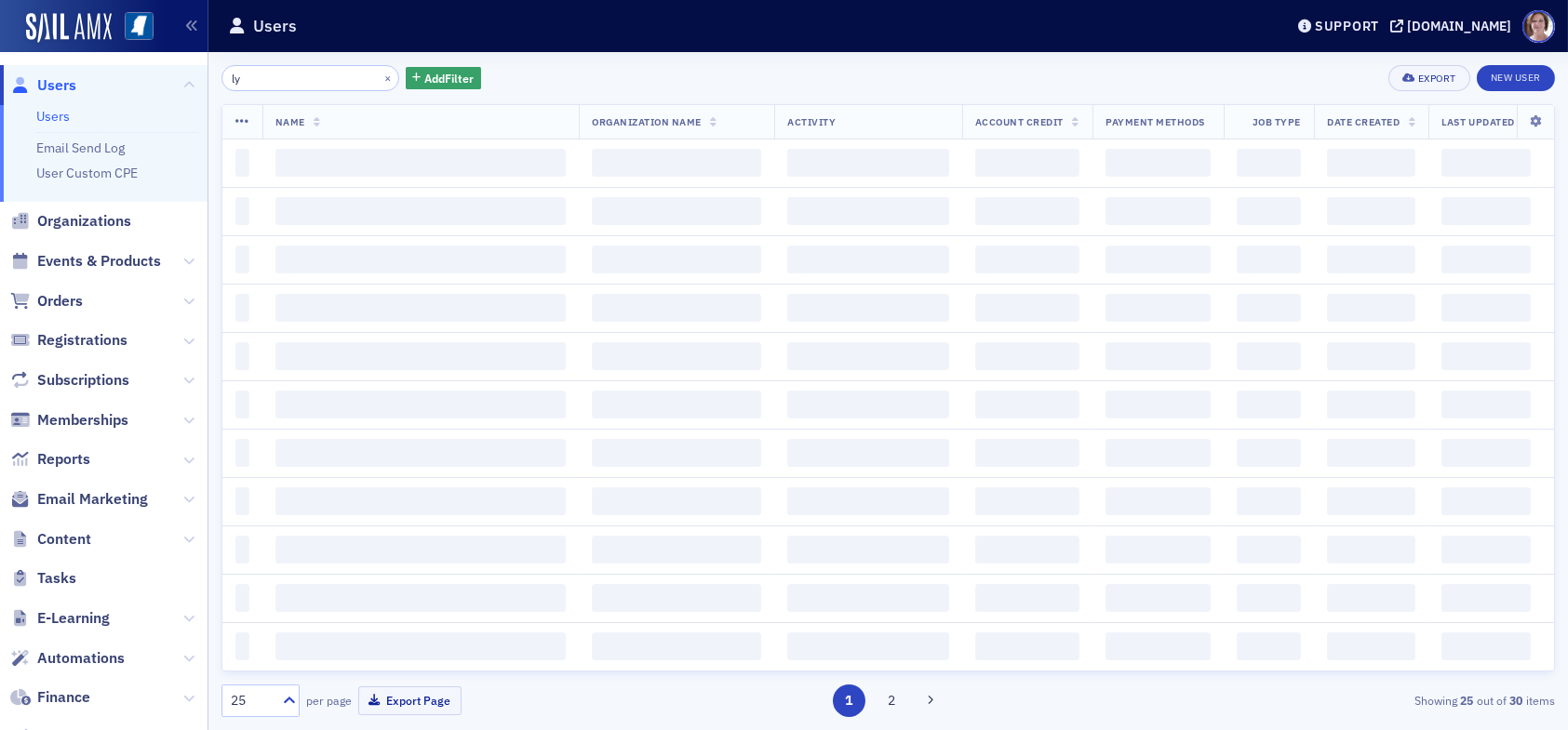
type input "l"
type input "ed jones"
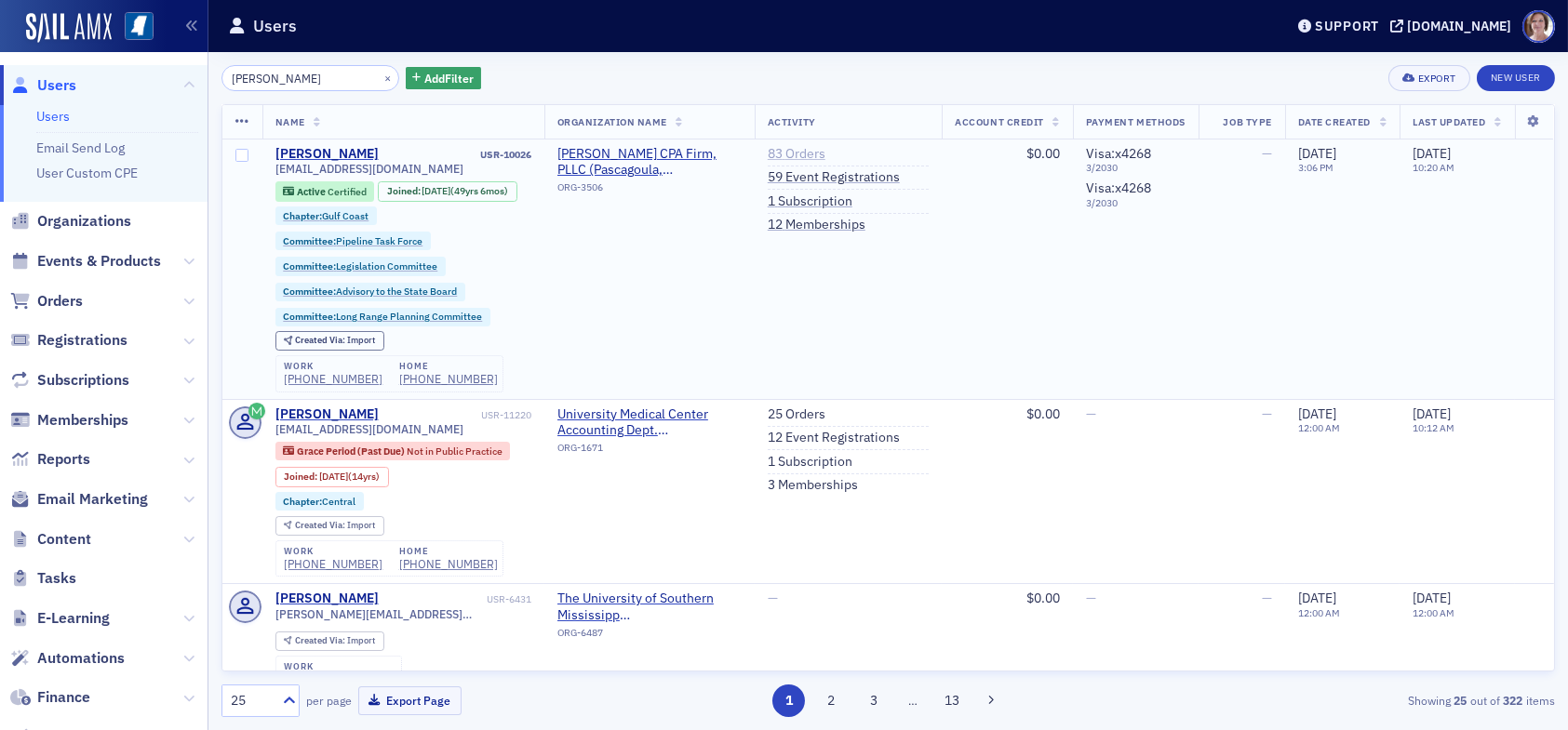
click at [779, 155] on link "83 Orders" at bounding box center [796, 154] width 57 height 17
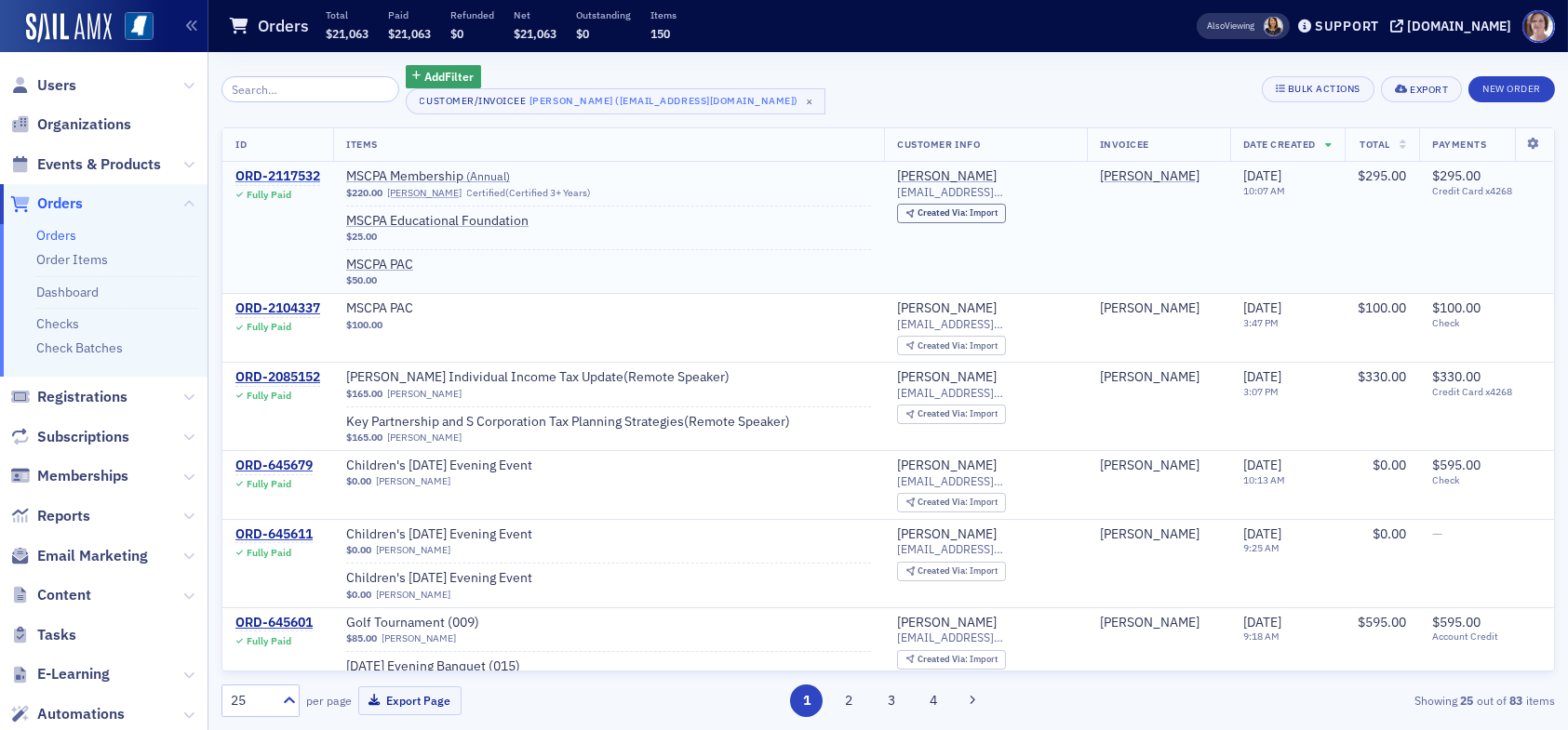
click at [272, 173] on div "ORD-2117532" at bounding box center [277, 177] width 85 height 17
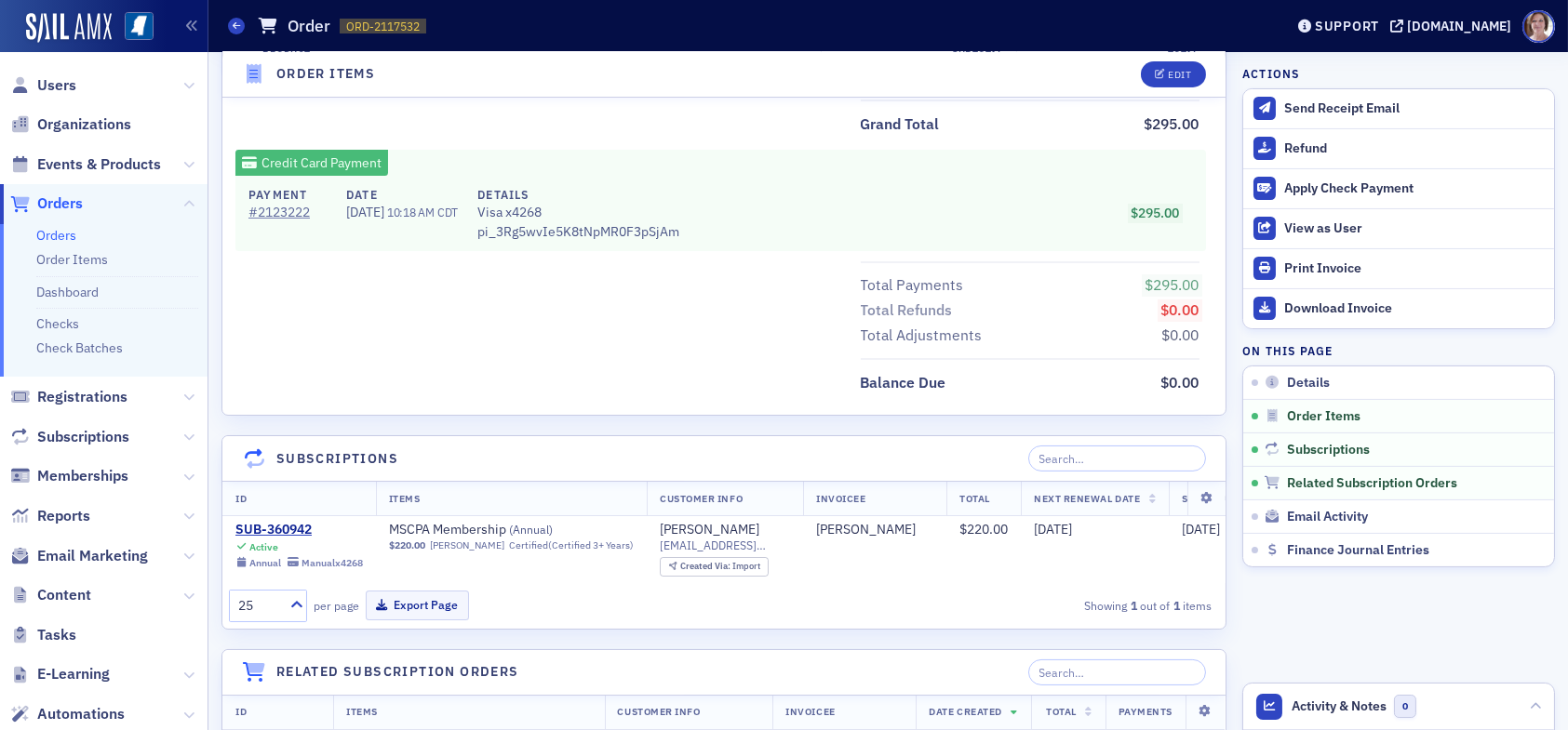
scroll to position [930, 0]
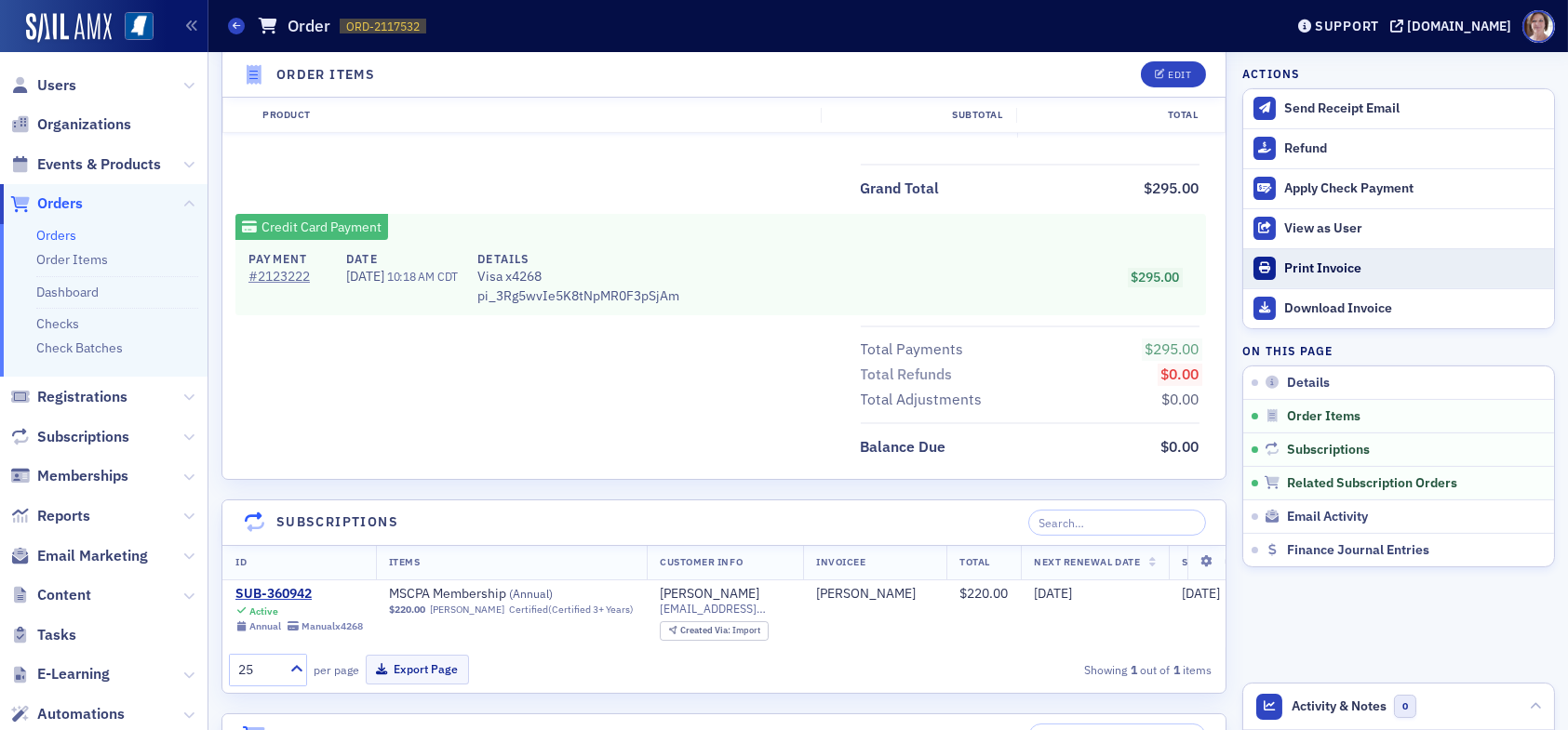
click at [1313, 268] on div "Print Invoice" at bounding box center [1414, 269] width 260 height 17
click at [44, 84] on span "Users" at bounding box center [57, 85] width 39 height 21
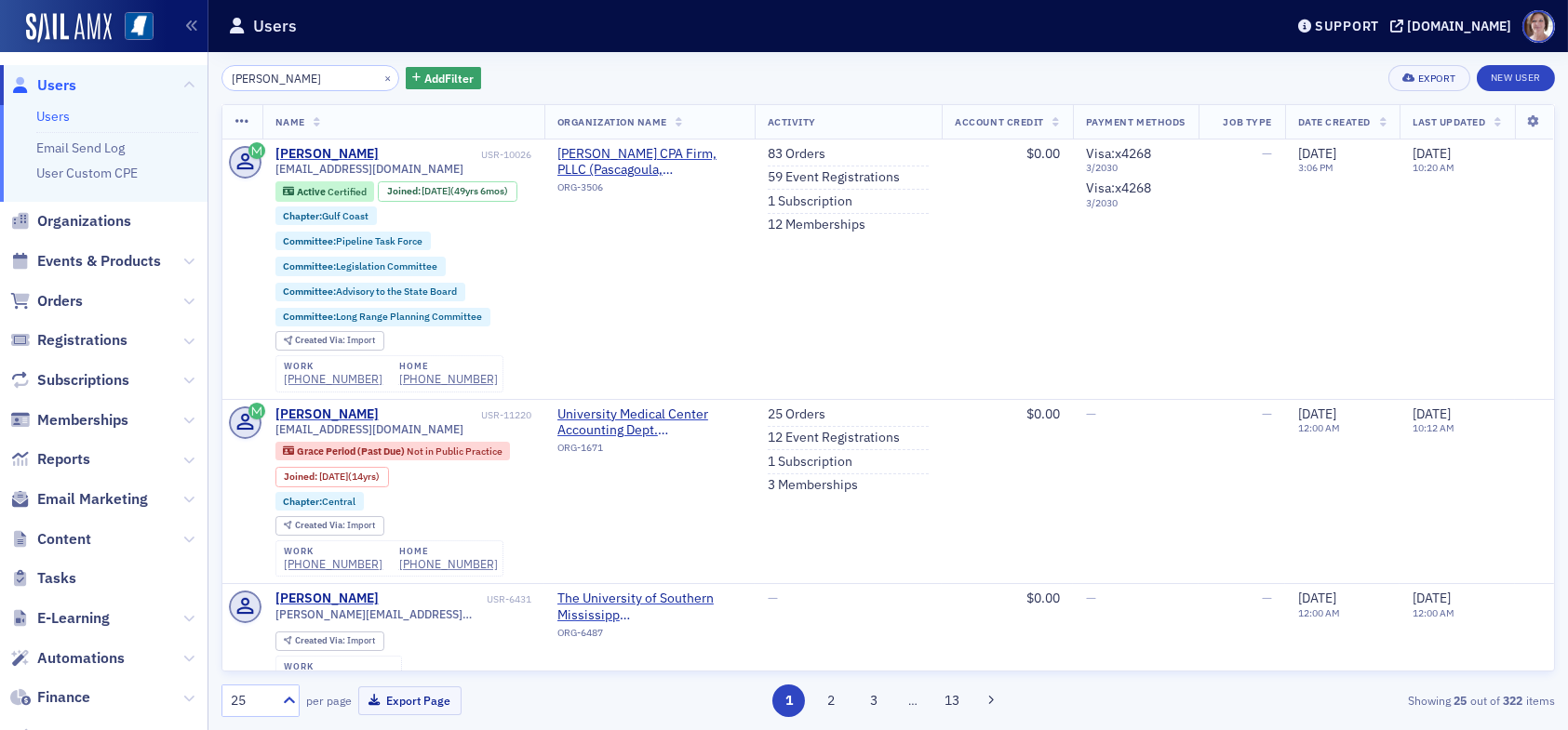
drag, startPoint x: 219, startPoint y: 83, endPoint x: 245, endPoint y: 99, distance: 30.5
click at [146, 88] on div "Users Users Email Send Log User Custom CPE Organizations Events & Products Orde…" at bounding box center [784, 365] width 1568 height 730
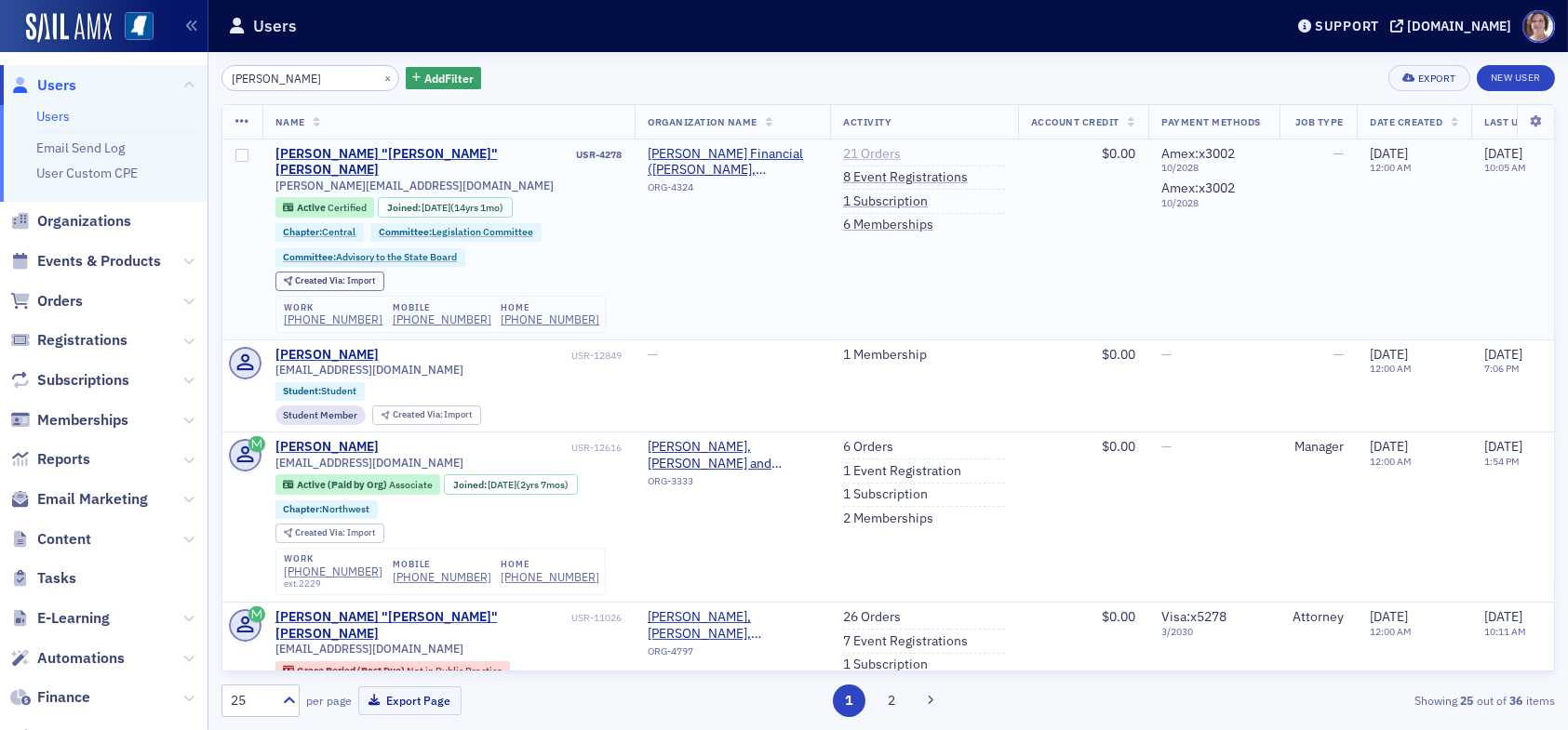
type input "josh norris"
click at [874, 152] on link "21 Orders" at bounding box center [871, 154] width 57 height 17
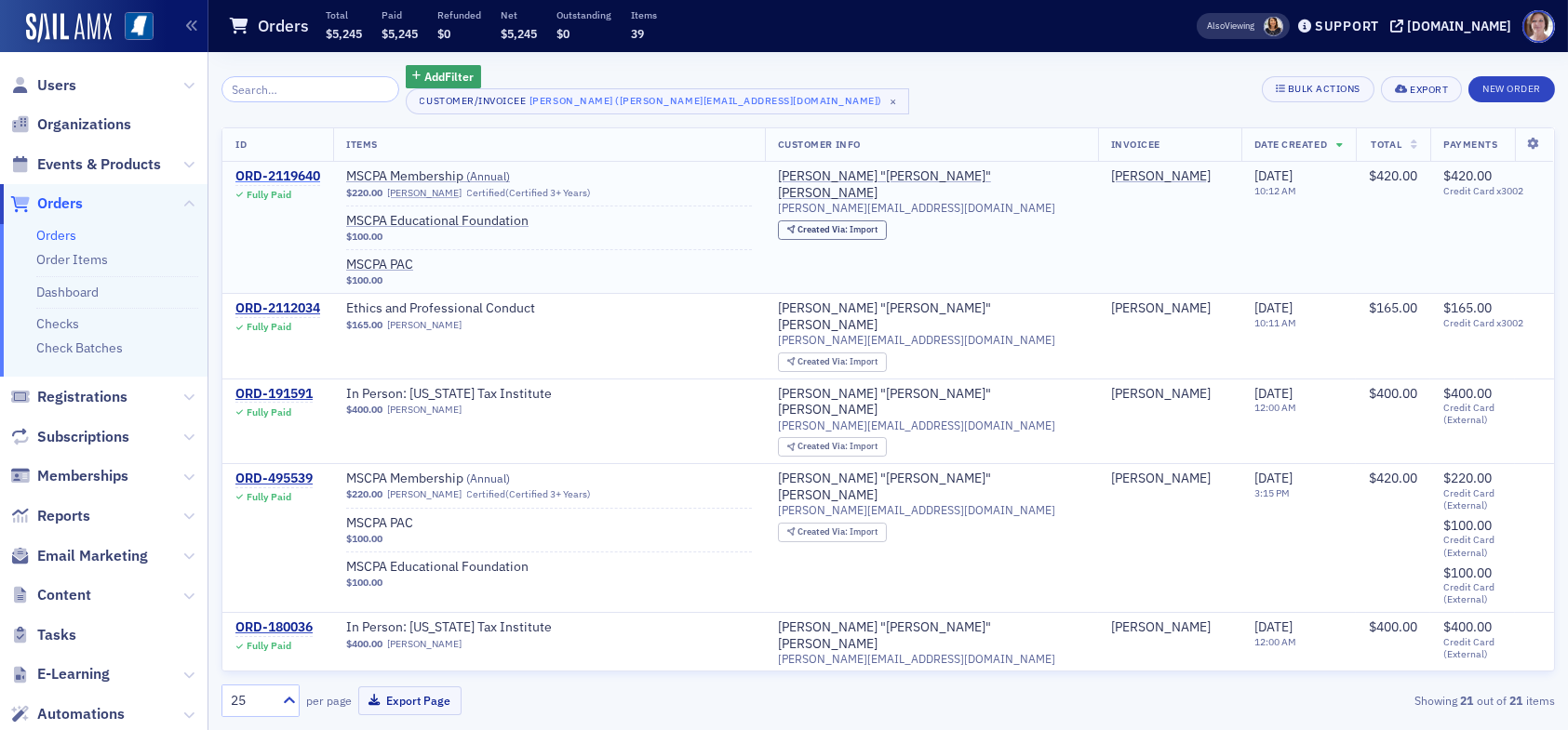
click at [292, 180] on div "ORD-2119640" at bounding box center [277, 177] width 85 height 17
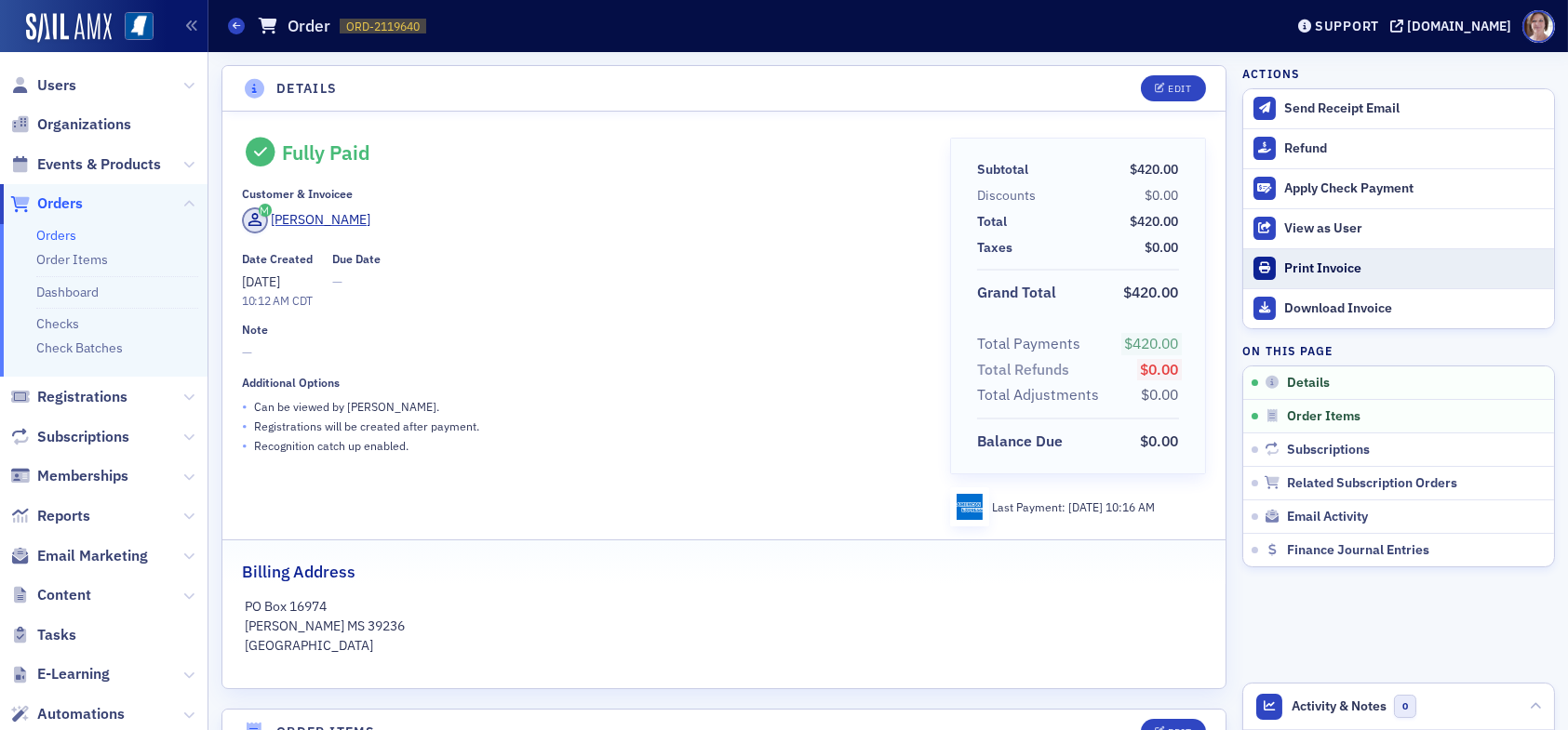
click at [1309, 265] on div "Print Invoice" at bounding box center [1414, 269] width 260 height 17
click at [51, 80] on span "Users" at bounding box center [57, 85] width 39 height 21
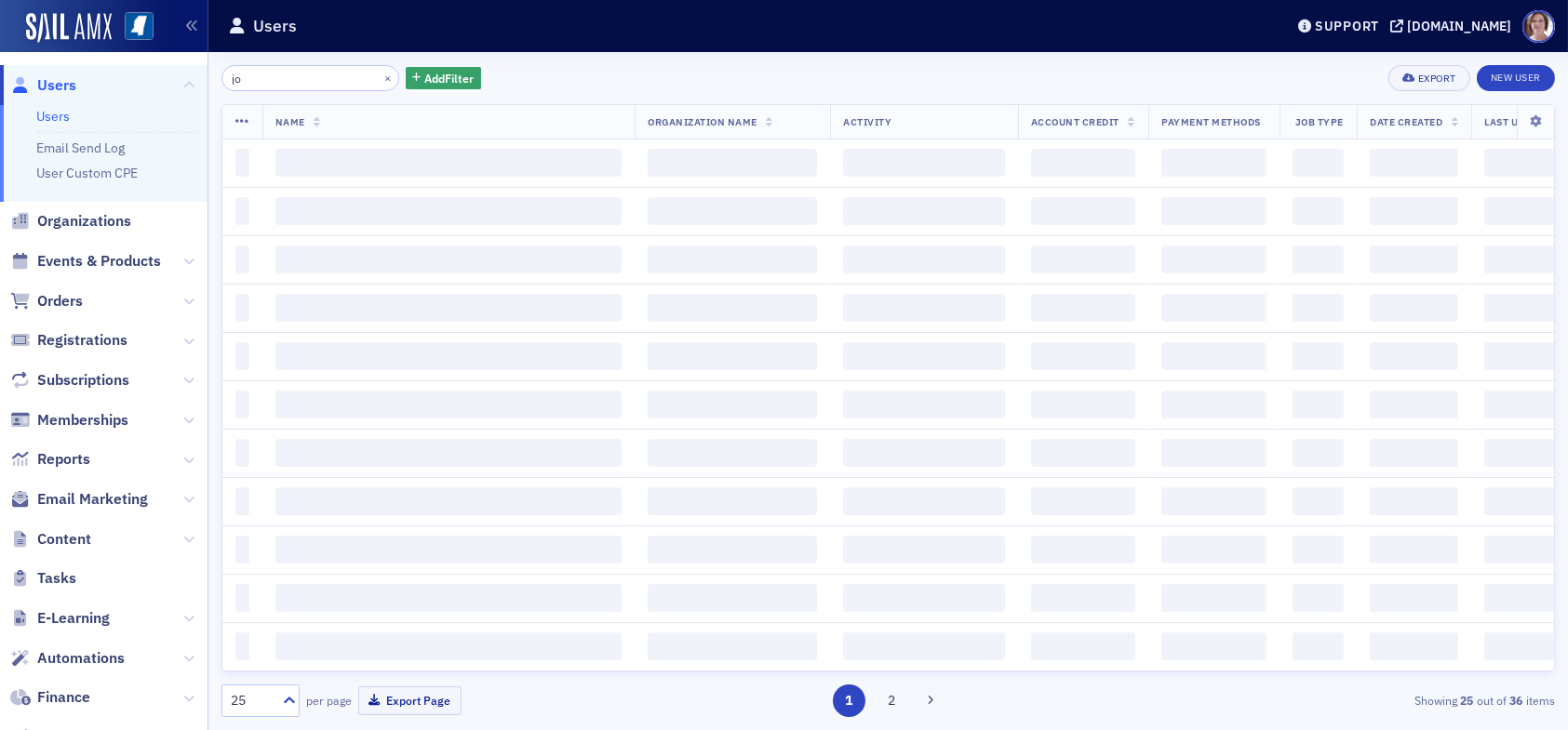
type input "j"
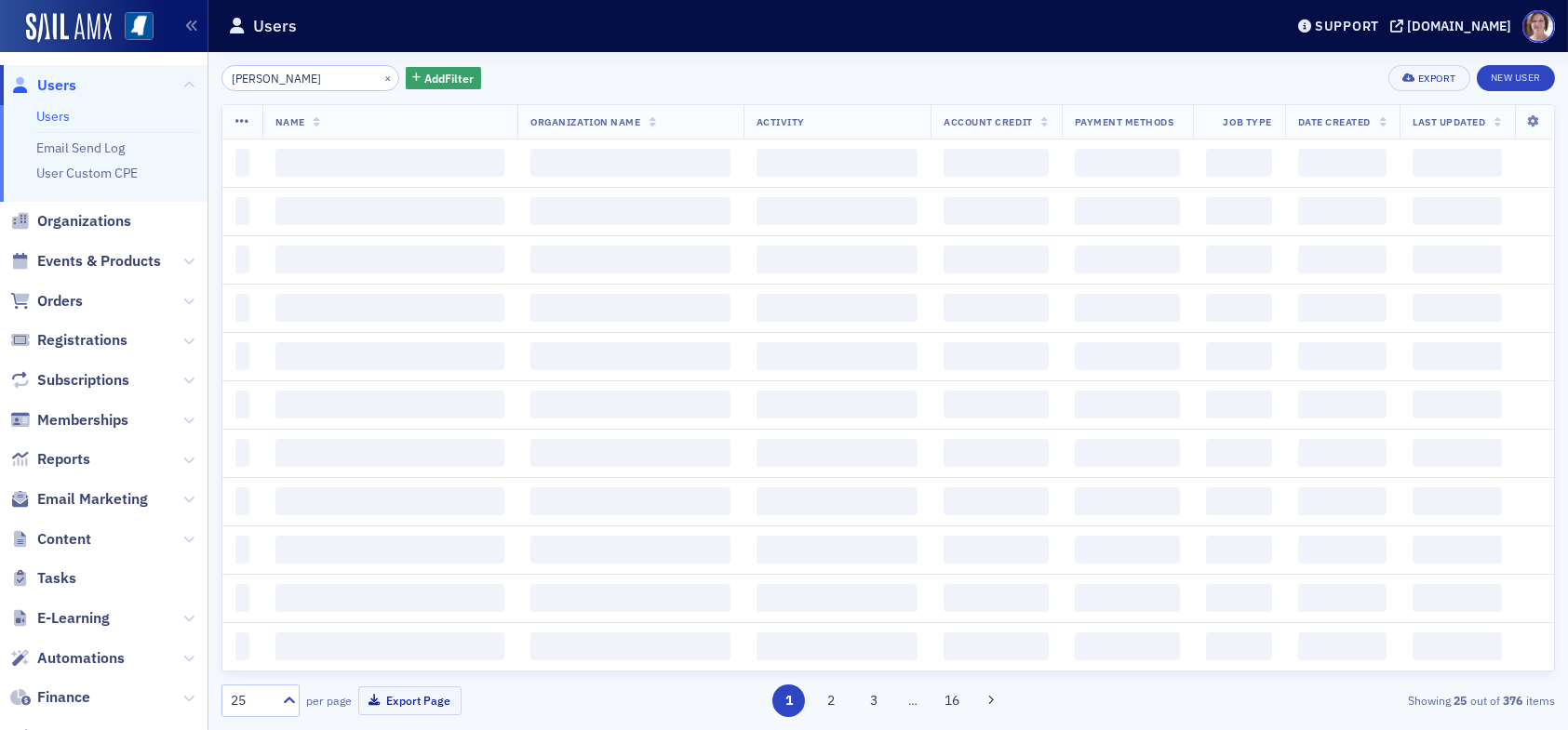
type input "james mcingvale"
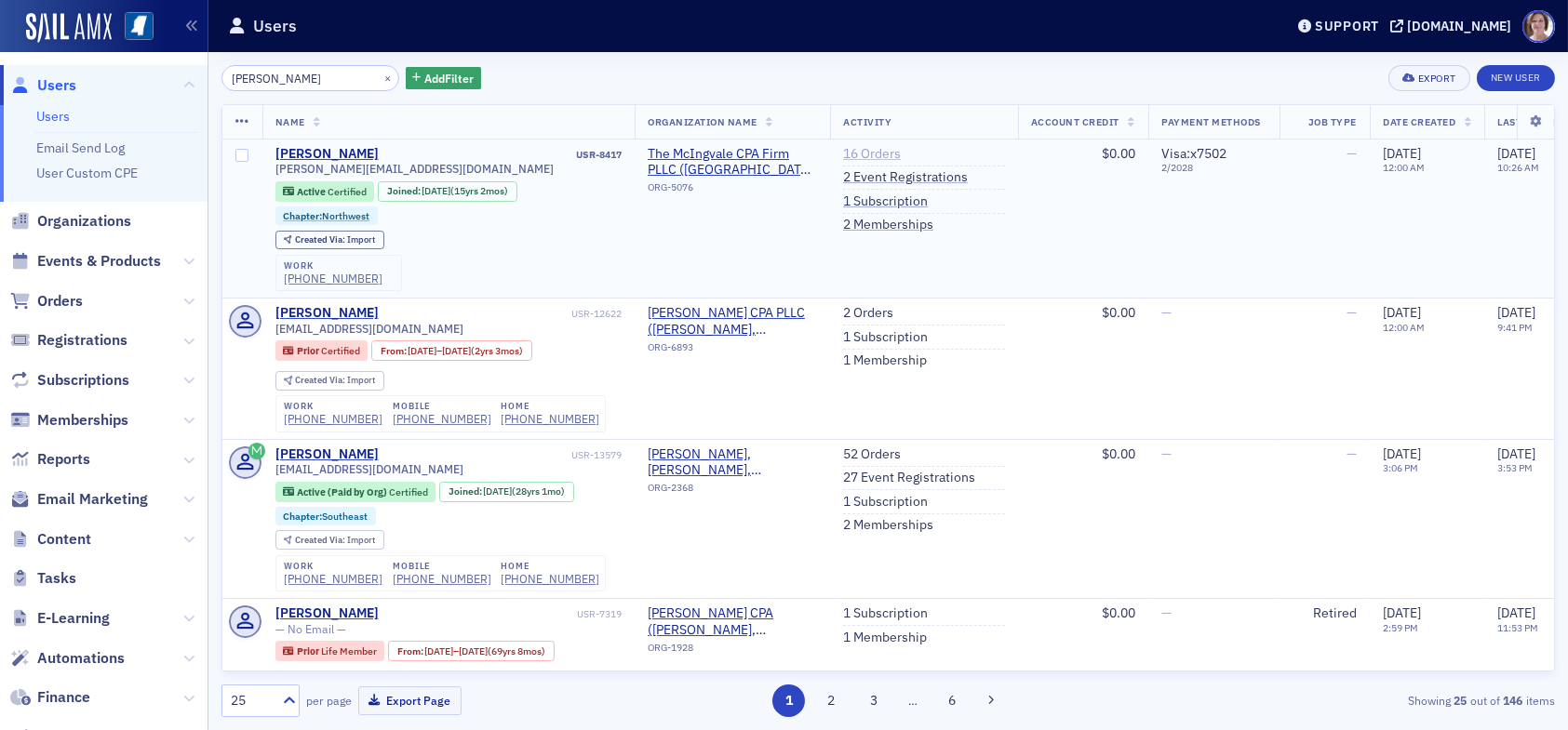
click at [869, 154] on link "16 Orders" at bounding box center [871, 154] width 57 height 17
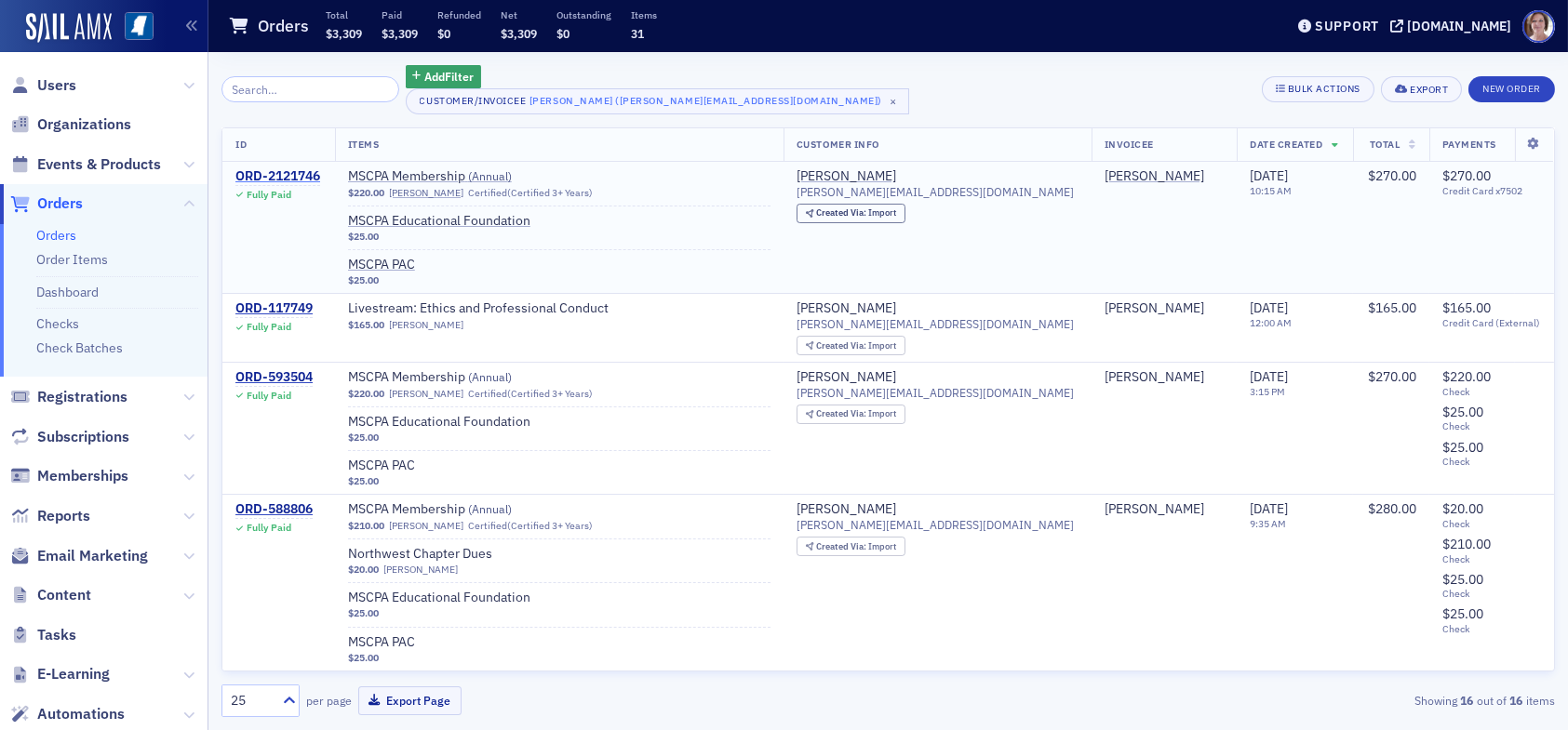
click at [281, 176] on div "ORD-2121746" at bounding box center [277, 177] width 85 height 17
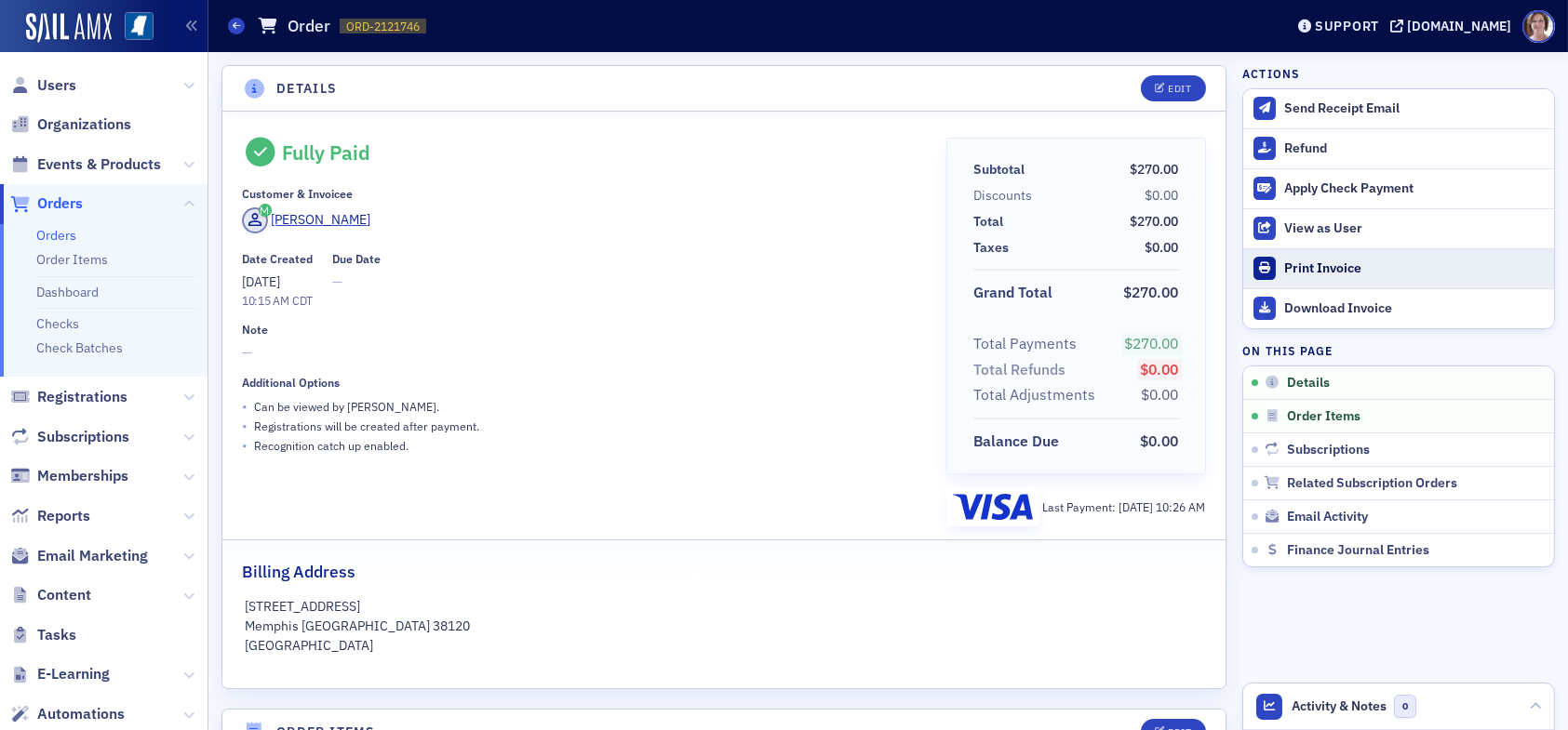
click at [1309, 266] on div "Print Invoice" at bounding box center [1414, 269] width 260 height 17
click at [54, 83] on span "Users" at bounding box center [57, 85] width 39 height 21
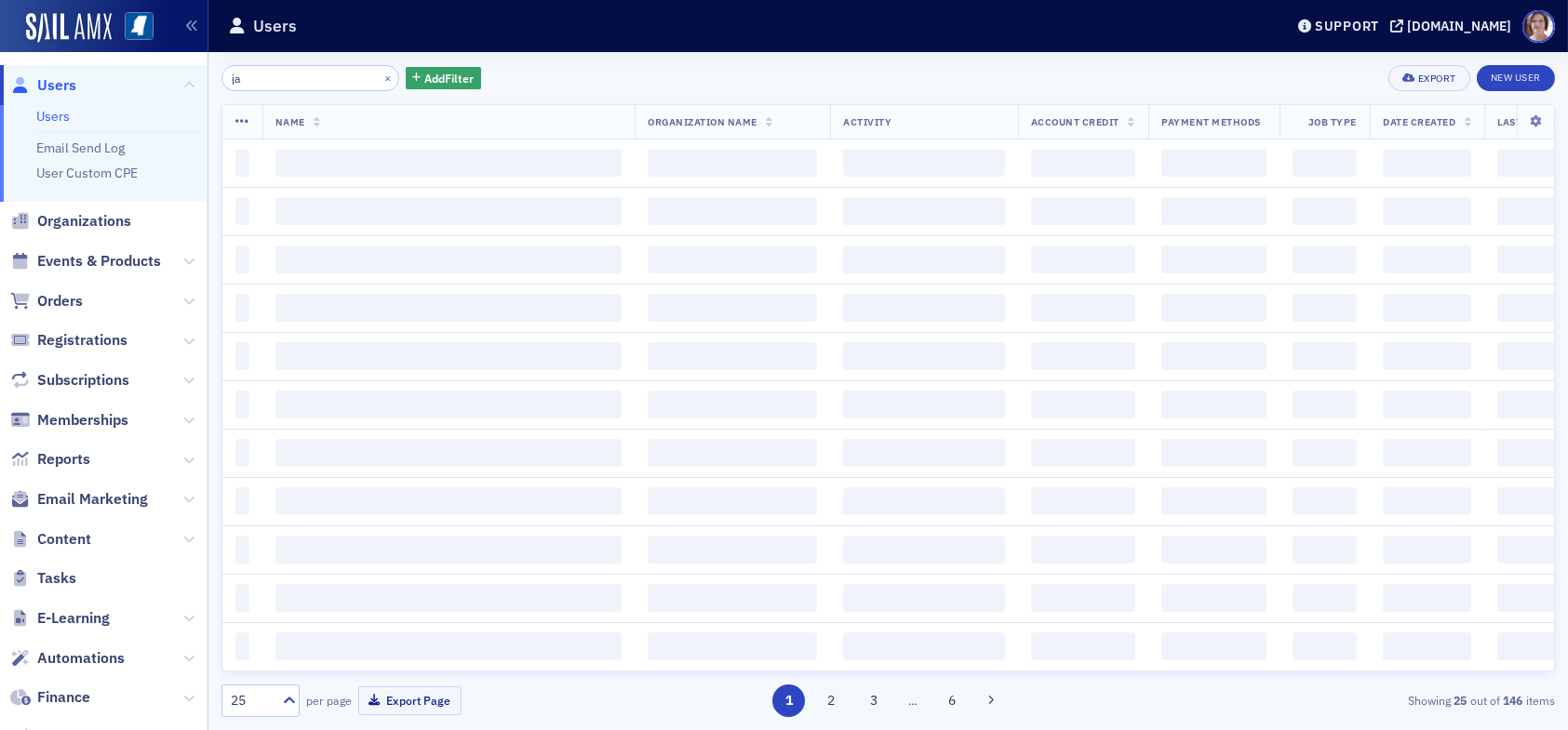
type input "j"
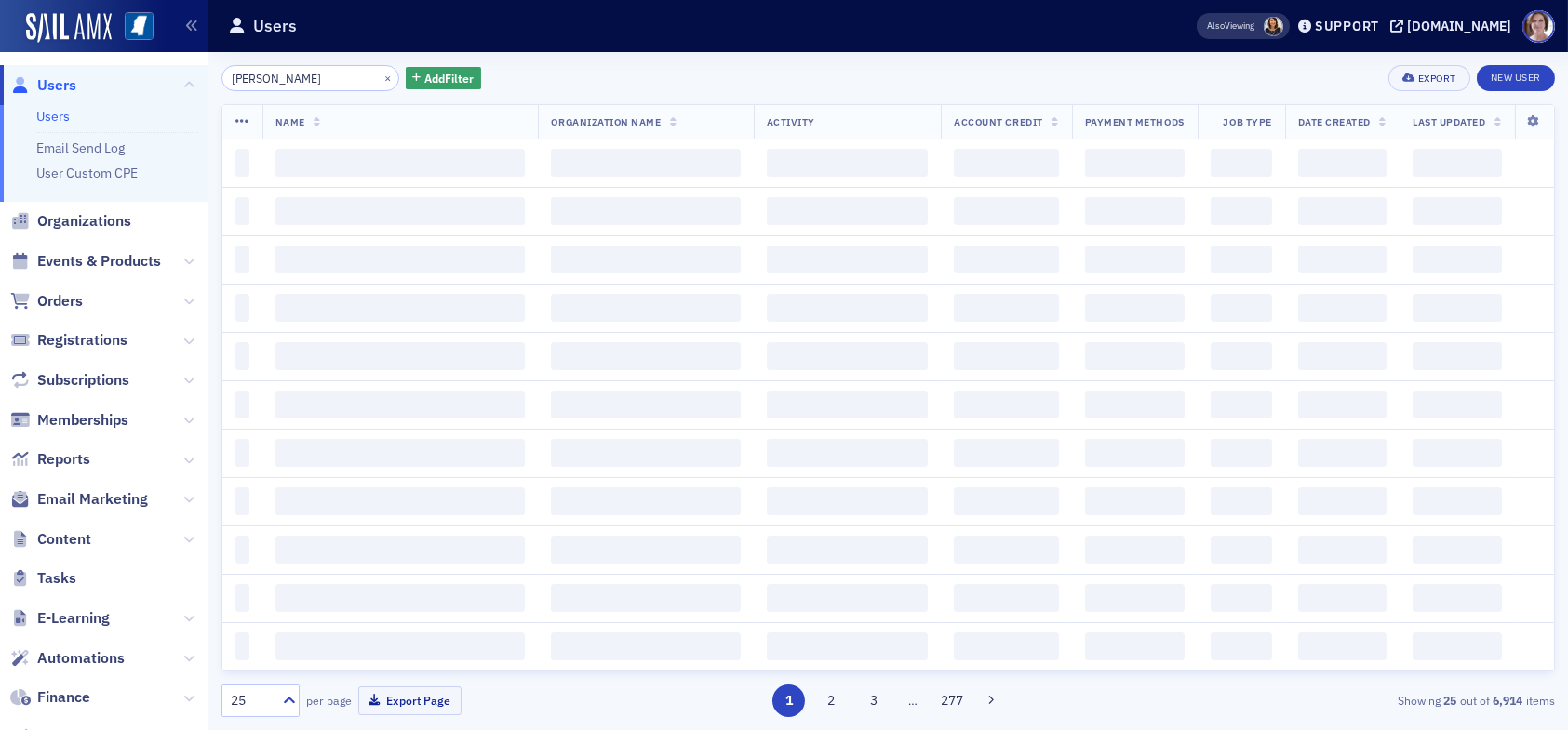
type input "adam carlson"
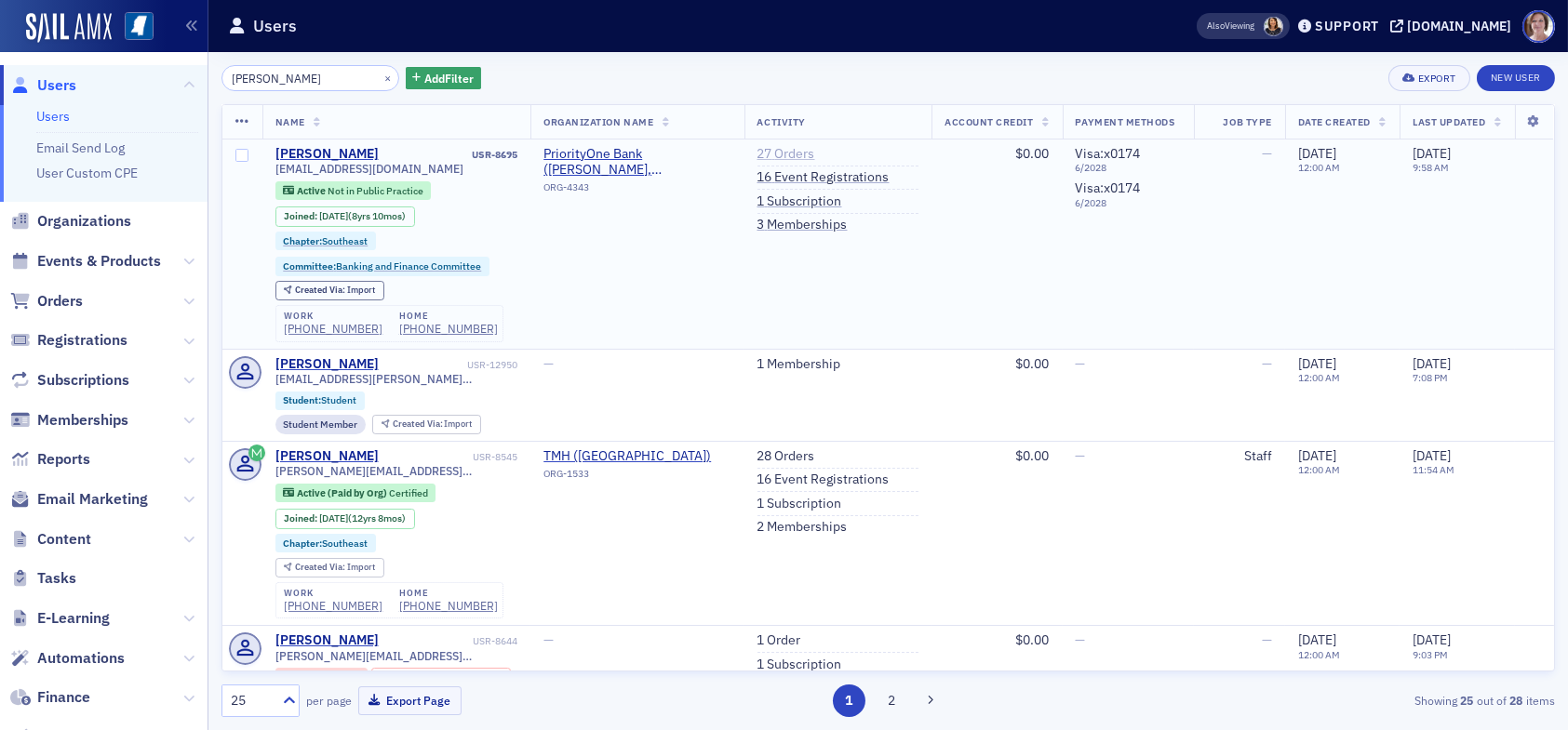
click at [790, 146] on link "27 Orders" at bounding box center [786, 154] width 57 height 17
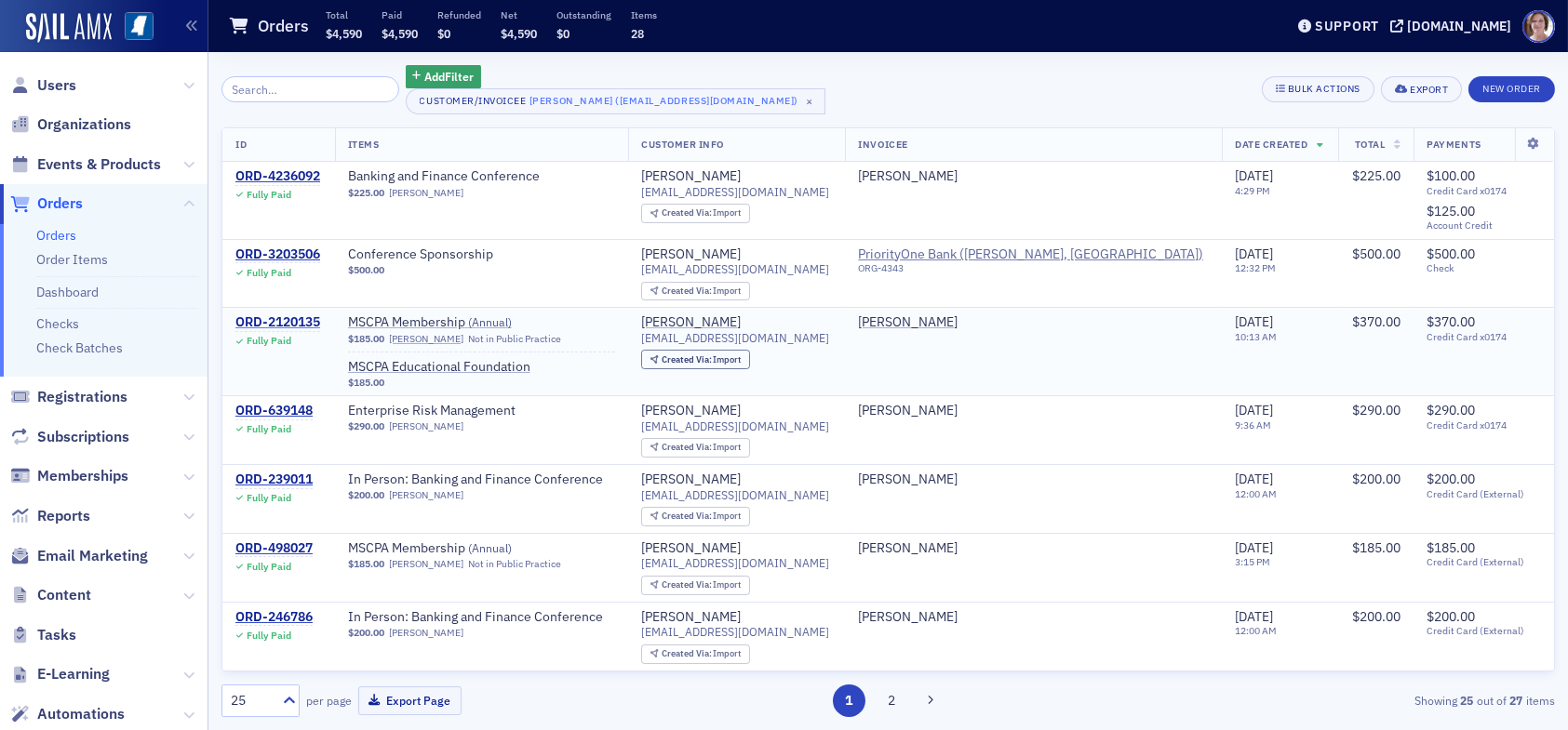
click at [297, 321] on div "ORD-2120135" at bounding box center [277, 323] width 85 height 17
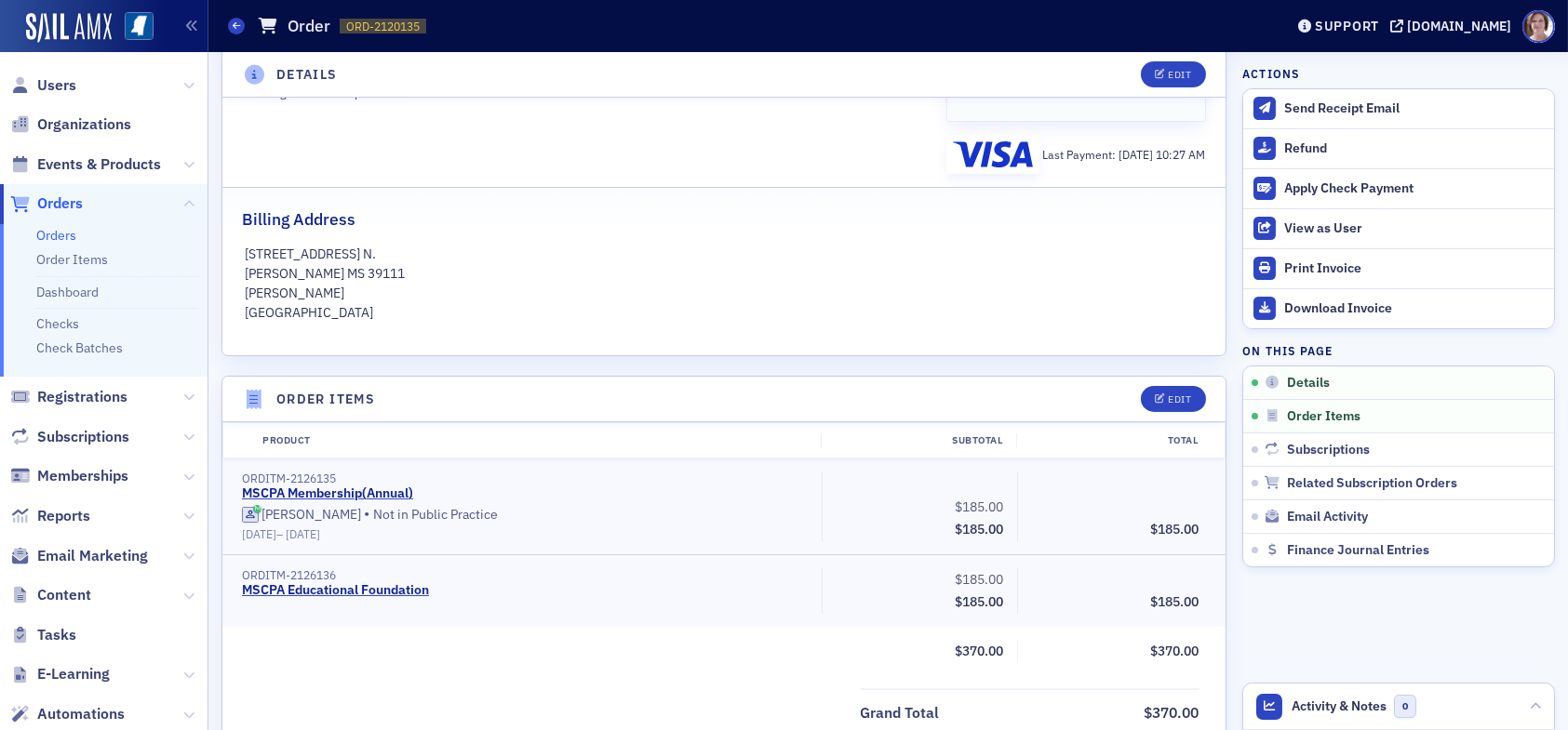
scroll to position [372, 0]
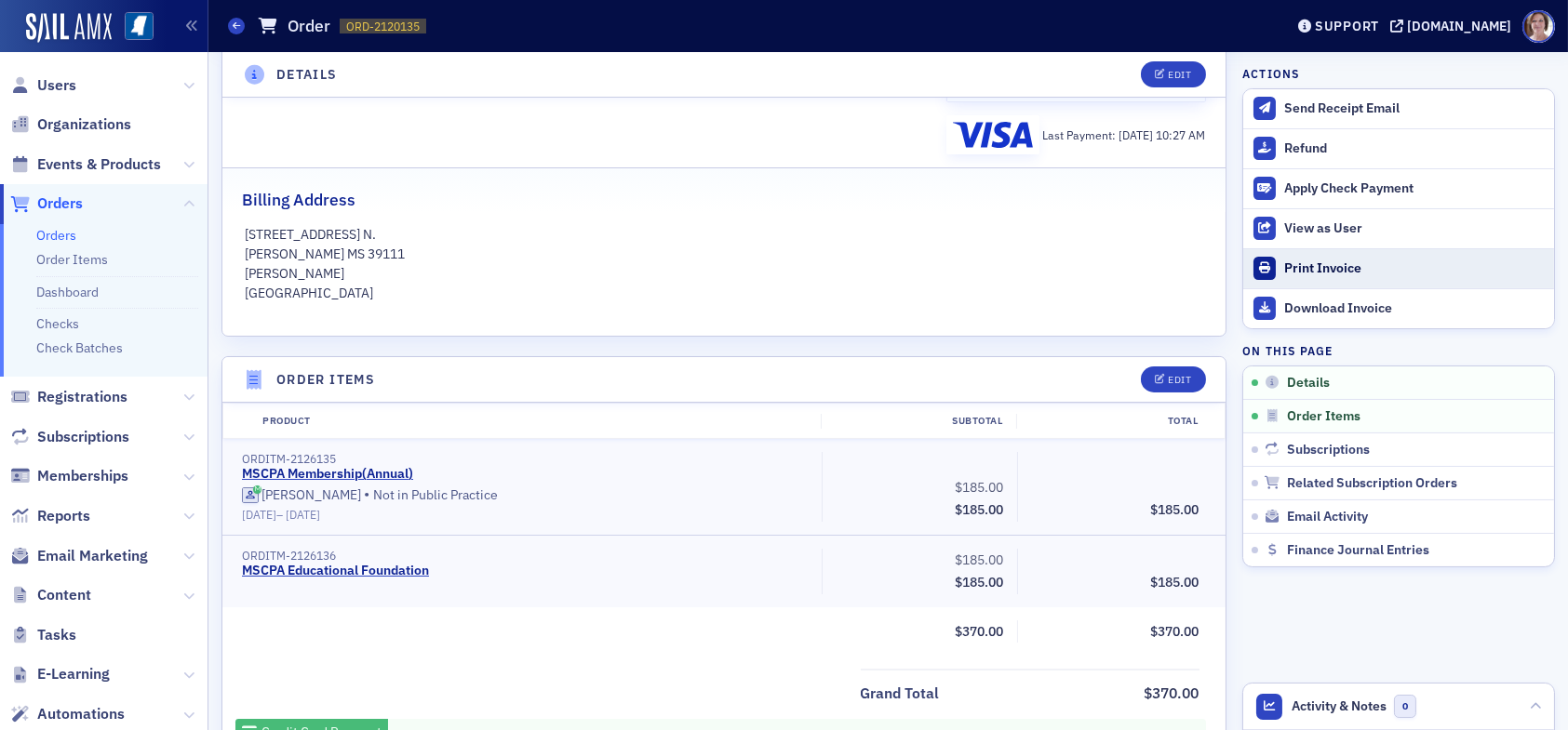
click at [1306, 272] on div "Print Invoice" at bounding box center [1414, 269] width 260 height 17
click at [53, 83] on span "Users" at bounding box center [57, 85] width 39 height 21
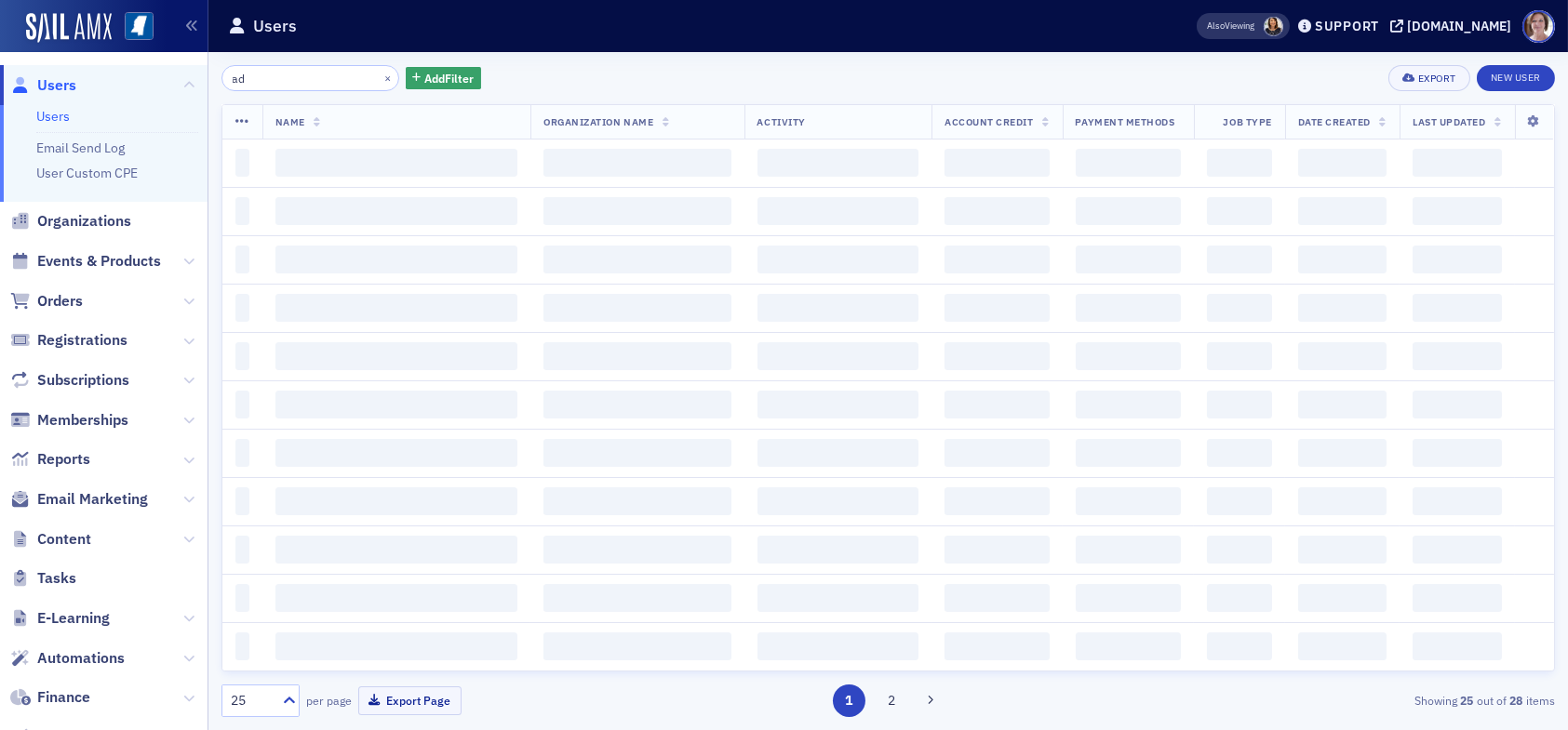
type input "a"
type input "mollie murphey"
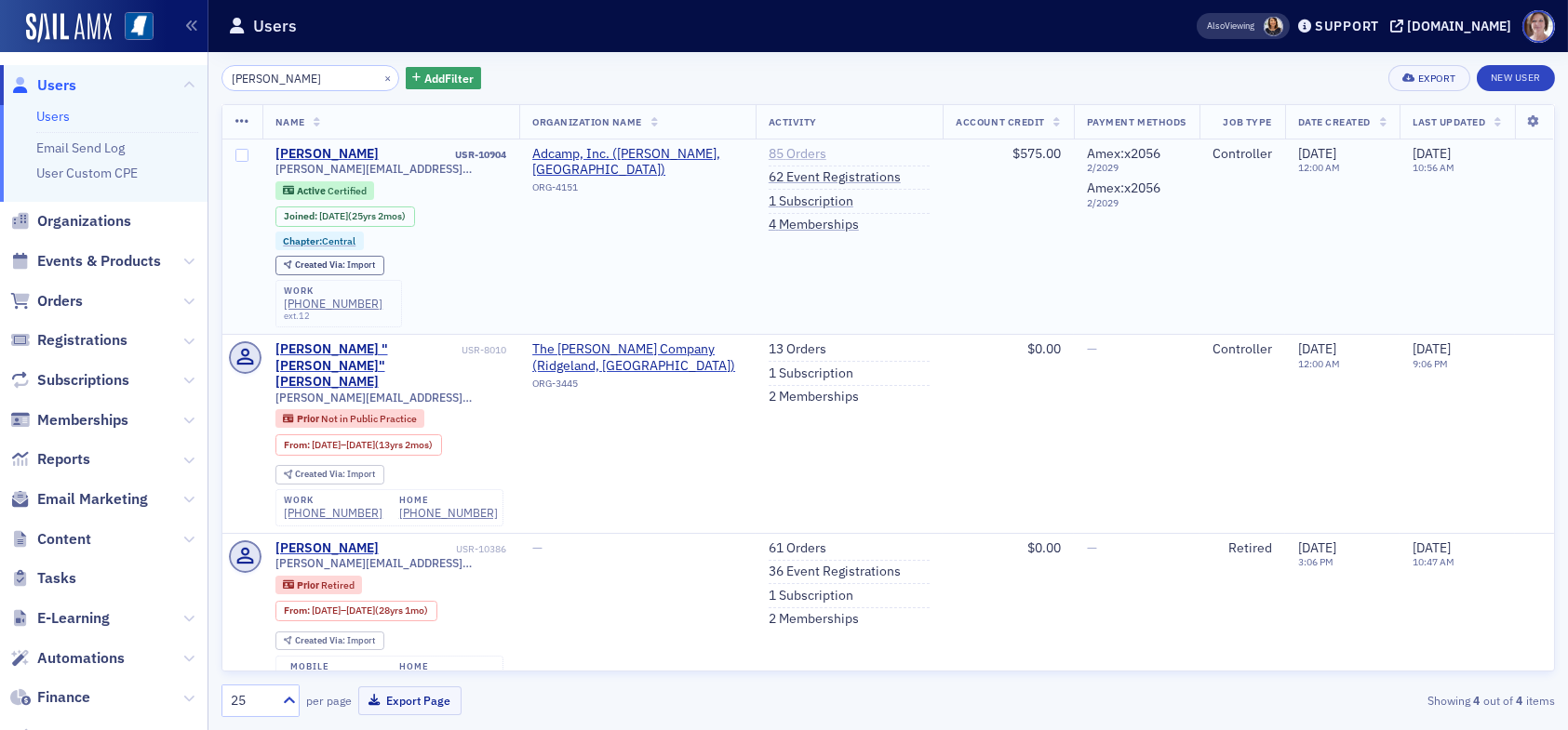
click at [777, 152] on link "85 Orders" at bounding box center [797, 154] width 57 height 17
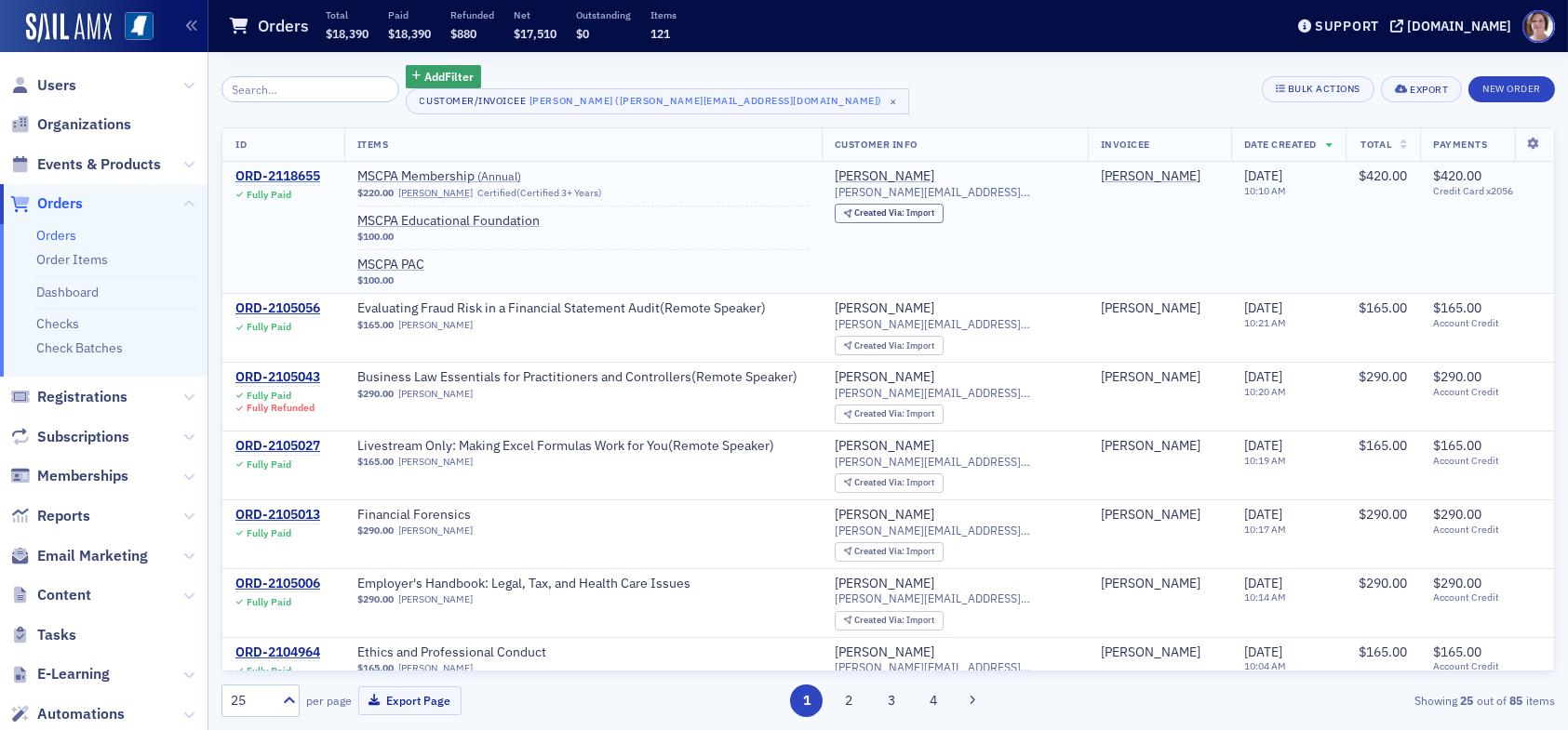
click at [301, 171] on div "ORD-2118655" at bounding box center [277, 177] width 85 height 17
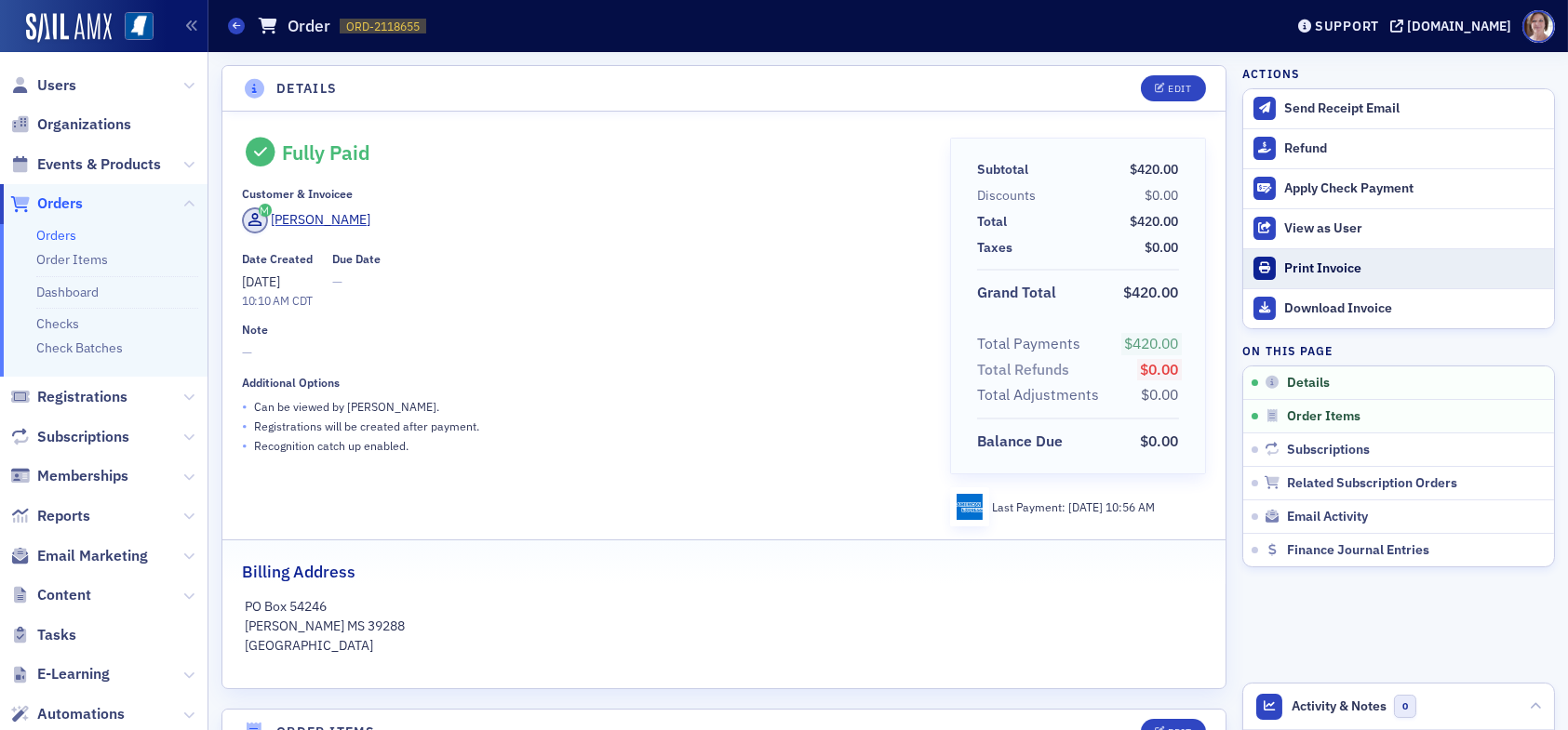
drag, startPoint x: 737, startPoint y: 247, endPoint x: 1294, endPoint y: 260, distance: 557.2
click at [1294, 260] on div "Print Invoice" at bounding box center [1414, 269] width 260 height 17
click at [56, 84] on span "Users" at bounding box center [57, 85] width 39 height 21
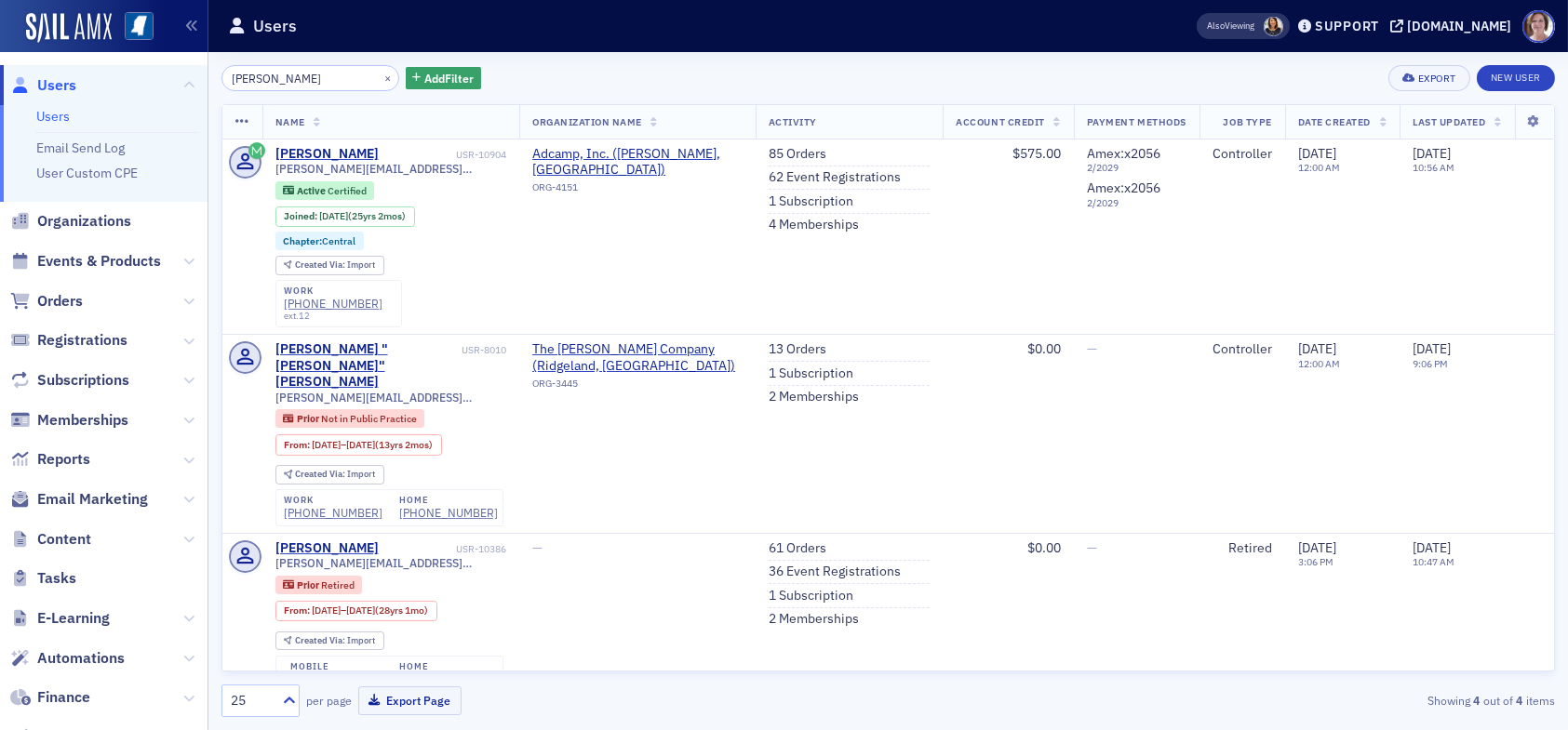
drag, startPoint x: 330, startPoint y: 75, endPoint x: 151, endPoint y: 80, distance: 179.1
click at [151, 80] on div "Users Users Email Send Log User Custom CPE Organizations Events & Products Orde…" at bounding box center [784, 365] width 1568 height 730
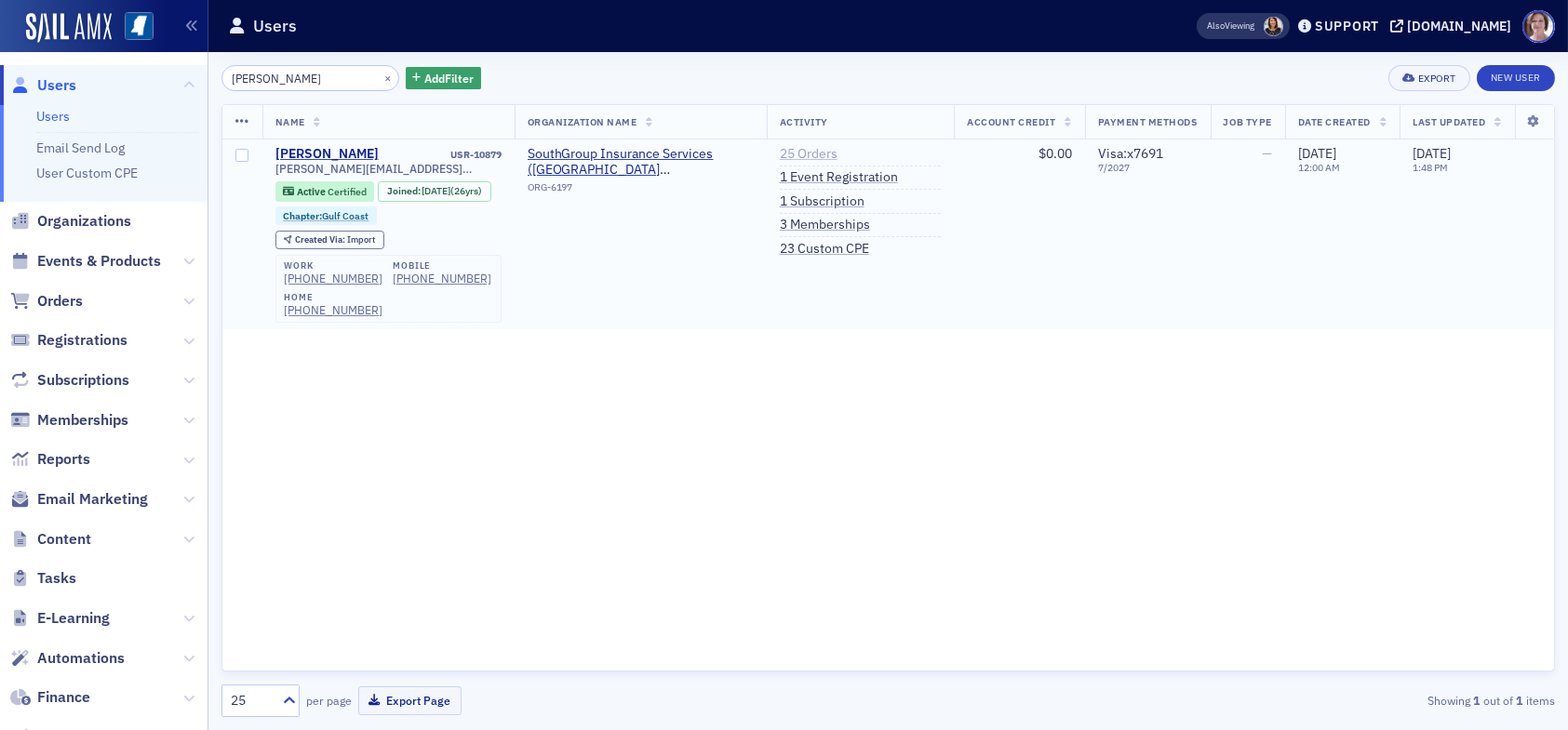
type input "angelyn treutel"
click at [805, 154] on link "25 Orders" at bounding box center [808, 154] width 57 height 17
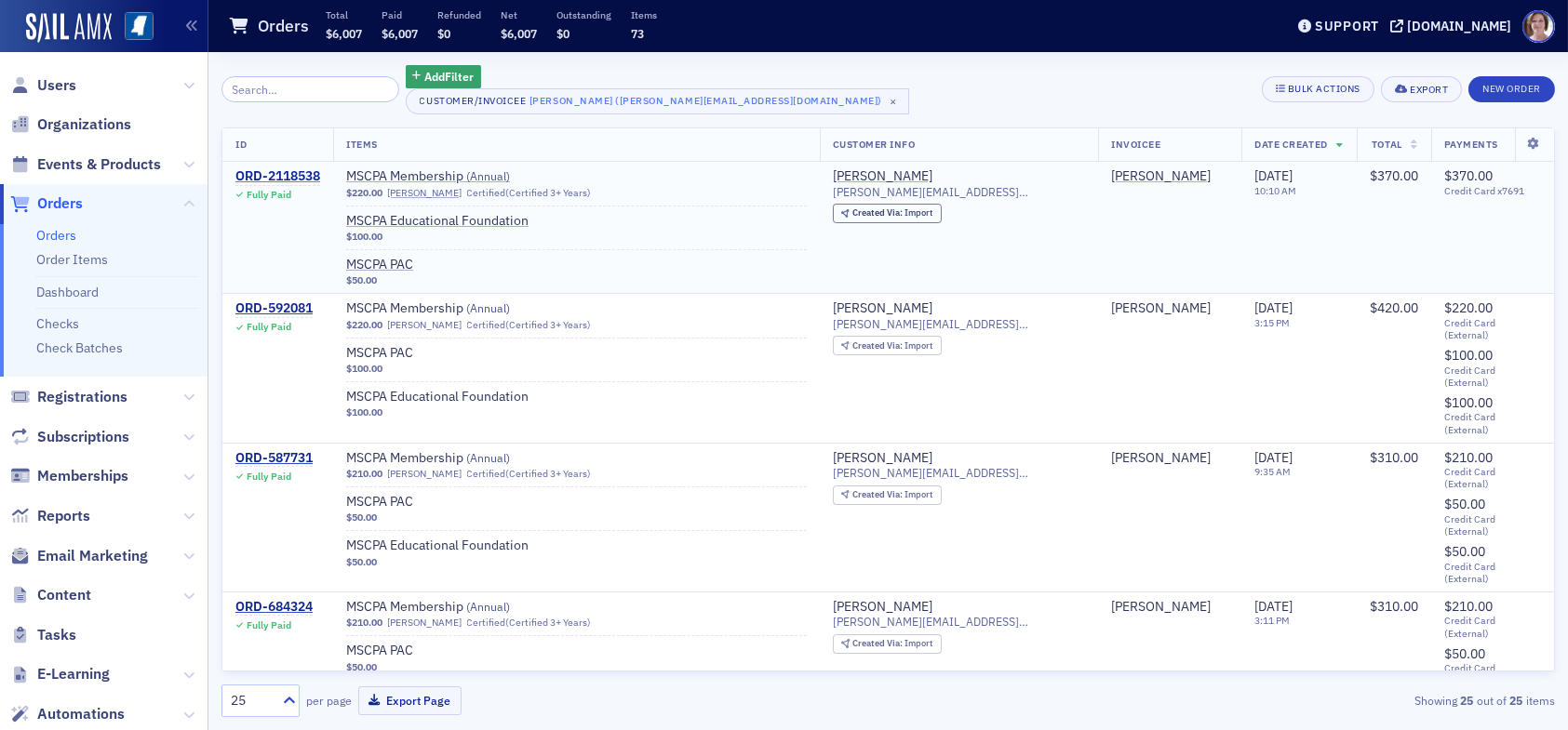
click at [283, 172] on div "ORD-2118538" at bounding box center [277, 177] width 85 height 17
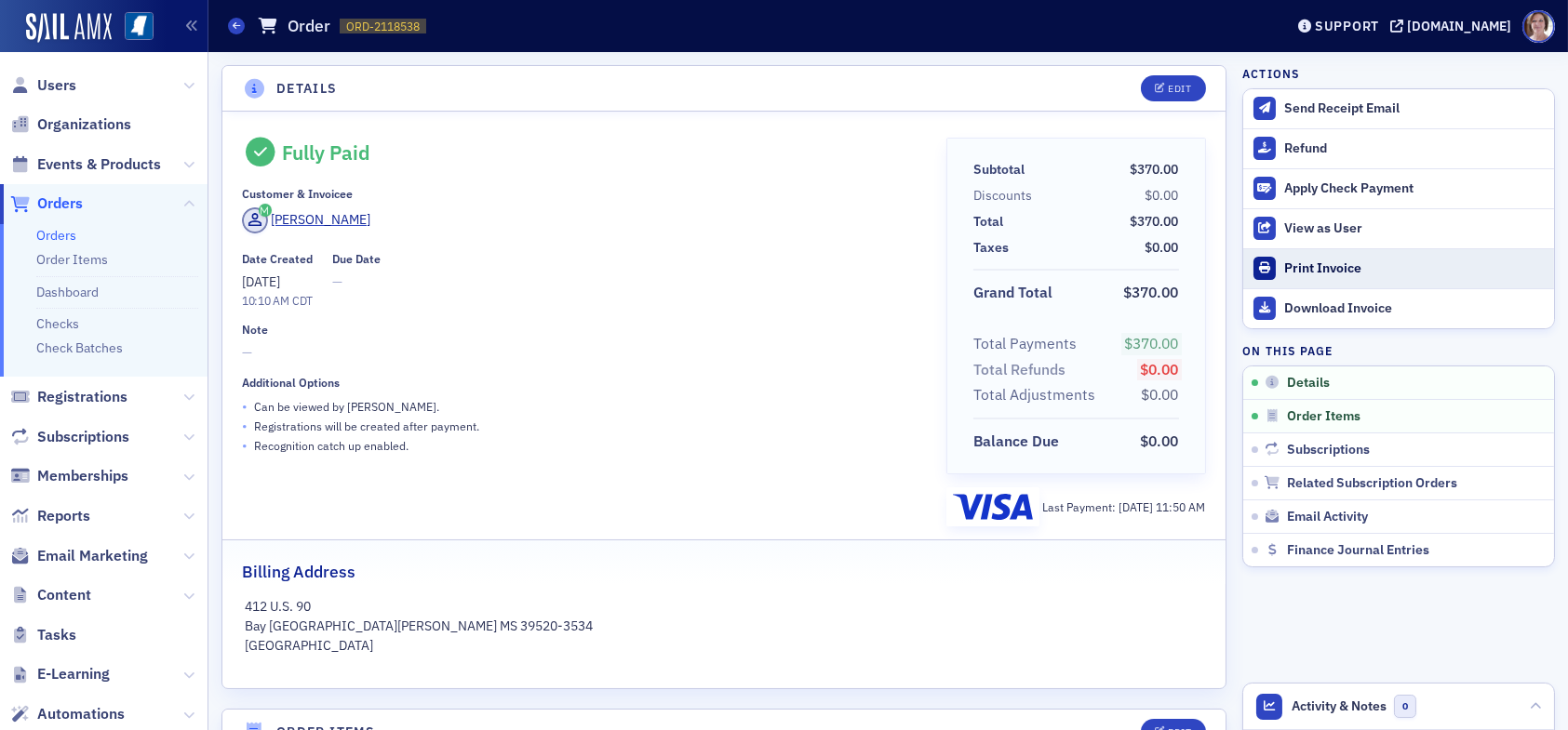
click at [1315, 269] on div "Print Invoice" at bounding box center [1414, 269] width 260 height 17
click at [53, 87] on span "Users" at bounding box center [57, 85] width 39 height 21
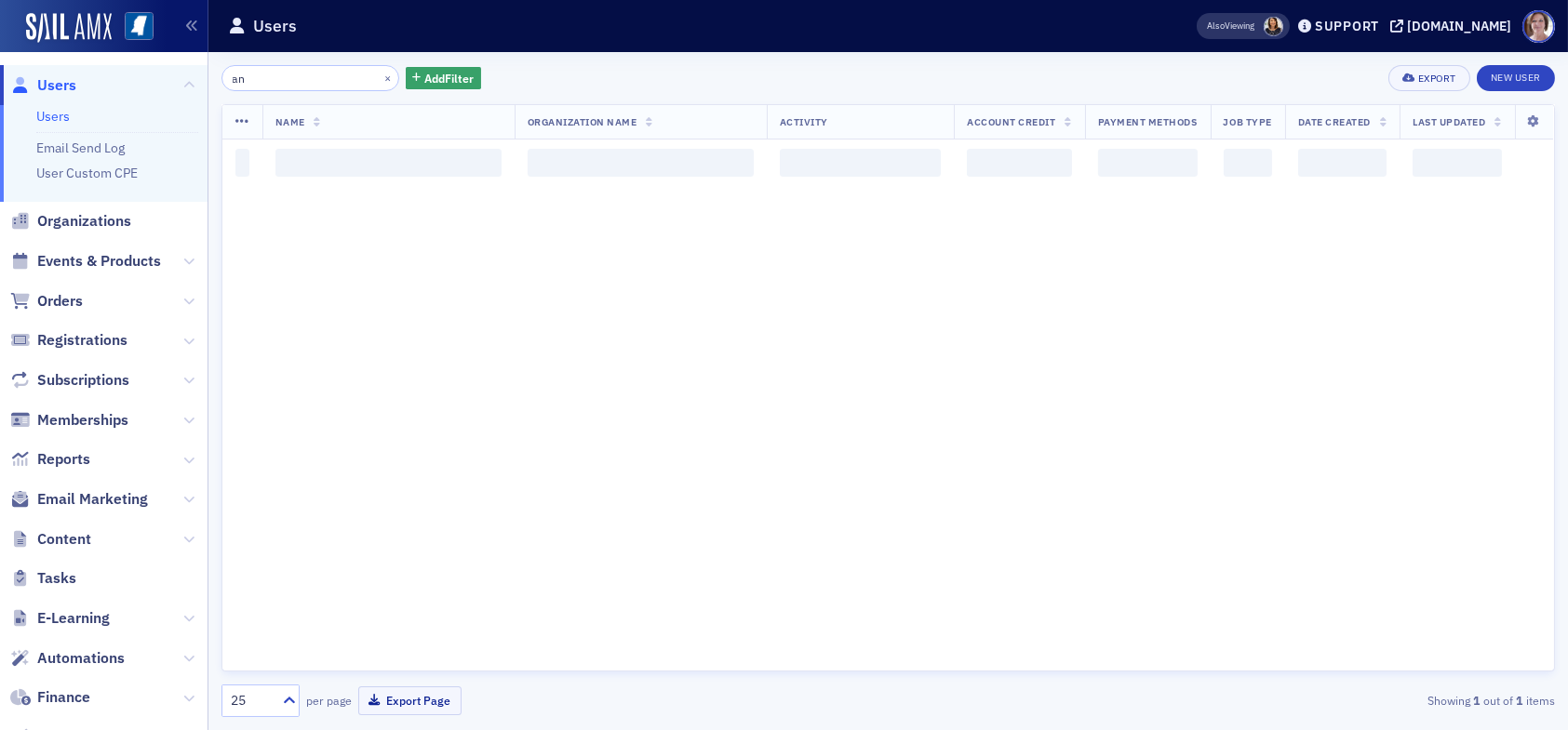
type input "a"
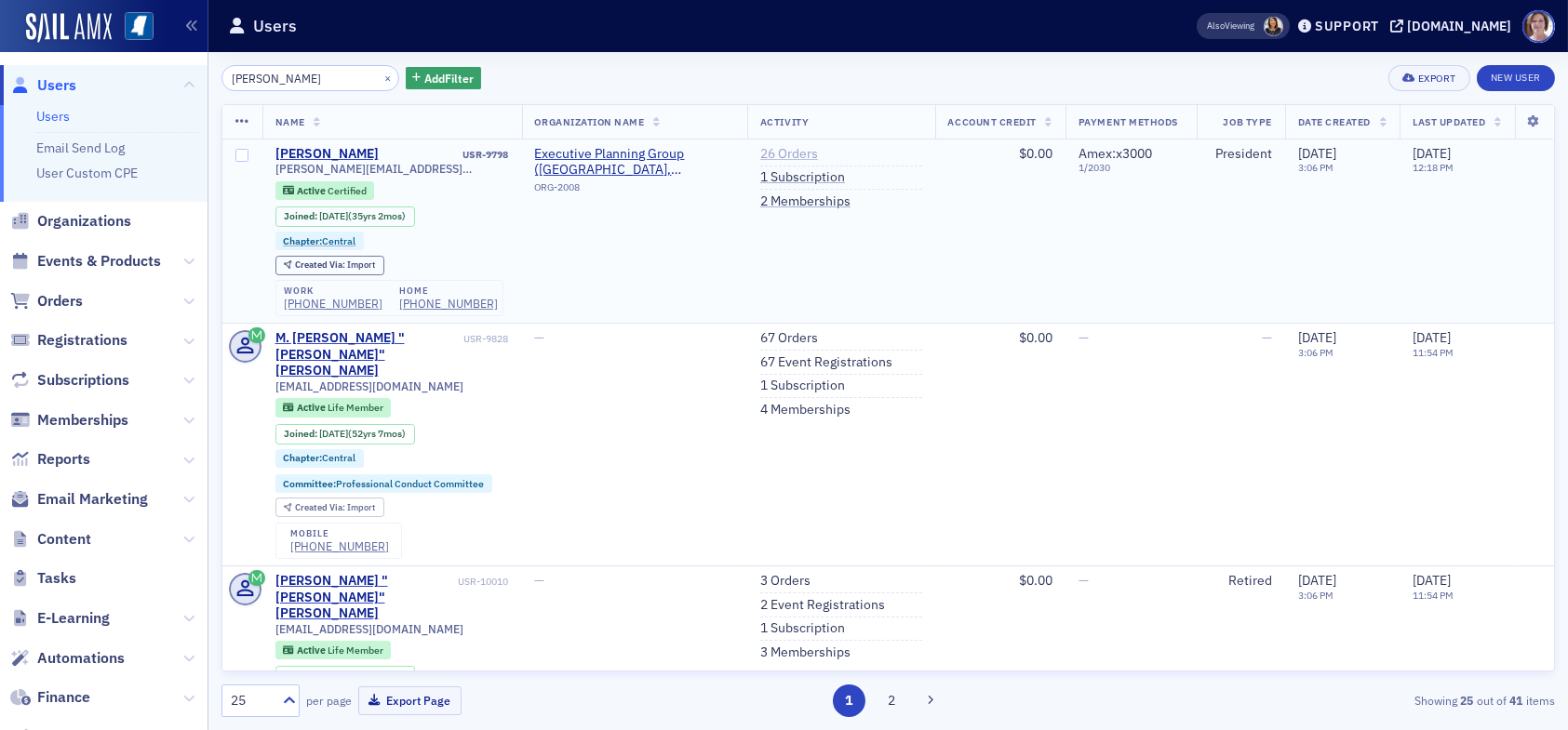
type input "larry fortenb"
click at [780, 154] on link "26 Orders" at bounding box center [789, 154] width 57 height 17
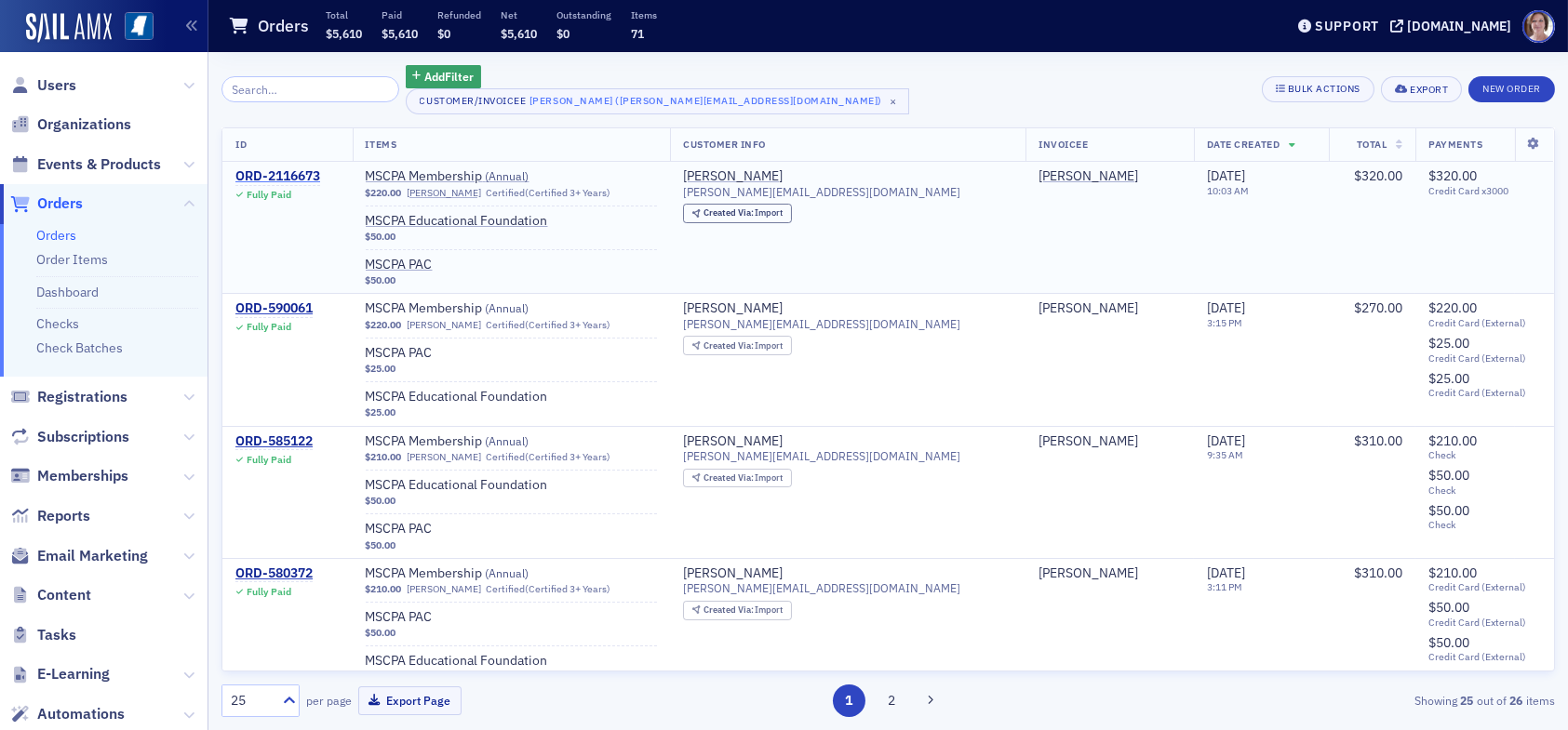
click at [286, 179] on div "ORD-2116673" at bounding box center [277, 177] width 85 height 17
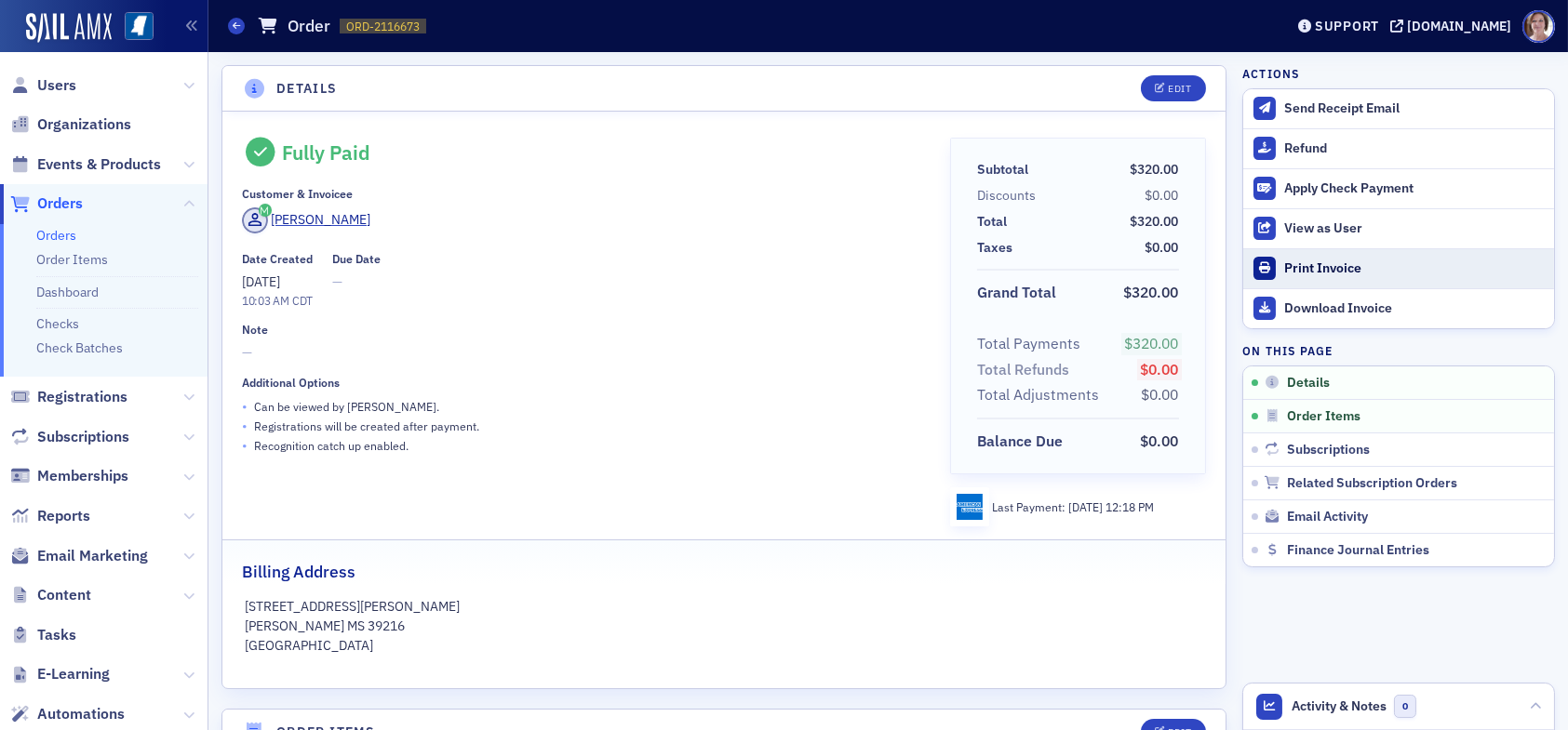
click at [1327, 266] on div "Print Invoice" at bounding box center [1414, 269] width 260 height 17
click at [64, 80] on span "Users" at bounding box center [57, 85] width 39 height 21
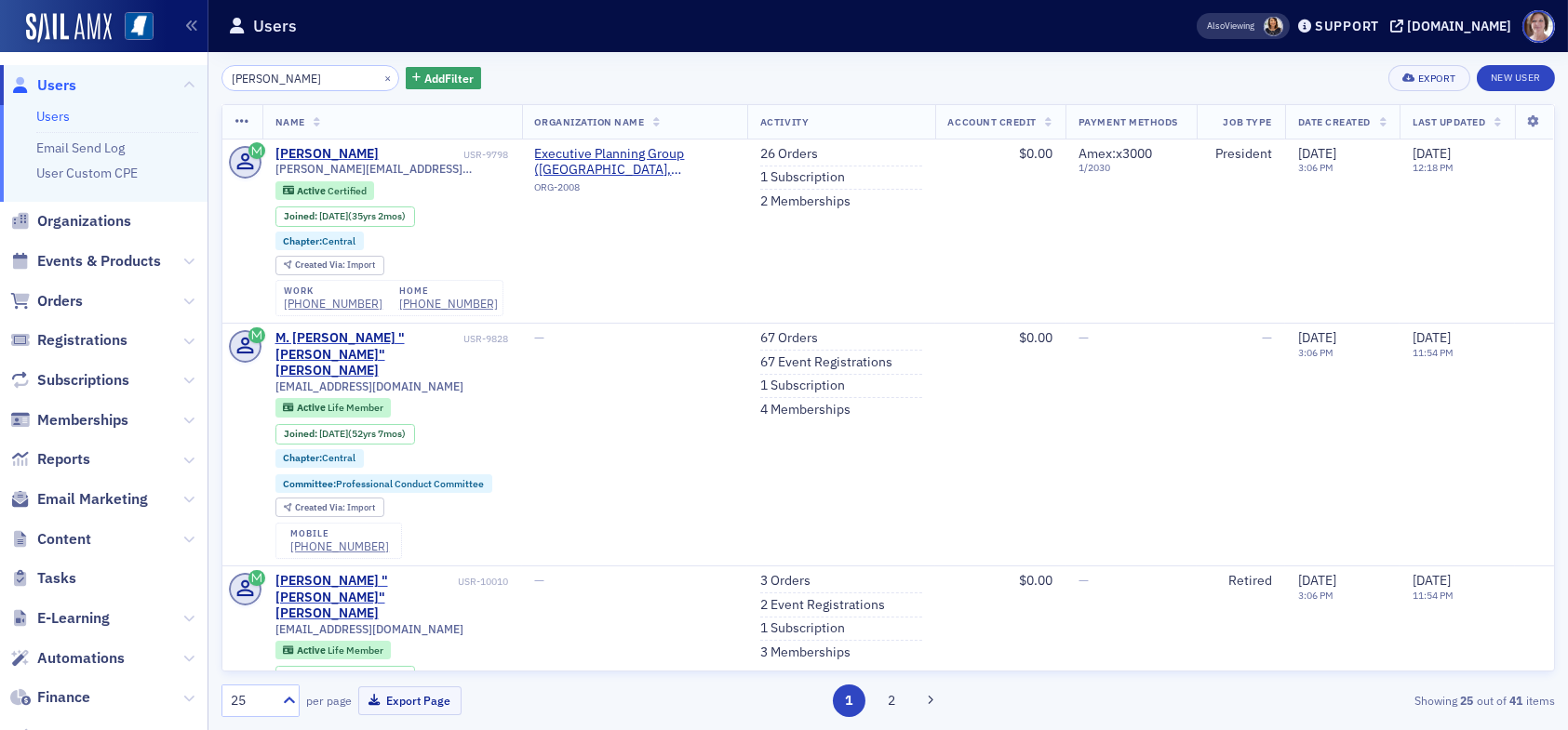
drag, startPoint x: 306, startPoint y: 73, endPoint x: 152, endPoint y: 88, distance: 154.7
click at [152, 88] on div "Users Users Email Send Log User Custom CPE Organizations Events & Products Orde…" at bounding box center [784, 365] width 1568 height 730
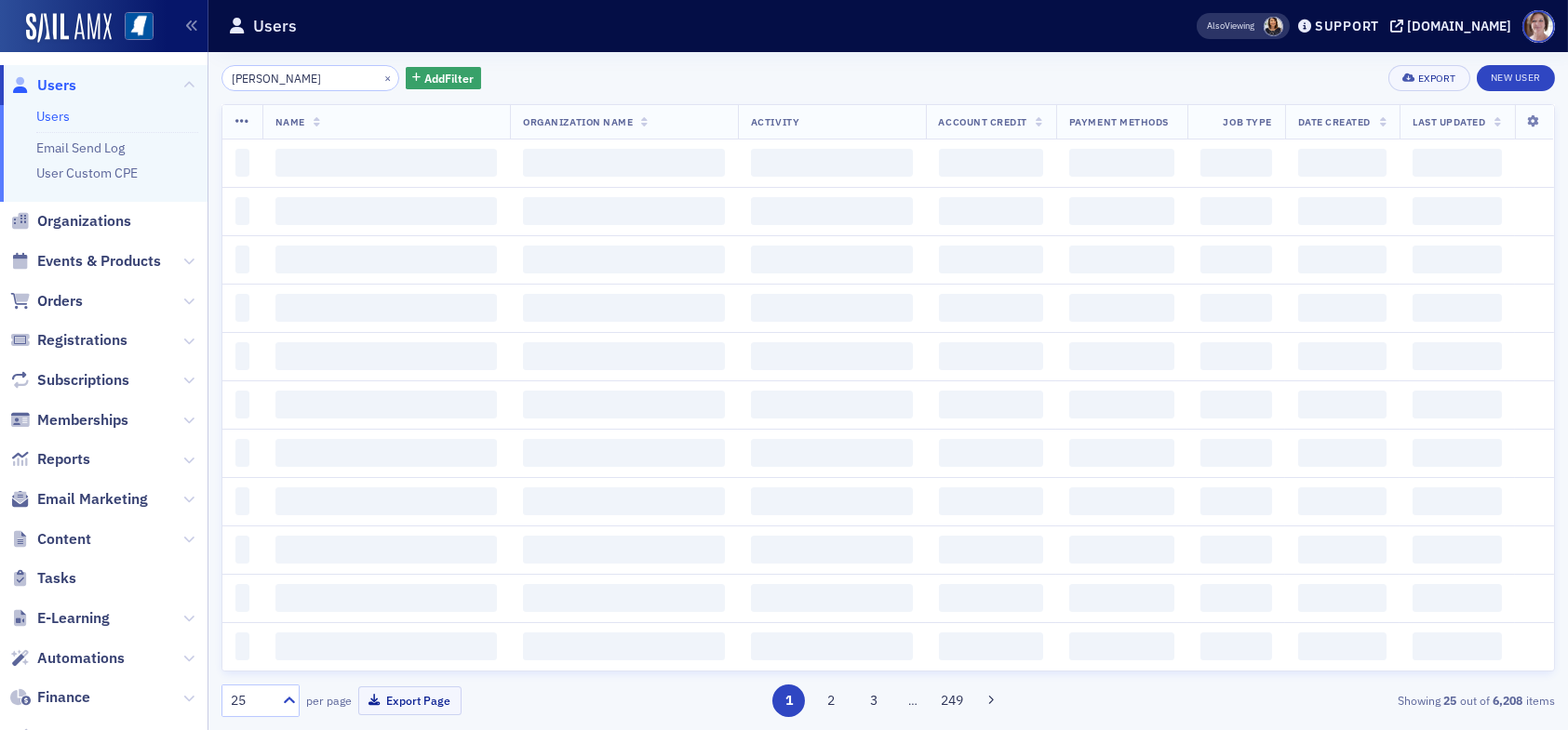
type input "rob king"
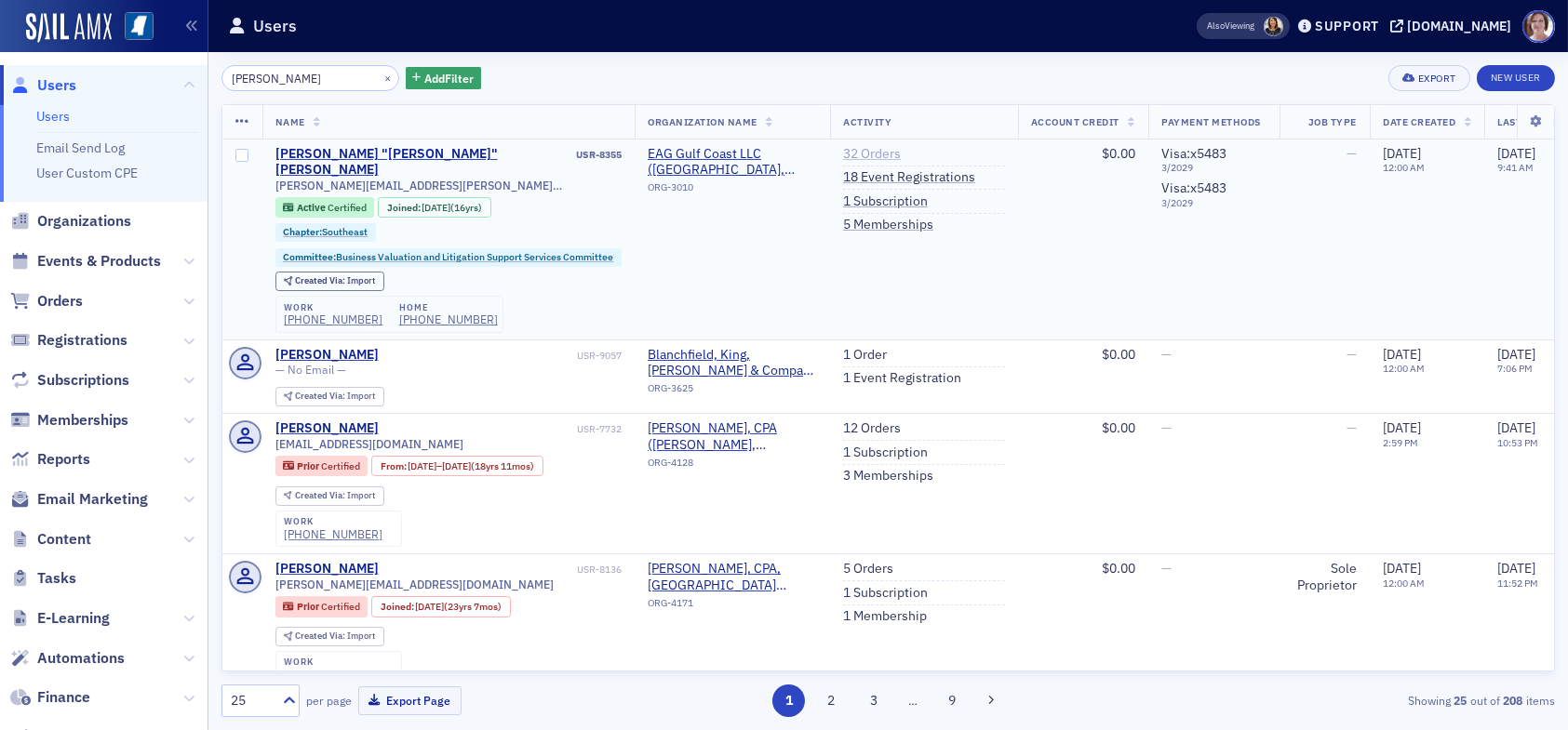
click at [883, 154] on link "32 Orders" at bounding box center [871, 154] width 57 height 17
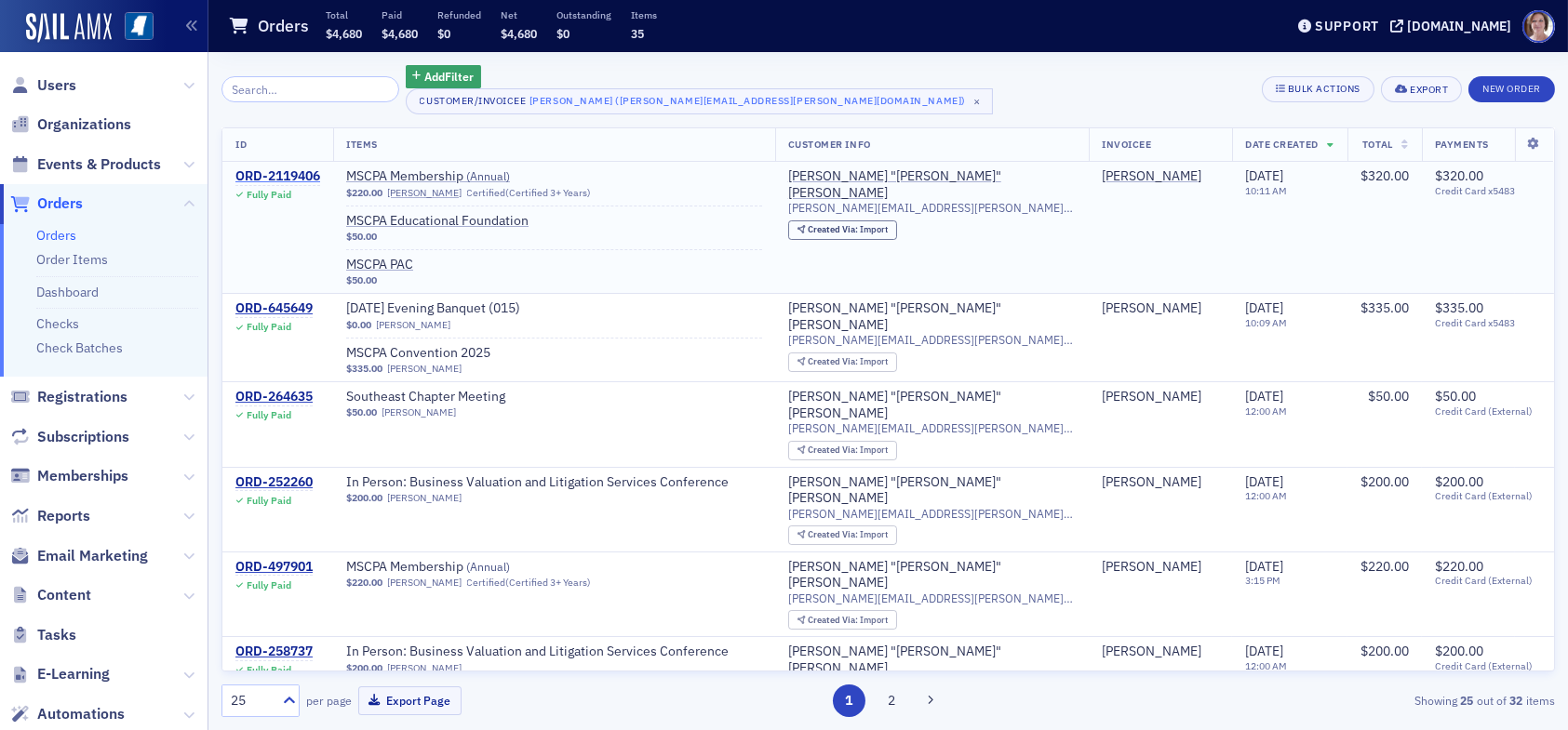
click at [286, 177] on div "ORD-2119406" at bounding box center [277, 177] width 85 height 17
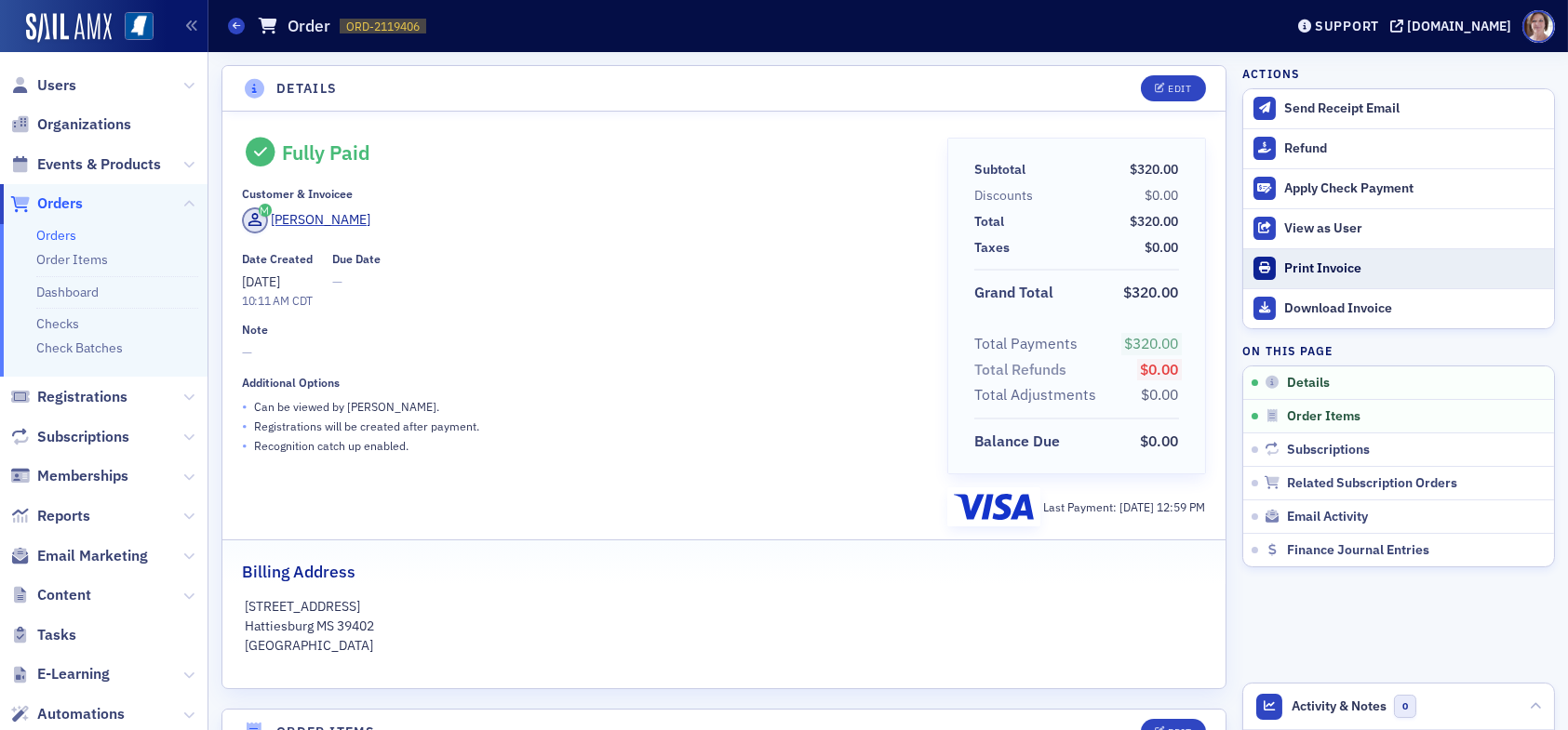
click at [1321, 262] on div "Print Invoice" at bounding box center [1414, 269] width 260 height 17
click at [53, 85] on span "Users" at bounding box center [57, 85] width 39 height 21
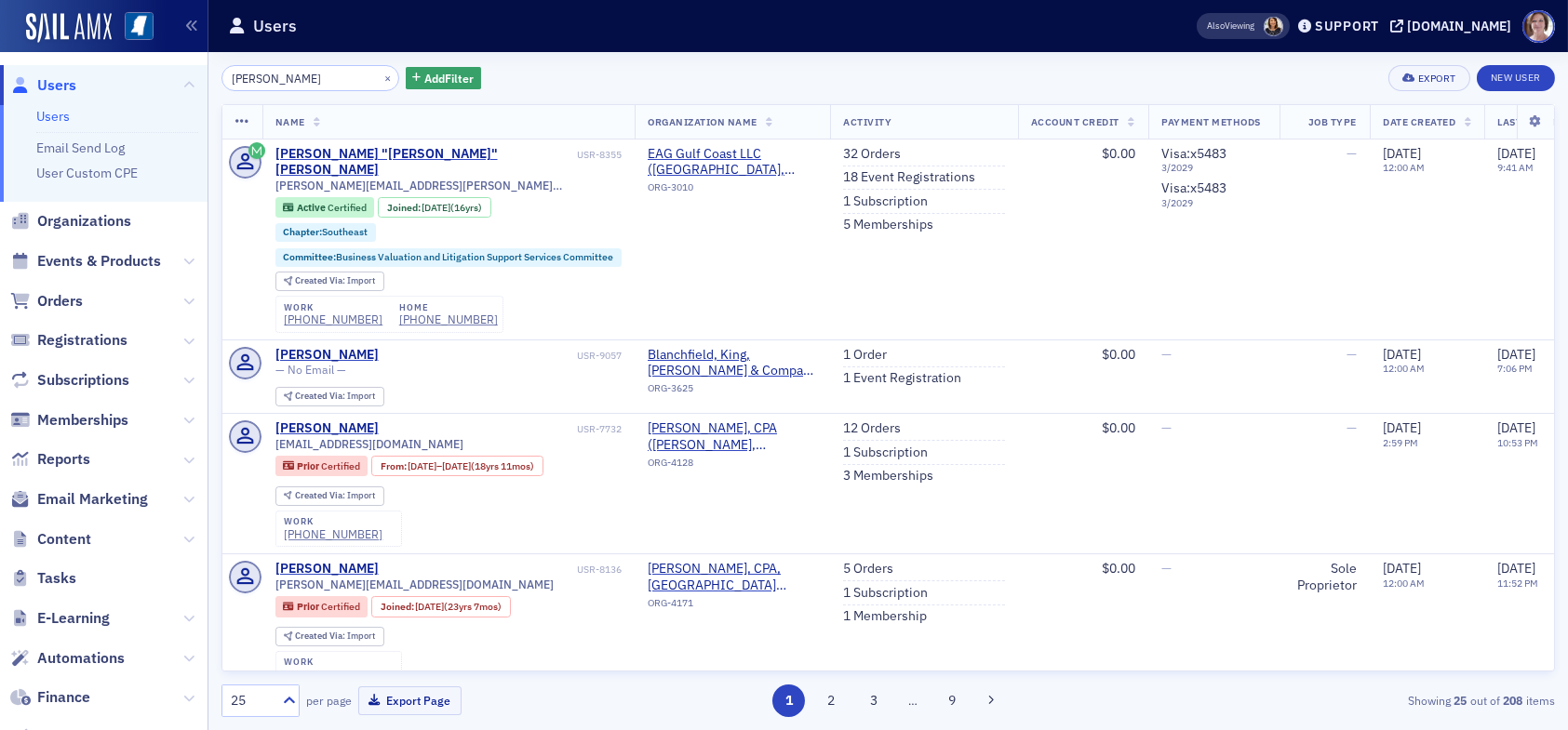
click at [192, 85] on div "Users Users Email Send Log User Custom CPE Organizations Events & Products Orde…" at bounding box center [784, 365] width 1568 height 730
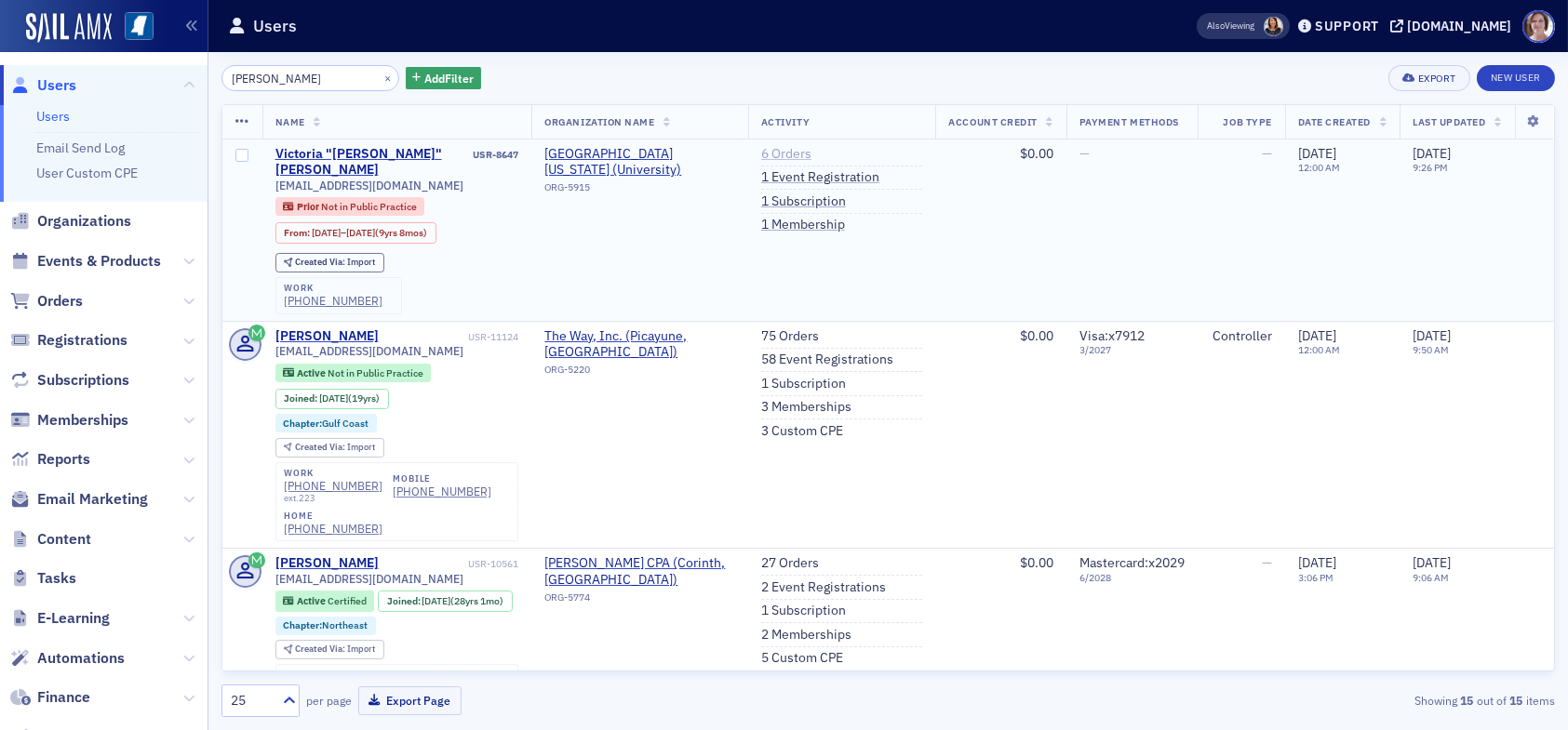
type input "vicki dickin"
click at [777, 151] on link "6 Orders" at bounding box center [786, 154] width 50 height 17
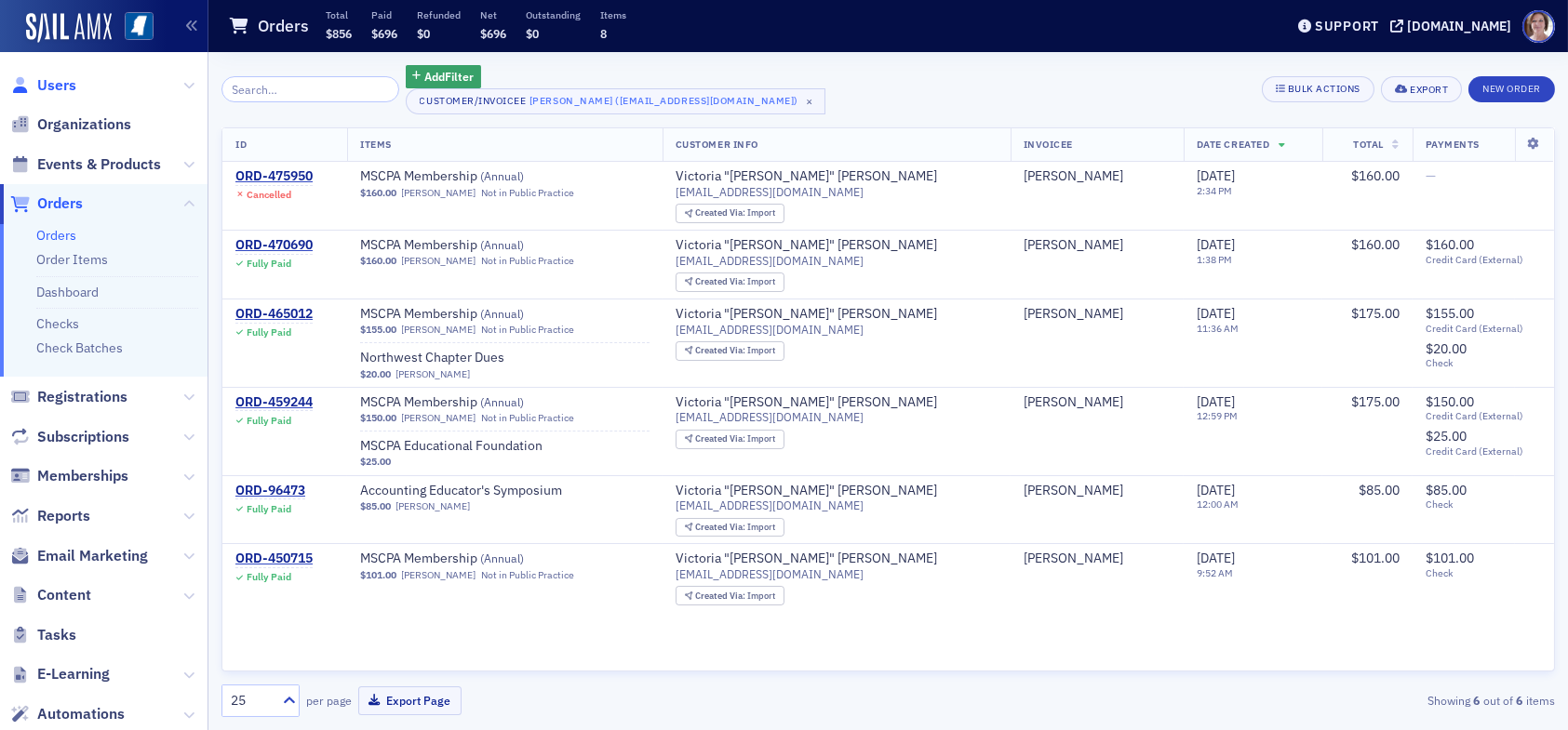
click at [53, 90] on span "Users" at bounding box center [57, 85] width 39 height 21
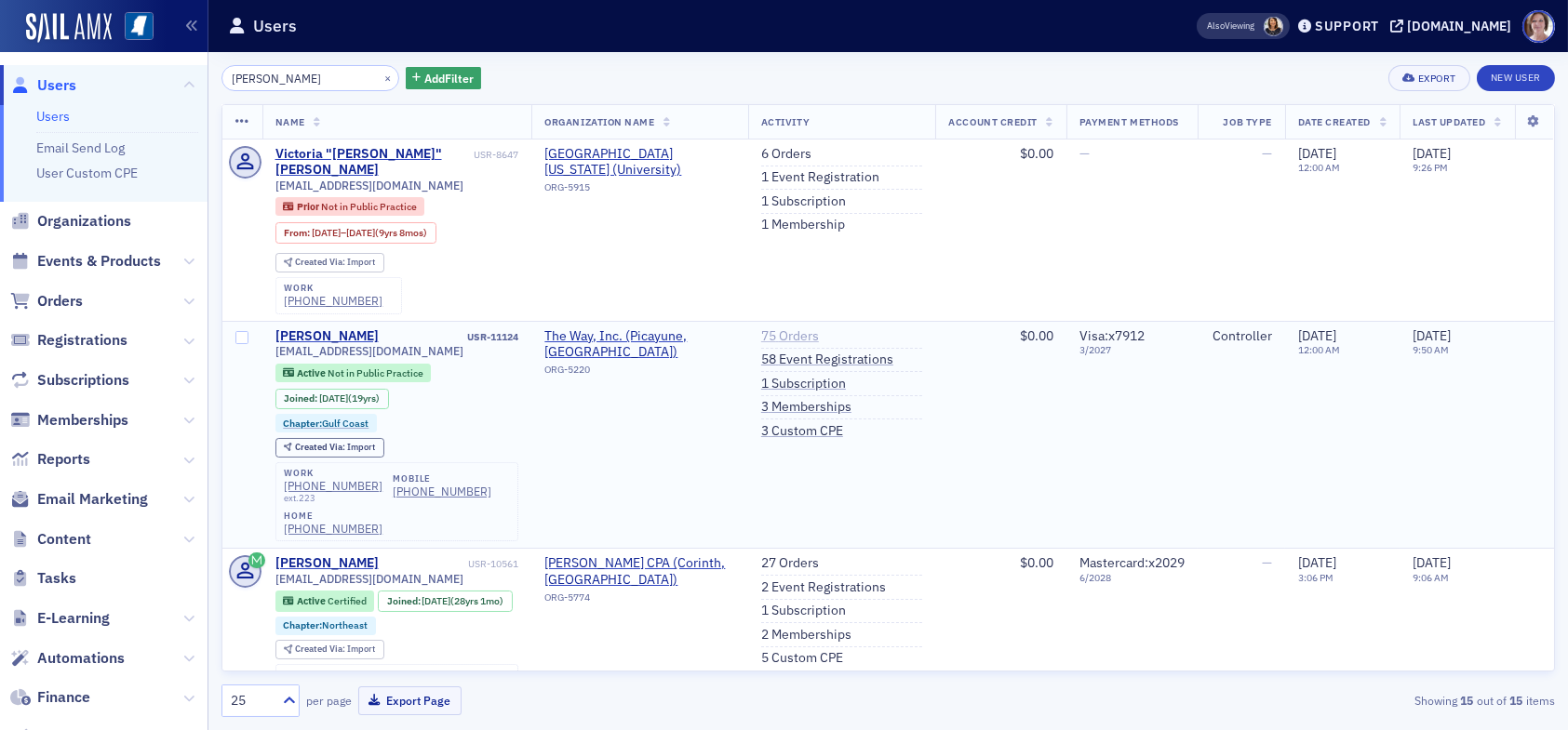
click at [774, 328] on link "75 Orders" at bounding box center [790, 336] width 57 height 17
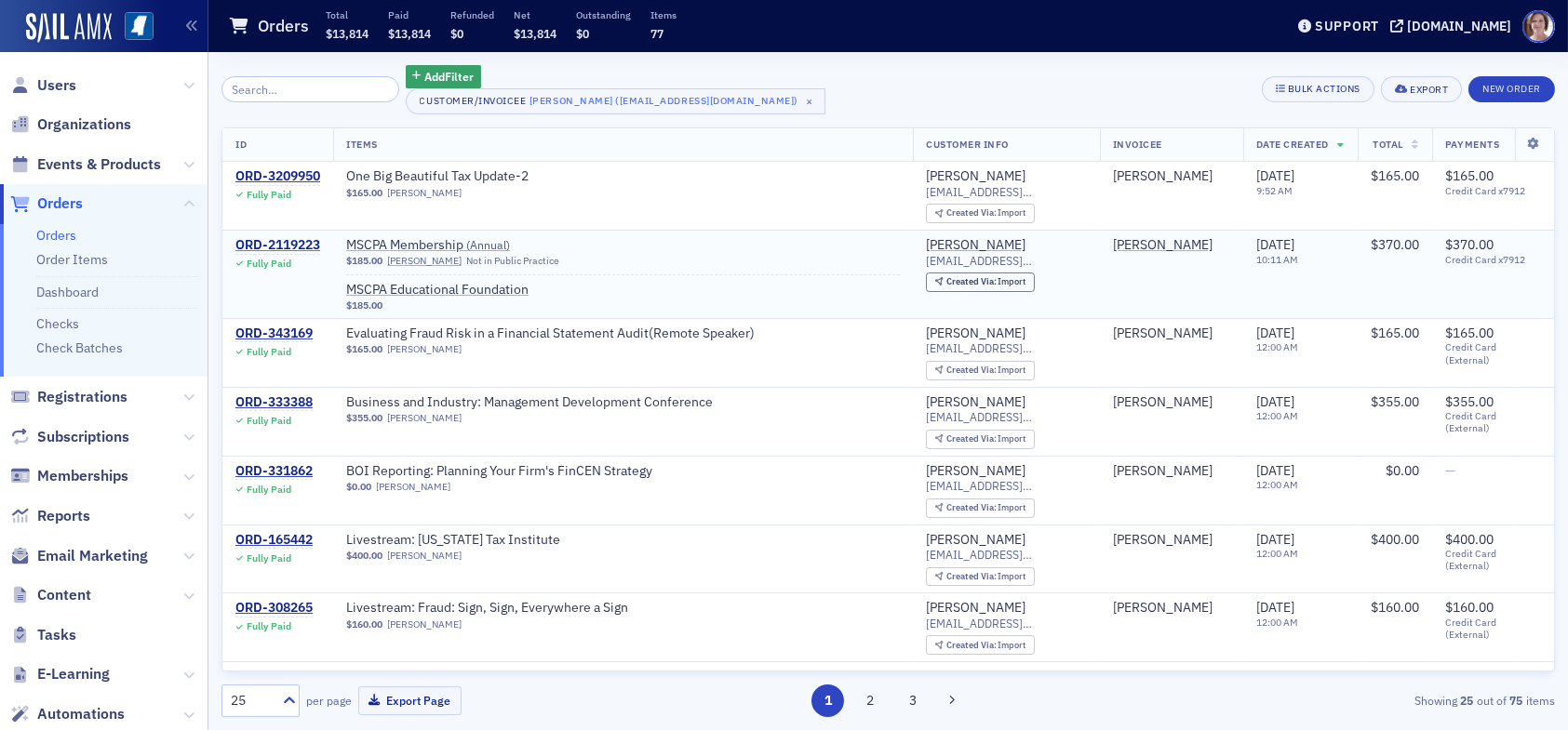
click at [286, 241] on div "ORD-2119223" at bounding box center [277, 245] width 85 height 17
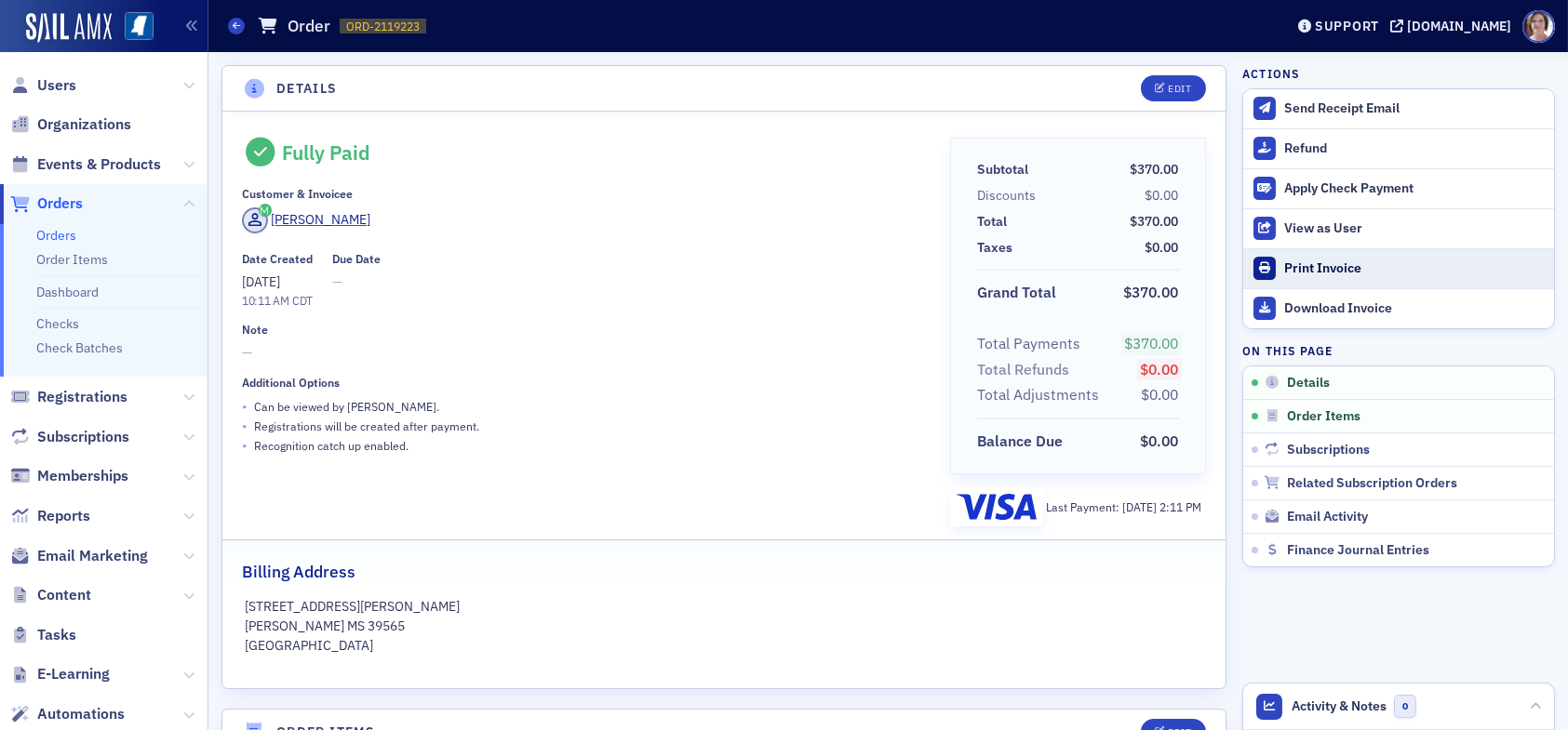
click at [1312, 256] on link "Print Invoice" at bounding box center [1398, 268] width 311 height 40
click at [55, 81] on span "Users" at bounding box center [57, 85] width 39 height 21
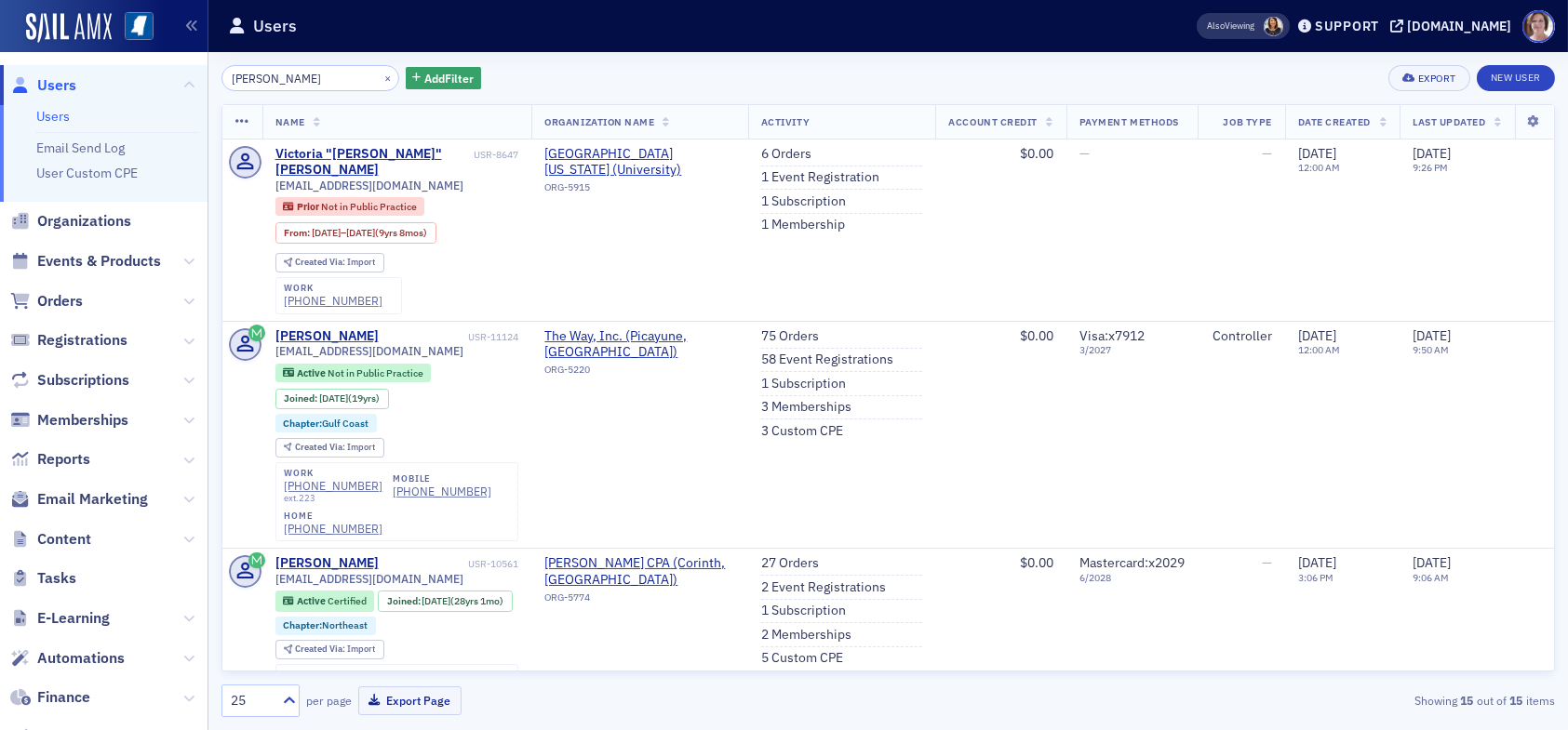
drag, startPoint x: 306, startPoint y: 73, endPoint x: 157, endPoint y: 89, distance: 149.9
click at [157, 89] on div "Users Users Email Send Log User Custom CPE Organizations Events & Products Orde…" at bounding box center [784, 365] width 1568 height 730
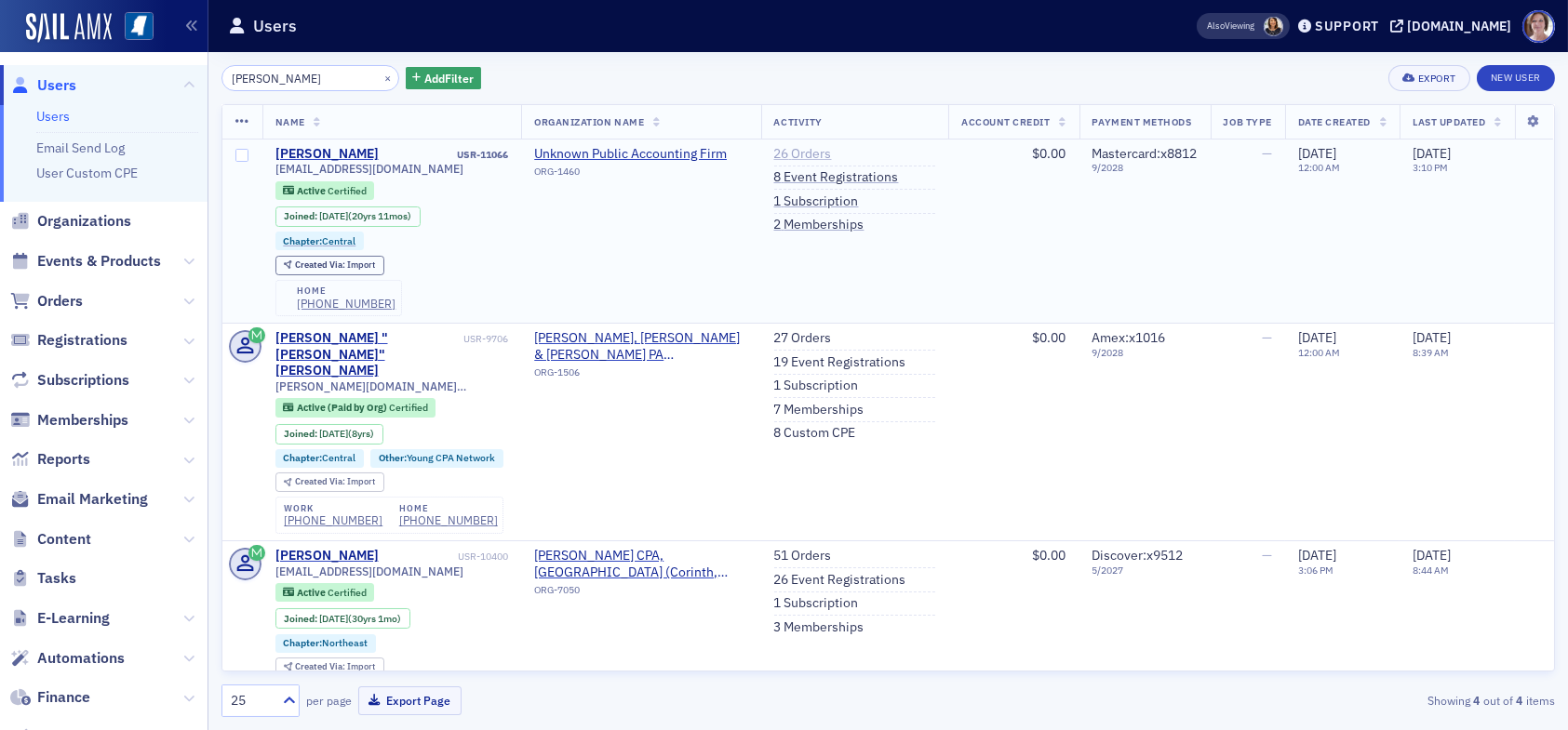
type input "sammy asemota"
click at [796, 156] on link "26 Orders" at bounding box center [803, 154] width 57 height 17
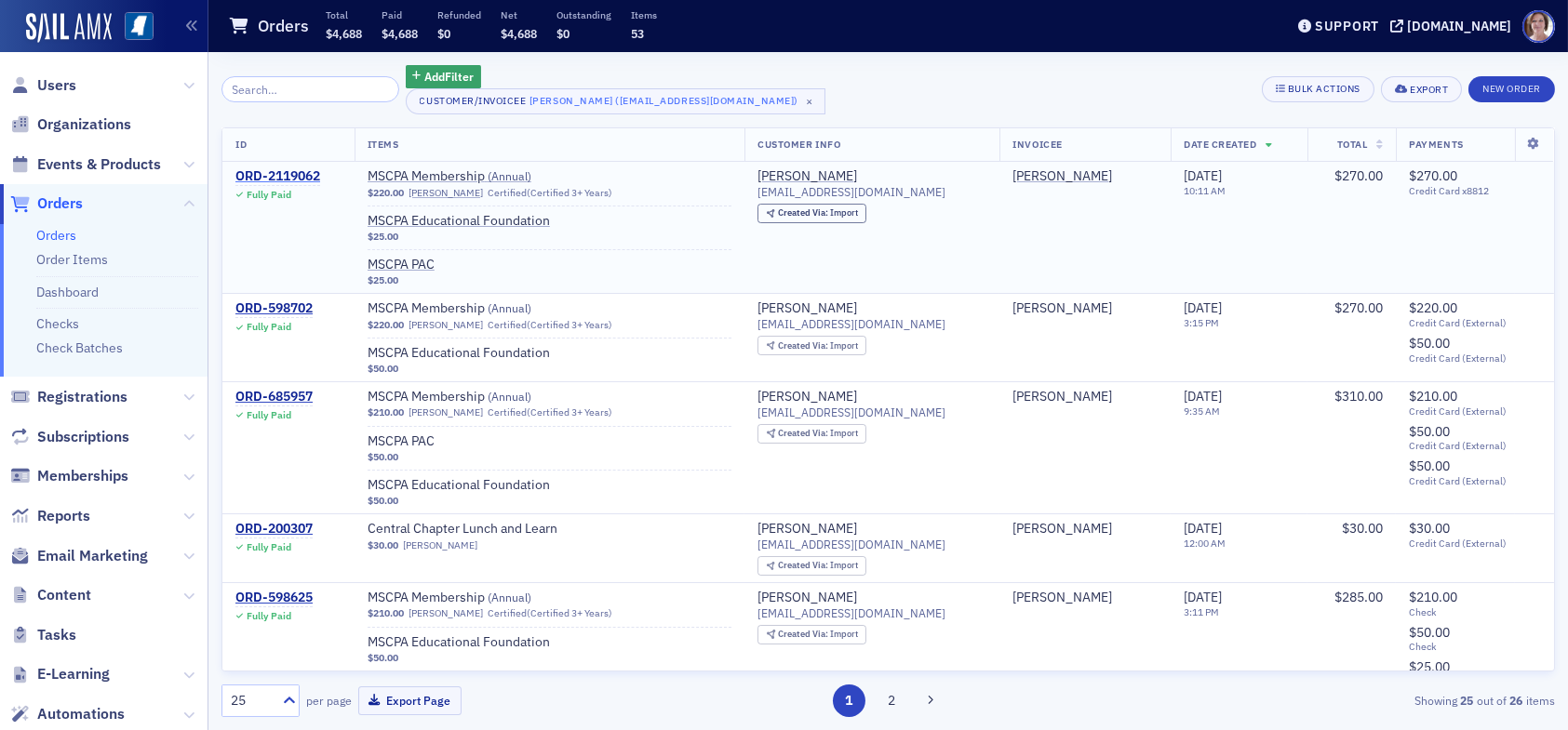
click at [279, 168] on div "ORD-2119062" at bounding box center [277, 177] width 85 height 17
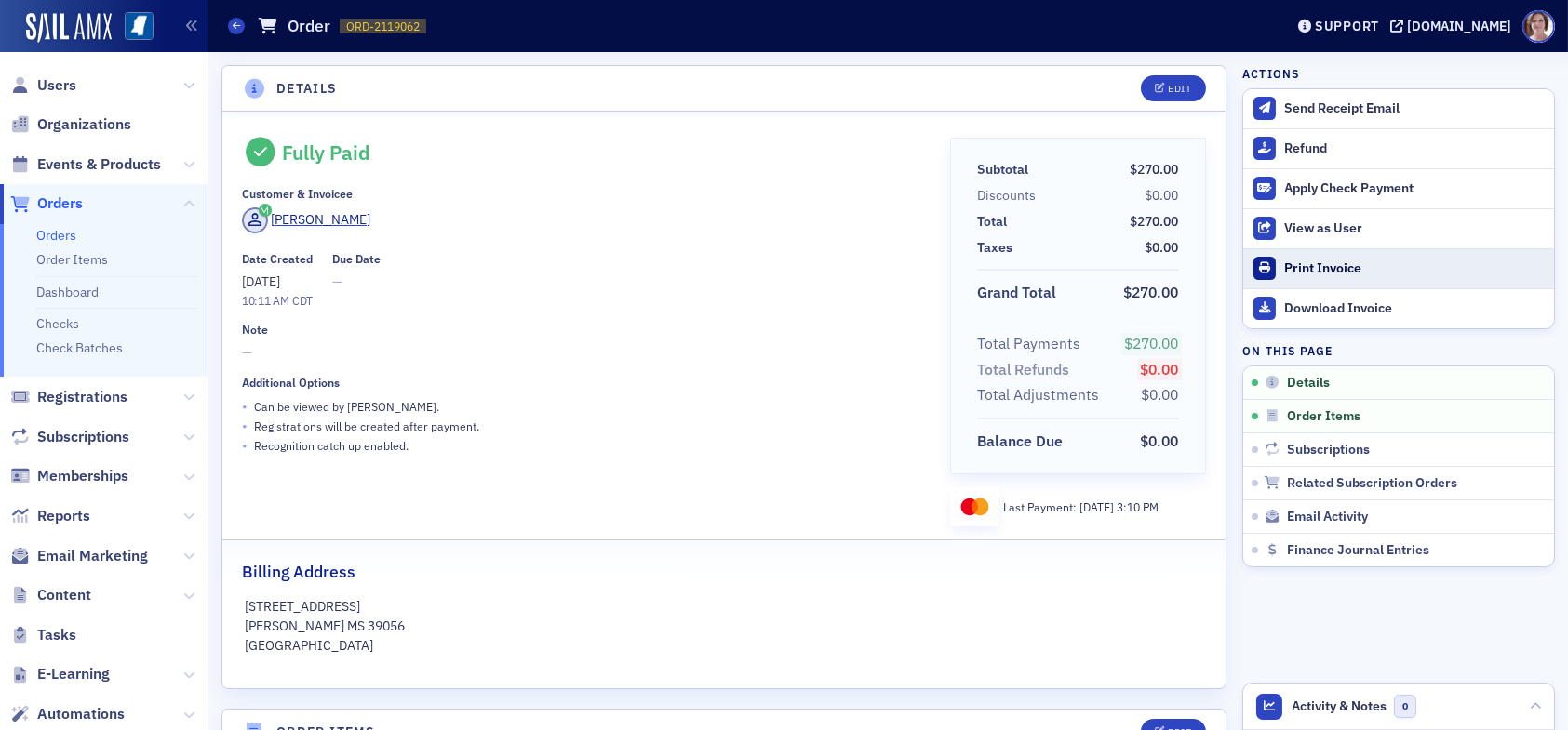
click at [1317, 264] on div "Print Invoice" at bounding box center [1414, 269] width 260 height 17
click at [56, 80] on span "Users" at bounding box center [57, 85] width 39 height 21
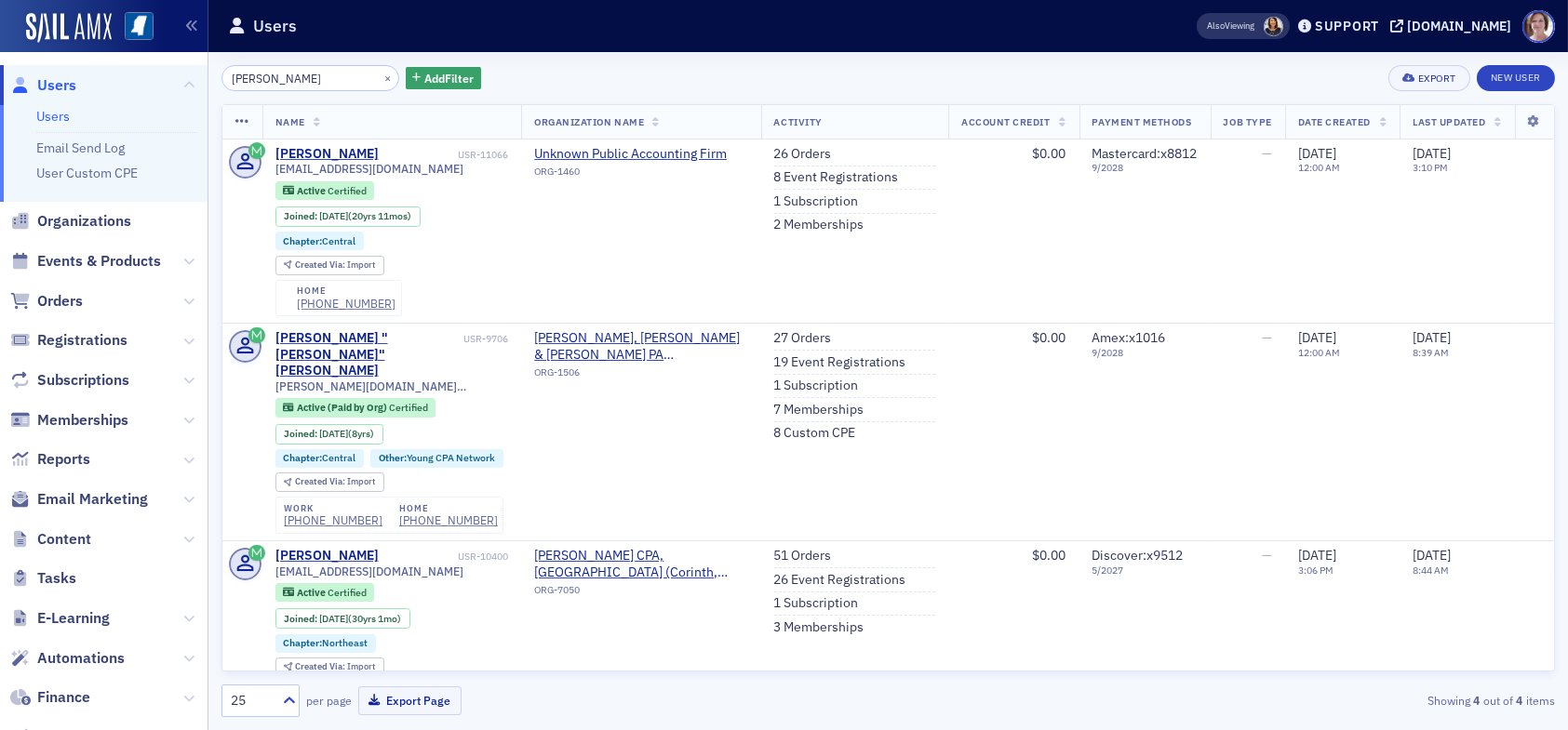
drag, startPoint x: 328, startPoint y: 74, endPoint x: 152, endPoint y: 79, distance: 176.1
click at [152, 79] on div "Users Users Email Send Log User Custom CPE Organizations Events & Products Orde…" at bounding box center [784, 365] width 1568 height 730
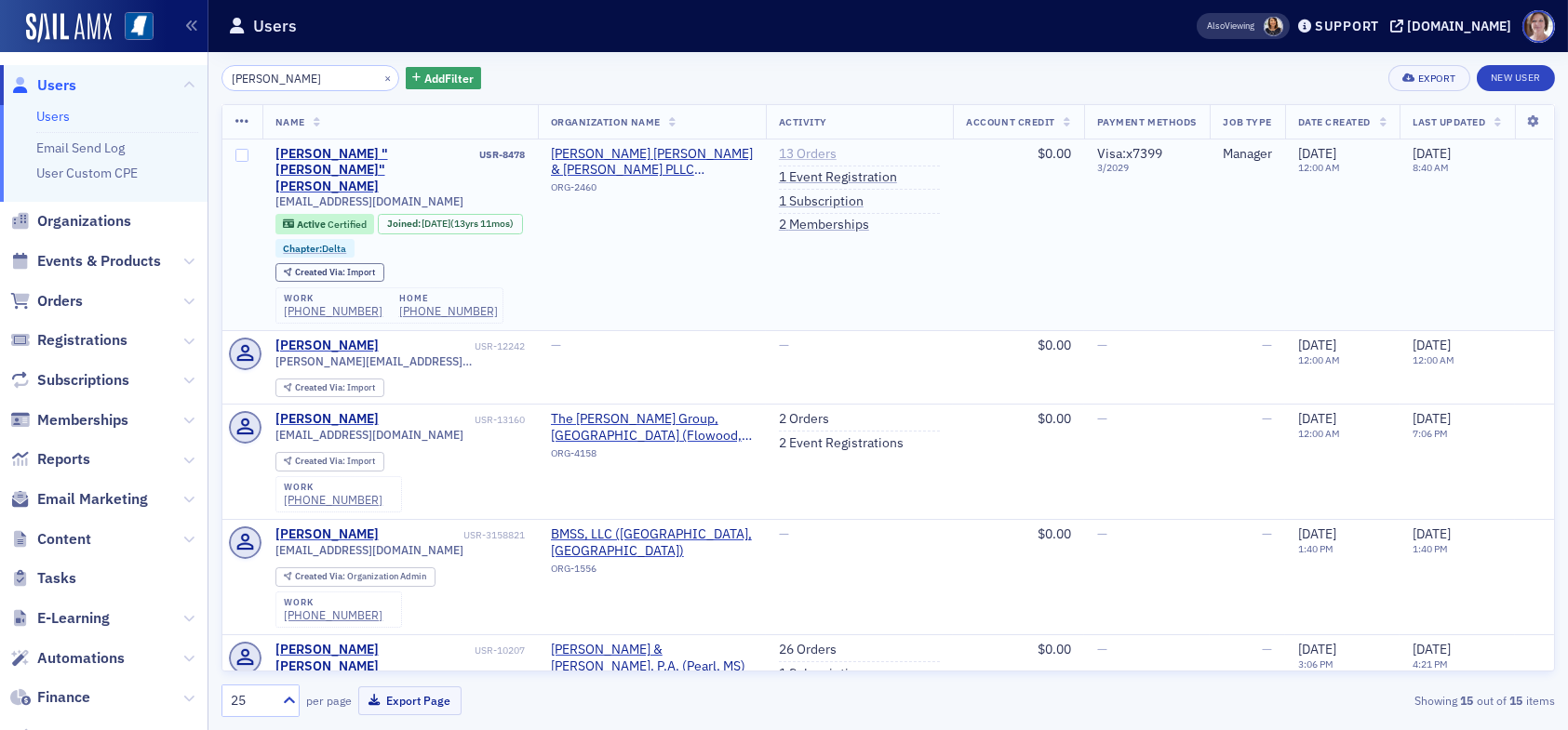
type input "karl goodman"
click at [798, 149] on link "13 Orders" at bounding box center [808, 154] width 57 height 17
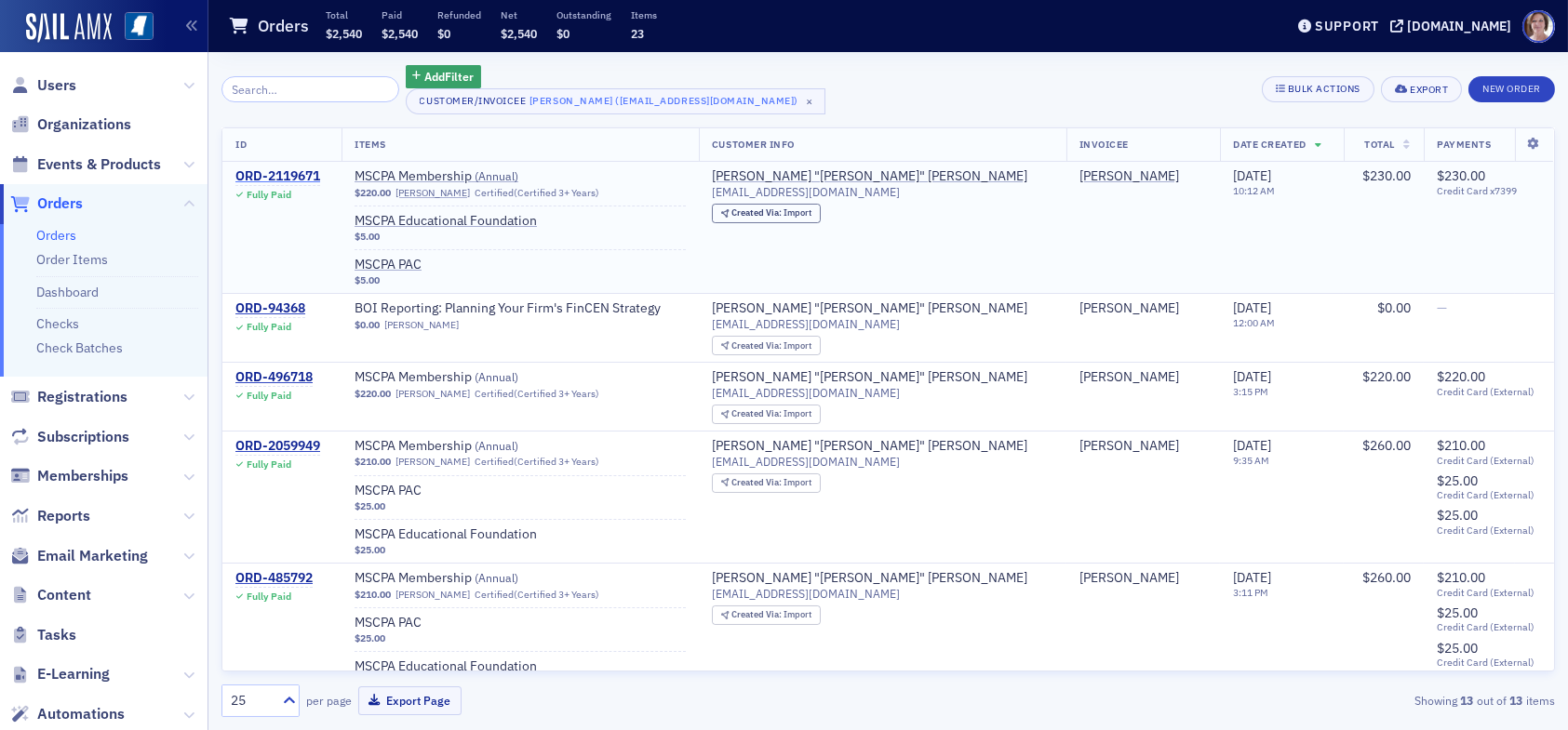
click at [265, 174] on div "ORD-2119671" at bounding box center [277, 177] width 85 height 17
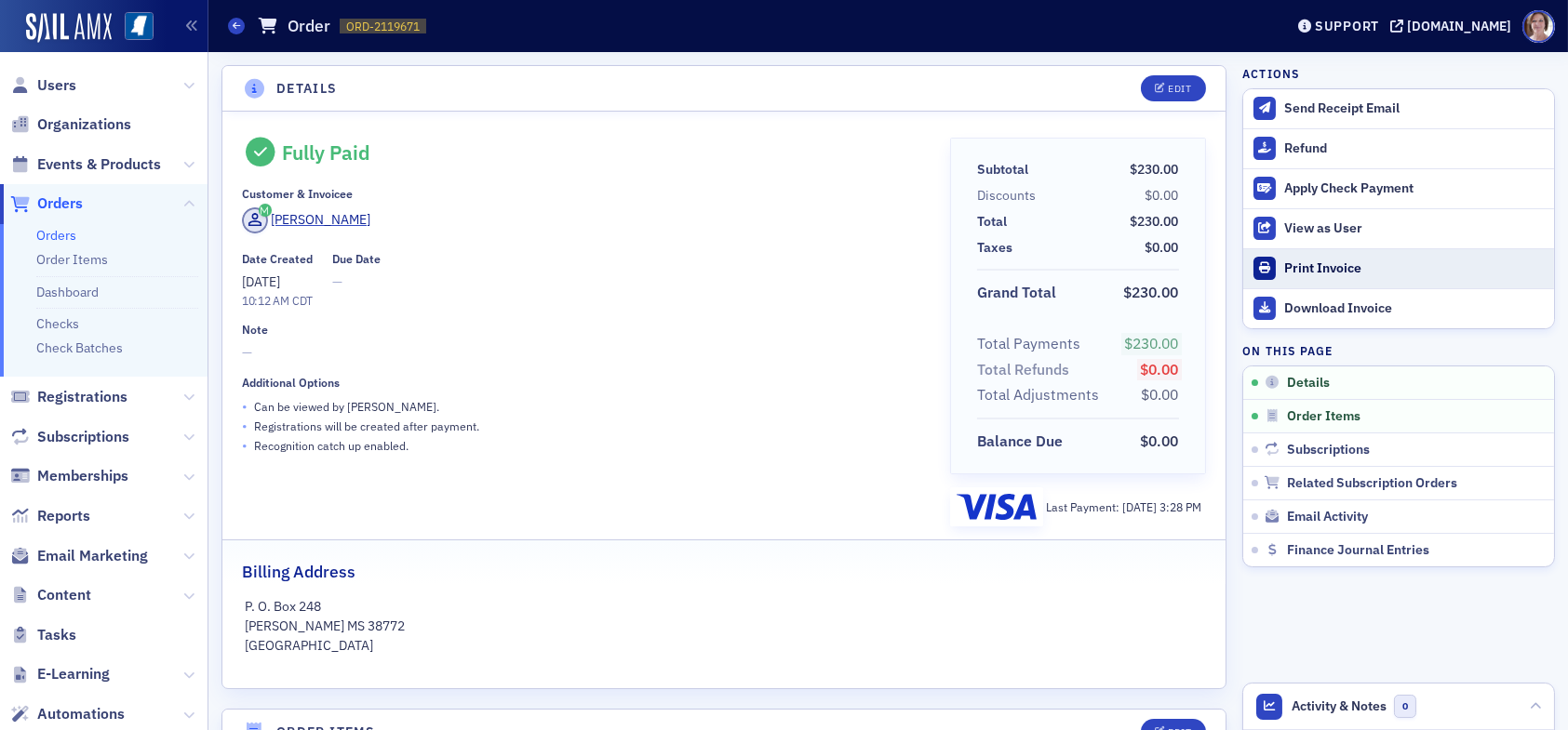
click at [1295, 262] on div "Print Invoice" at bounding box center [1414, 269] width 260 height 17
click at [58, 84] on span "Users" at bounding box center [57, 85] width 39 height 21
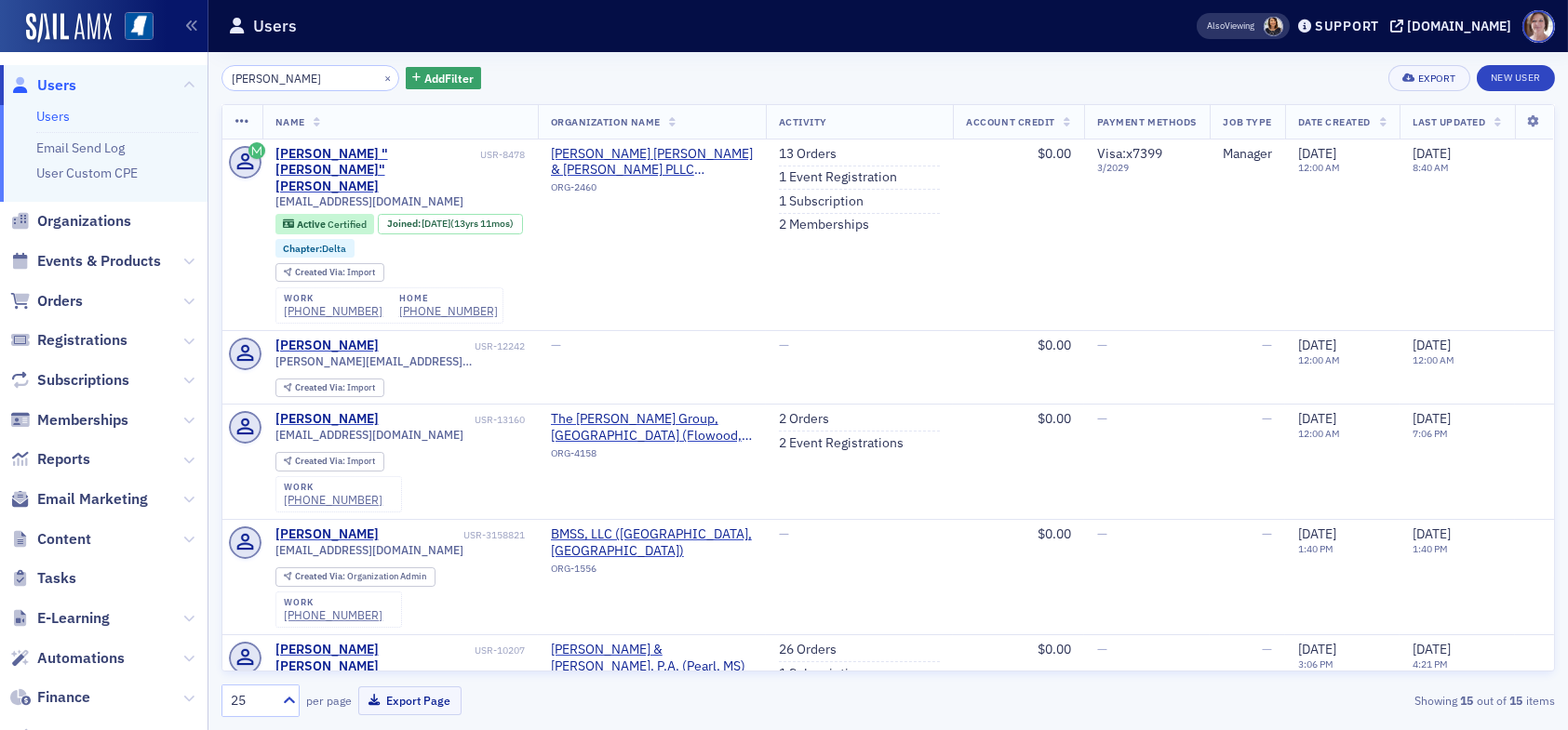
drag, startPoint x: 312, startPoint y: 81, endPoint x: 232, endPoint y: 85, distance: 80.1
click at [131, 76] on div "Users Users Email Send Log User Custom CPE Organizations Events & Products Orde…" at bounding box center [784, 365] width 1568 height 730
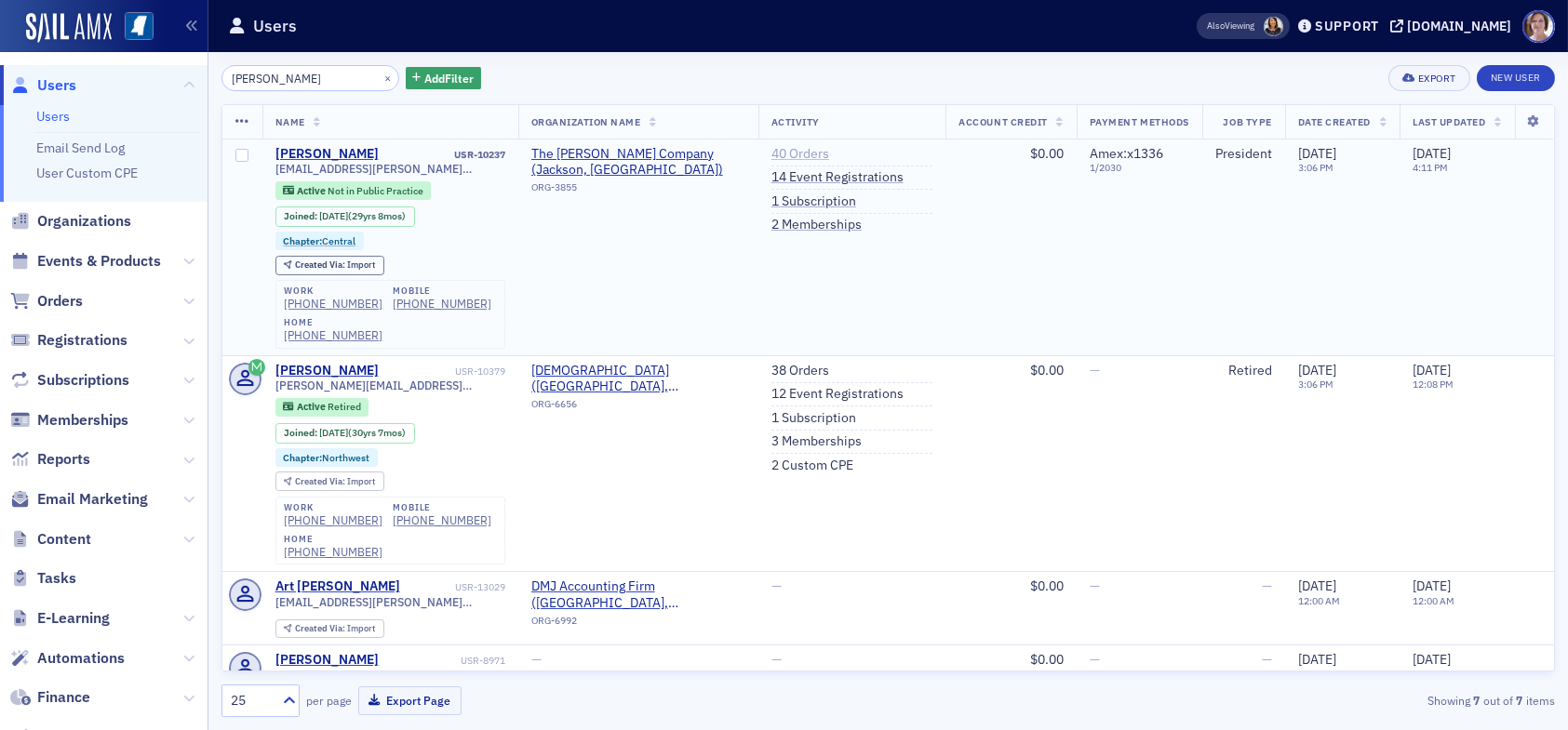
type input "terrell winstea"
click at [786, 155] on link "40 Orders" at bounding box center [800, 154] width 57 height 17
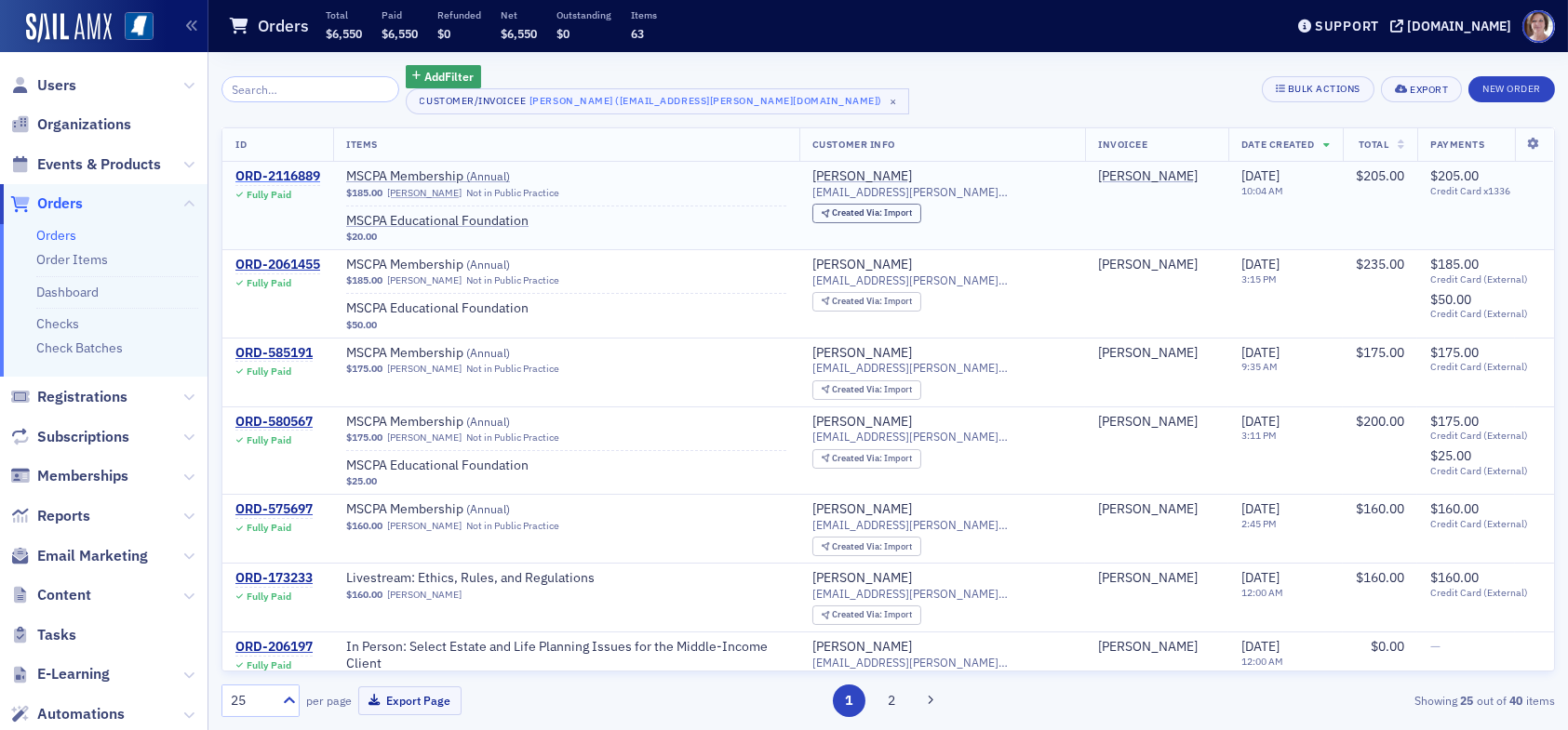
click at [299, 172] on div "ORD-2116889" at bounding box center [277, 177] width 85 height 17
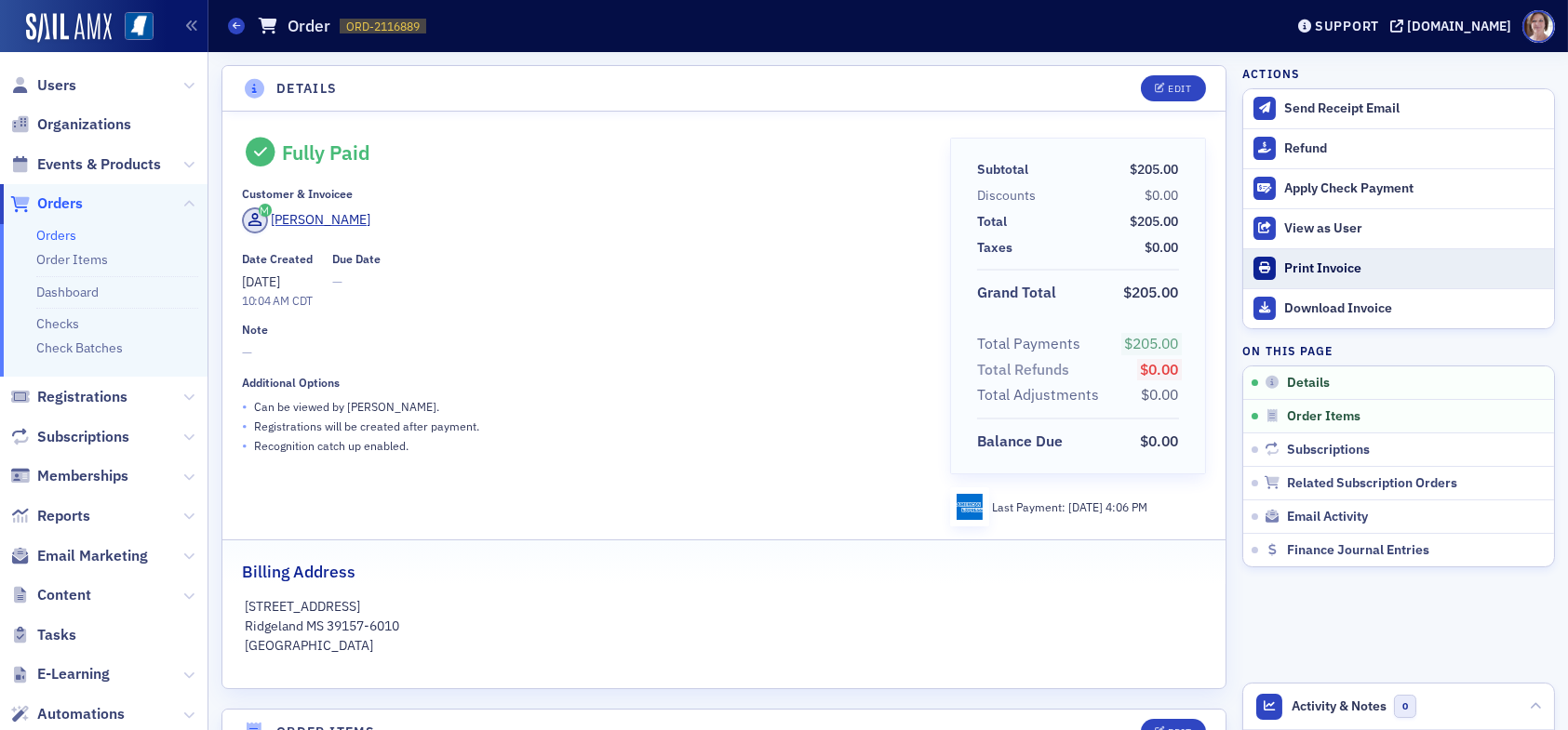
click at [1304, 269] on div "Print Invoice" at bounding box center [1414, 269] width 260 height 17
click at [46, 82] on span "Users" at bounding box center [57, 85] width 39 height 21
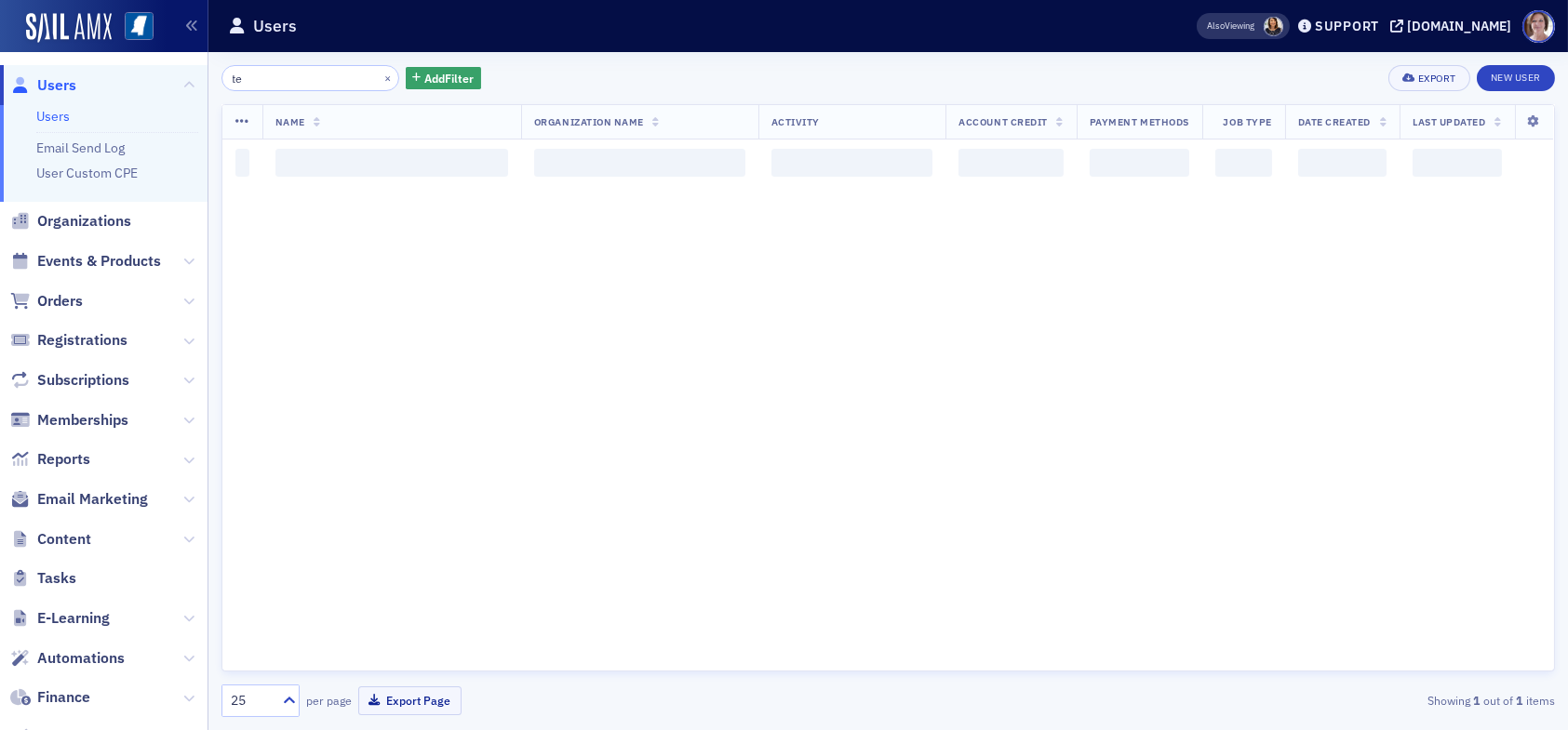
type input "t"
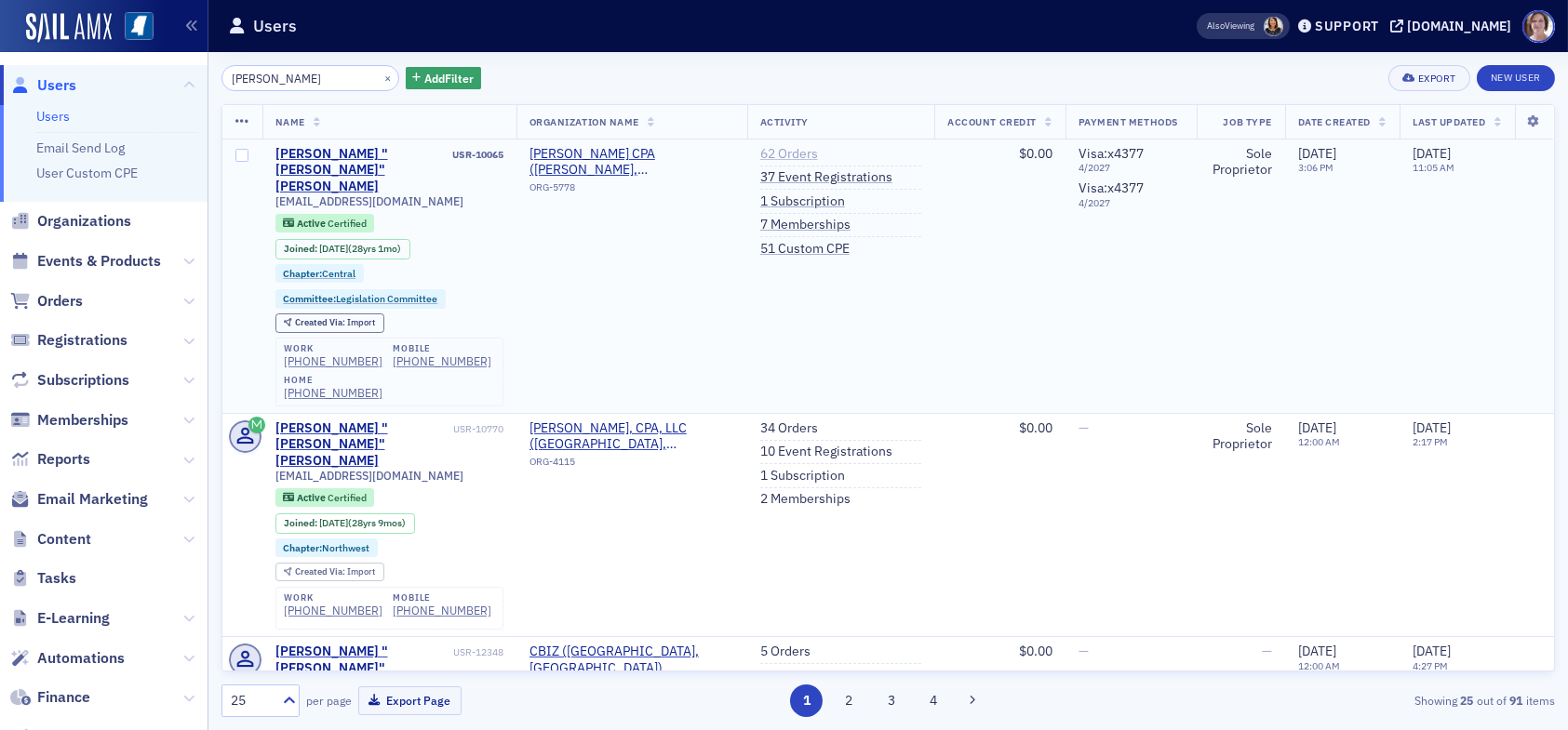
type input "ron applewhite"
click at [783, 152] on link "62 Orders" at bounding box center [789, 154] width 57 height 17
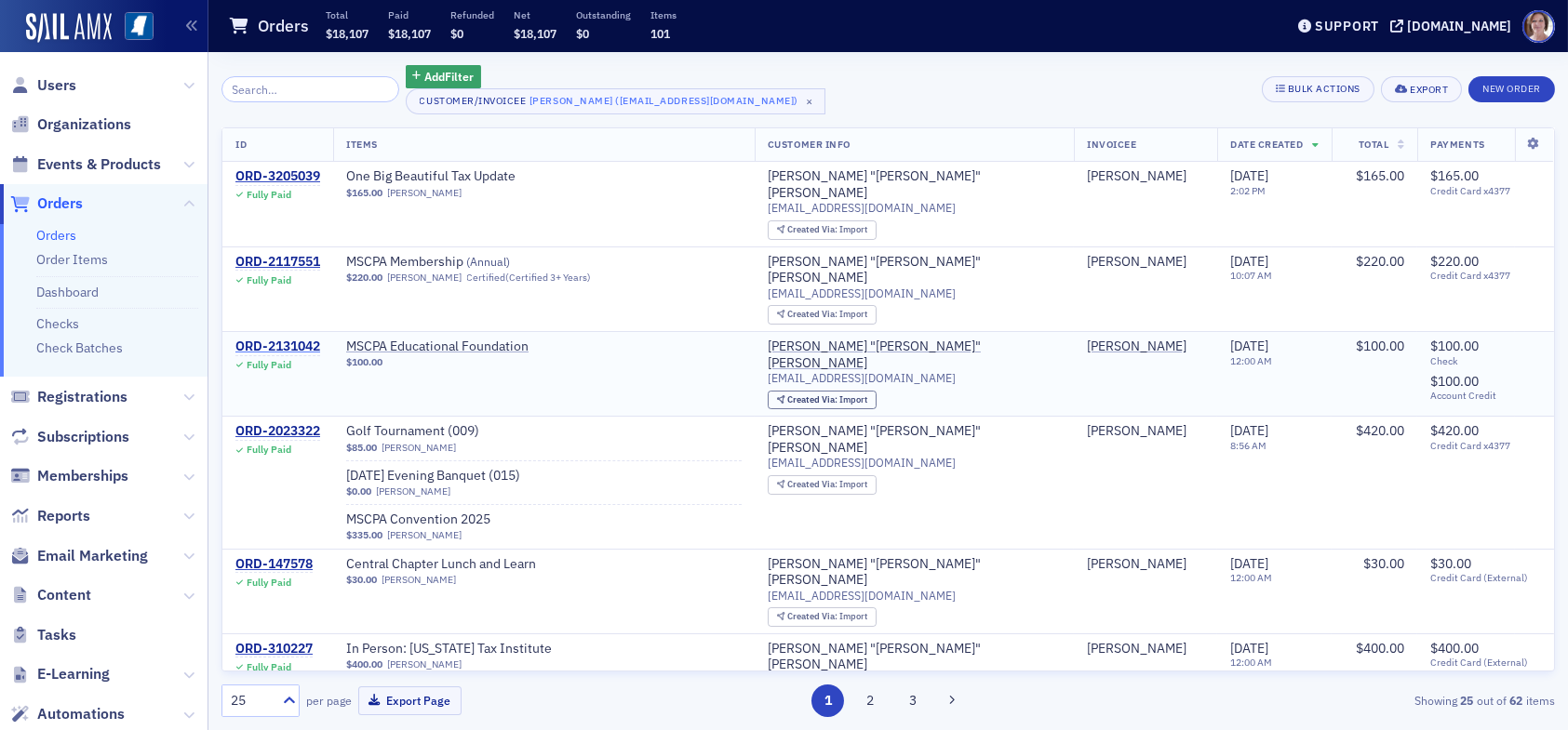
click at [294, 338] on div "ORD-2131042" at bounding box center [277, 347] width 85 height 17
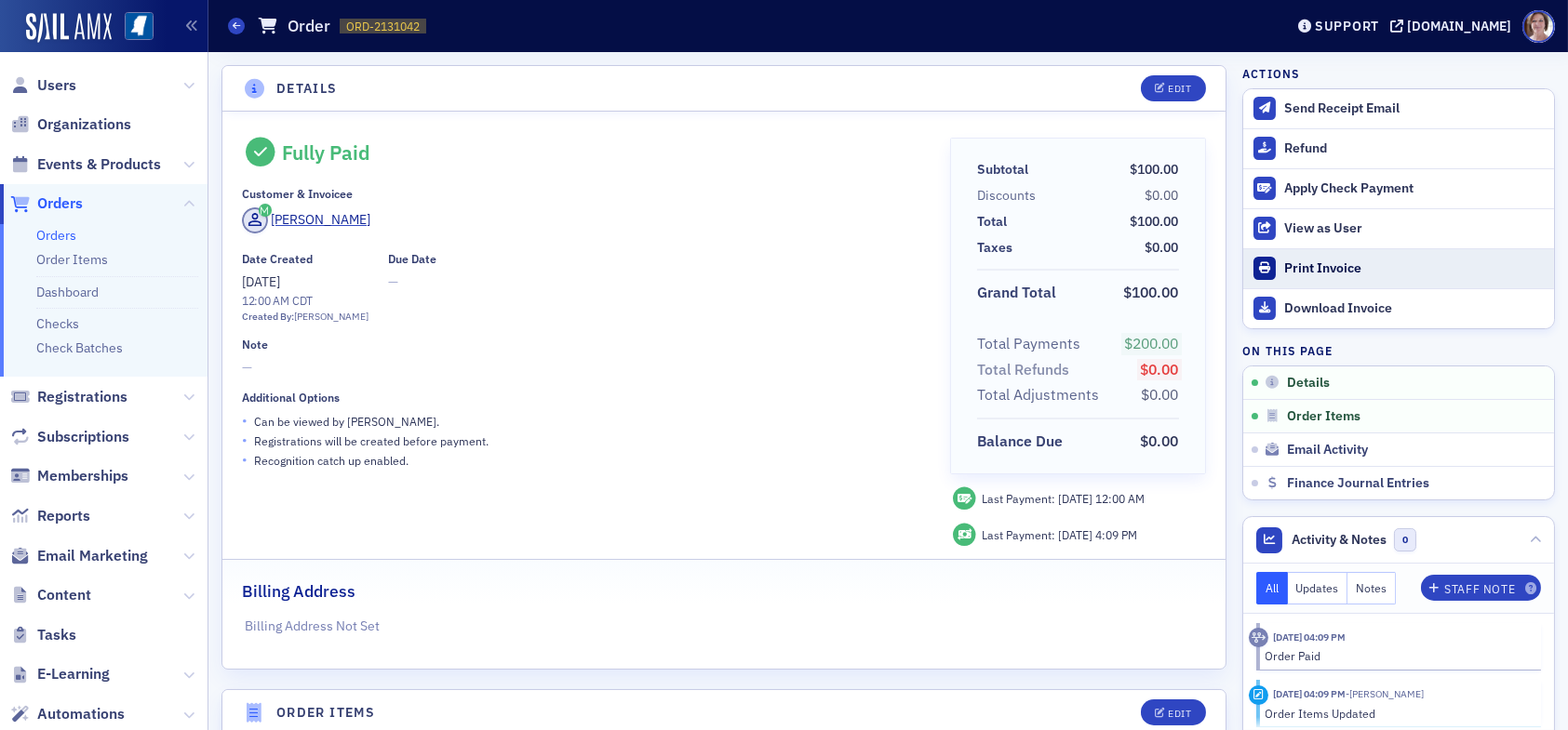
click at [1323, 260] on div "Print Invoice" at bounding box center [1414, 269] width 260 height 17
click at [48, 84] on span "Users" at bounding box center [57, 85] width 39 height 21
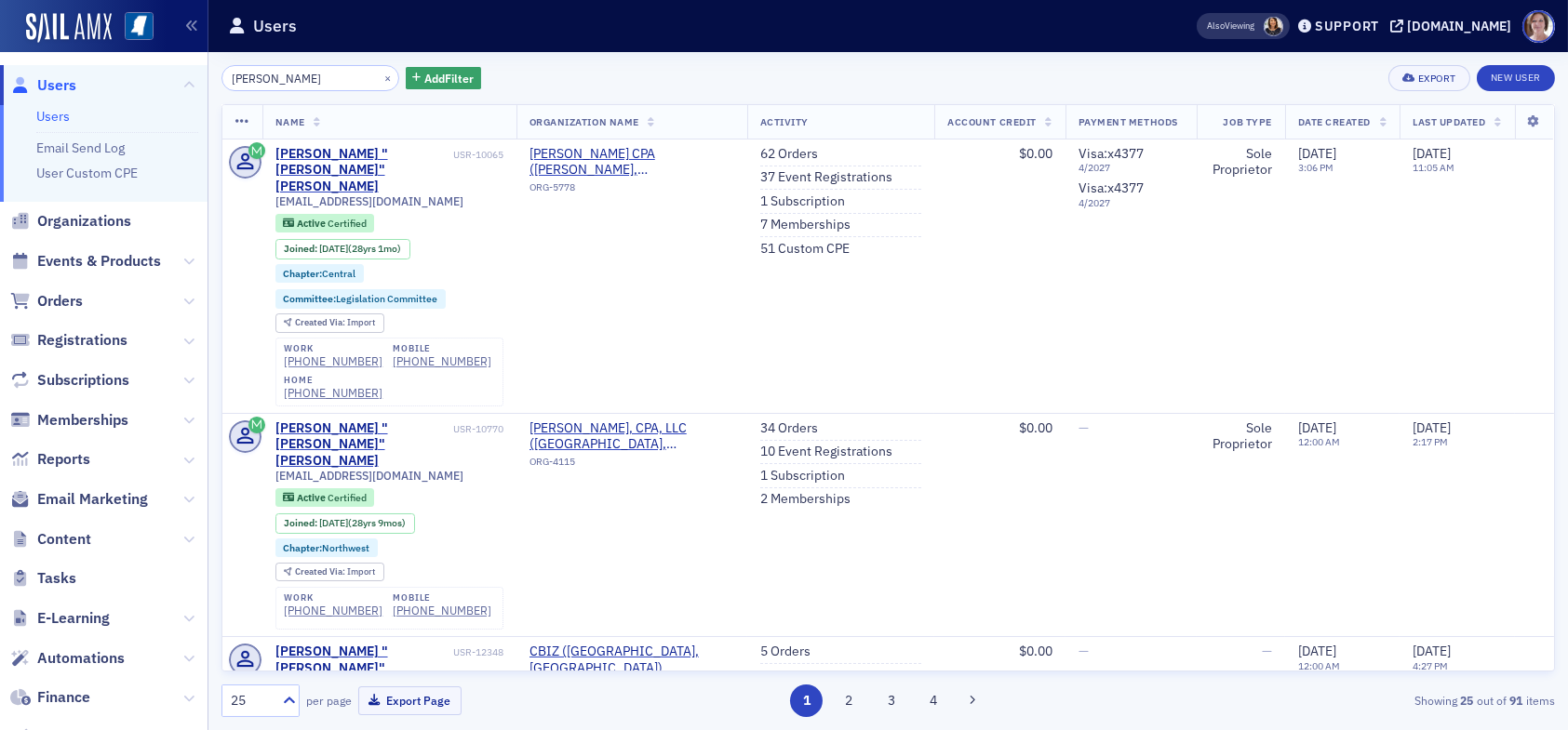
drag, startPoint x: 324, startPoint y: 72, endPoint x: 48, endPoint y: 93, distance: 276.8
click at [48, 93] on div "Users Users Email Send Log User Custom CPE Organizations Events & Products Orde…" at bounding box center [784, 365] width 1568 height 730
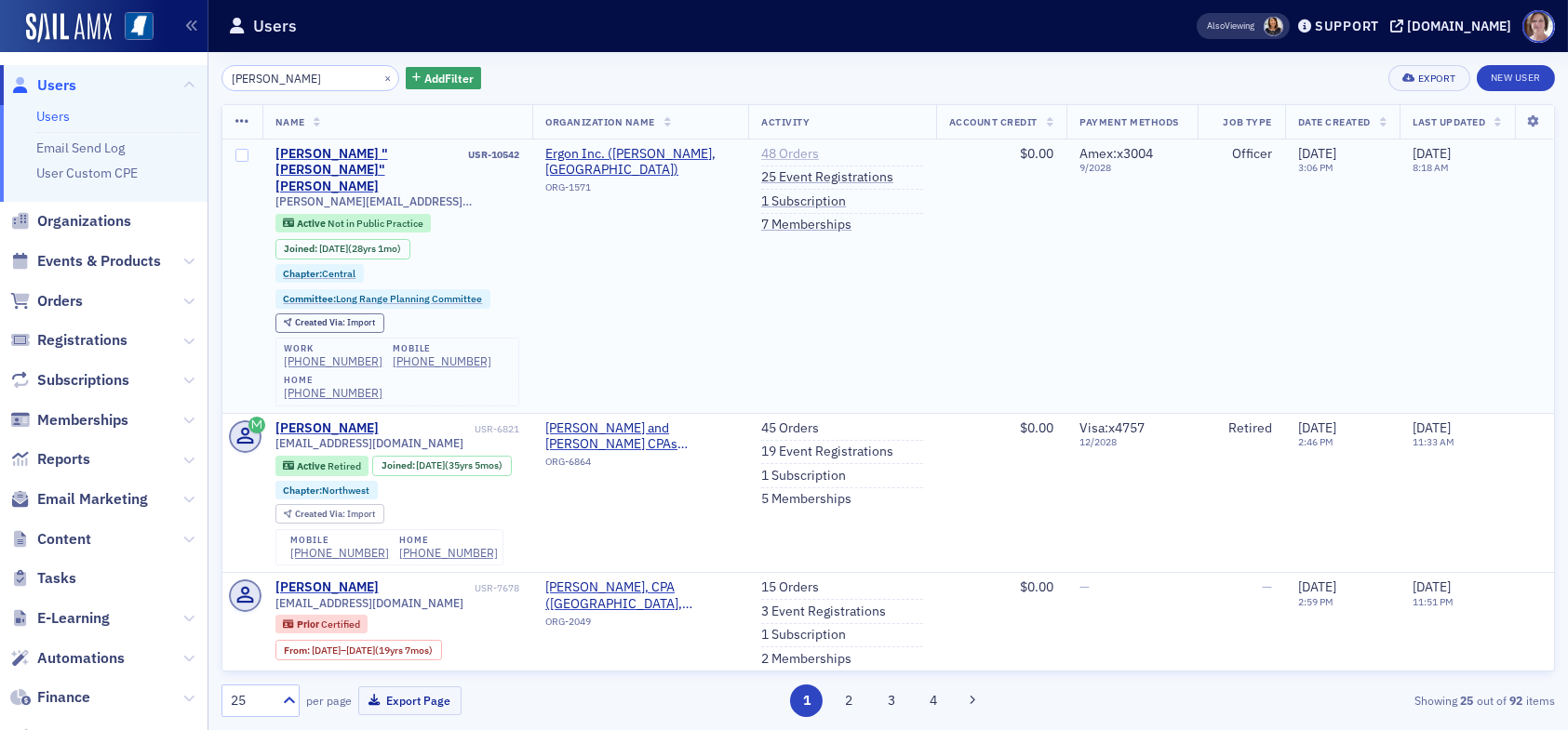
type input "lee adams"
click at [787, 152] on link "48 Orders" at bounding box center [790, 154] width 57 height 17
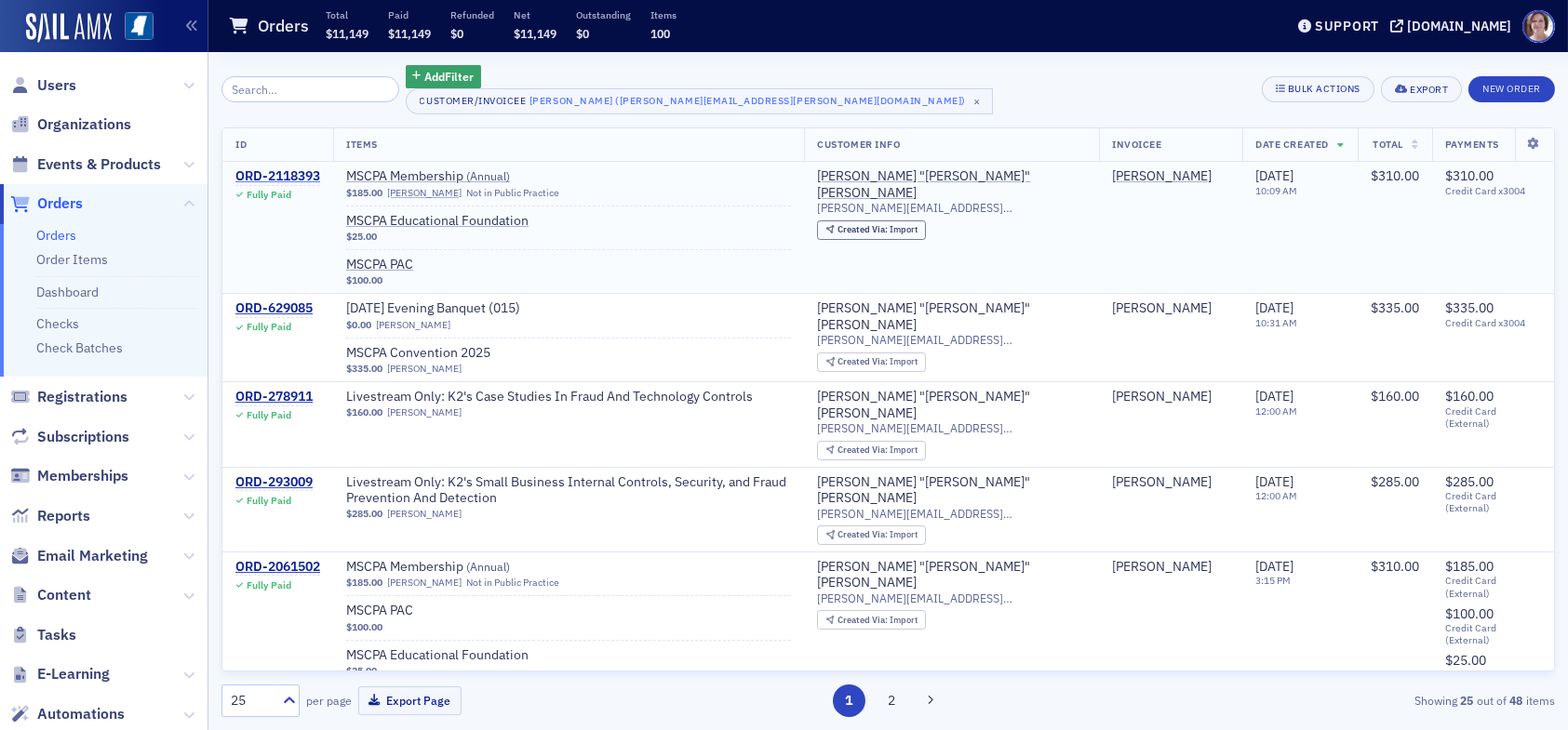
click at [270, 174] on div "ORD-2118393" at bounding box center [277, 177] width 85 height 17
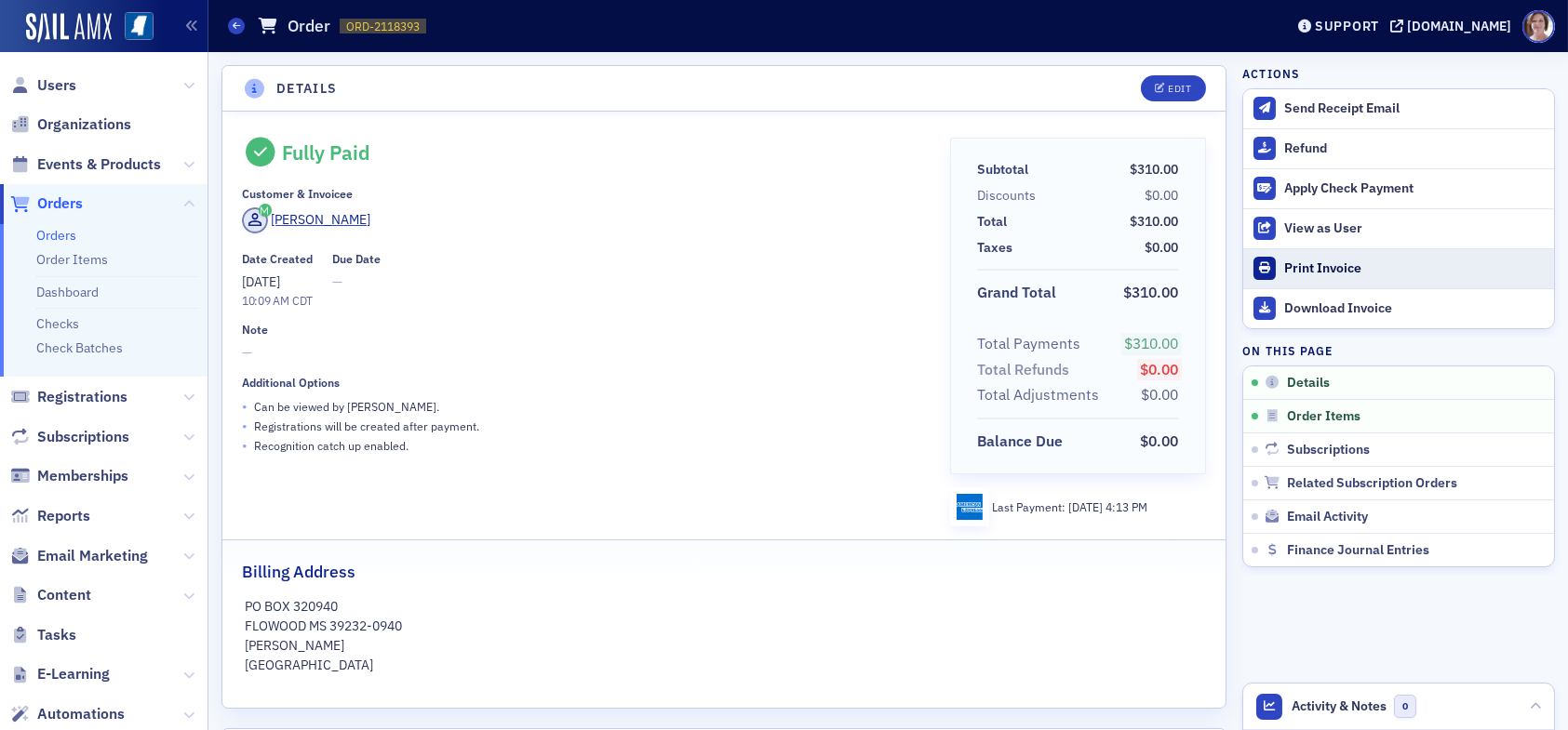
click at [1323, 260] on div "Print Invoice" at bounding box center [1414, 269] width 260 height 17
click at [48, 78] on span "Users" at bounding box center [57, 85] width 39 height 21
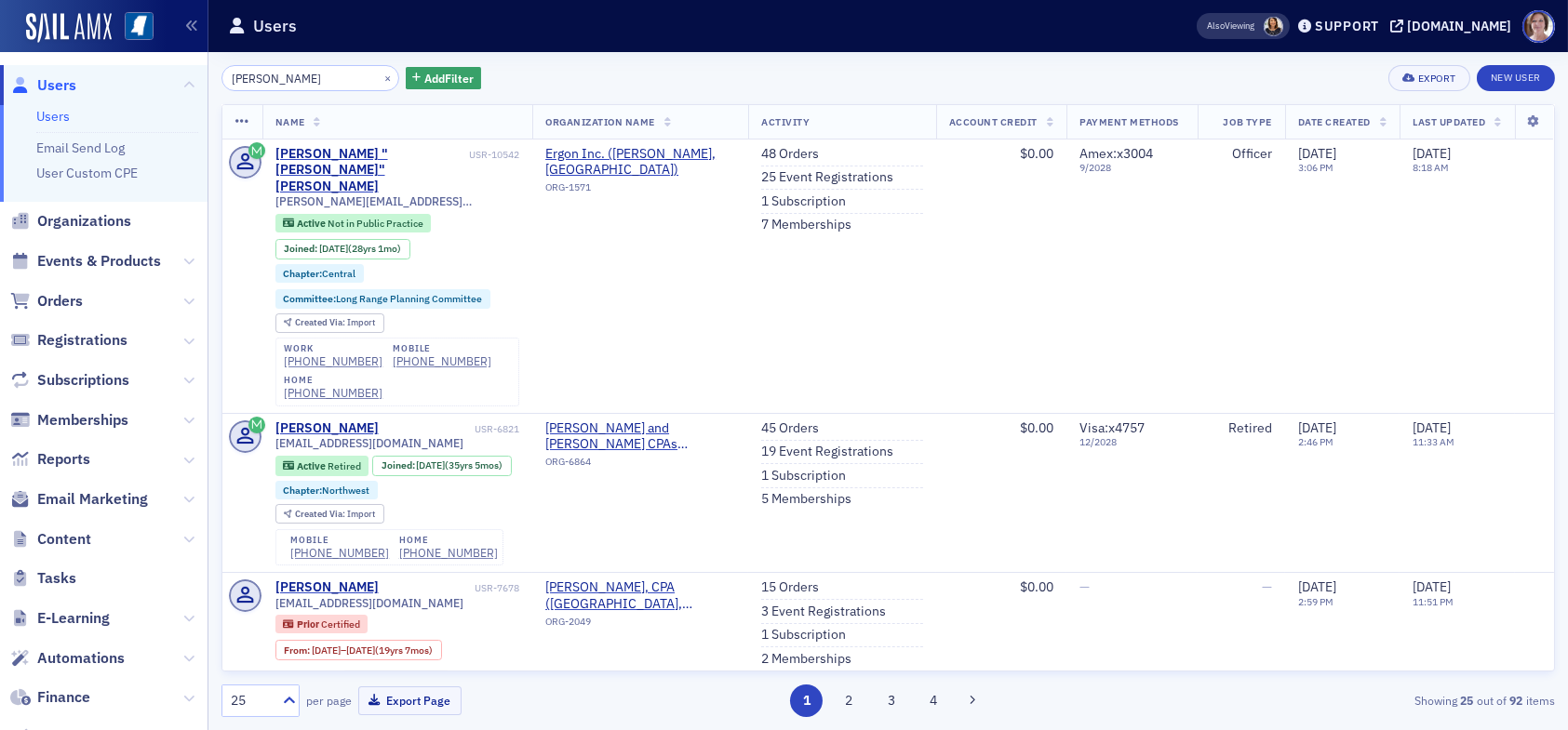
drag, startPoint x: 332, startPoint y: 78, endPoint x: 158, endPoint y: 77, distance: 174.0
click at [158, 77] on div "Users Users Email Send Log User Custom CPE Organizations Events & Products Orde…" at bounding box center [784, 365] width 1568 height 730
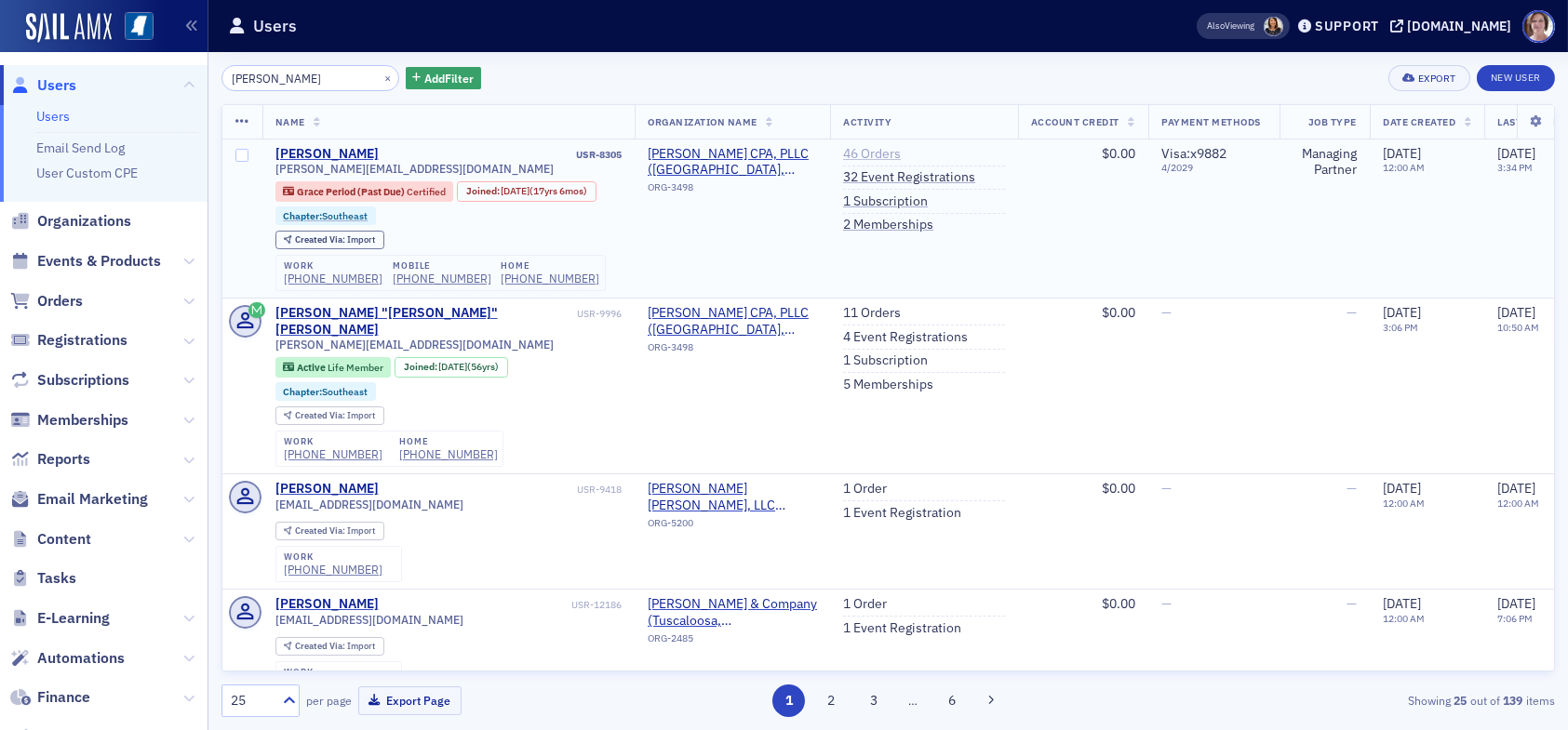
type input "robert cummings"
click at [886, 147] on link "46 Orders" at bounding box center [871, 154] width 57 height 17
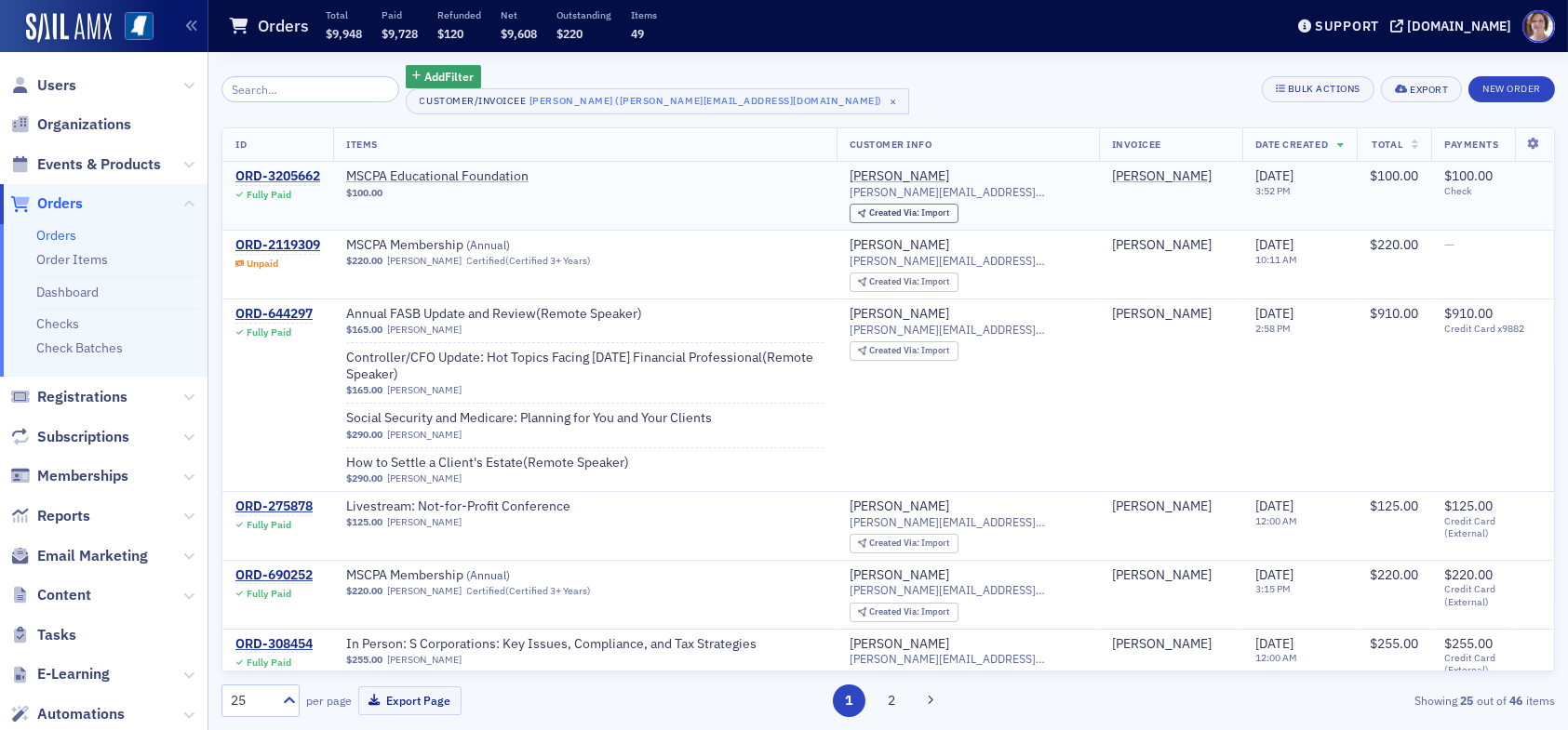
click at [270, 173] on div "ORD-3205662" at bounding box center [277, 177] width 85 height 17
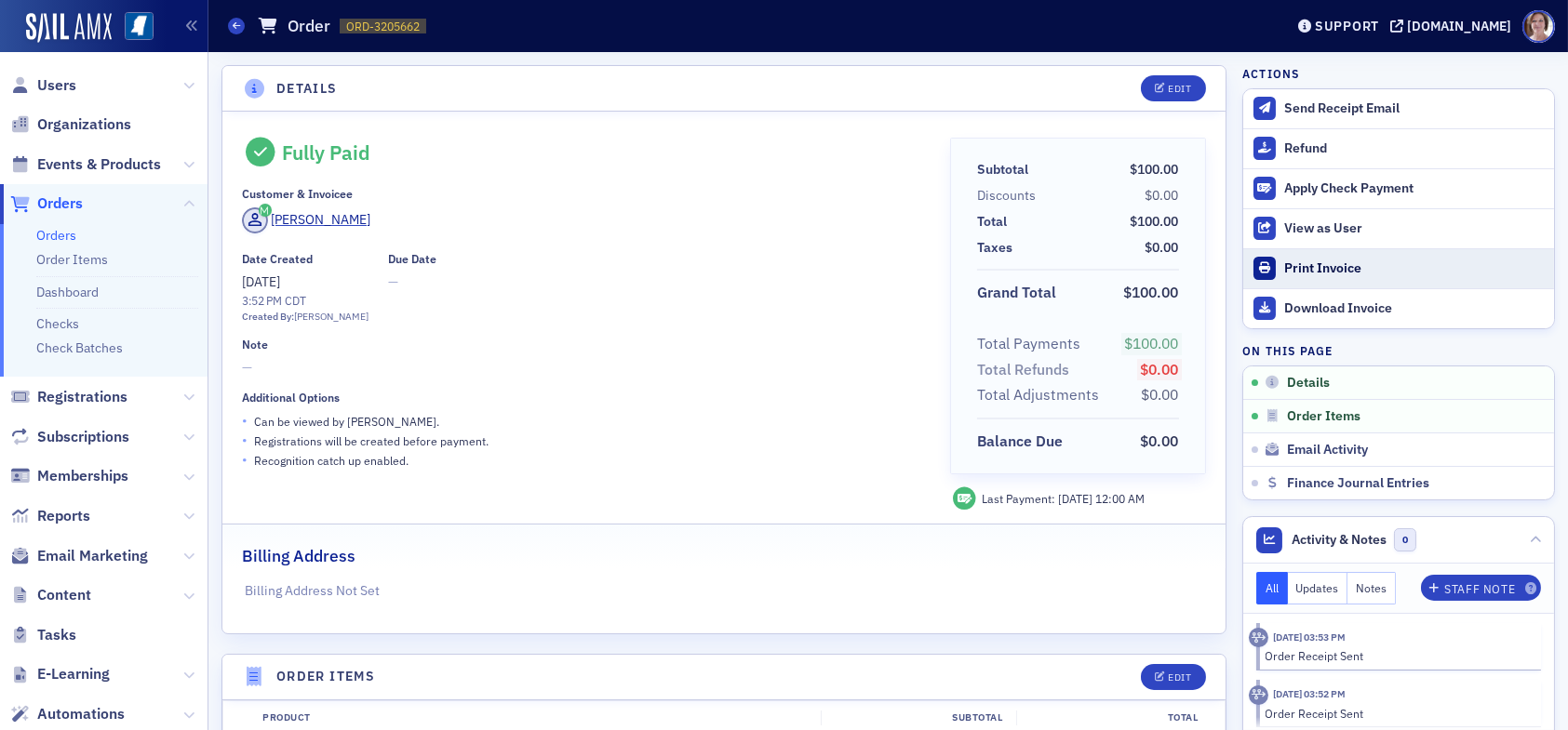
click at [1339, 263] on div "Print Invoice" at bounding box center [1414, 269] width 260 height 17
click at [53, 75] on span "Users" at bounding box center [57, 85] width 39 height 21
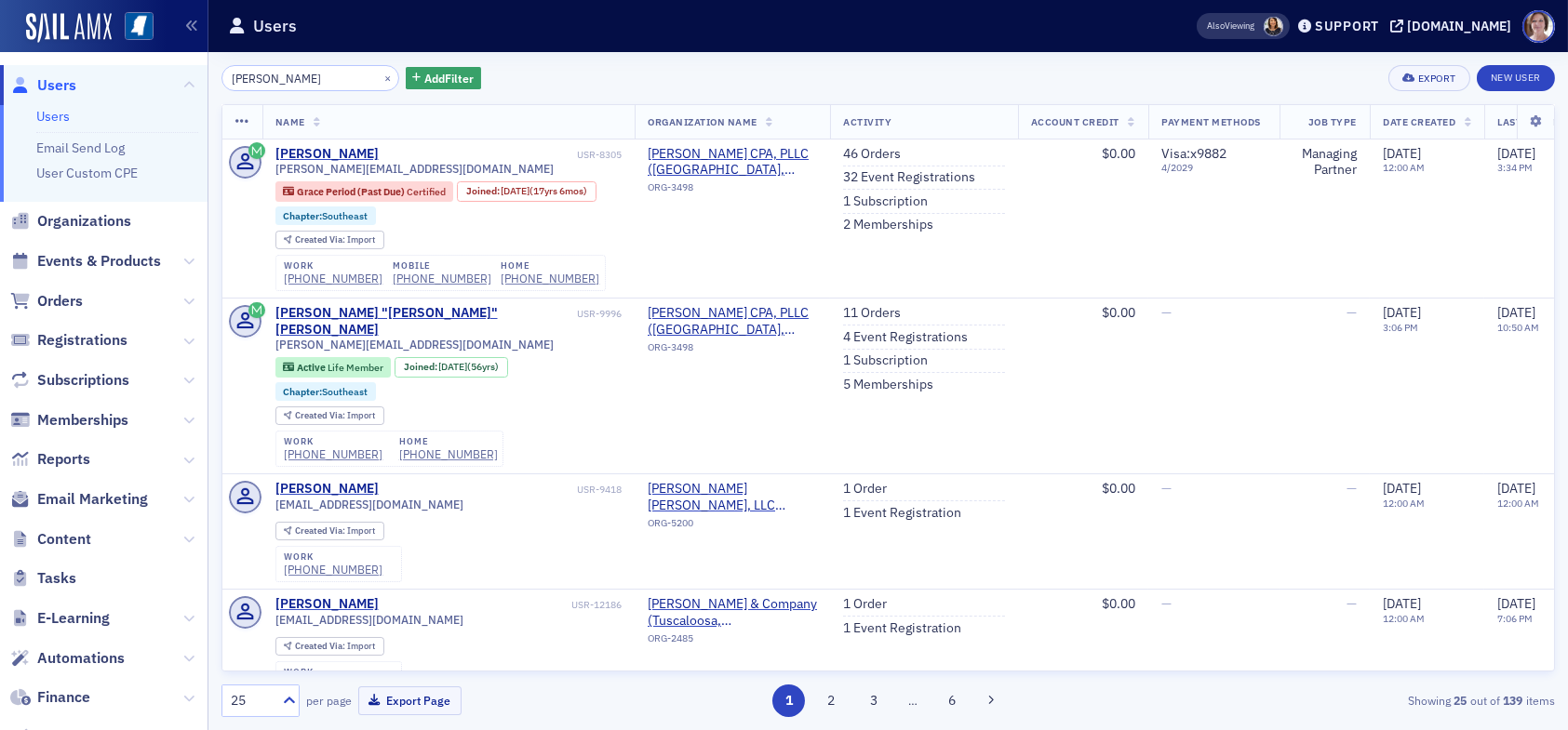
drag, startPoint x: 325, startPoint y: 70, endPoint x: 161, endPoint y: 80, distance: 164.3
click at [160, 80] on div "Users Users Email Send Log User Custom CPE Organizations Events & Products Orde…" at bounding box center [784, 365] width 1568 height 730
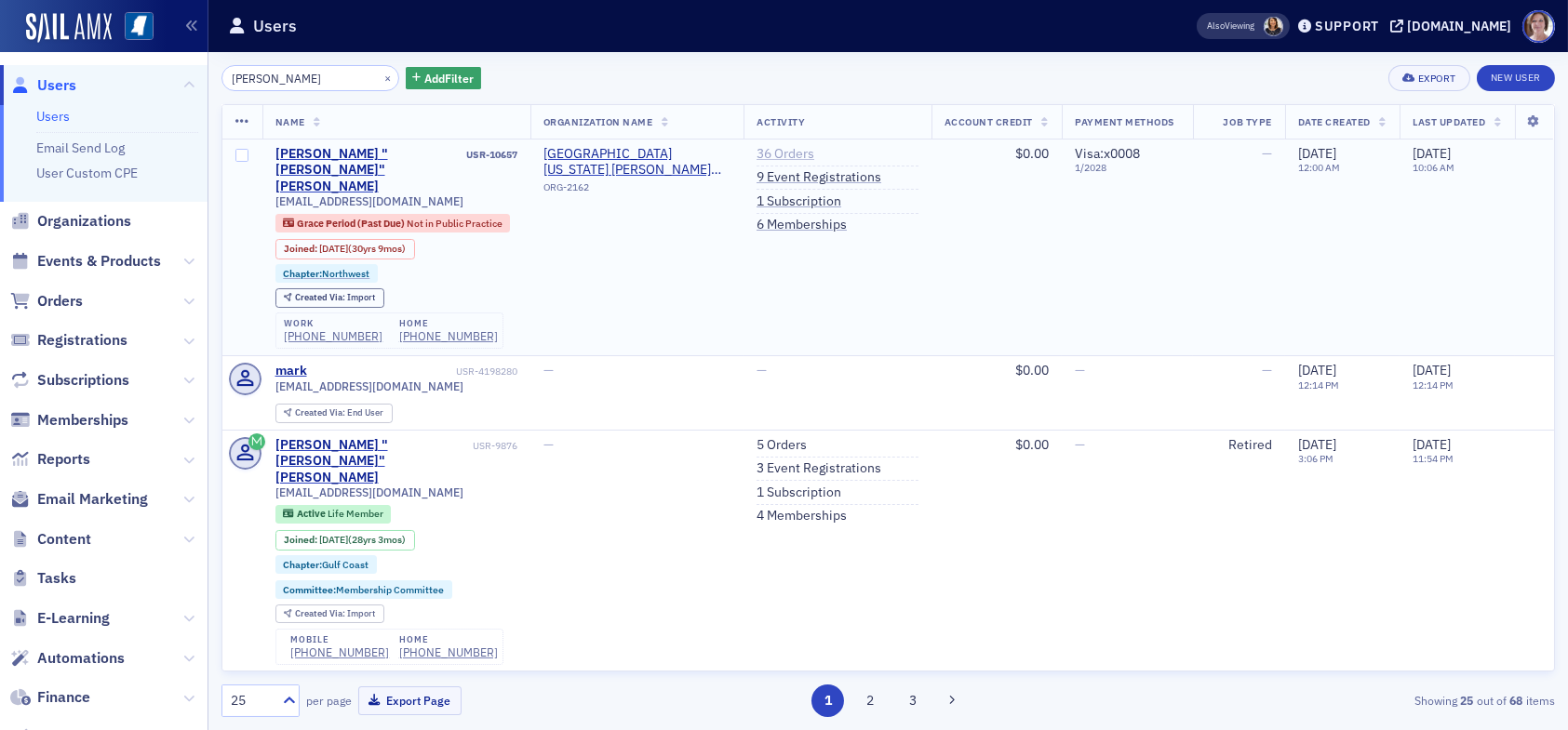
type input "mark wilder"
click at [772, 148] on link "36 Orders" at bounding box center [785, 154] width 57 height 17
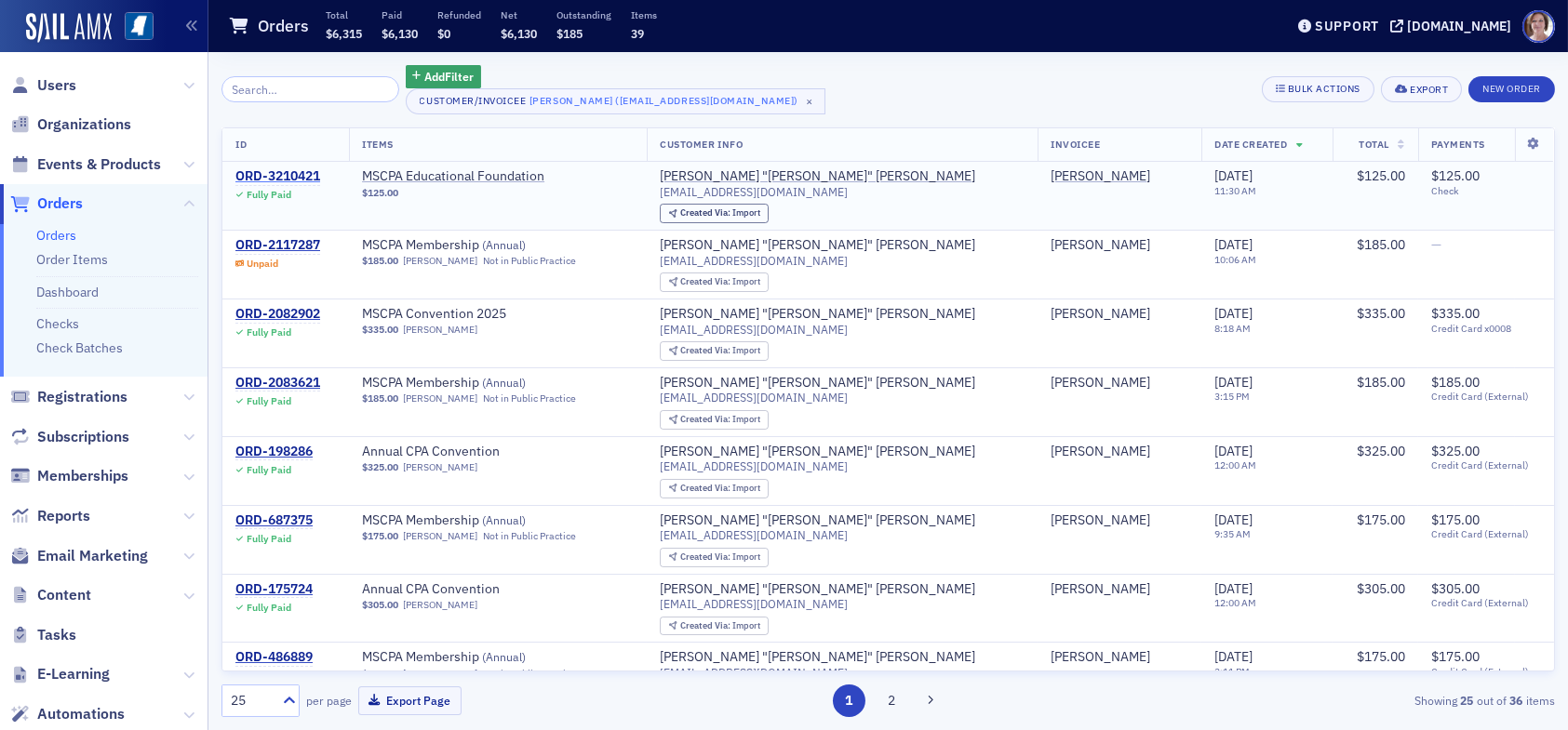
click at [287, 174] on div "ORD-3210421" at bounding box center [277, 177] width 85 height 17
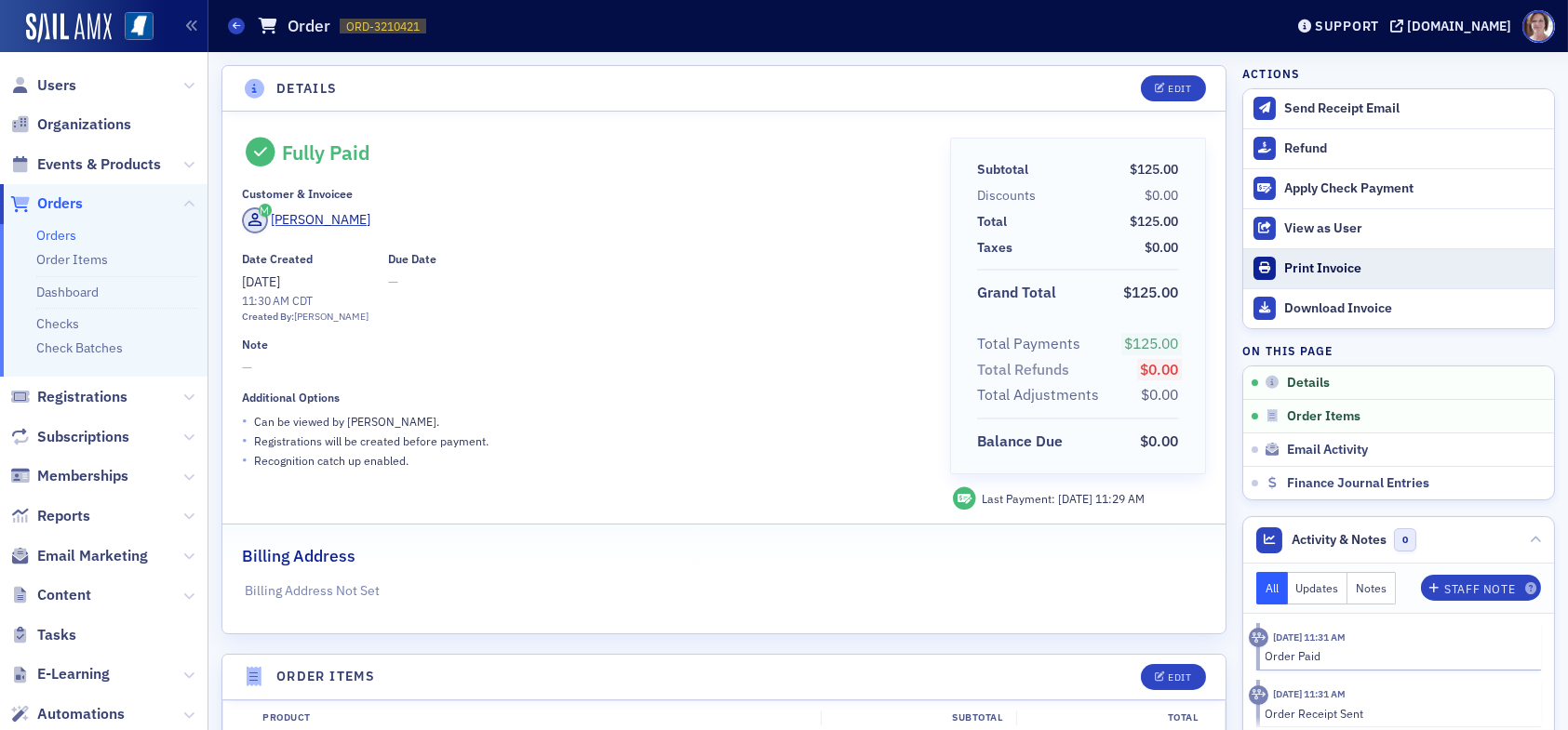
click at [1327, 269] on div "Print Invoice" at bounding box center [1414, 269] width 260 height 17
click at [54, 85] on span "Users" at bounding box center [57, 85] width 39 height 21
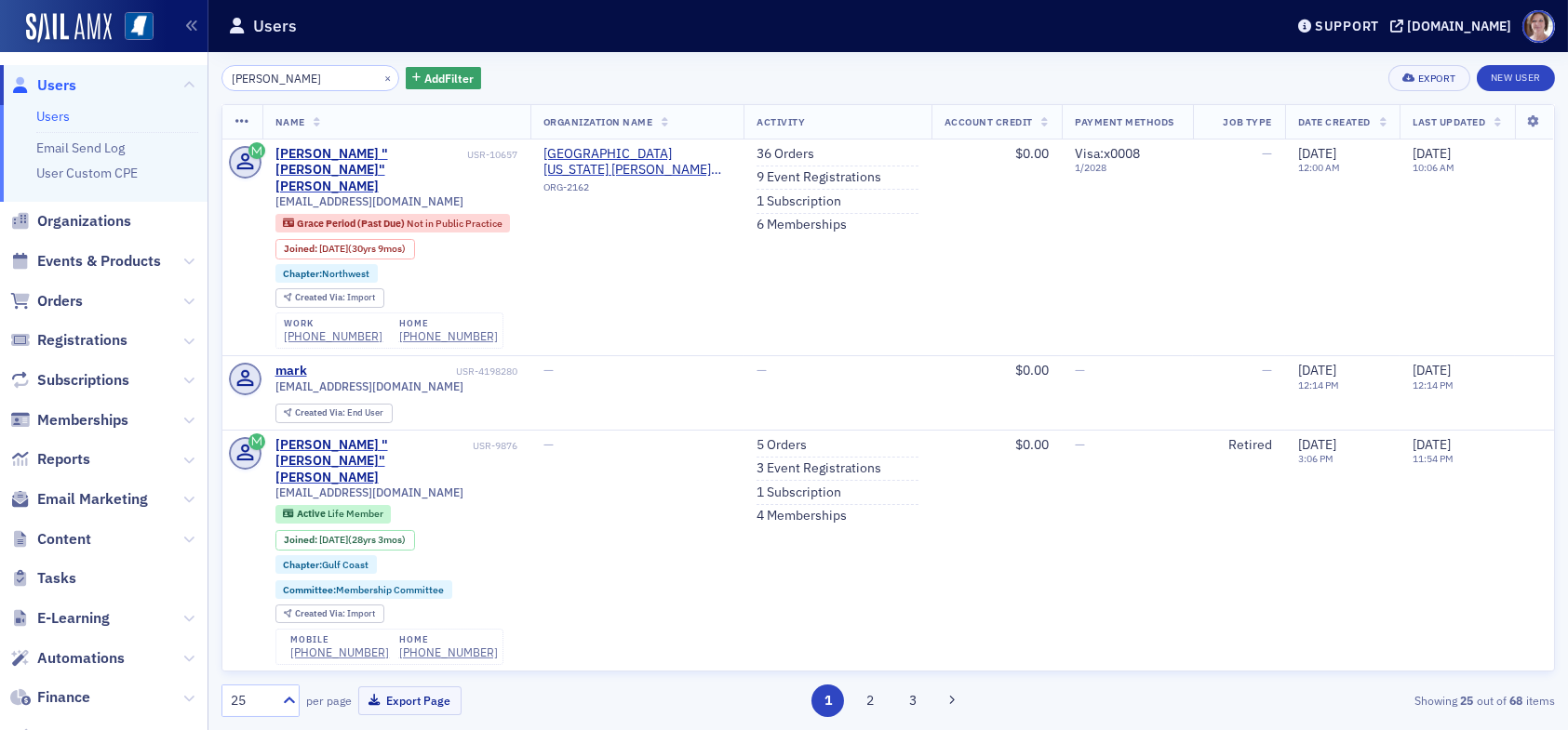
drag, startPoint x: 325, startPoint y: 74, endPoint x: 145, endPoint y: 78, distance: 180.0
click at [145, 78] on div "Users Users Email Send Log User Custom CPE Organizations Events & Products Orde…" at bounding box center [784, 365] width 1568 height 730
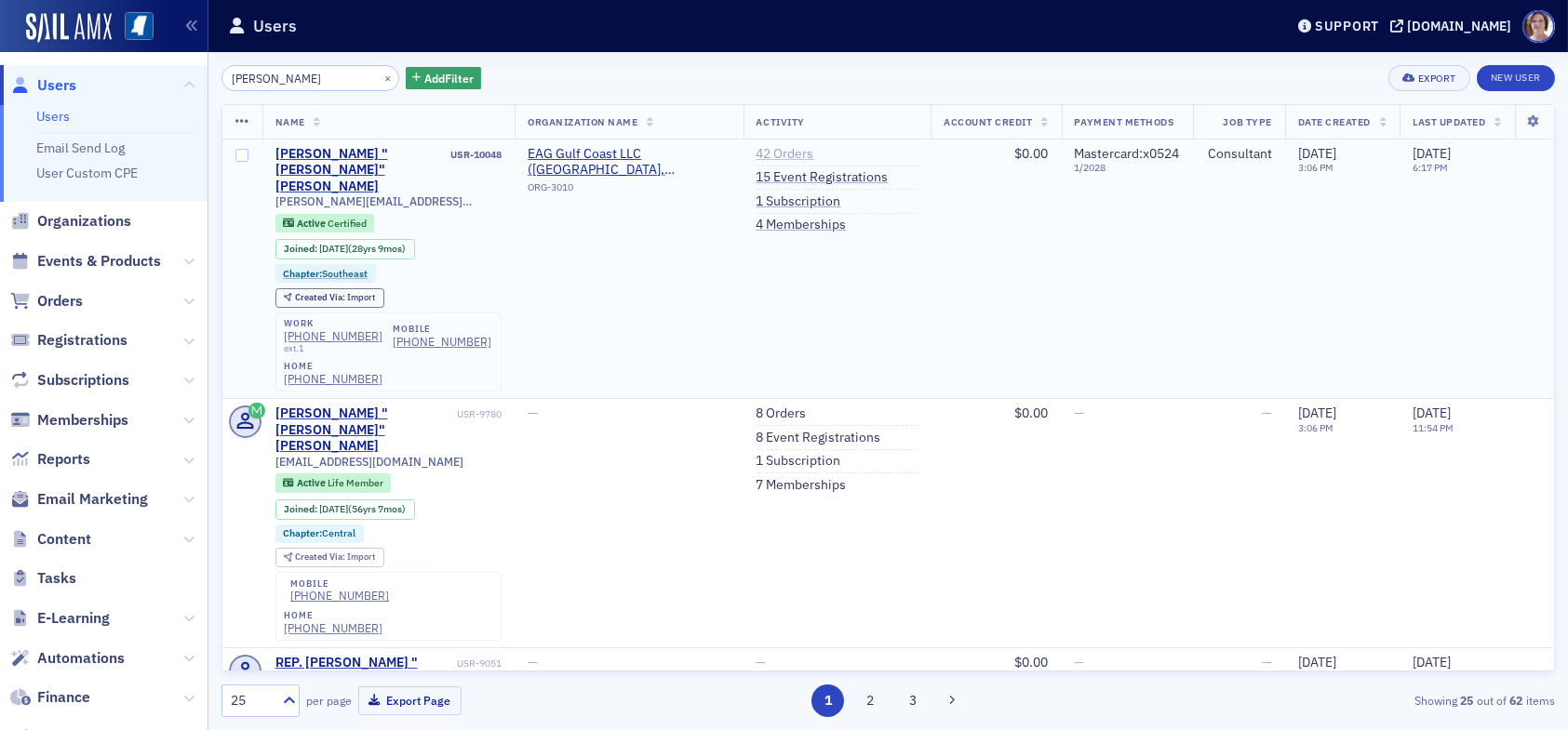
type input "jim koerber"
click at [776, 150] on link "42 Orders" at bounding box center [785, 154] width 57 height 17
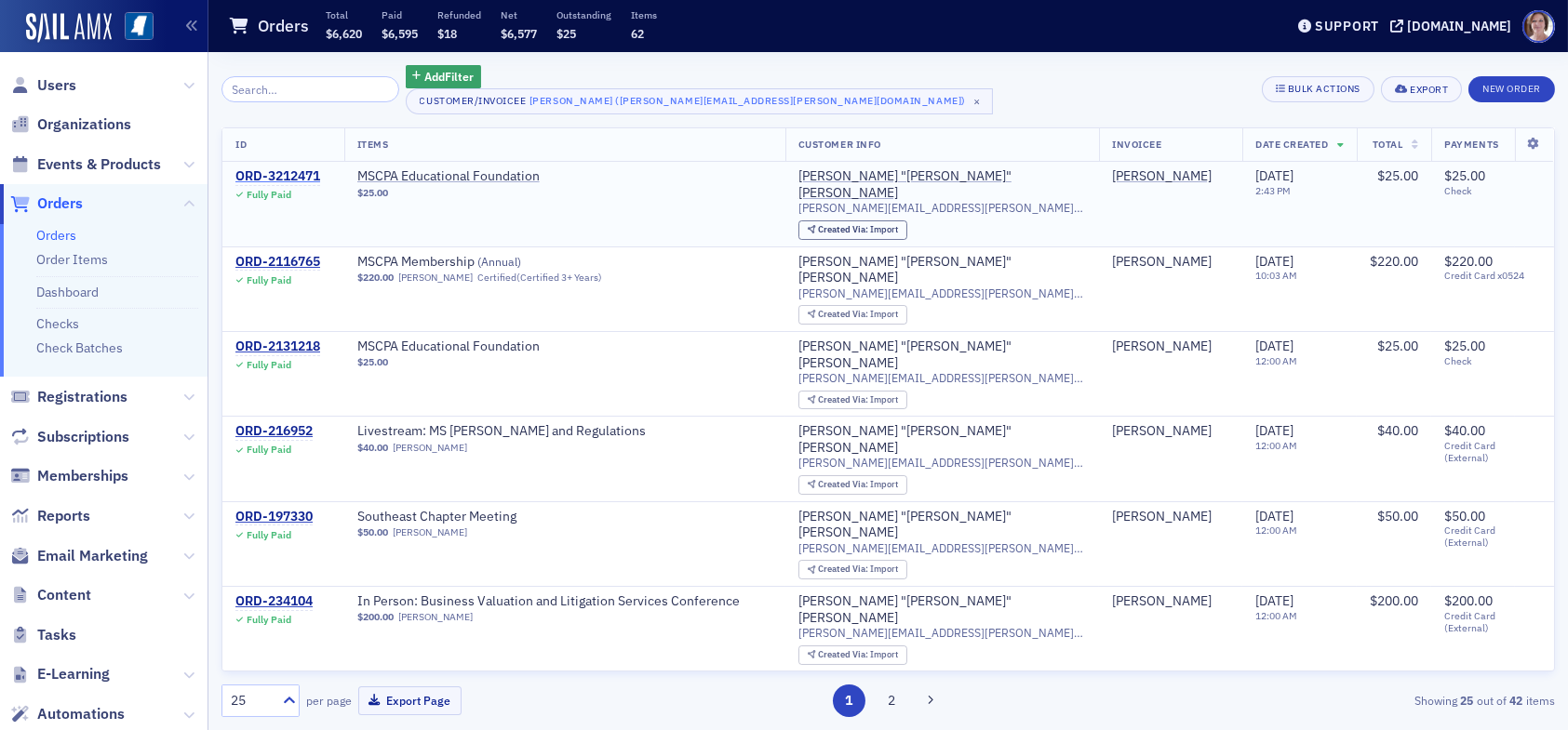
click at [278, 168] on div "ORD-3212471" at bounding box center [277, 177] width 85 height 17
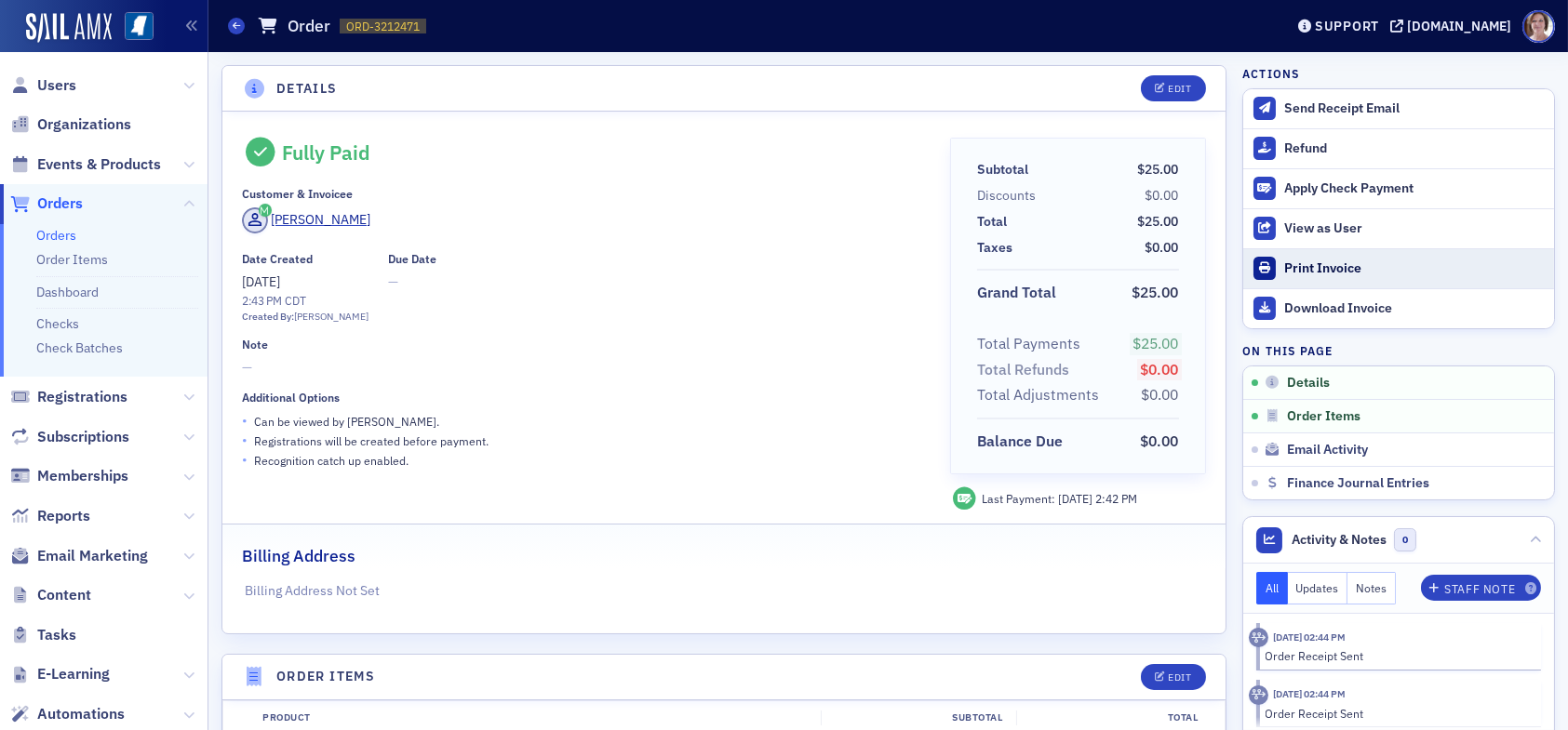
click at [1315, 266] on div "Print Invoice" at bounding box center [1414, 269] width 260 height 17
click at [58, 81] on span "Users" at bounding box center [57, 85] width 39 height 21
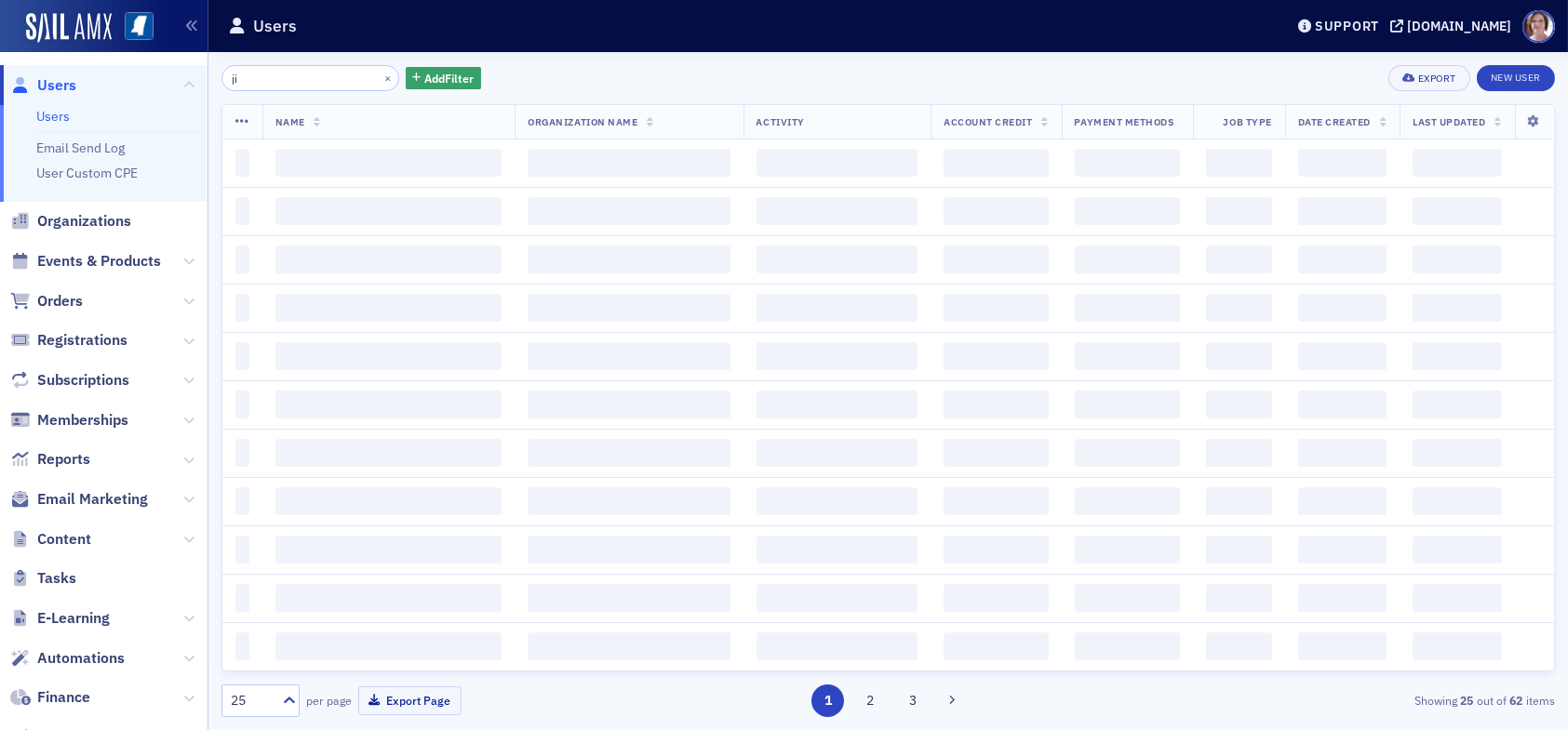
type input "j"
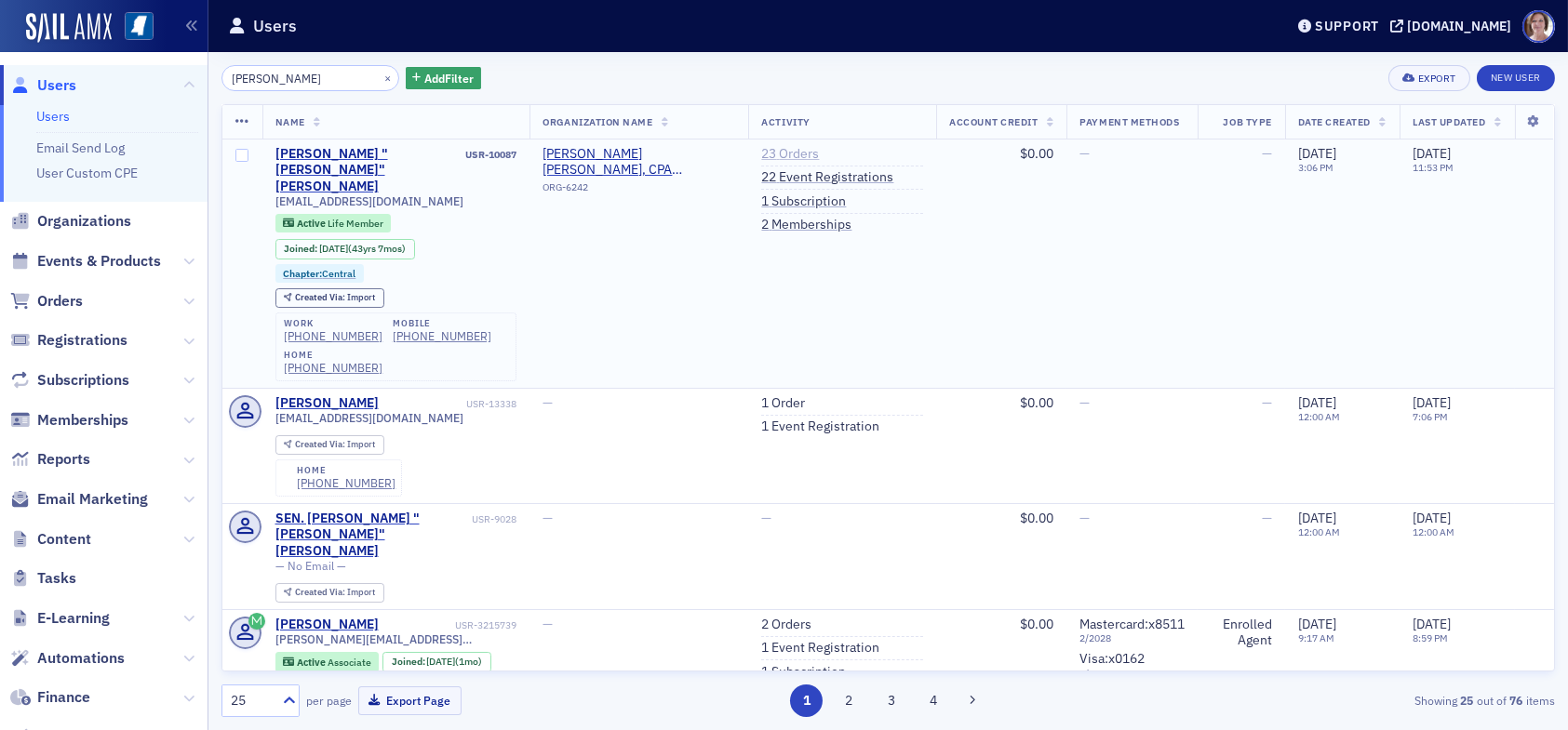
type input "richard reitano"
click at [803, 146] on link "23 Orders" at bounding box center [790, 154] width 57 height 17
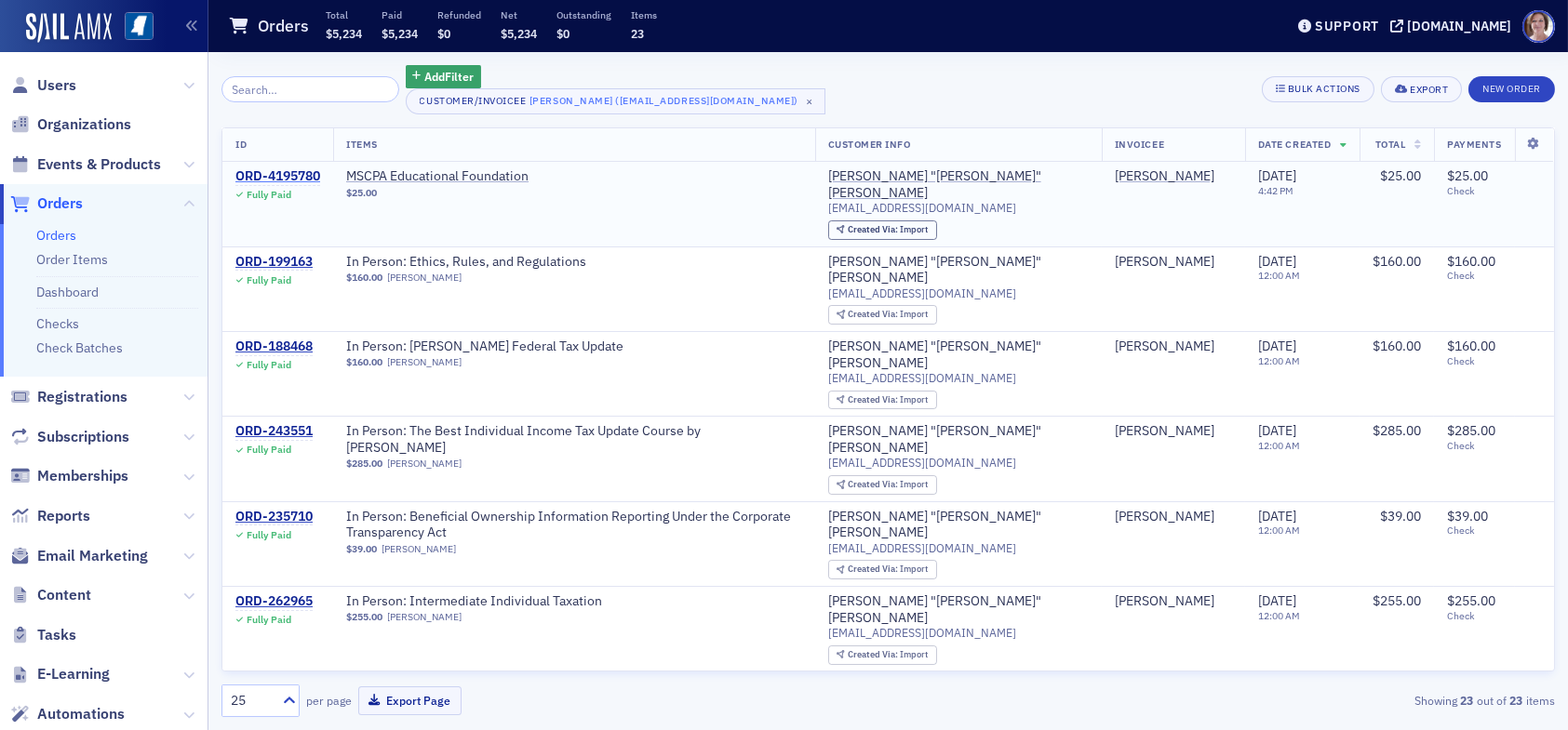
click at [297, 173] on div "ORD-4195780" at bounding box center [277, 177] width 85 height 17
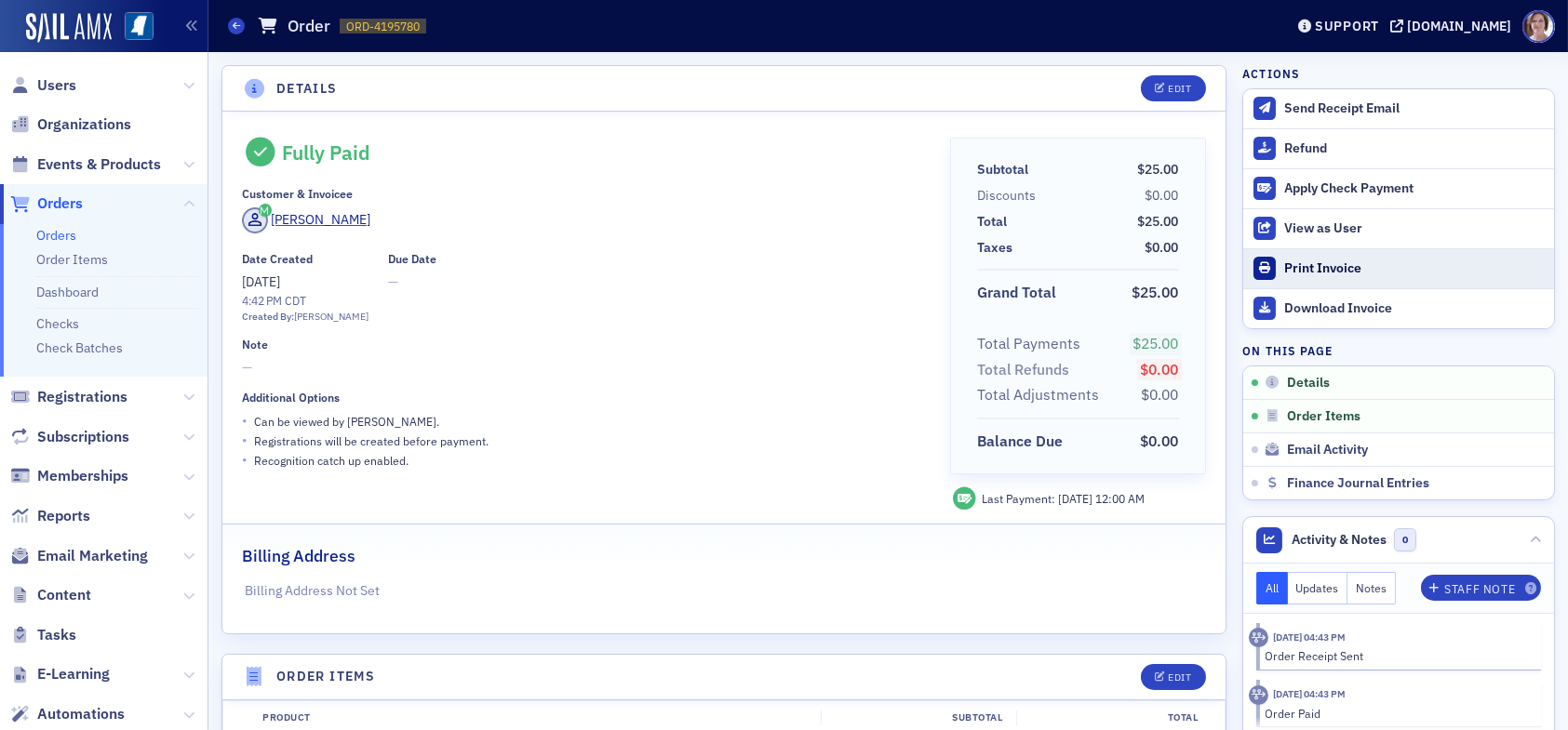
click at [1317, 269] on div "Print Invoice" at bounding box center [1414, 269] width 260 height 17
click at [59, 84] on span "Users" at bounding box center [57, 85] width 39 height 21
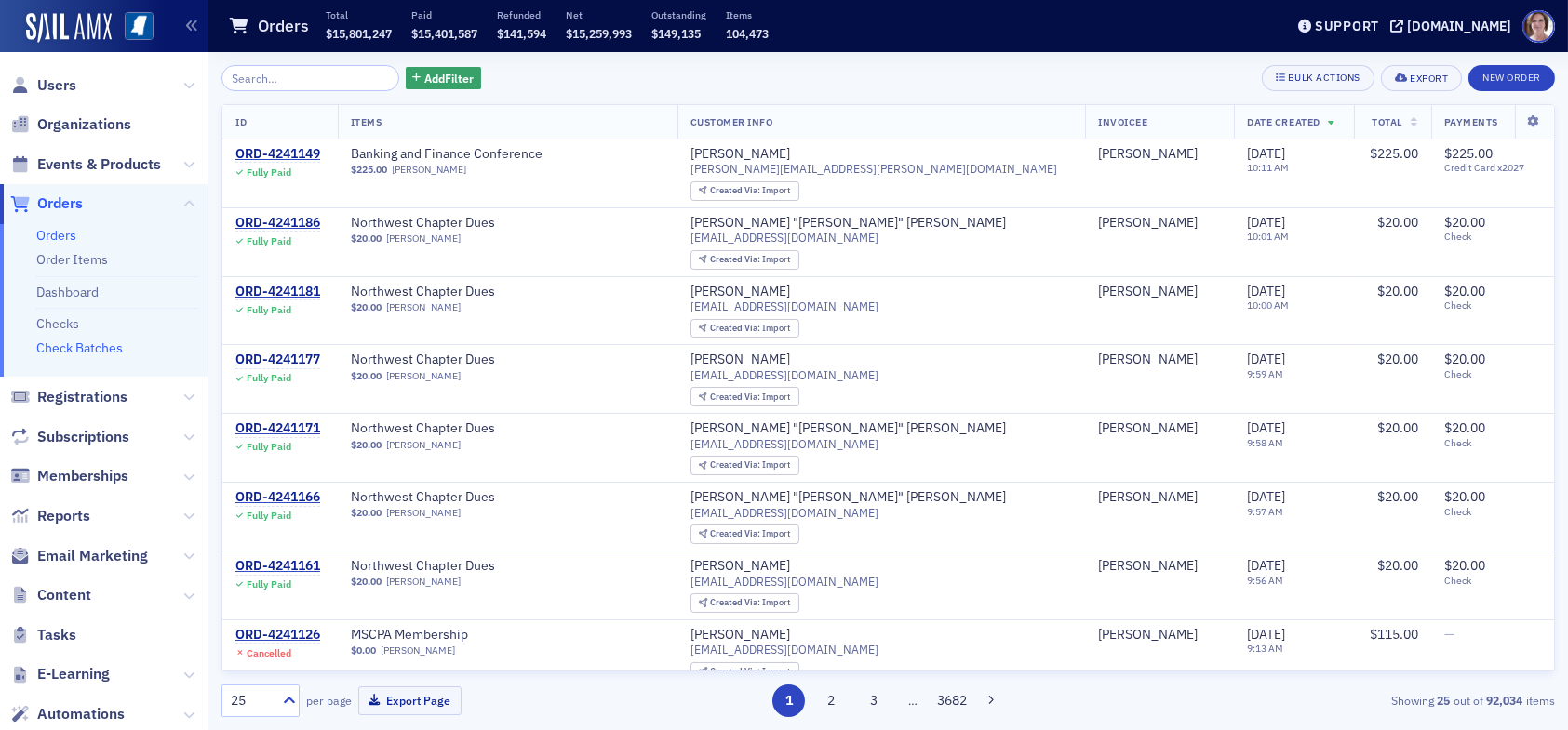
click at [95, 349] on link "Check Batches" at bounding box center [80, 348] width 86 height 17
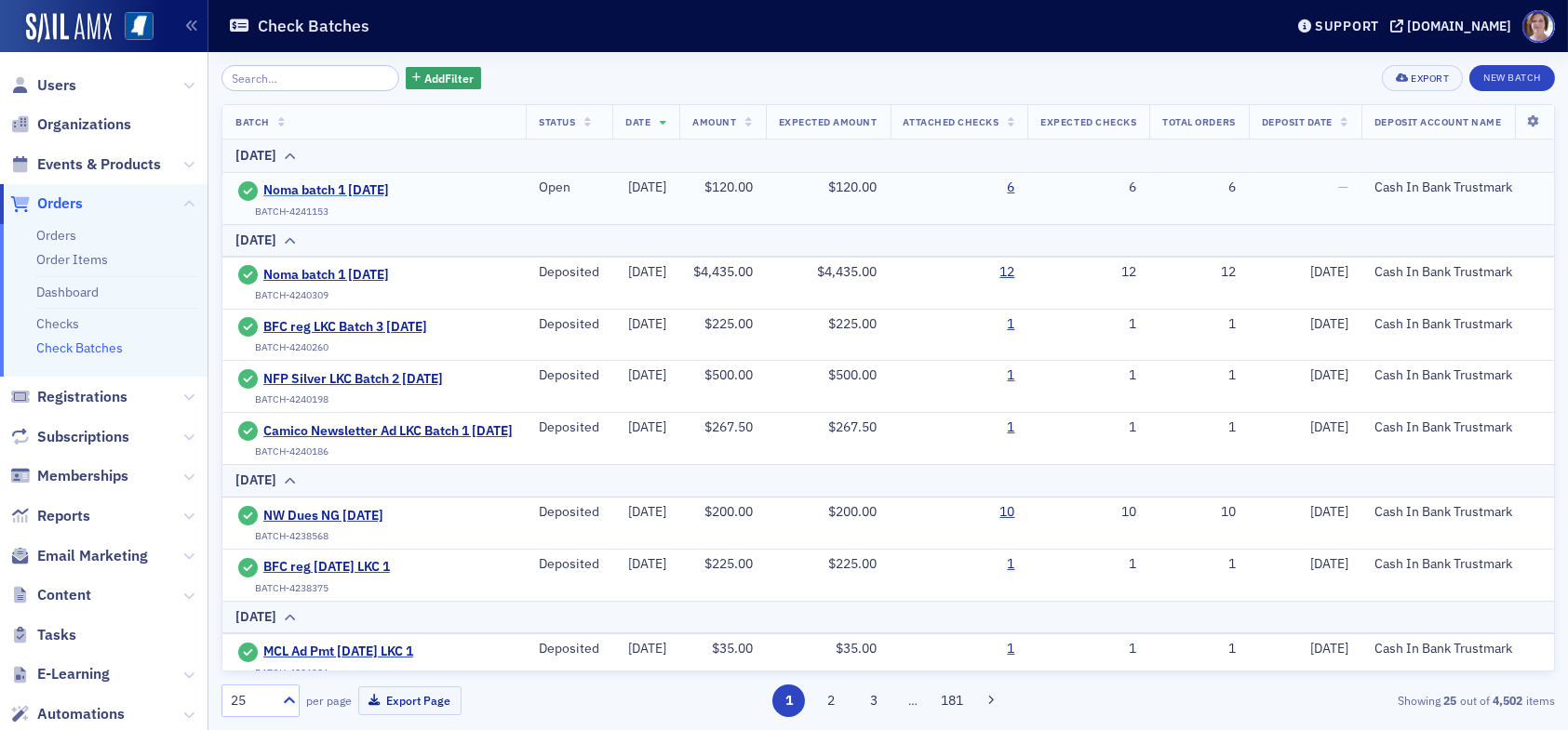
click at [367, 186] on span "Noma batch 1 [DATE]" at bounding box center [348, 191] width 169 height 17
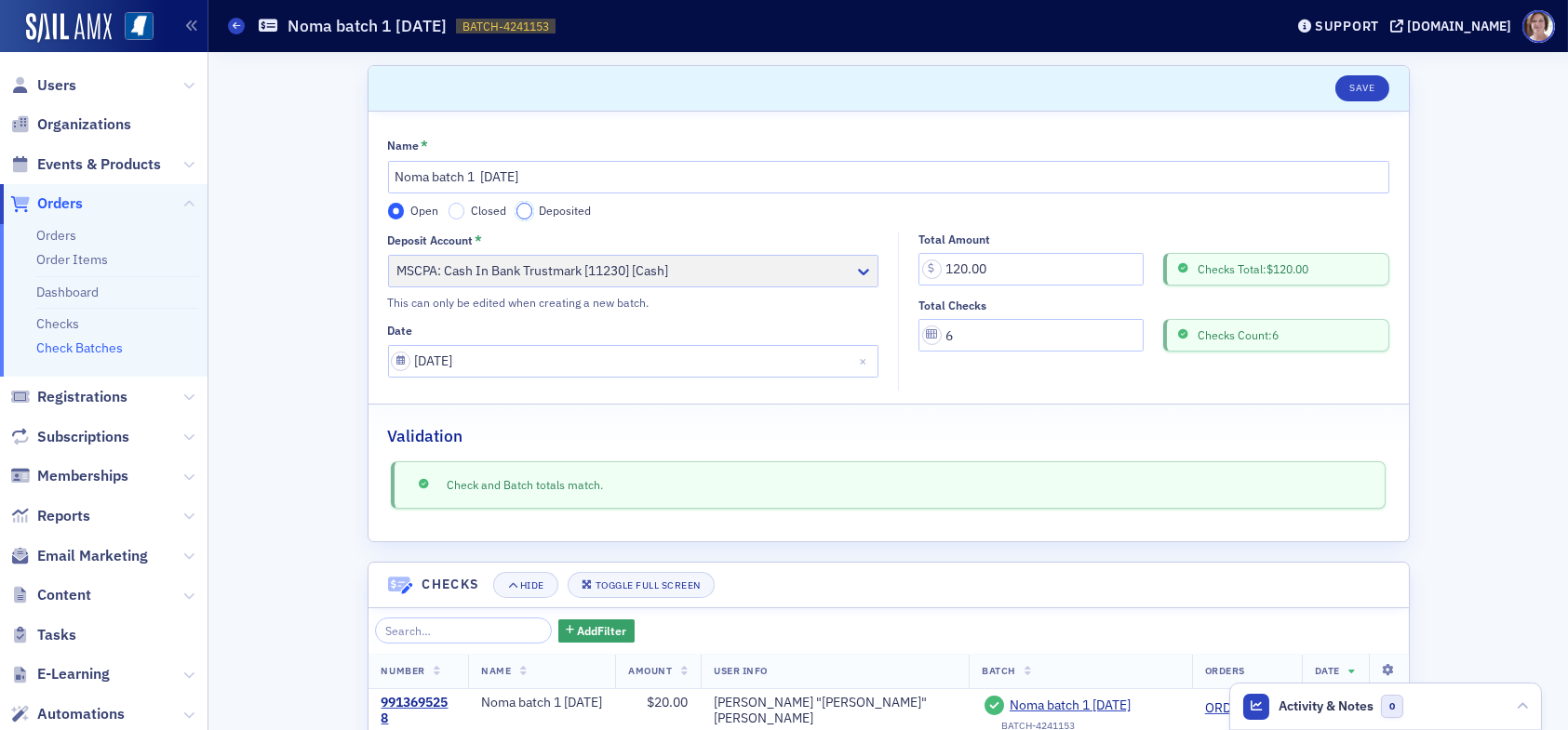
click at [516, 213] on input "Deposited" at bounding box center [525, 211] width 17 height 17
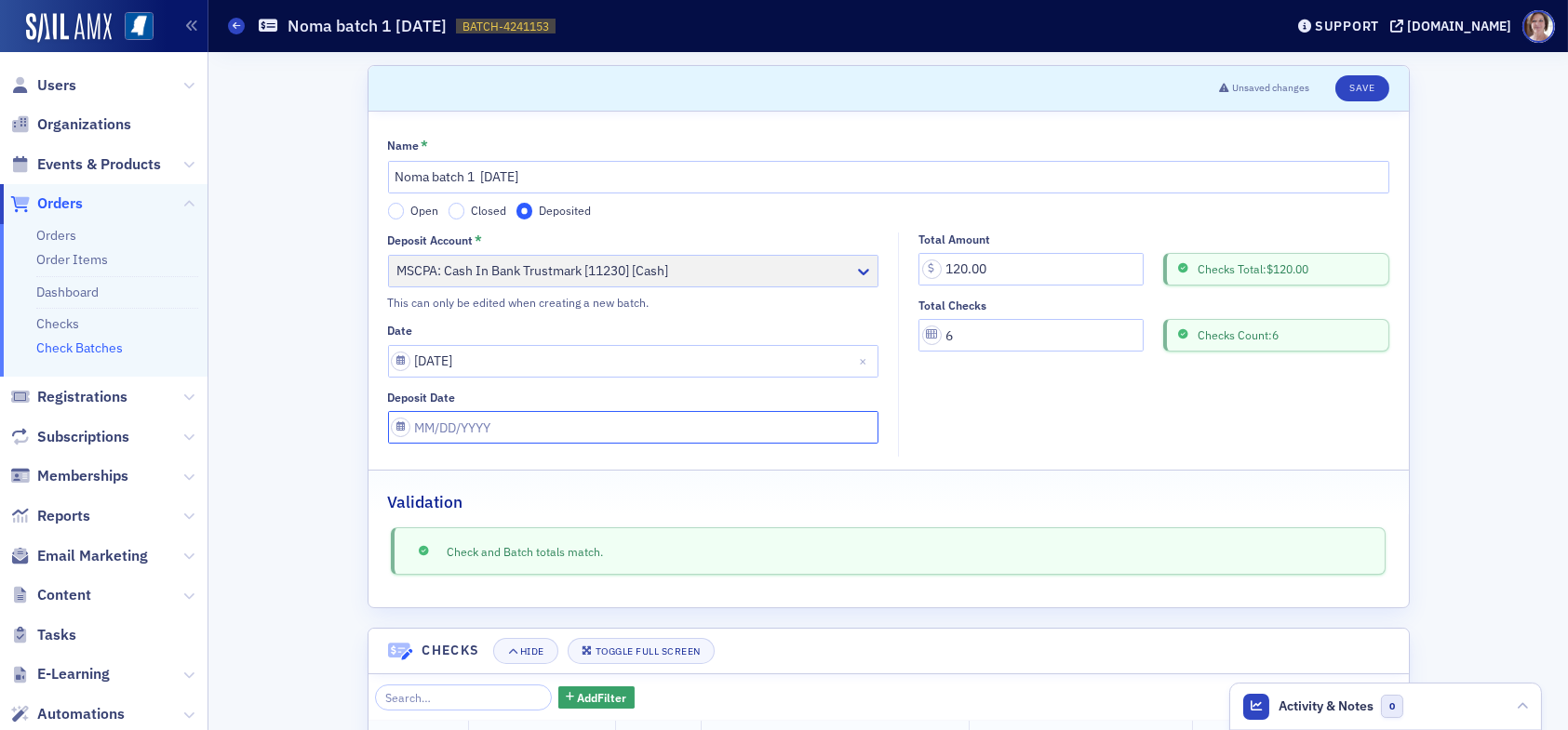
click at [494, 423] on input "Deposit Date" at bounding box center [634, 427] width 492 height 33
select select "7"
select select "2025"
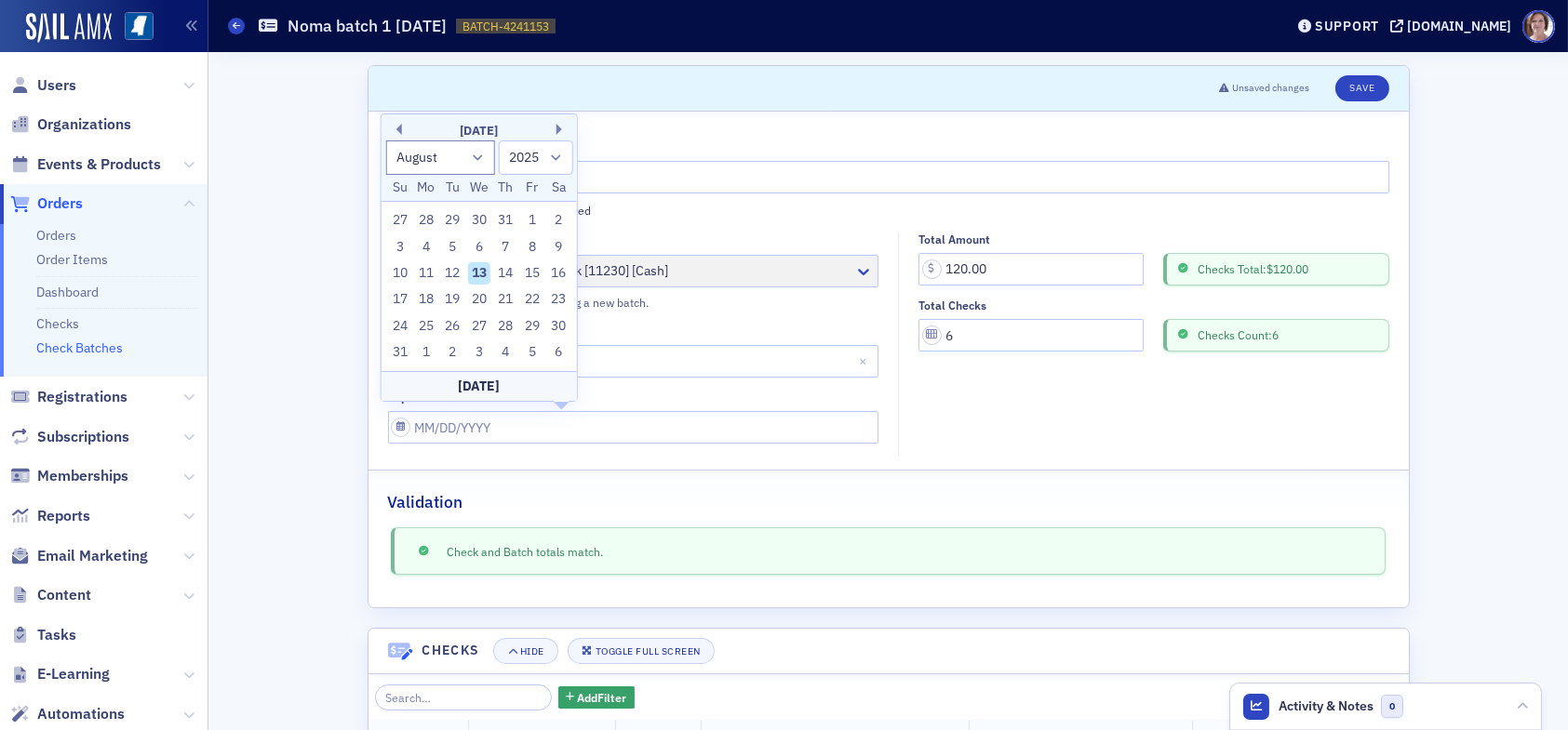
click at [482, 279] on div "13" at bounding box center [479, 273] width 23 height 23
type input "[DATE]"
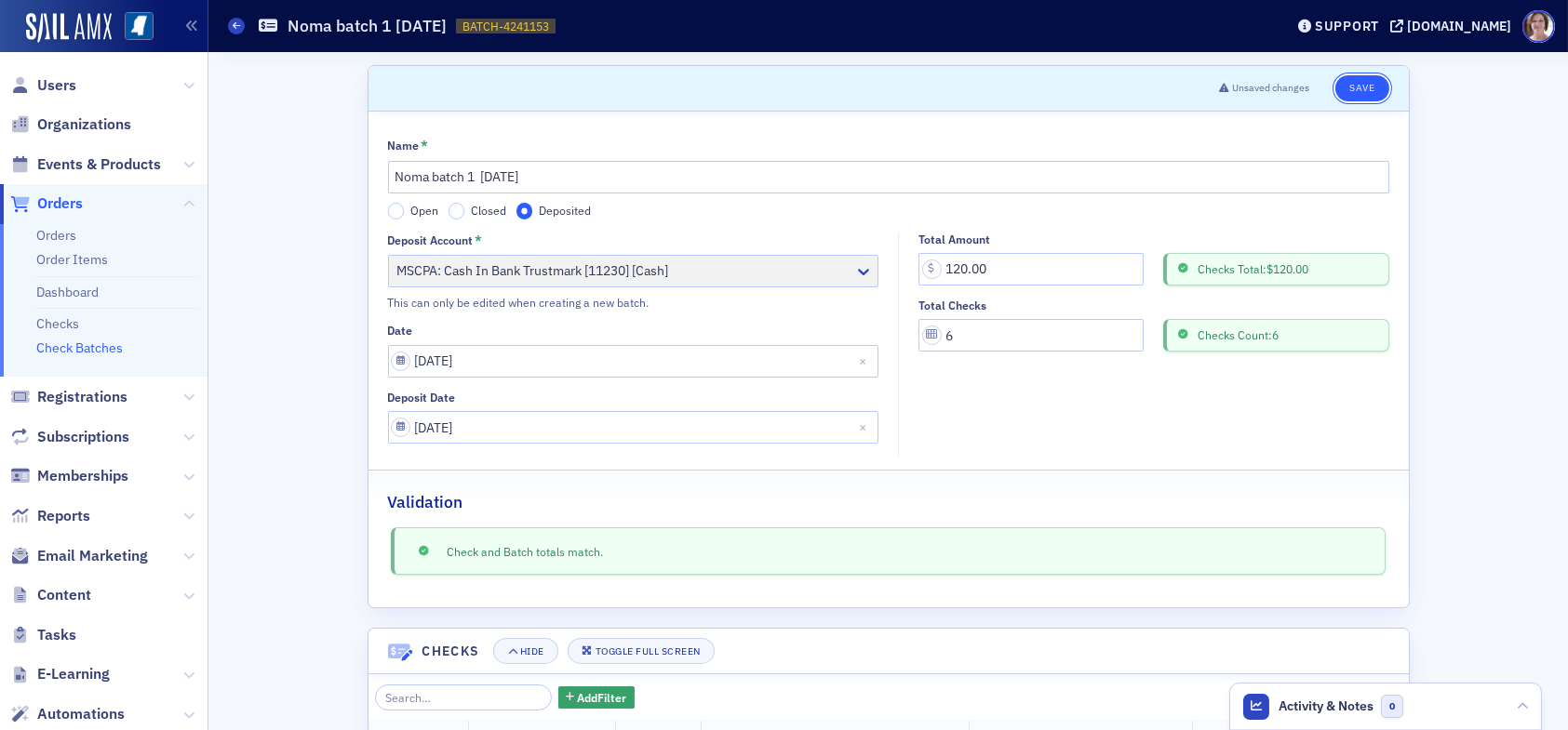
click at [1348, 81] on button "Save" at bounding box center [1361, 88] width 53 height 26
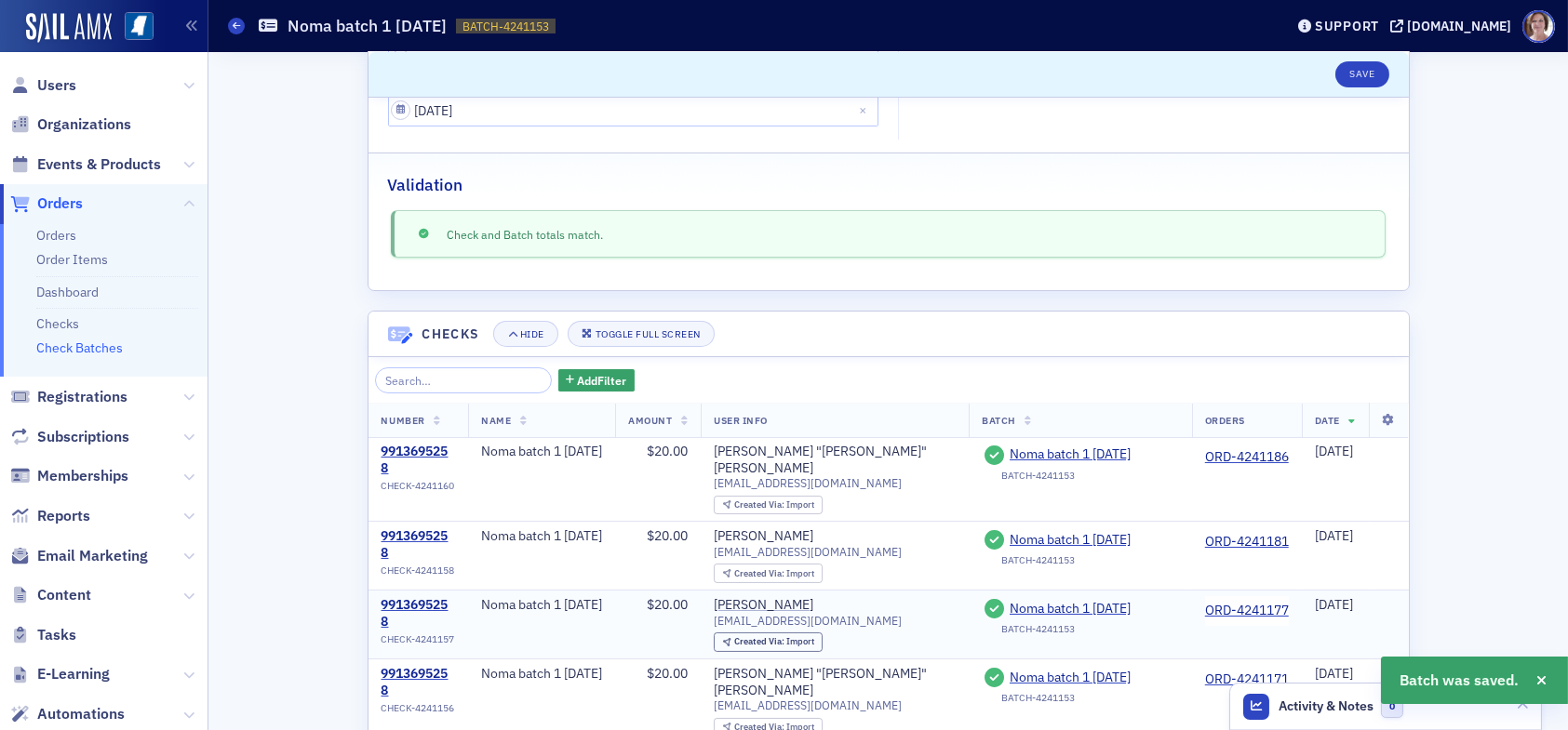
scroll to position [511, 0]
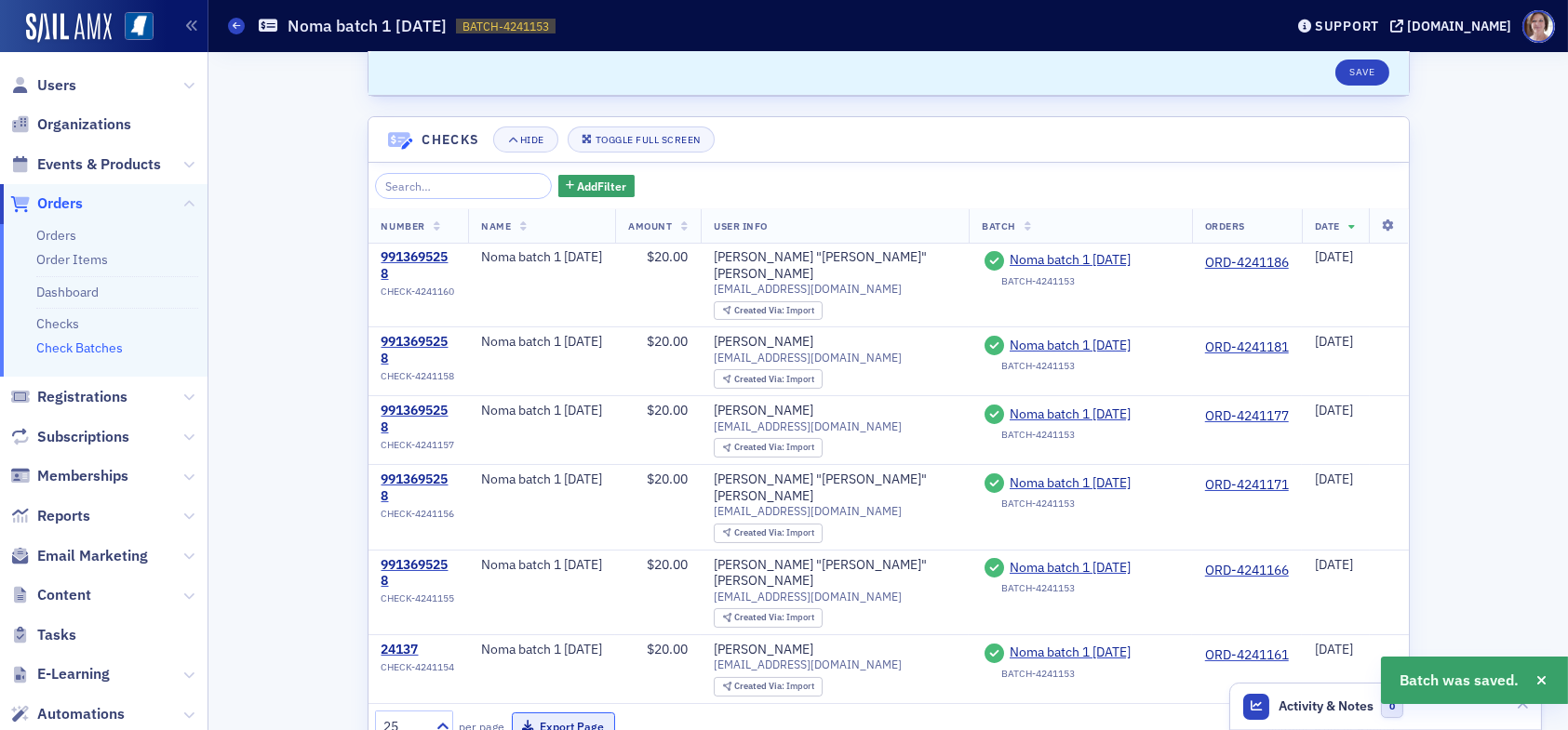
click at [576, 712] on button "Export Page" at bounding box center [563, 726] width 103 height 29
click at [71, 204] on span "Orders" at bounding box center [60, 204] width 46 height 21
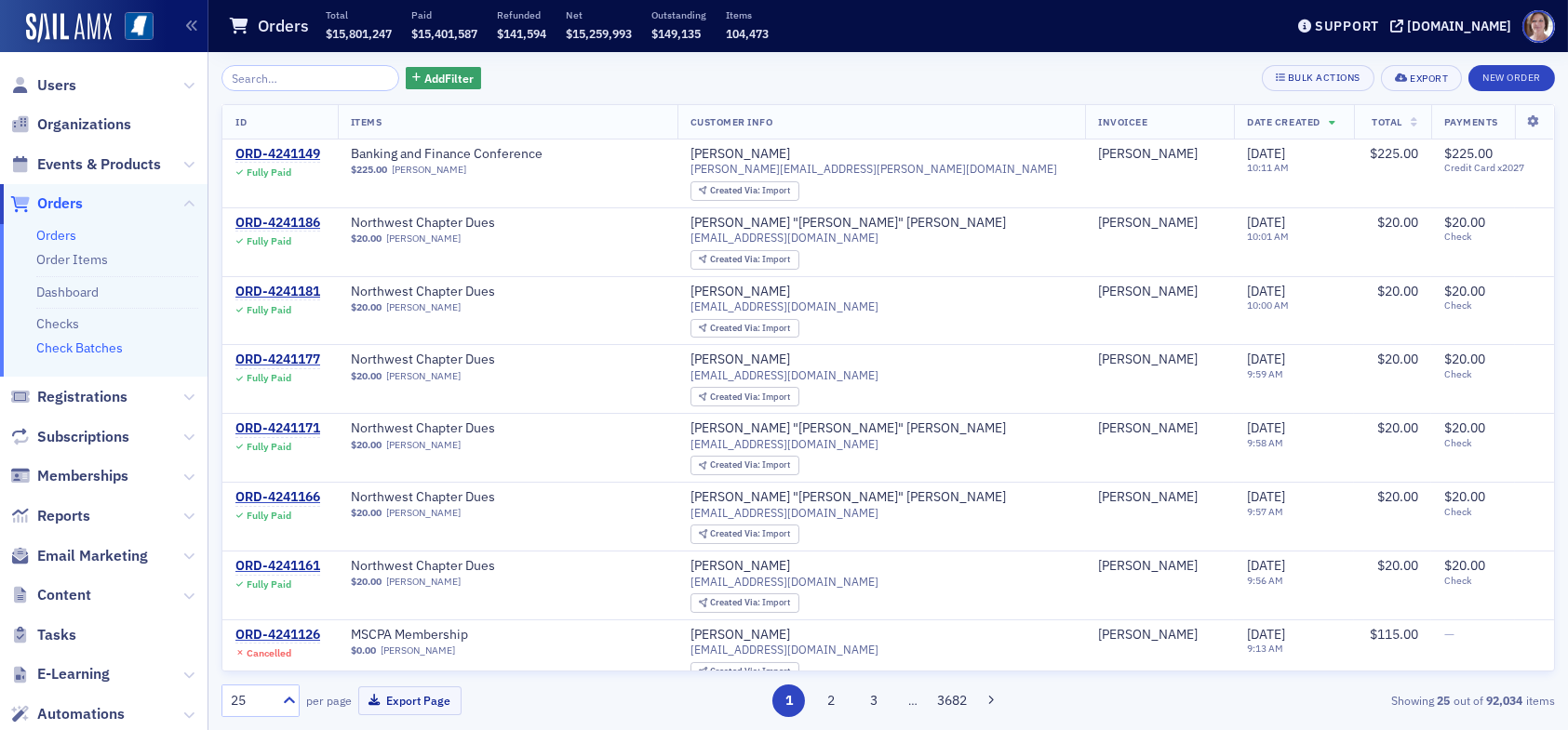
click at [83, 343] on link "Check Batches" at bounding box center [80, 348] width 86 height 17
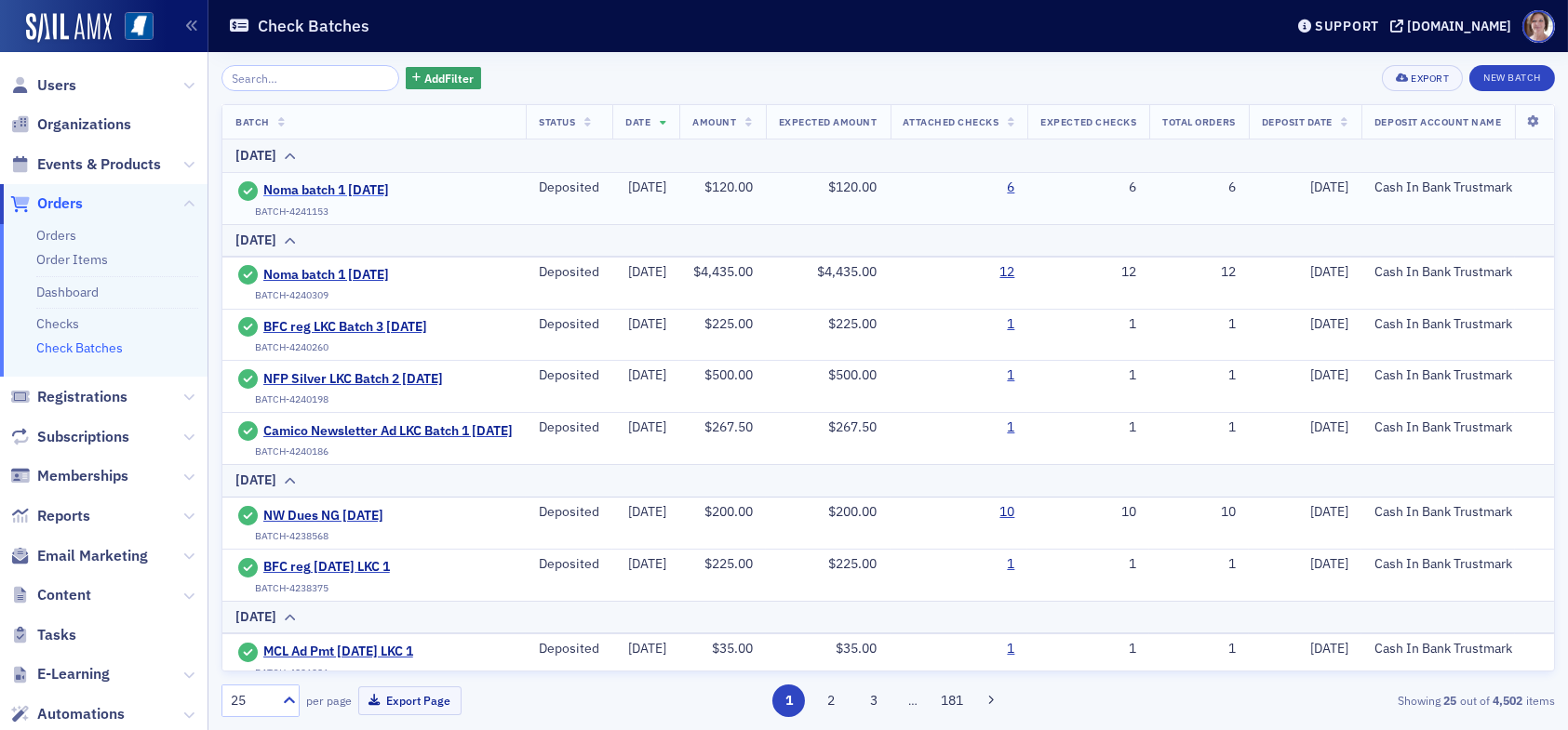
click at [358, 191] on span "Noma batch 1 [DATE]" at bounding box center [348, 191] width 169 height 17
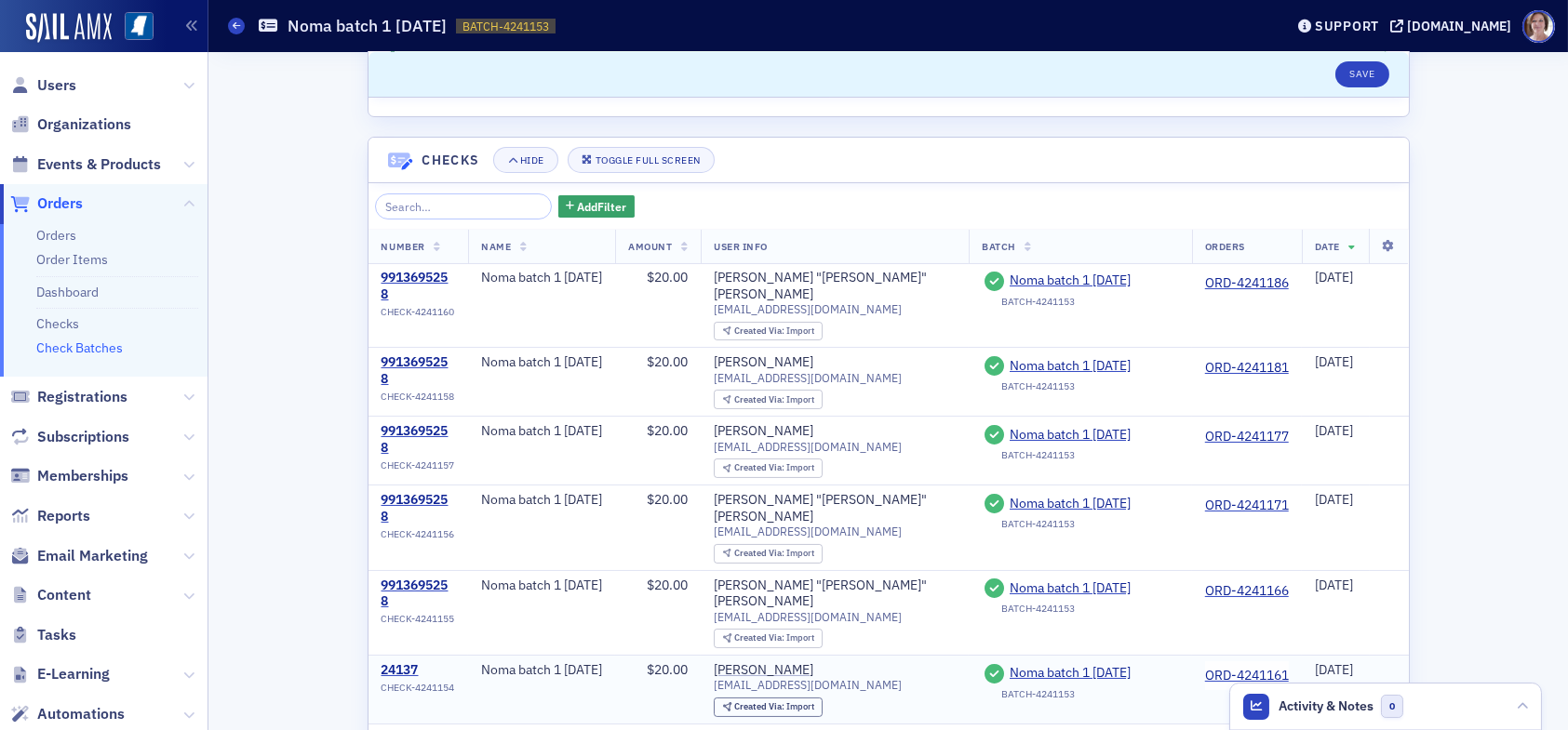
scroll to position [511, 0]
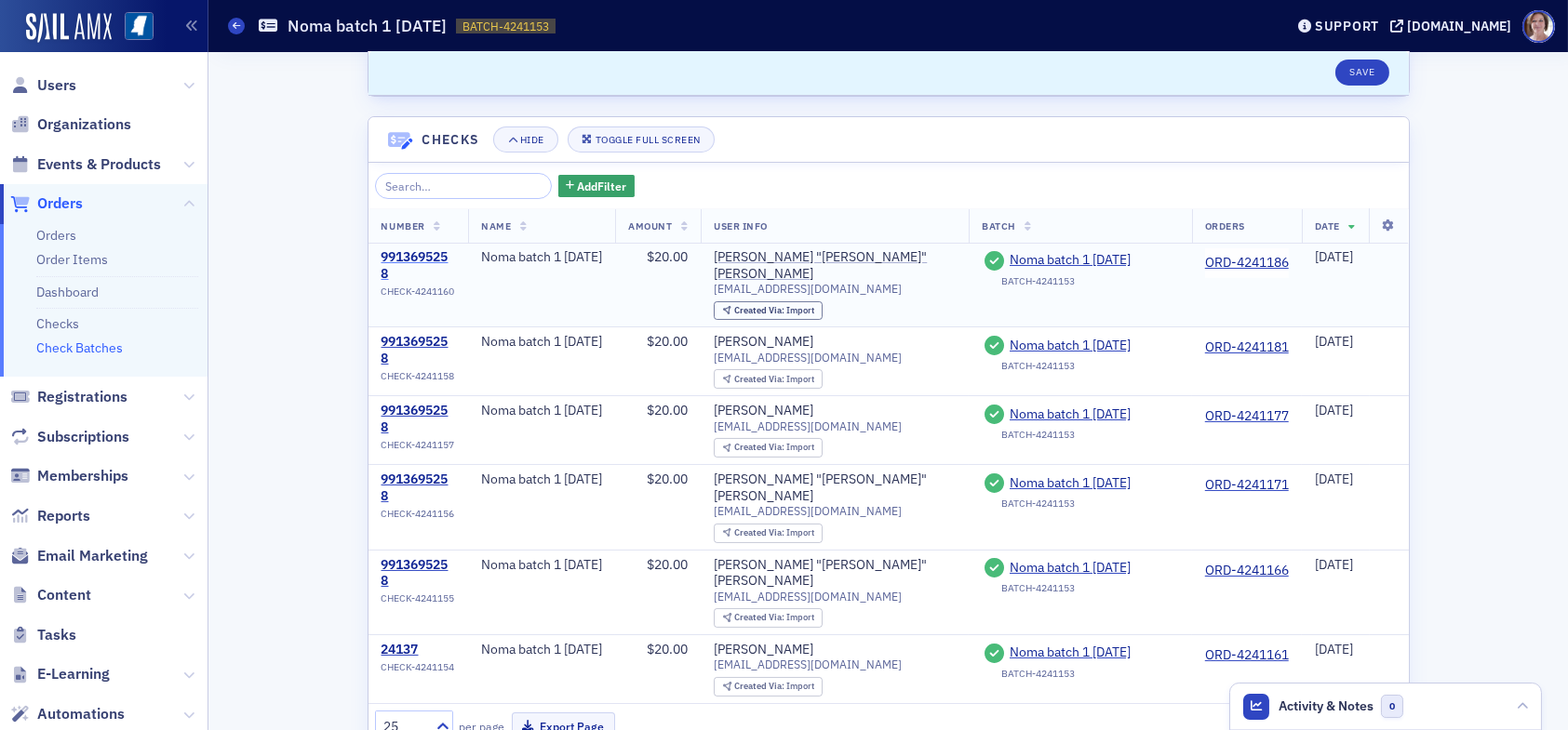
click at [438, 256] on div "9913695258" at bounding box center [418, 265] width 74 height 33
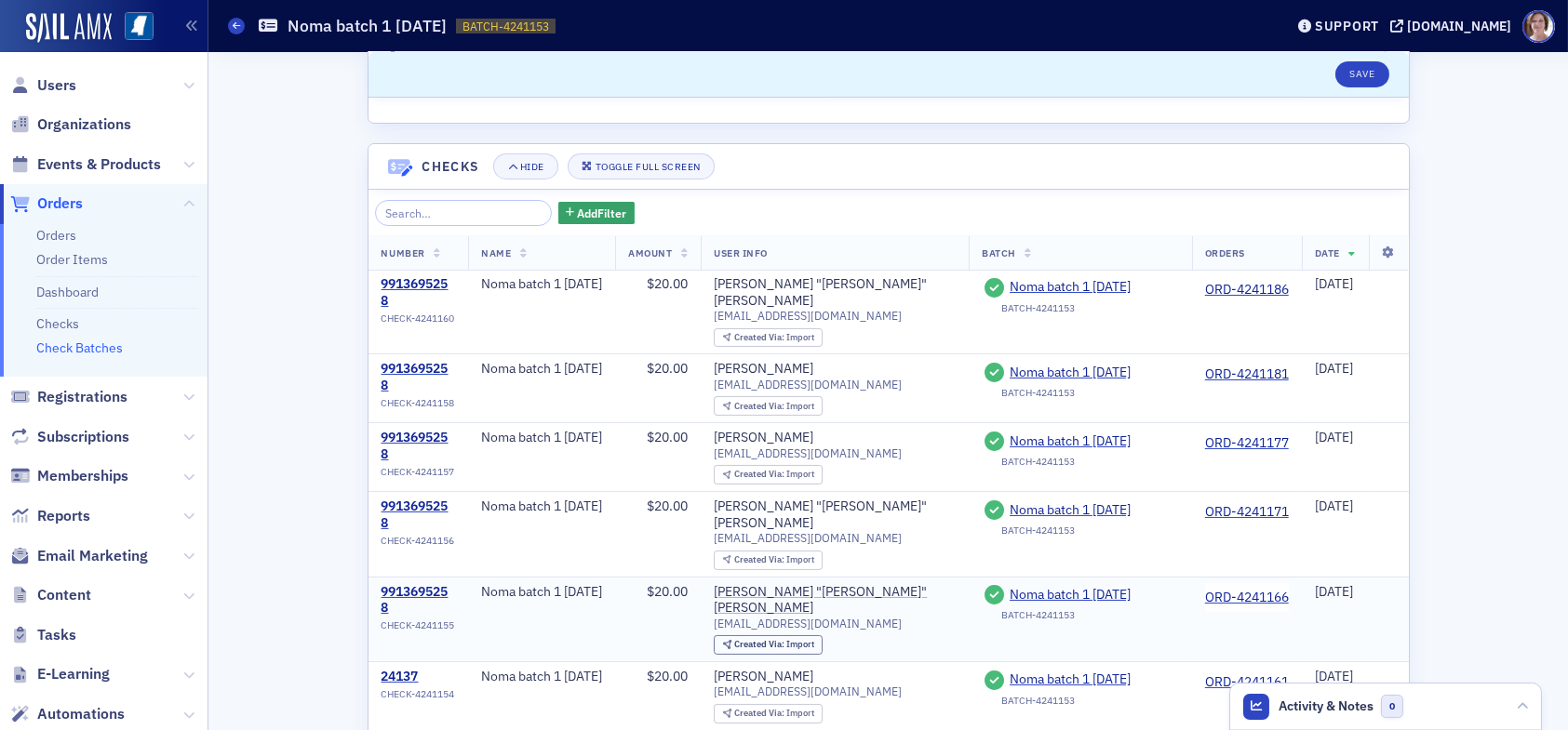
scroll to position [511, 0]
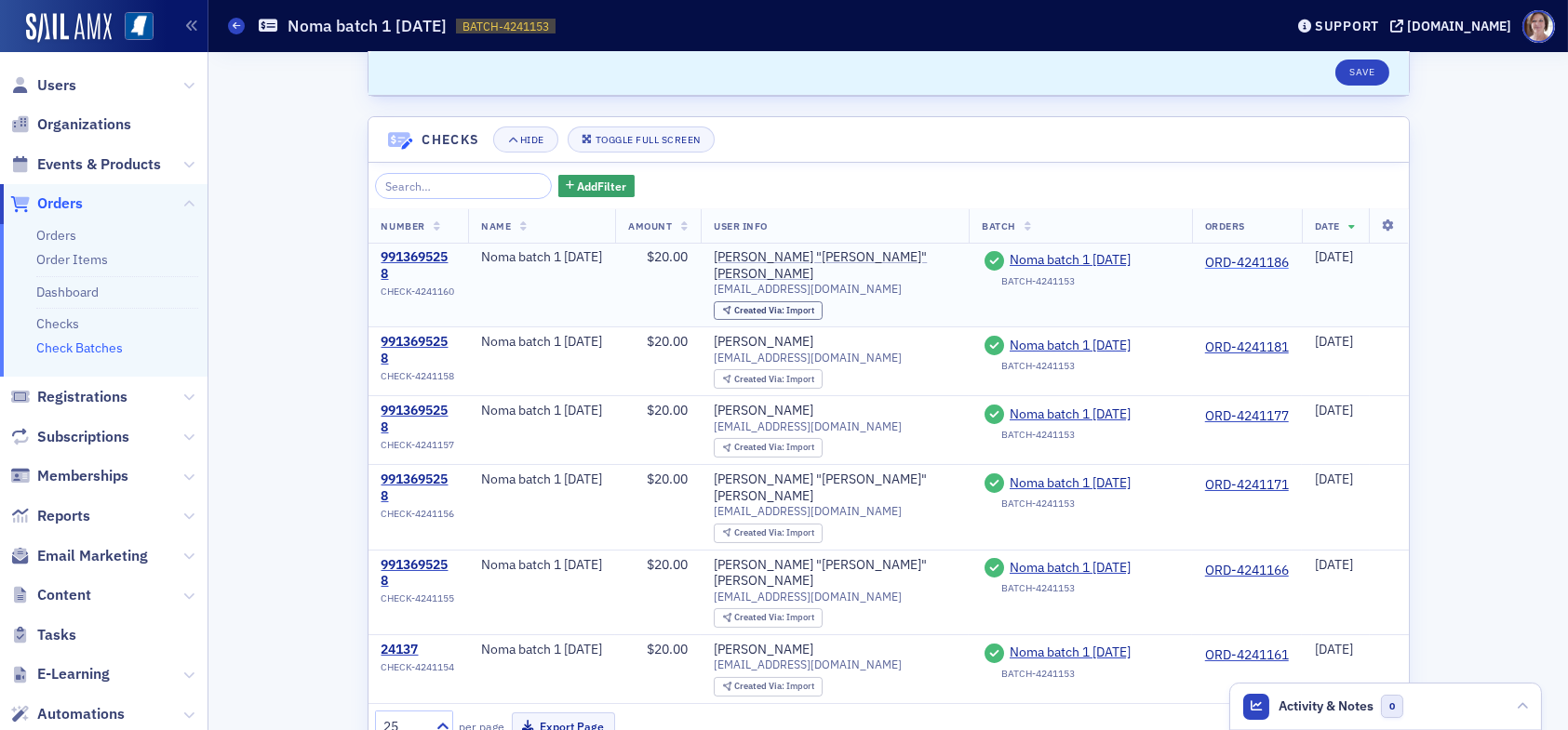
click at [1208, 259] on link "ORD-4241186" at bounding box center [1247, 263] width 84 height 17
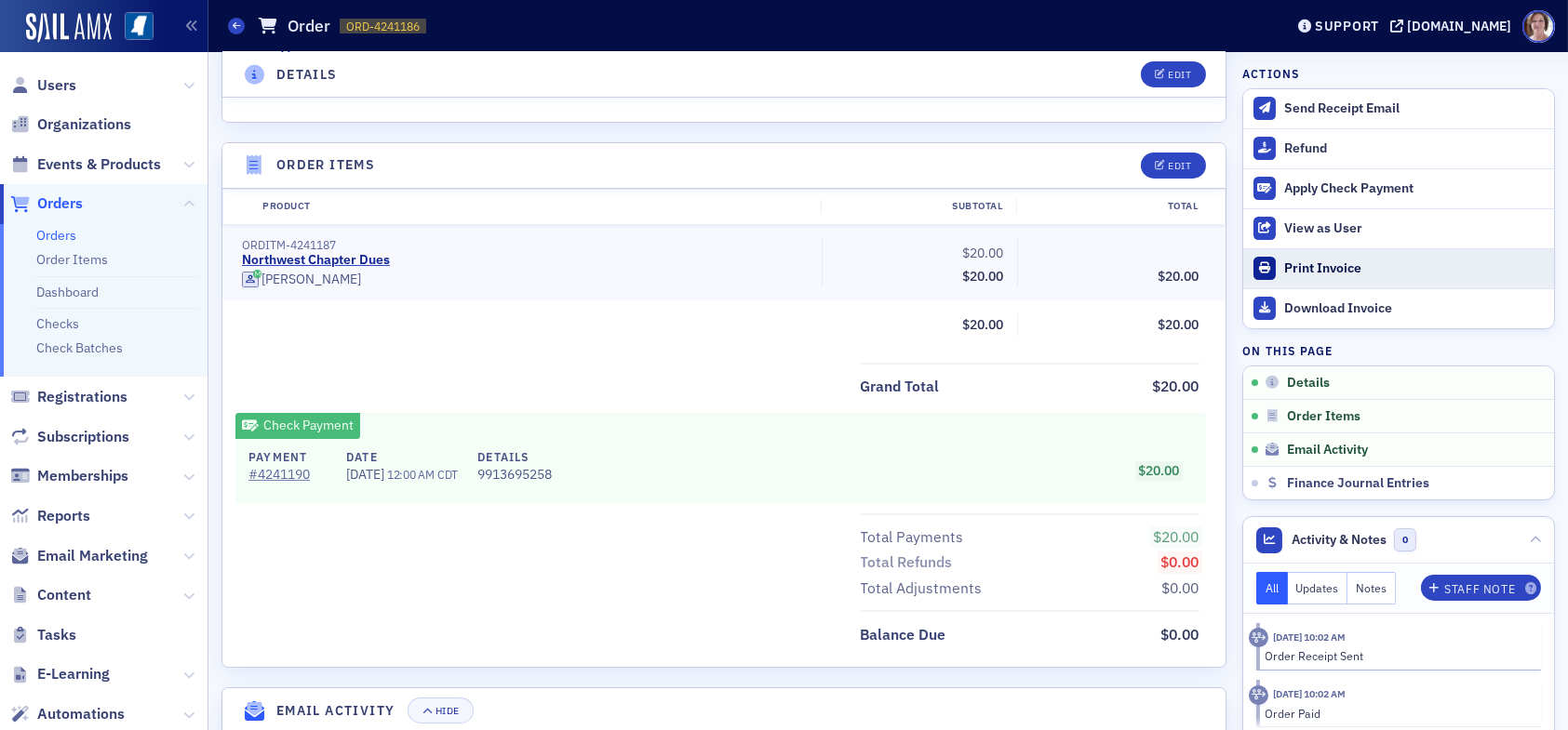
click at [1344, 266] on div "Print Invoice" at bounding box center [1414, 269] width 260 height 17
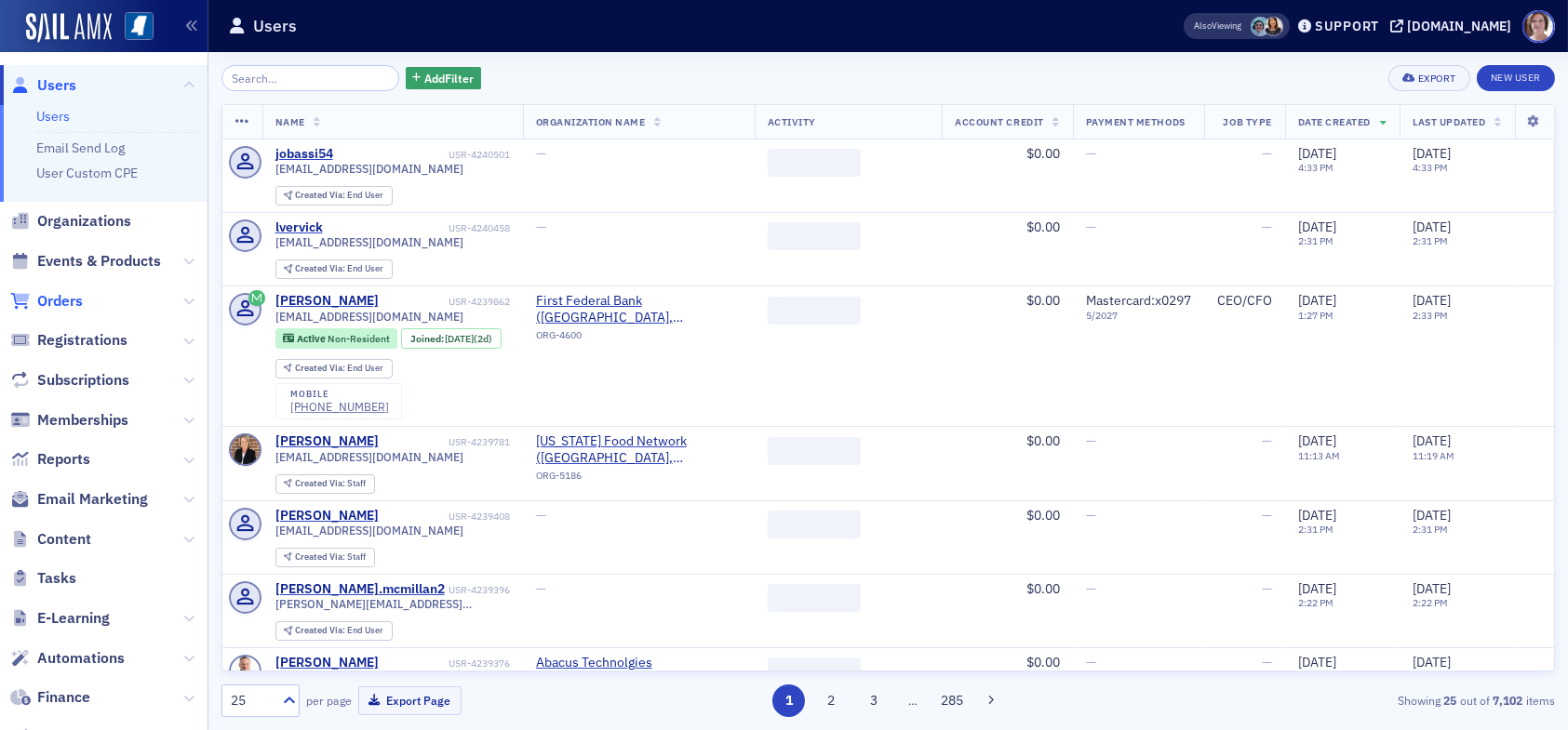
click at [69, 293] on span "Orders" at bounding box center [60, 302] width 46 height 21
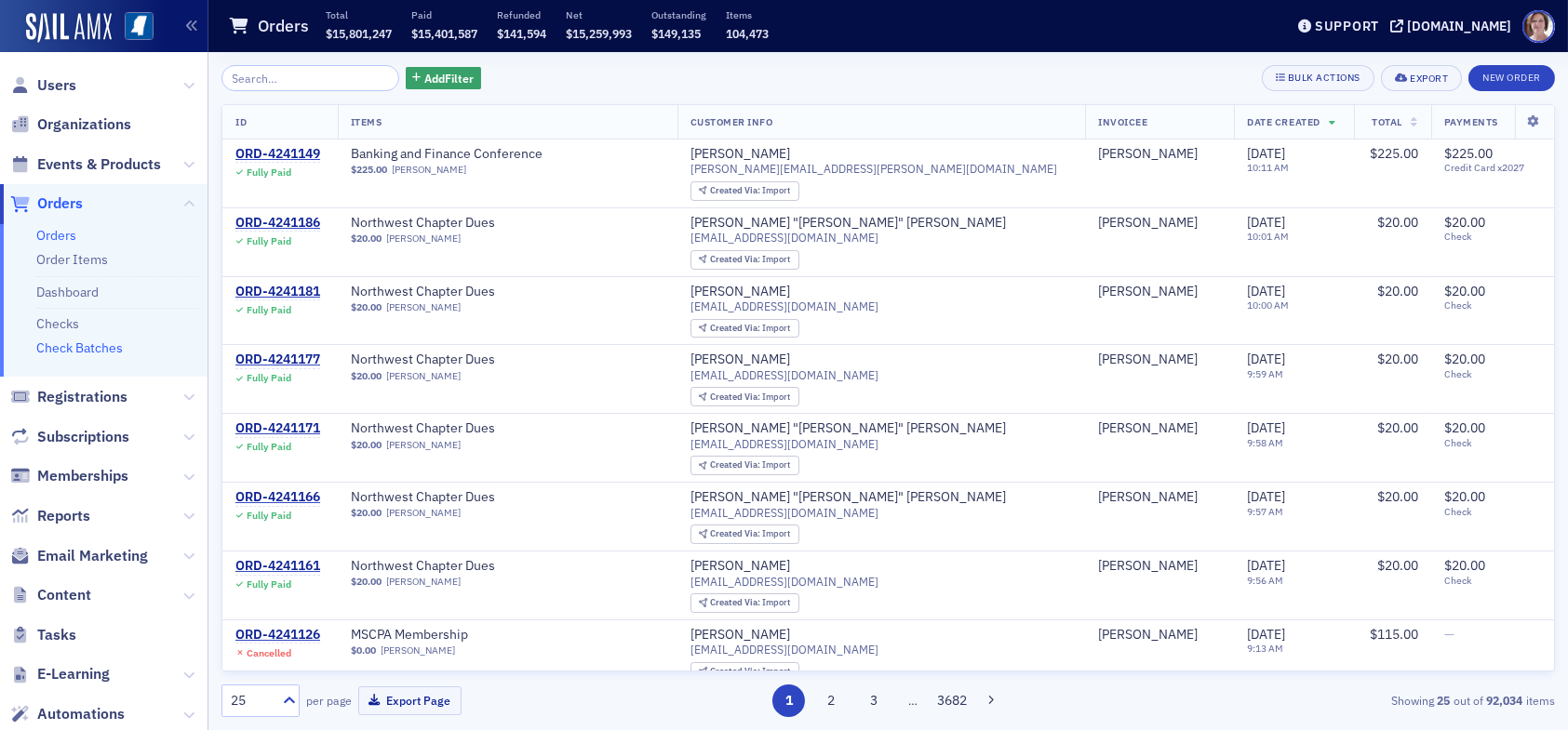
click at [99, 352] on link "Check Batches" at bounding box center [80, 348] width 86 height 17
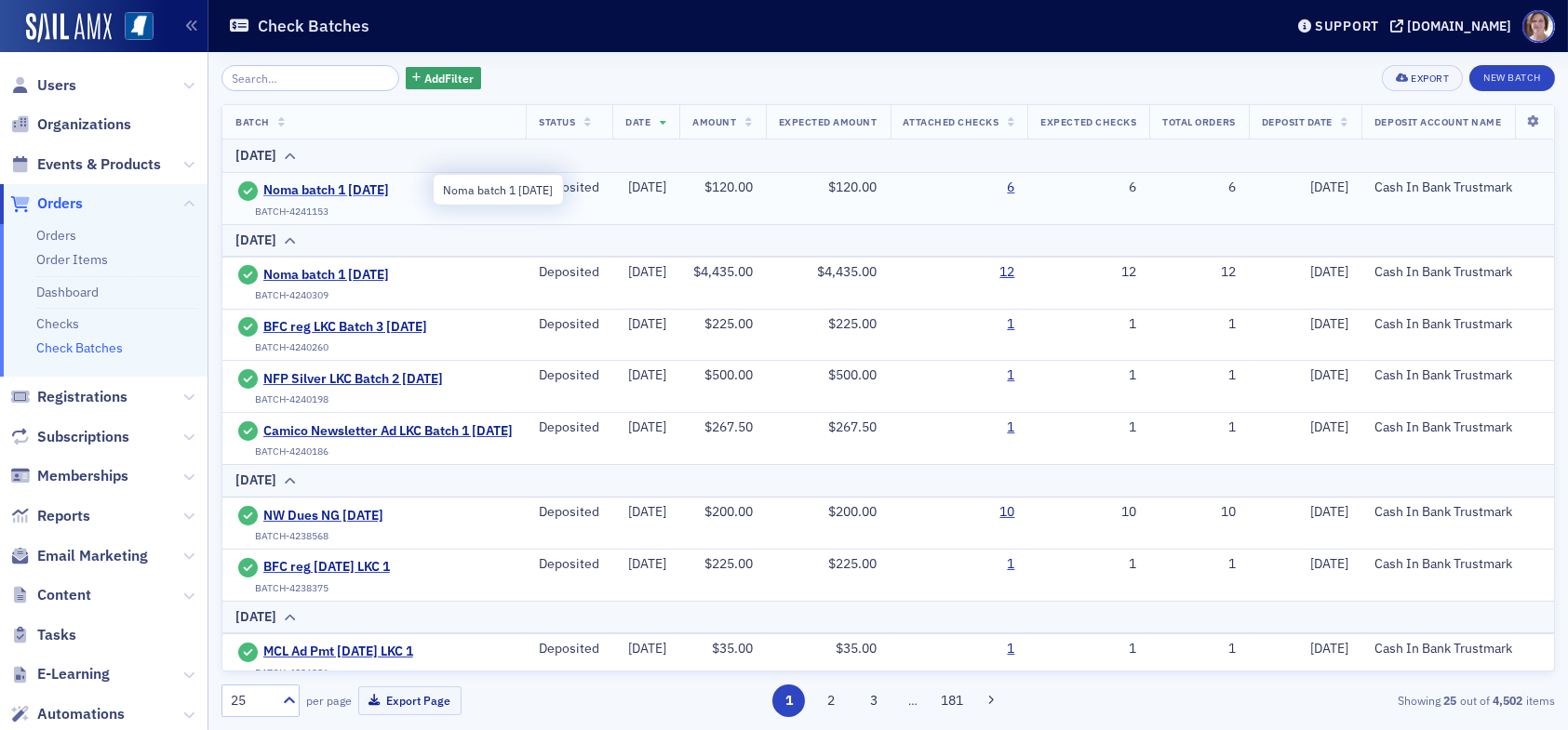
click at [372, 182] on span "Noma batch 1 [DATE]" at bounding box center [348, 191] width 169 height 17
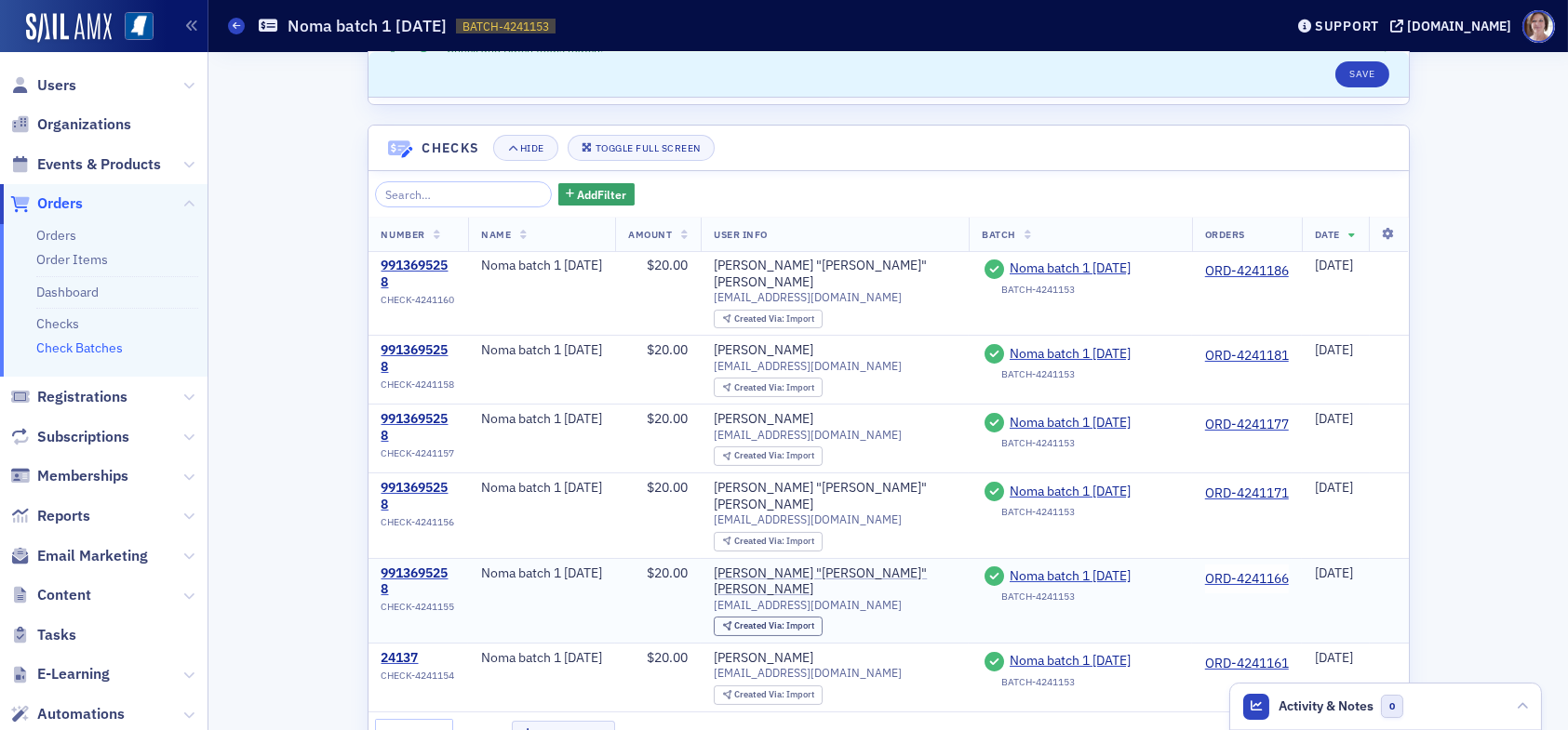
scroll to position [511, 0]
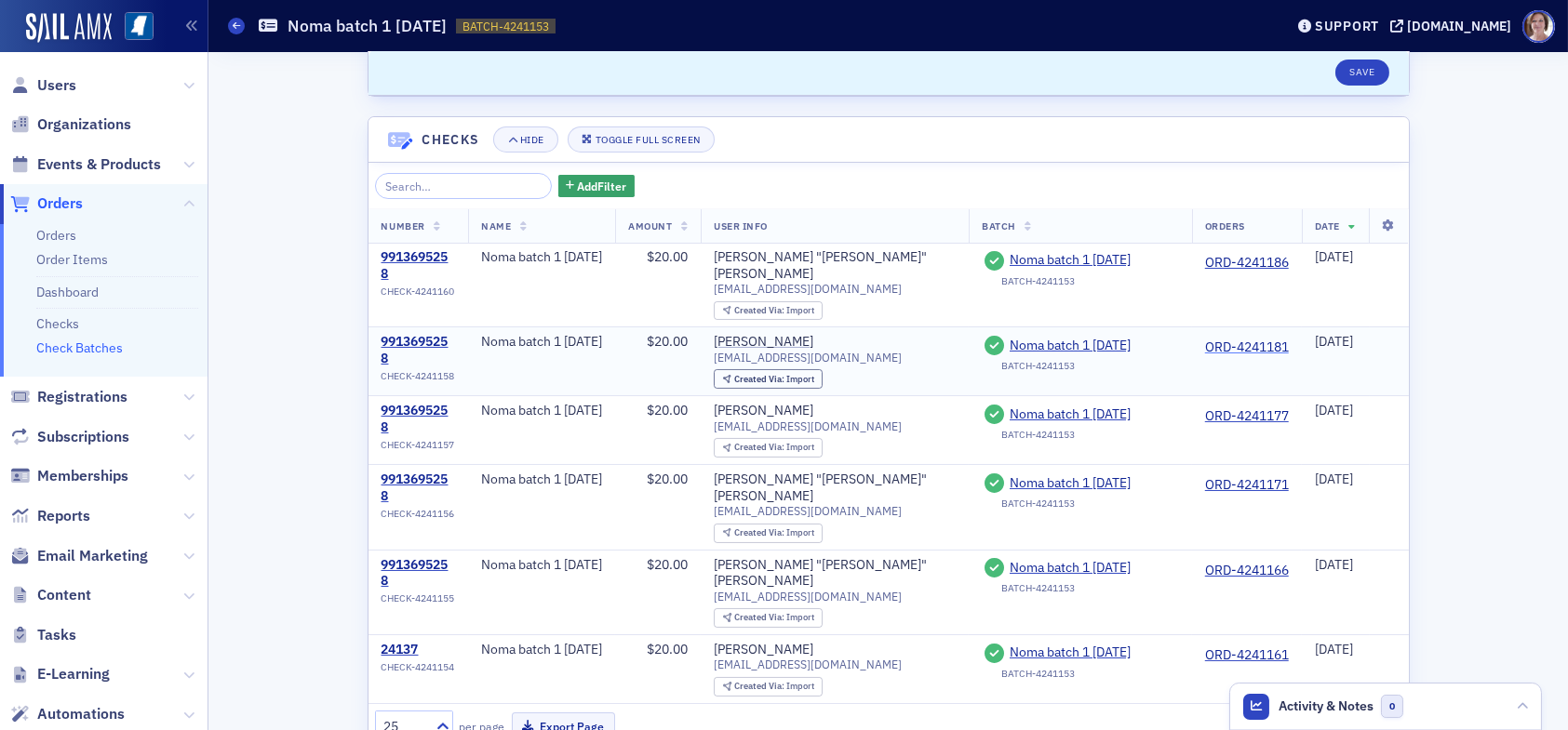
click at [1226, 339] on link "ORD-4241181" at bounding box center [1247, 348] width 84 height 17
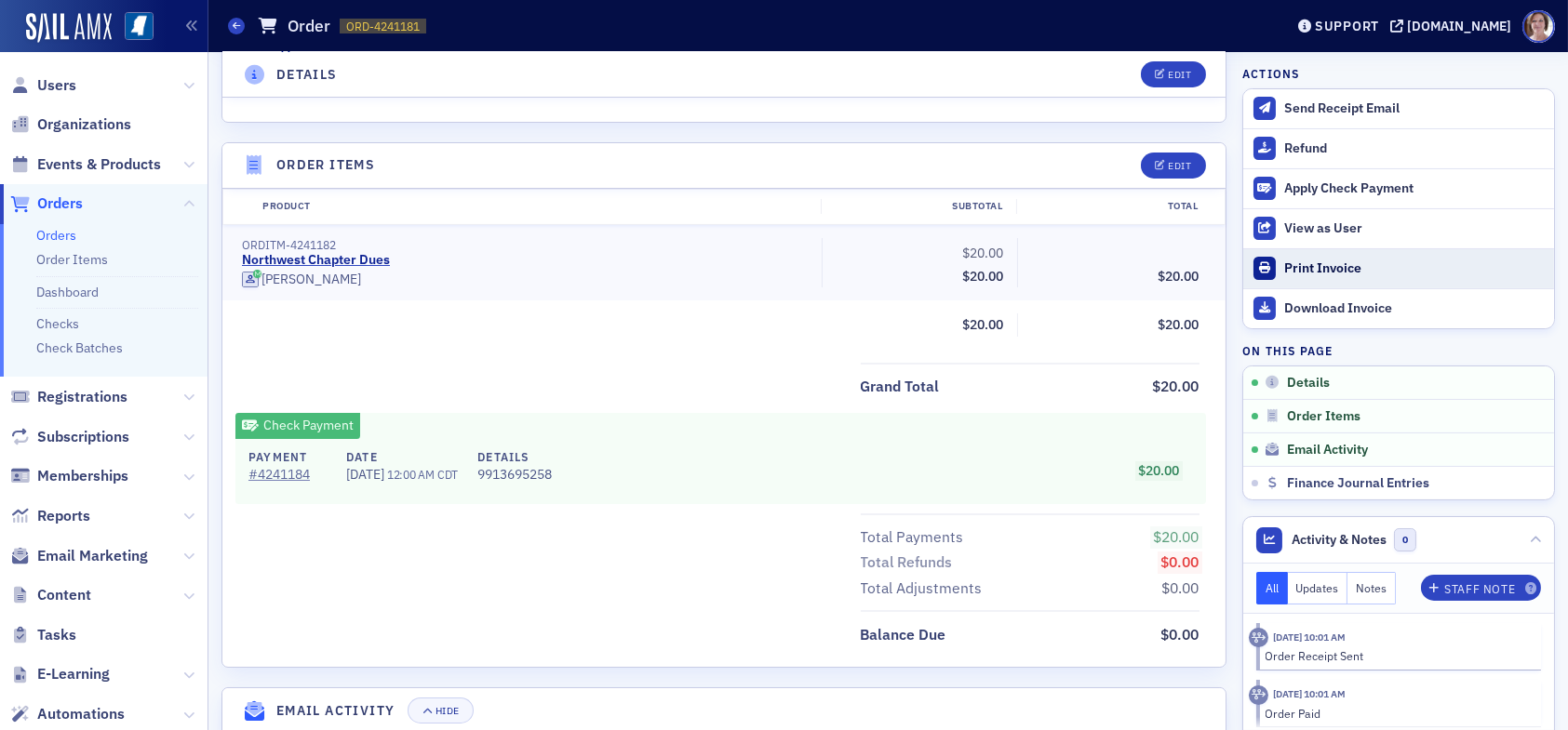
click at [1288, 269] on div "Print Invoice" at bounding box center [1414, 269] width 260 height 17
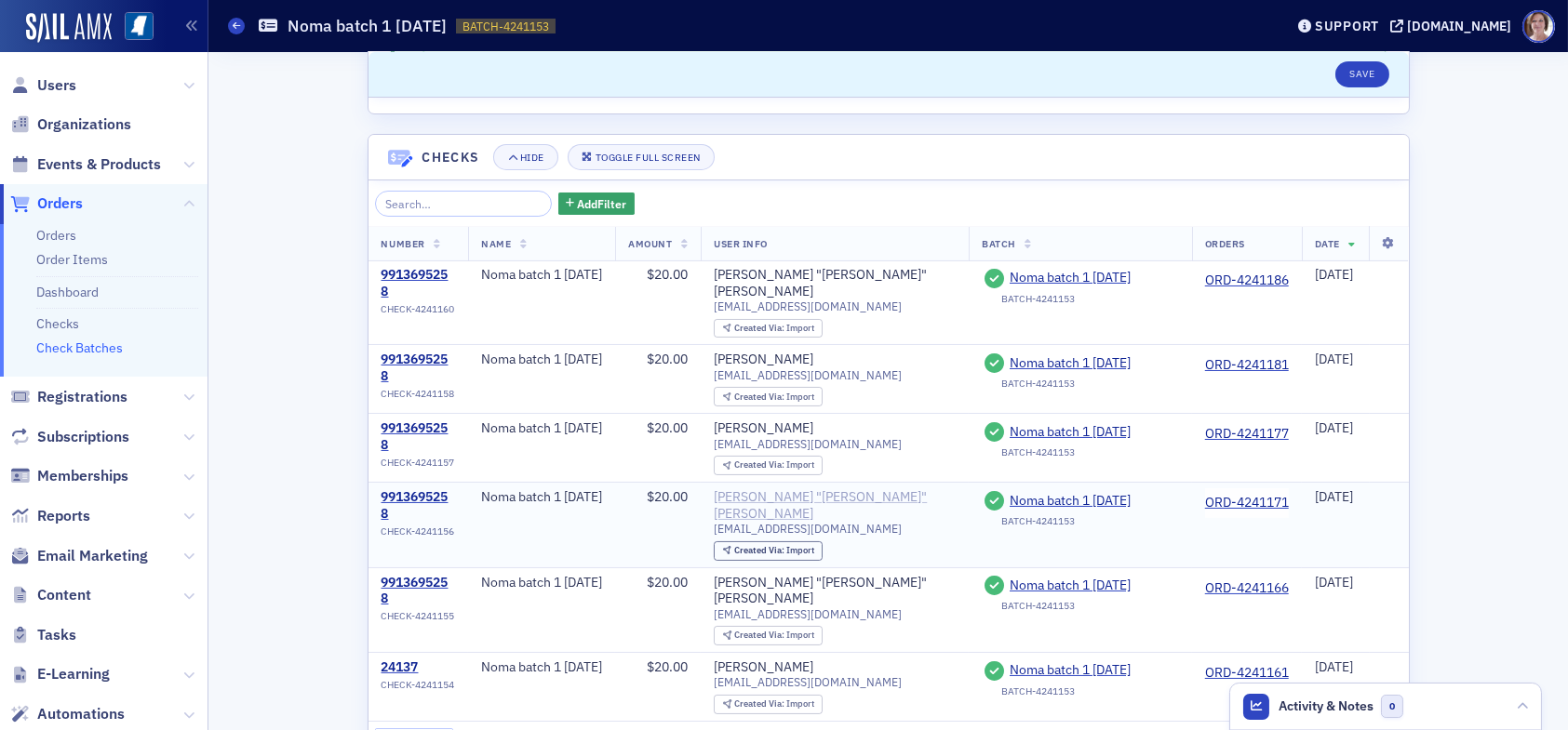
scroll to position [511, 0]
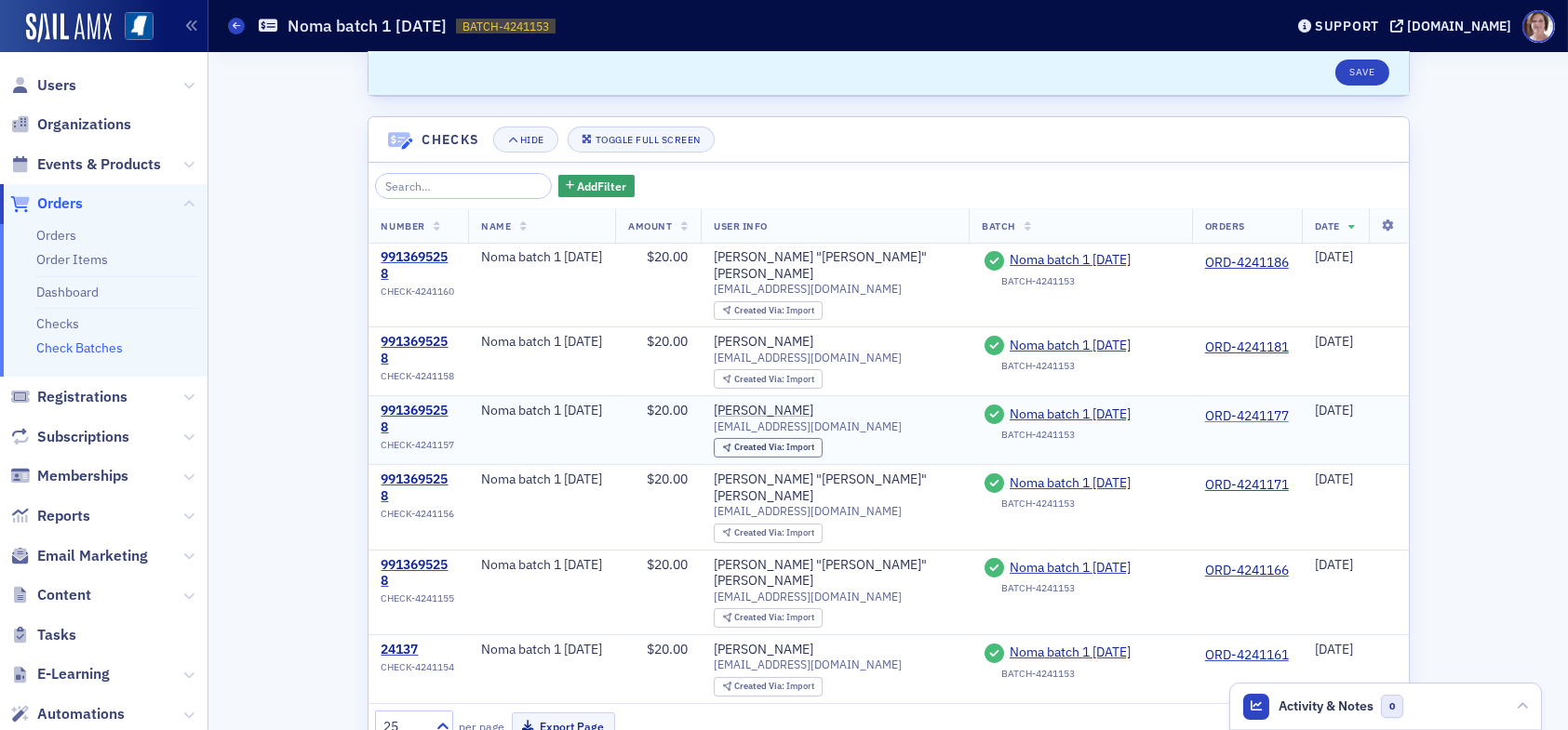
click at [1247, 409] on link "ORD-4241177" at bounding box center [1247, 417] width 84 height 17
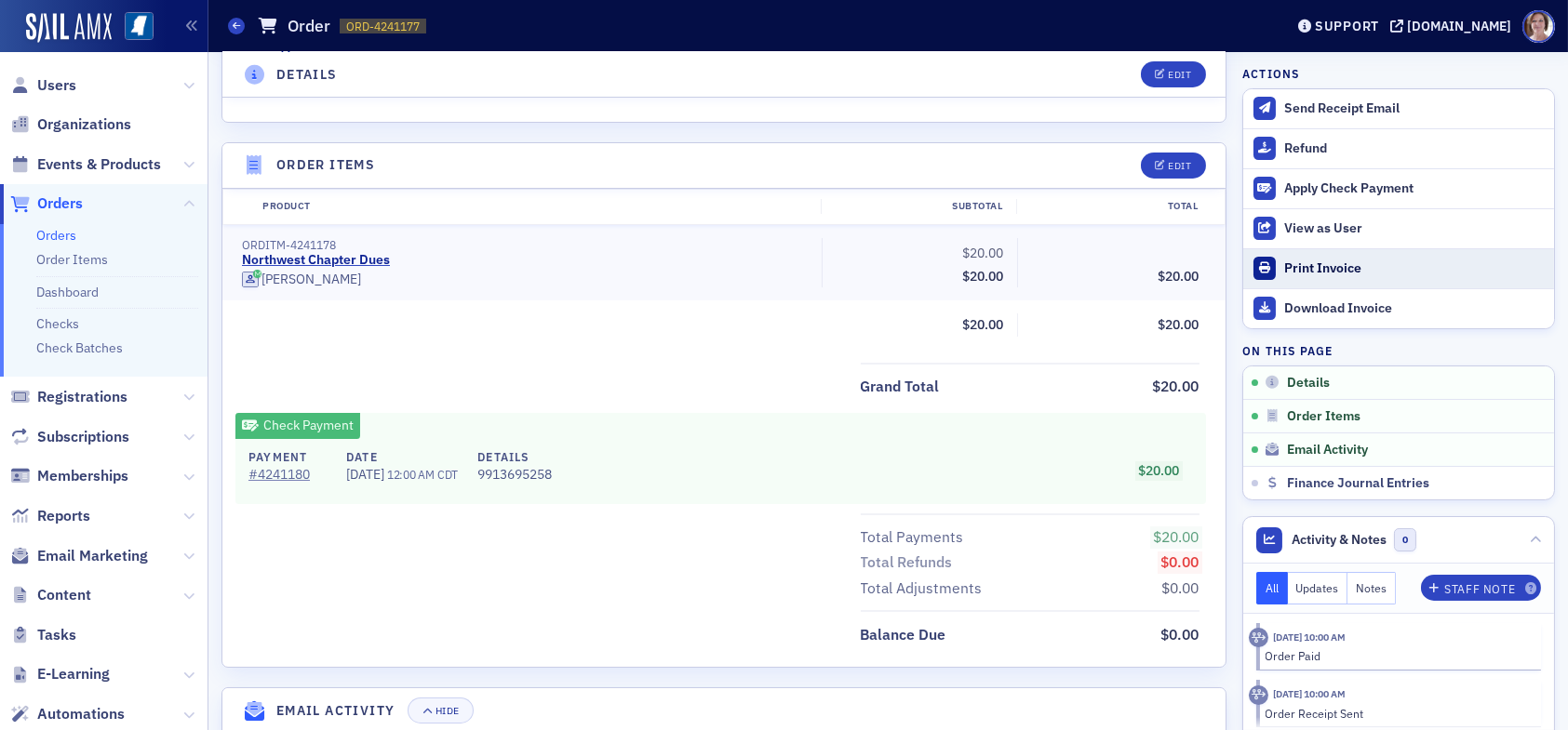
click at [1325, 261] on div "Print Invoice" at bounding box center [1414, 269] width 260 height 17
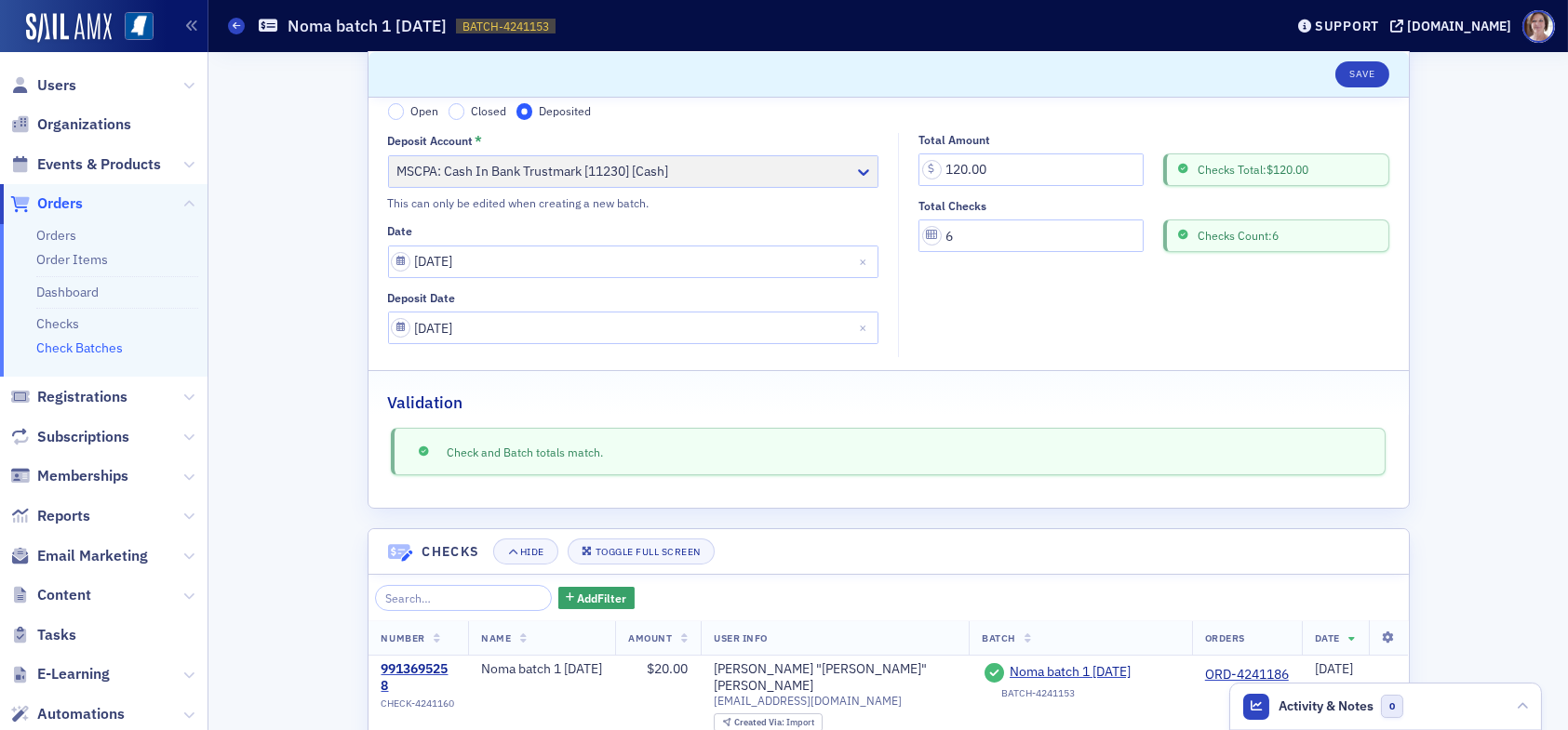
scroll to position [511, 0]
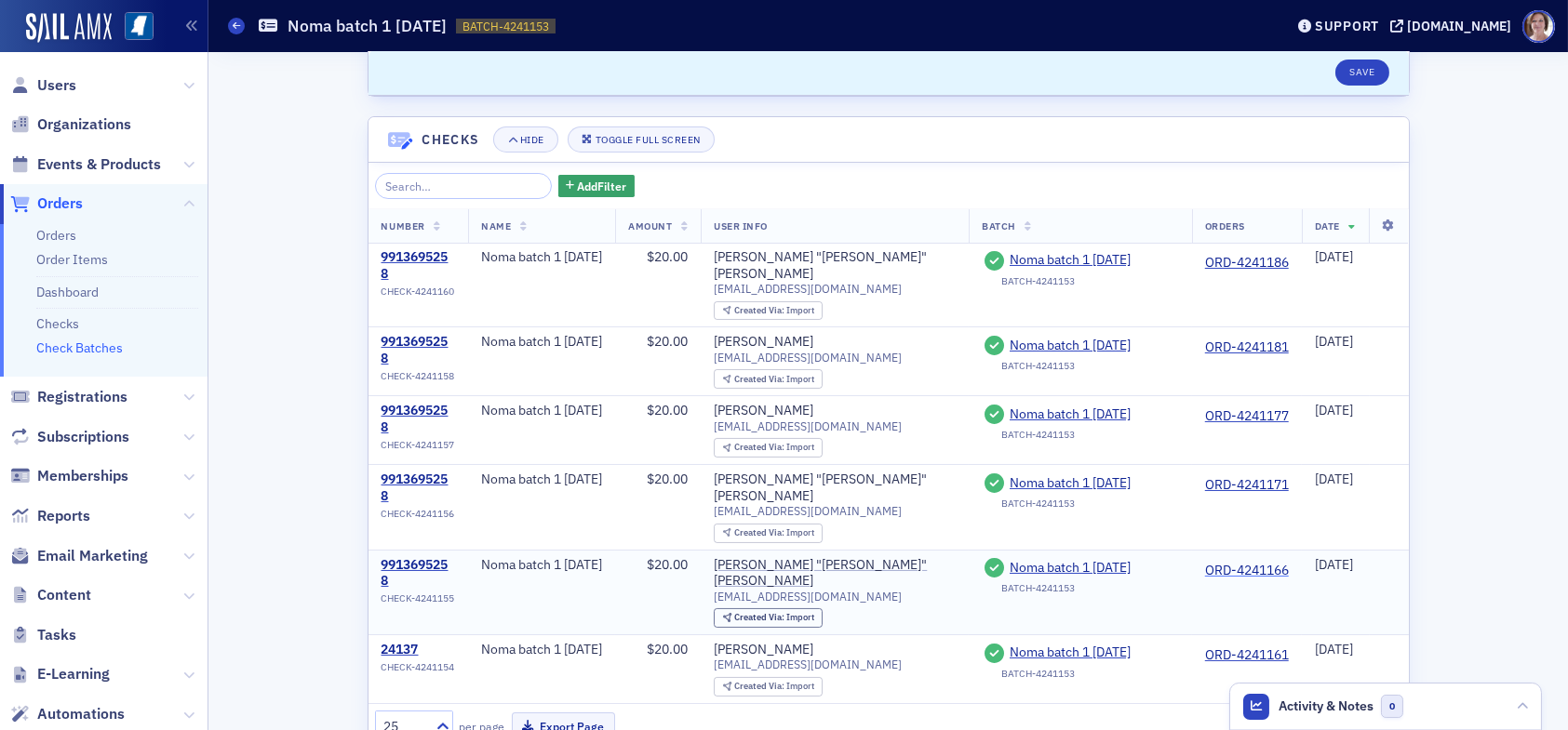
click at [1224, 563] on link "ORD-4241166" at bounding box center [1247, 571] width 84 height 17
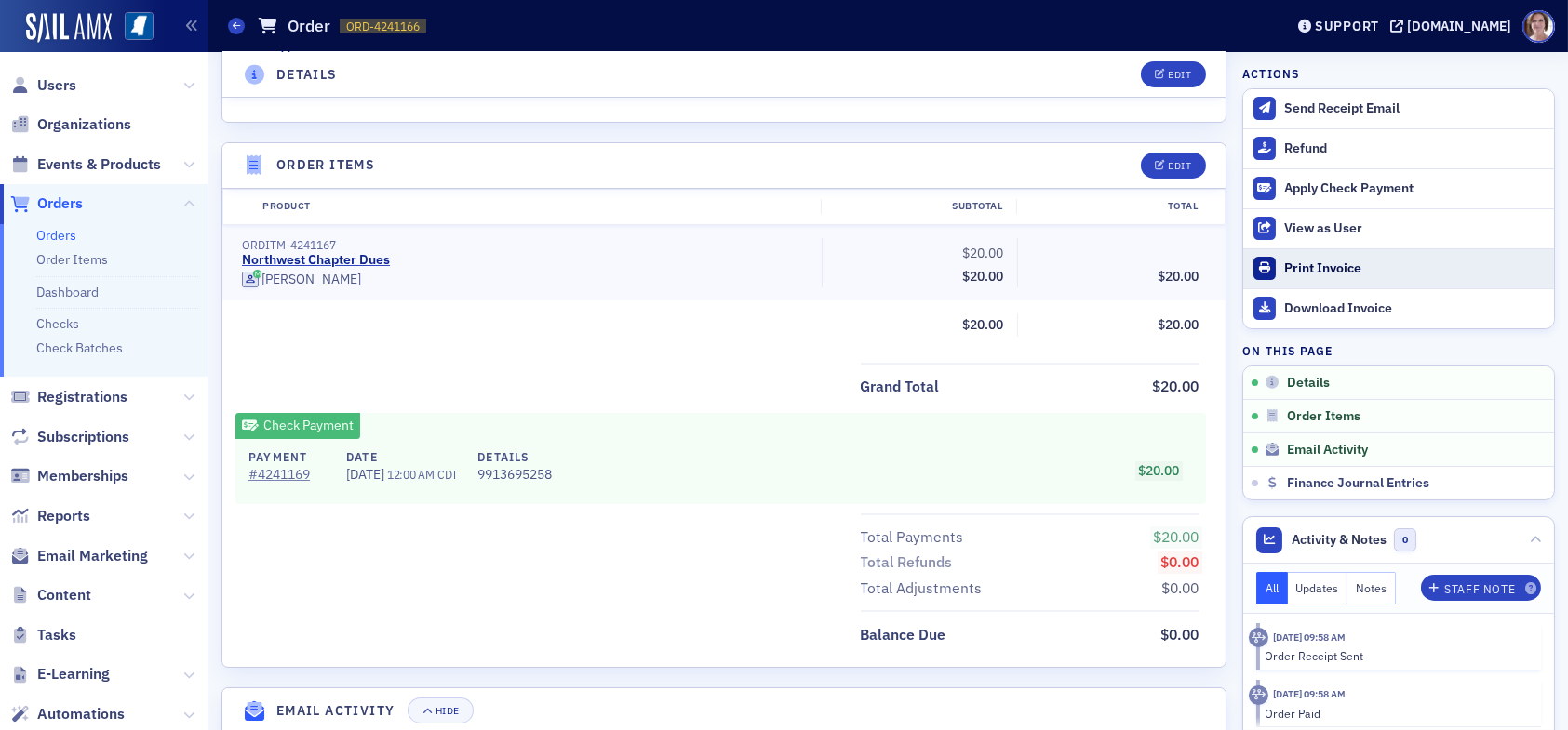
click at [1328, 268] on div "Print Invoice" at bounding box center [1414, 269] width 260 height 17
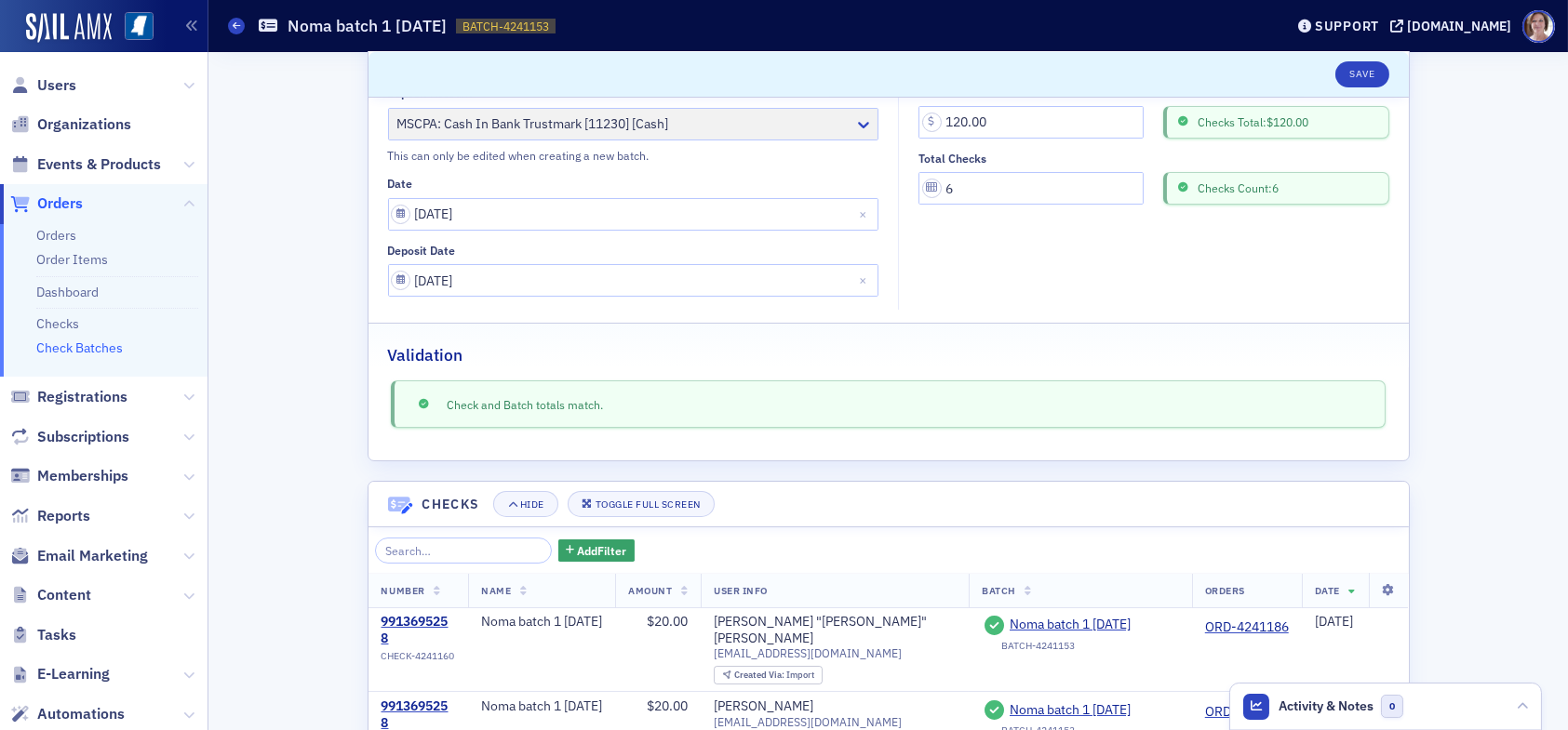
scroll to position [511, 0]
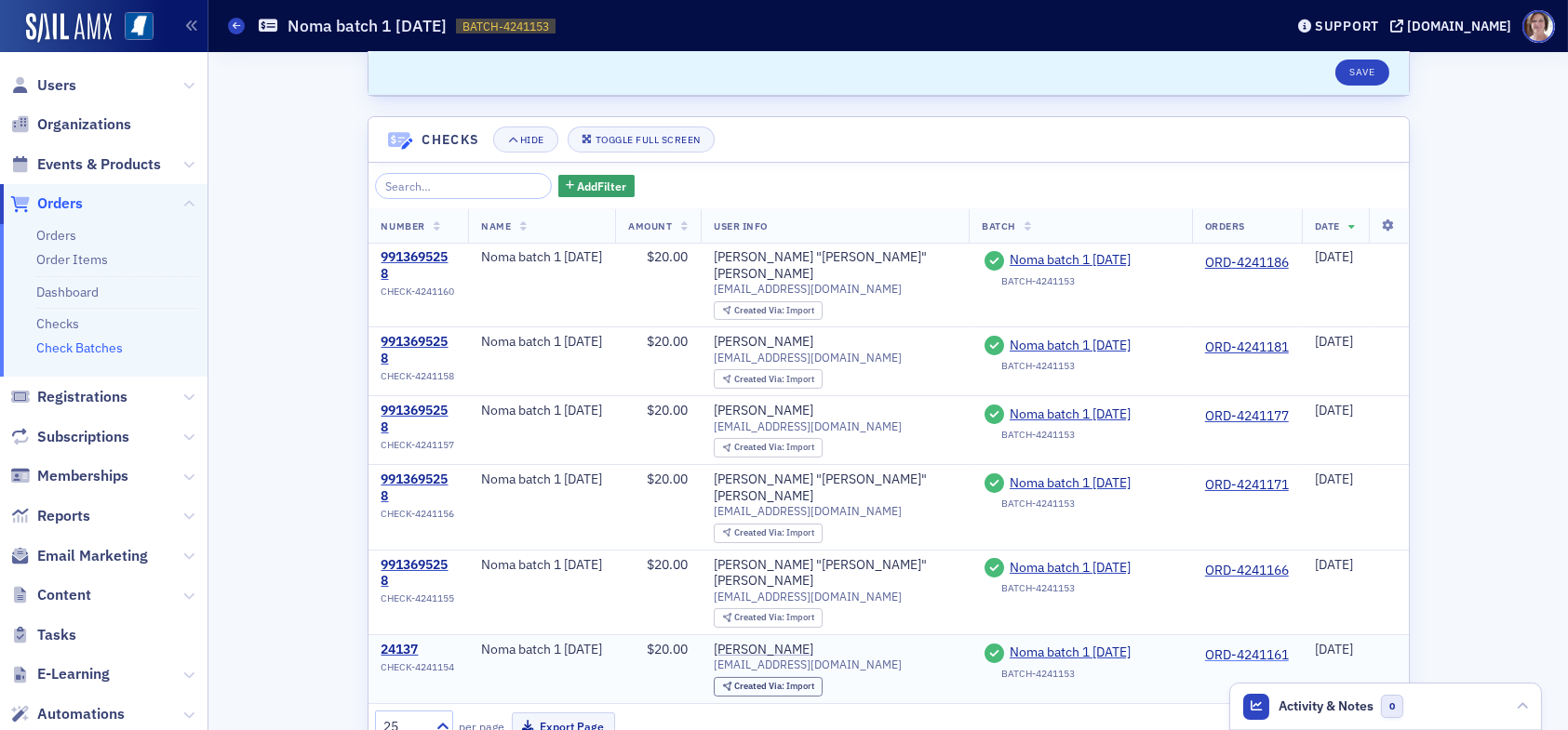
click at [1224, 647] on link "ORD-4241161" at bounding box center [1247, 656] width 84 height 17
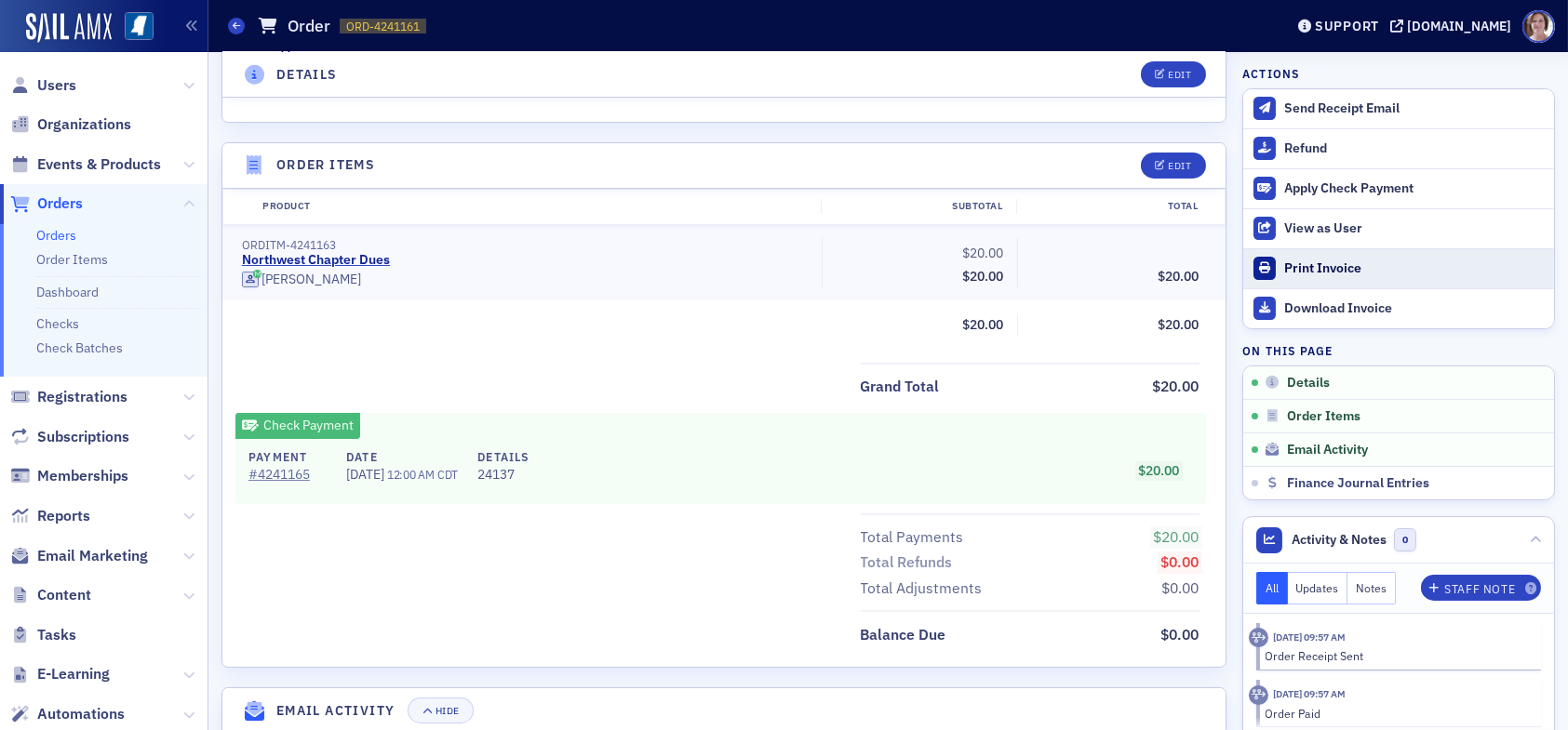
click at [1329, 260] on div "Print Invoice" at bounding box center [1414, 269] width 260 height 17
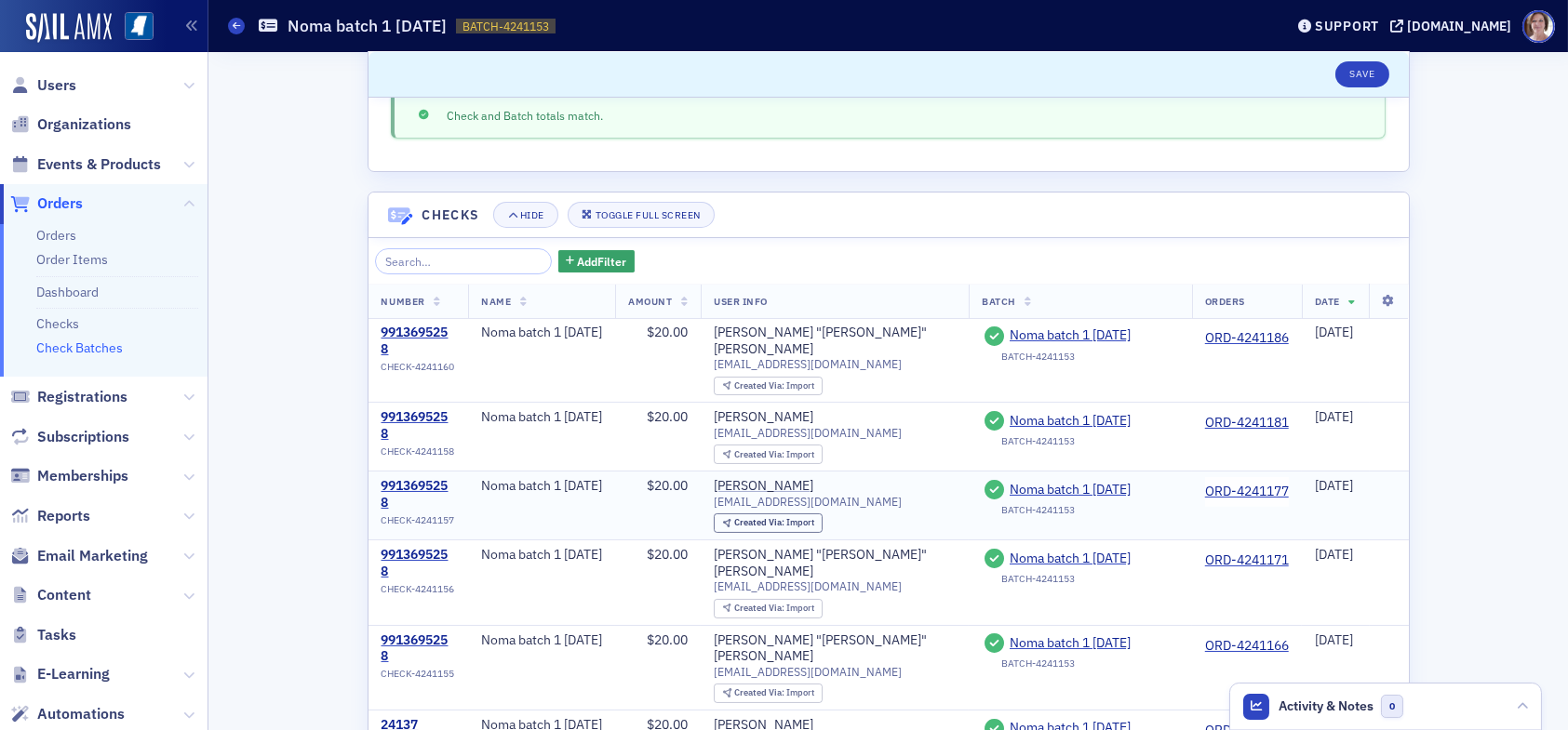
scroll to position [465, 0]
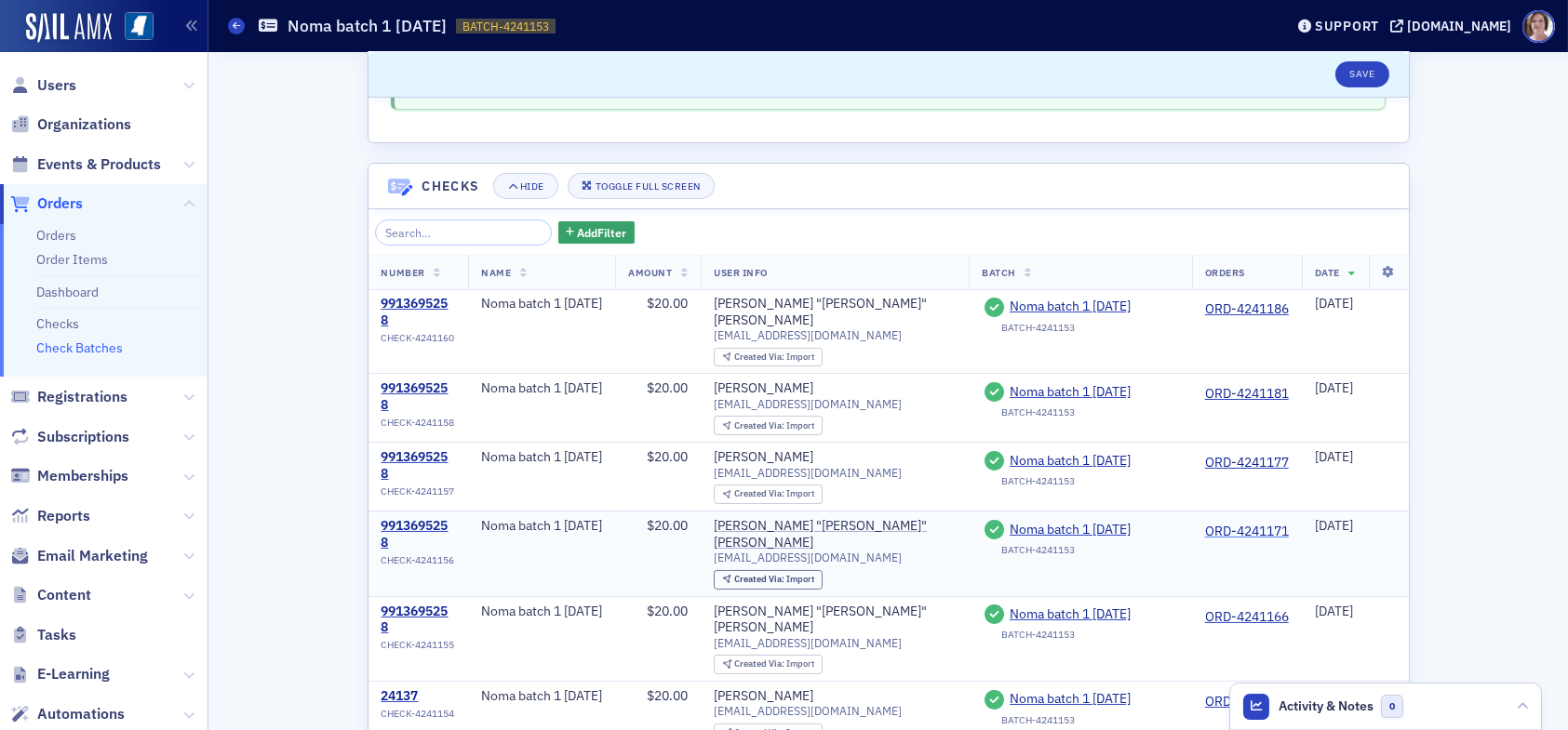
click at [1248, 523] on link "ORD-4241171" at bounding box center [1247, 532] width 84 height 17
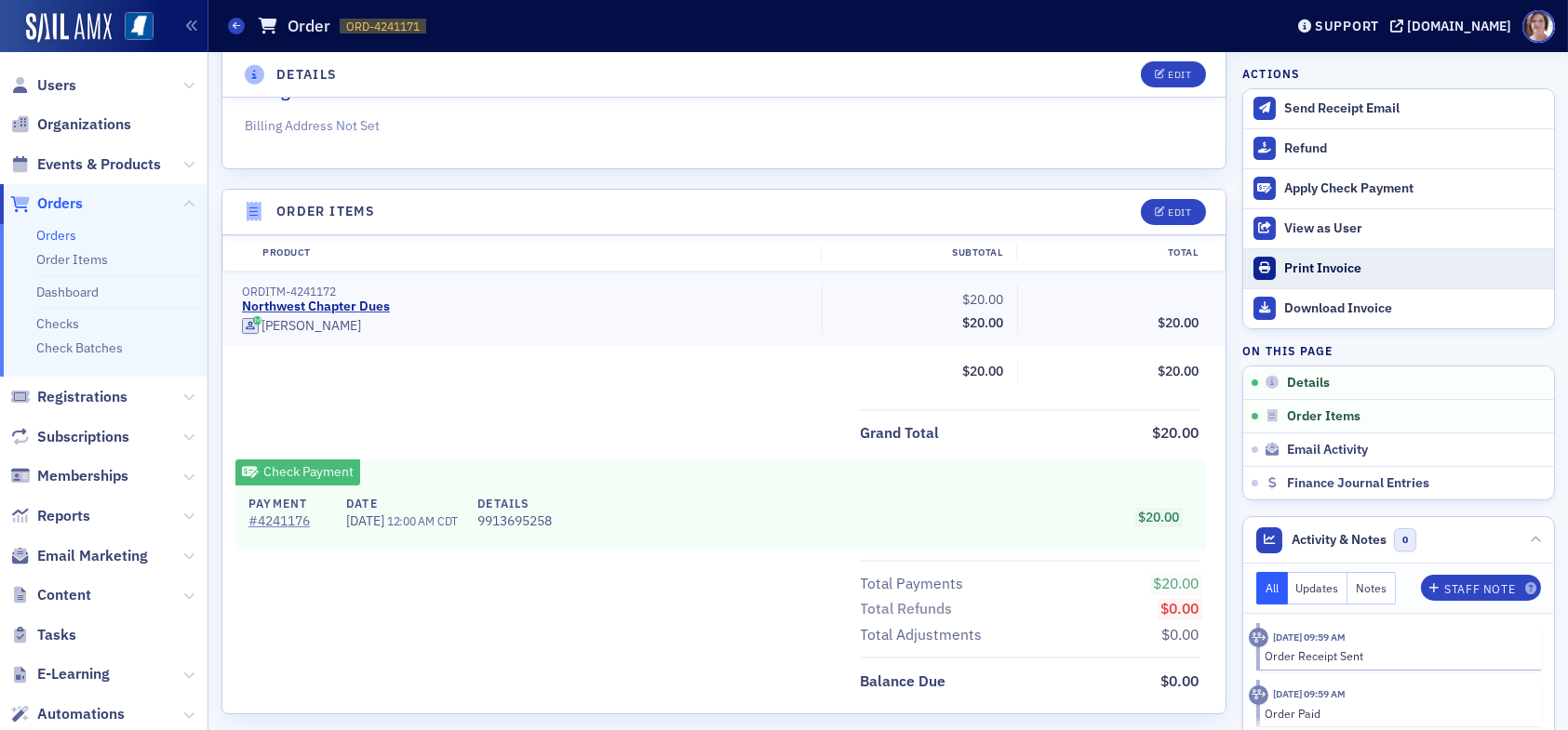
click at [1317, 266] on div "Print Invoice" at bounding box center [1414, 269] width 260 height 17
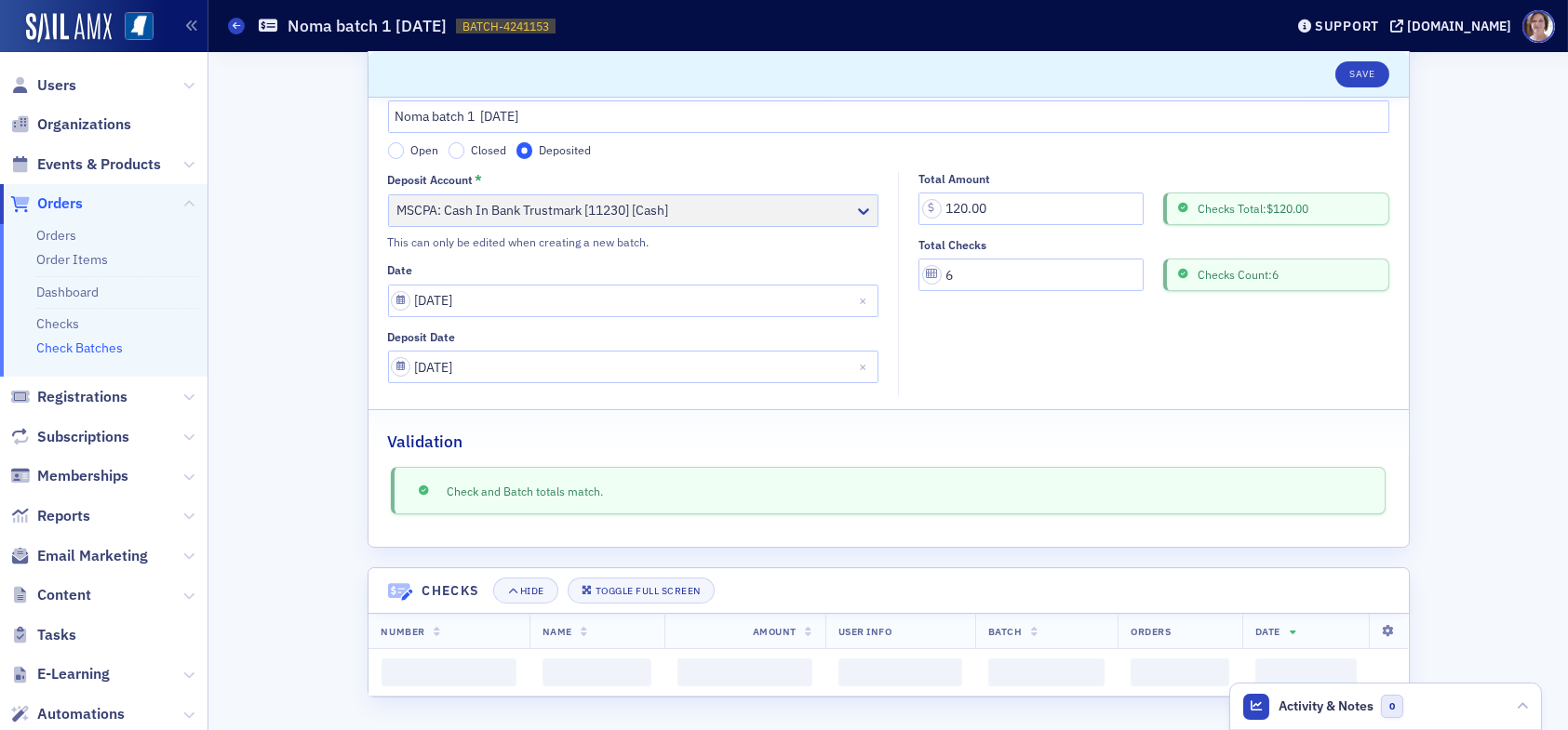
scroll to position [12, 0]
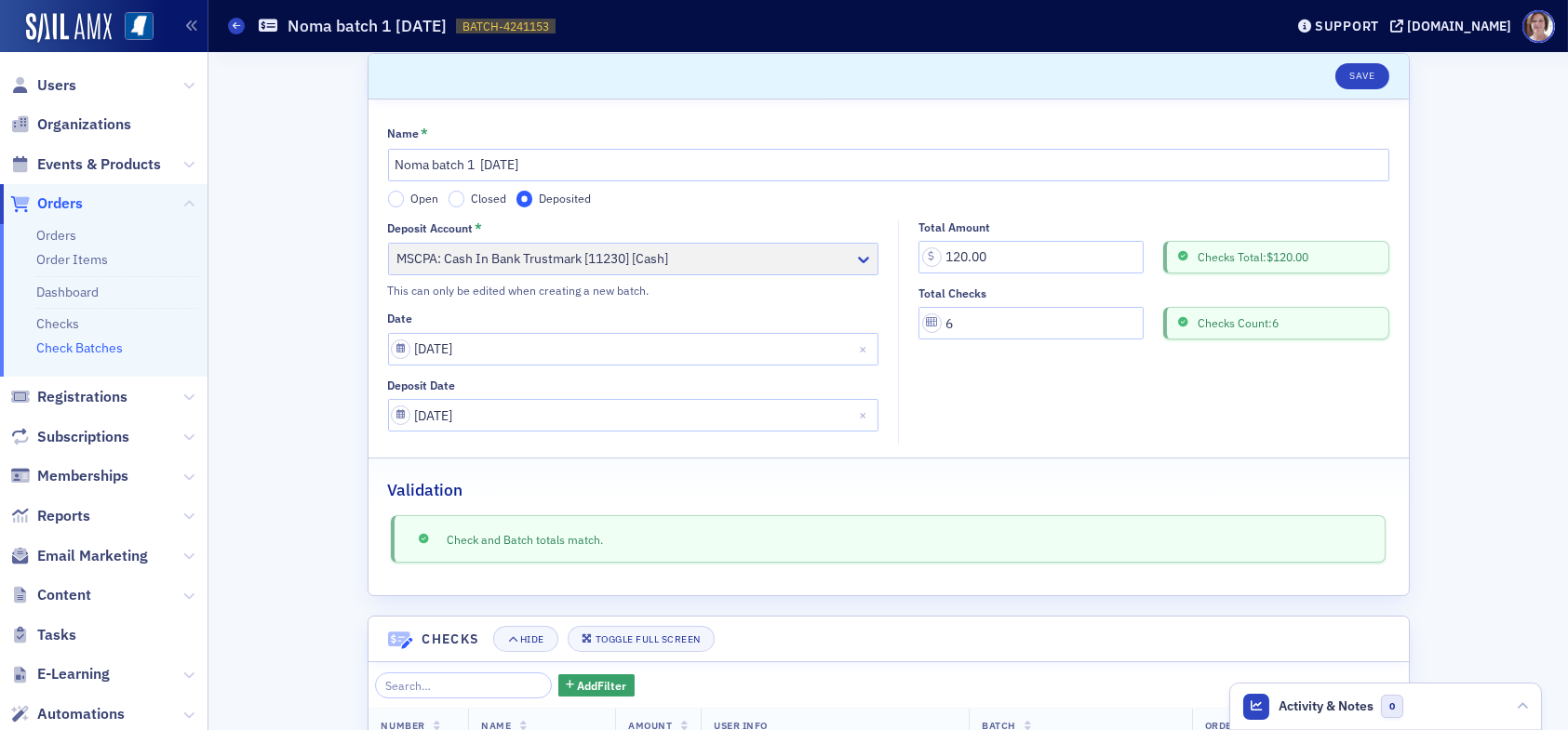
click at [102, 351] on link "Check Batches" at bounding box center [80, 348] width 86 height 17
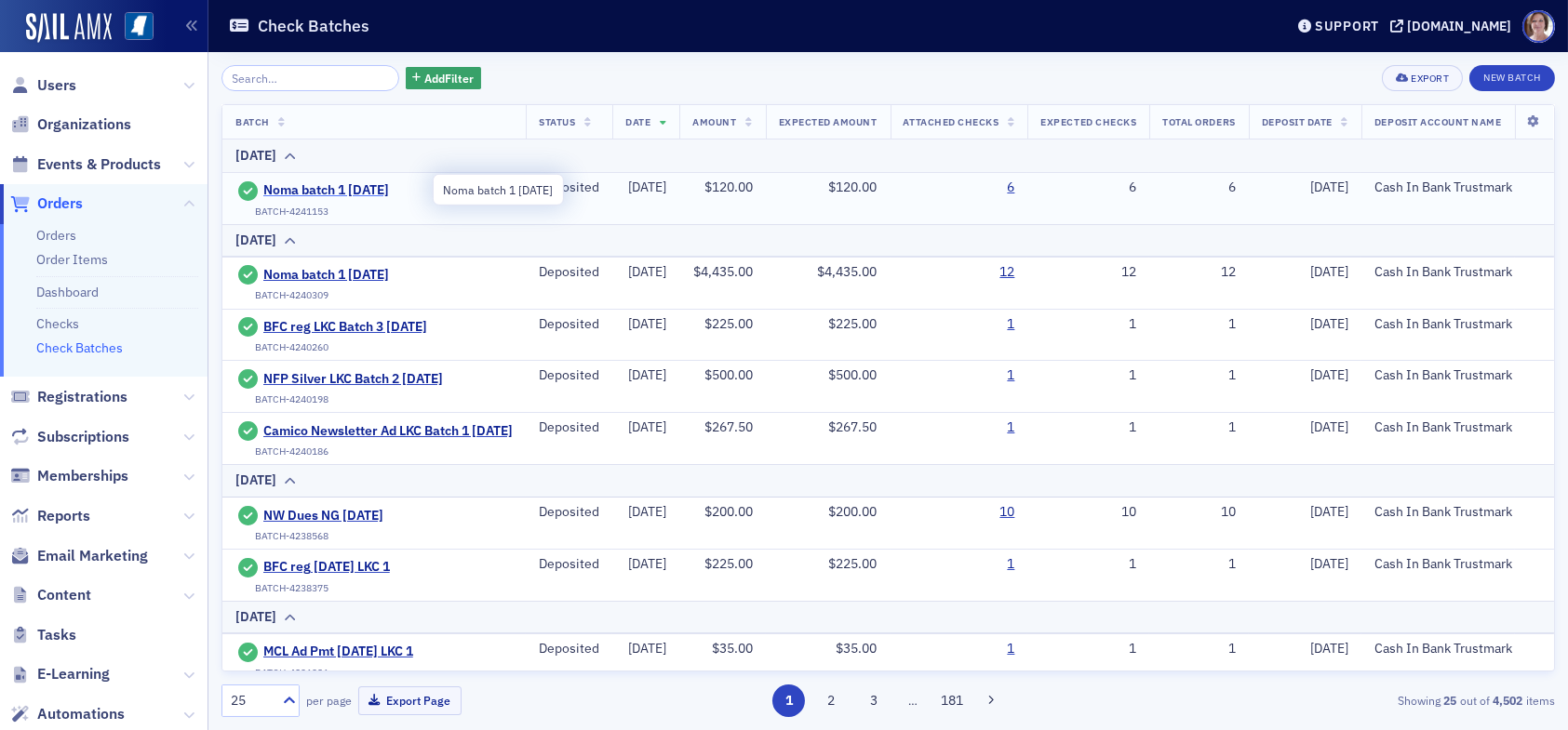
click at [350, 188] on span "Noma batch 1 [DATE]" at bounding box center [348, 191] width 169 height 17
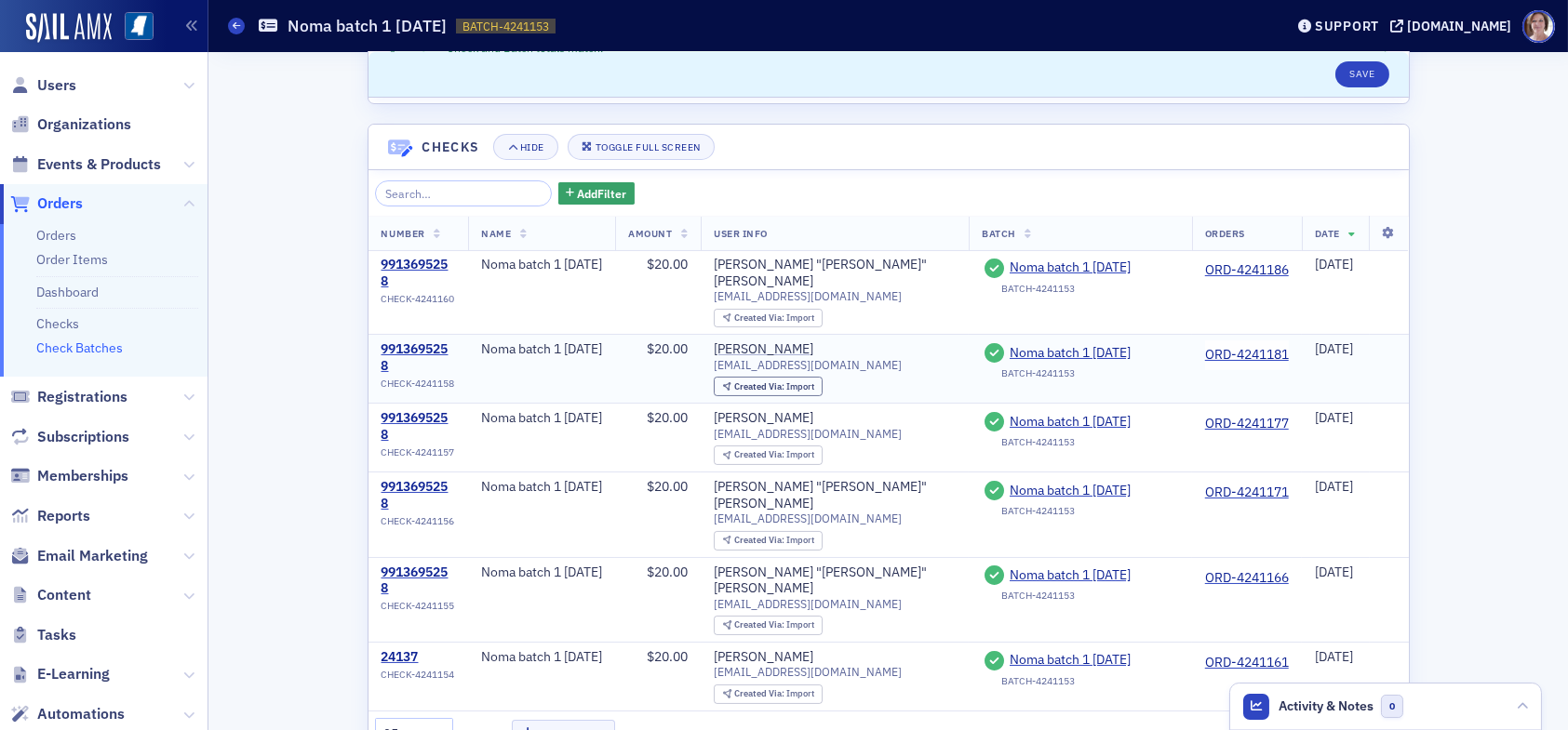
scroll to position [511, 0]
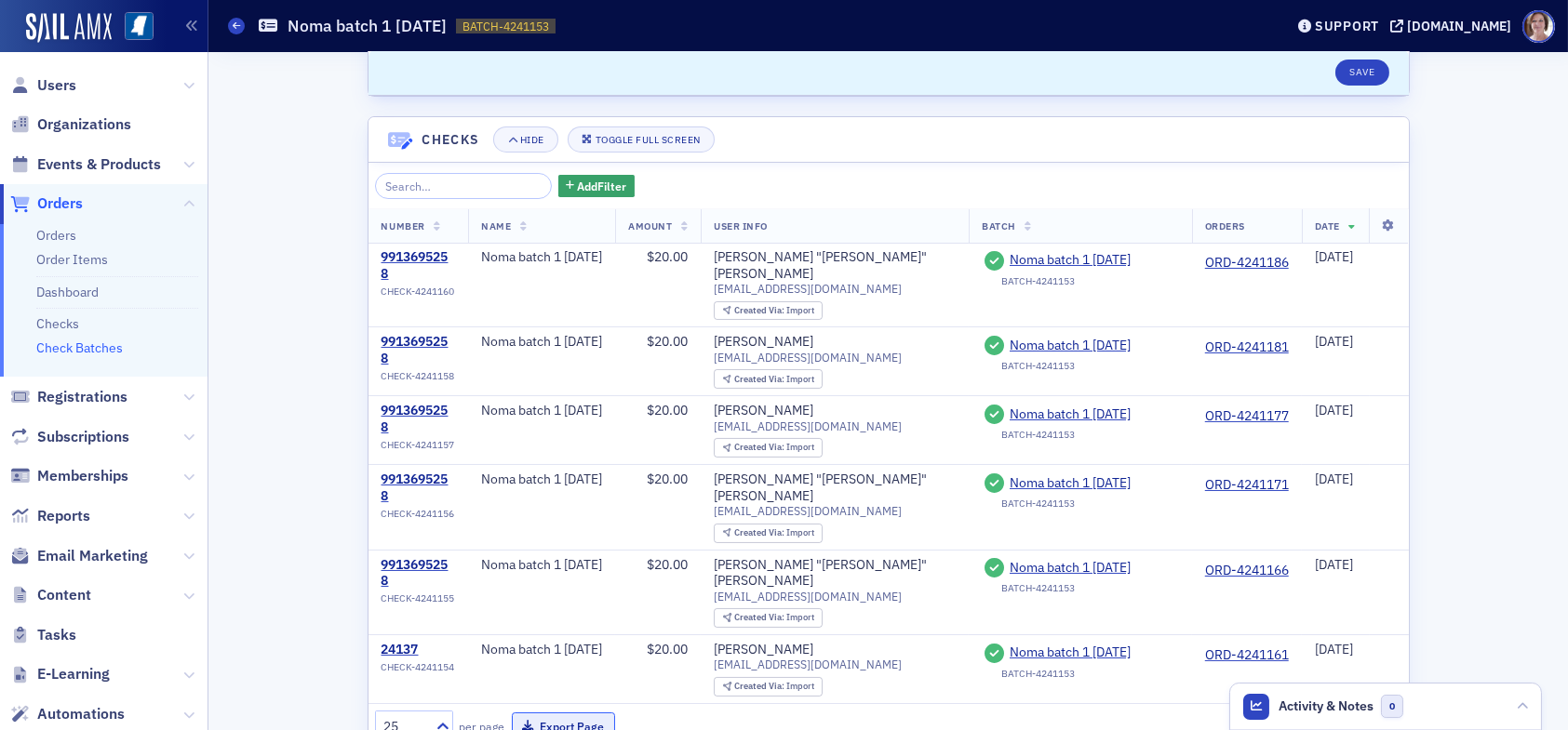
click at [577, 712] on button "Export Page" at bounding box center [563, 726] width 103 height 29
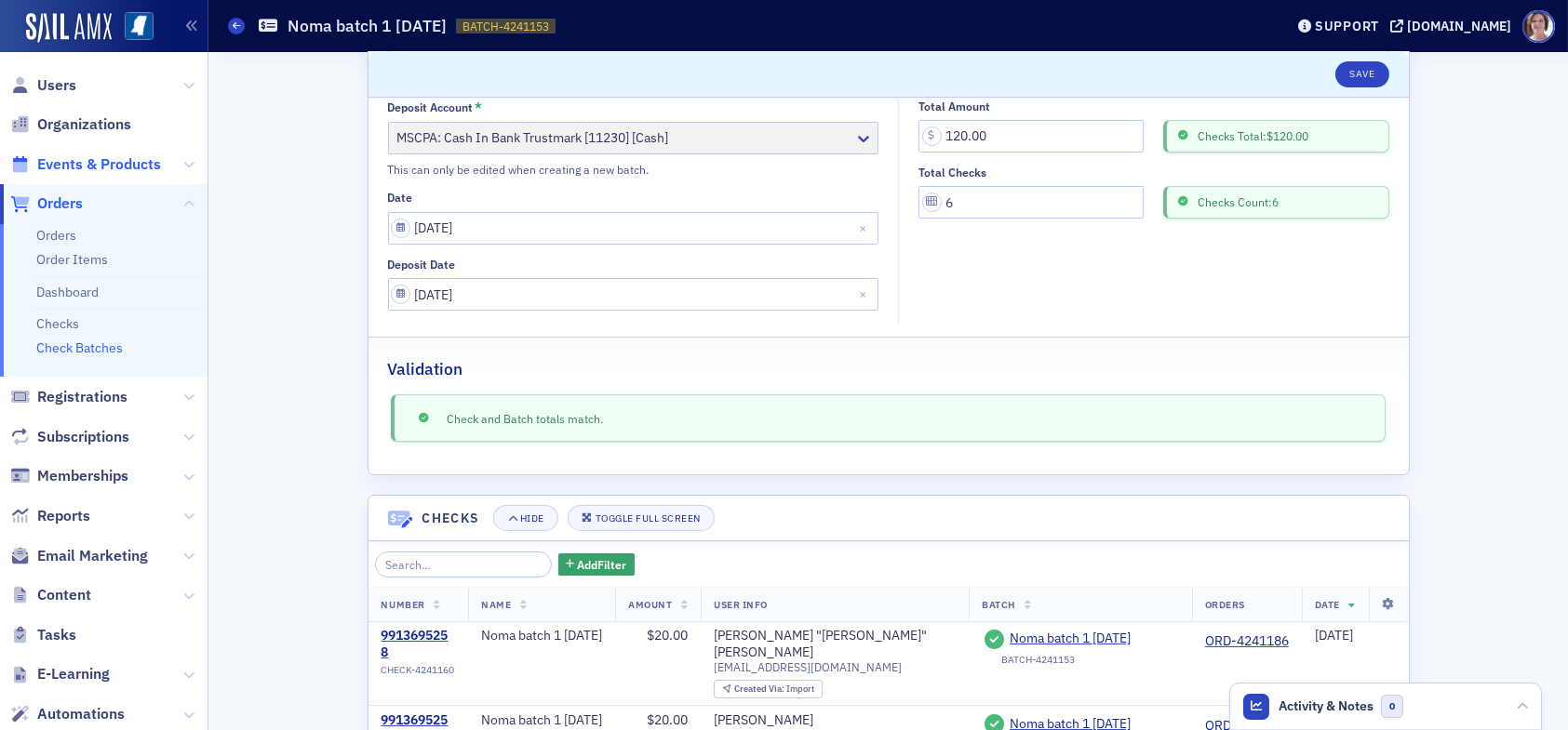
scroll to position [93, 0]
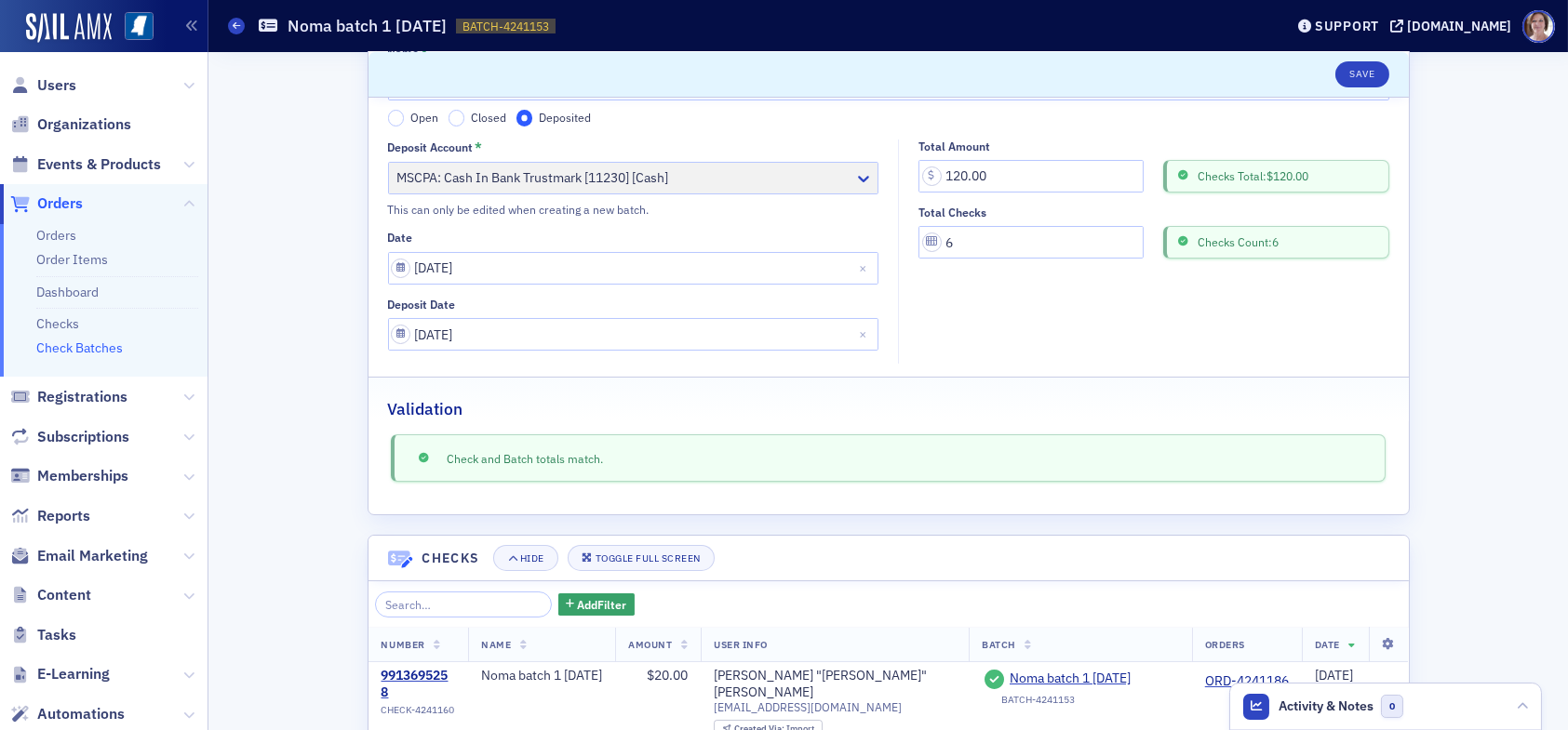
click at [77, 344] on link "Check Batches" at bounding box center [80, 348] width 86 height 17
